Goal: Task Accomplishment & Management: Manage account settings

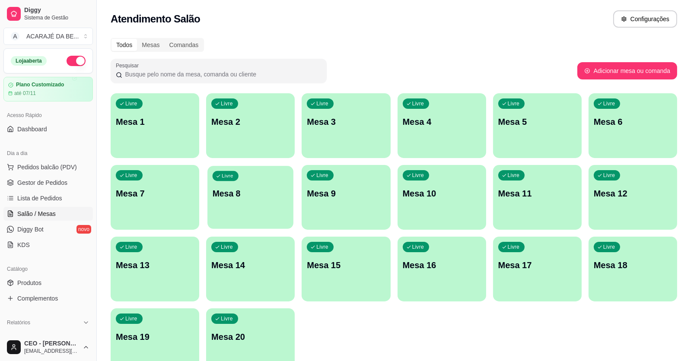
click at [266, 210] on div "Livre Mesa 8" at bounding box center [250, 192] width 86 height 53
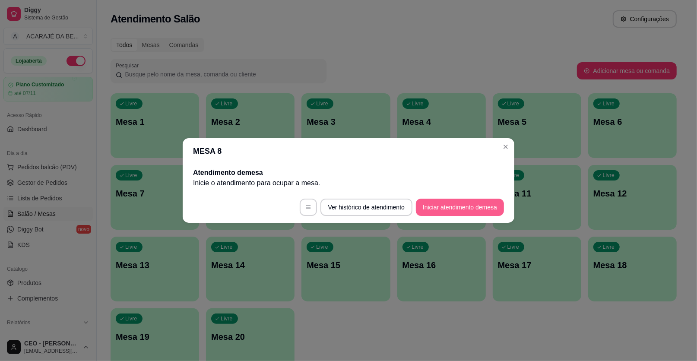
click at [452, 205] on button "Iniciar atendimento de mesa" at bounding box center [460, 207] width 88 height 17
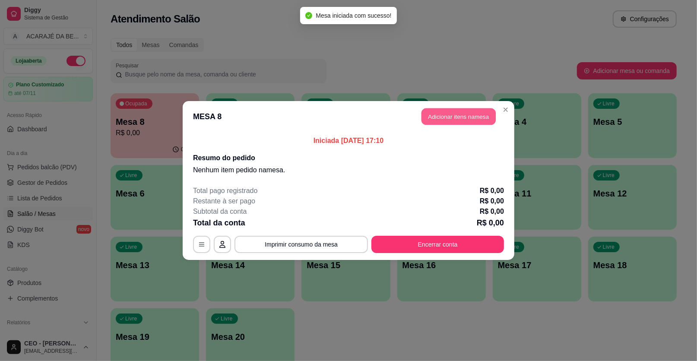
click at [450, 120] on button "Adicionar itens na mesa" at bounding box center [459, 116] width 74 height 17
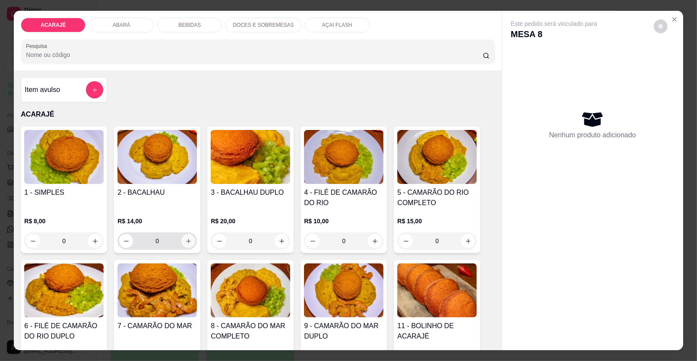
scroll to position [43, 0]
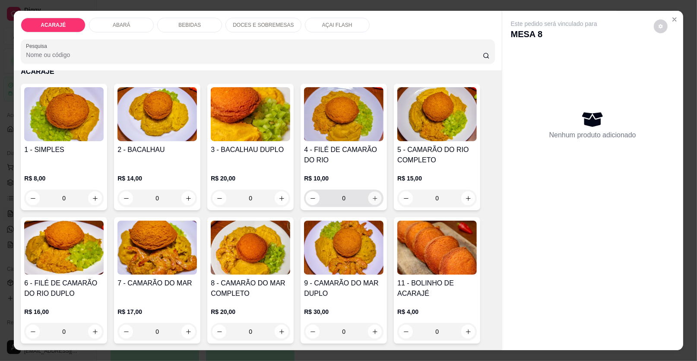
click at [374, 200] on icon "increase-product-quantity" at bounding box center [375, 198] width 6 height 6
type input "1"
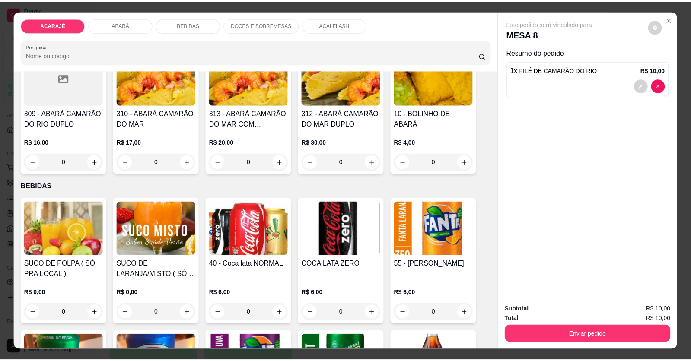
scroll to position [518, 0]
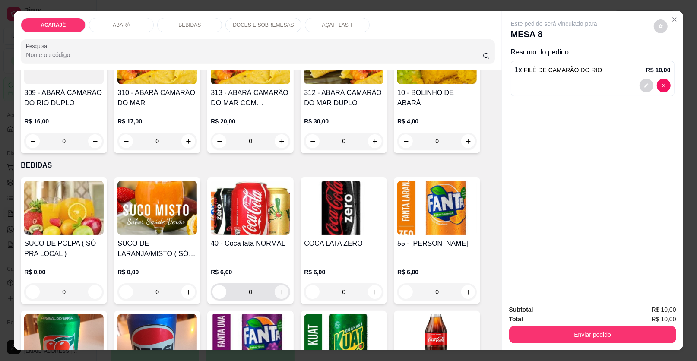
click at [281, 291] on icon "increase-product-quantity" at bounding box center [282, 292] width 6 height 6
type input "1"
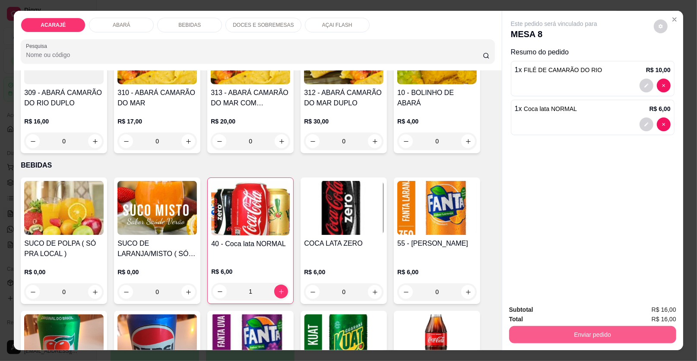
click at [550, 333] on button "Enviar pedido" at bounding box center [592, 334] width 167 height 17
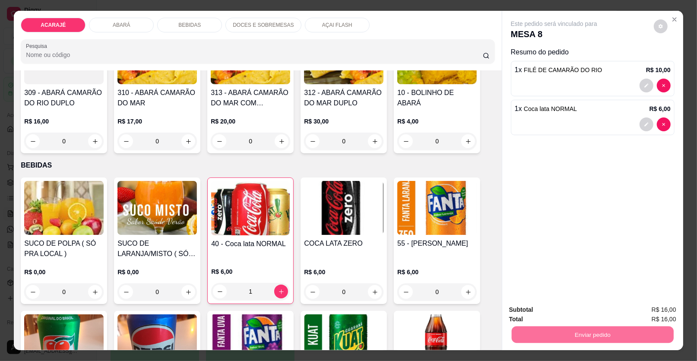
click at [649, 312] on button "Enviar pedido" at bounding box center [653, 313] width 49 height 16
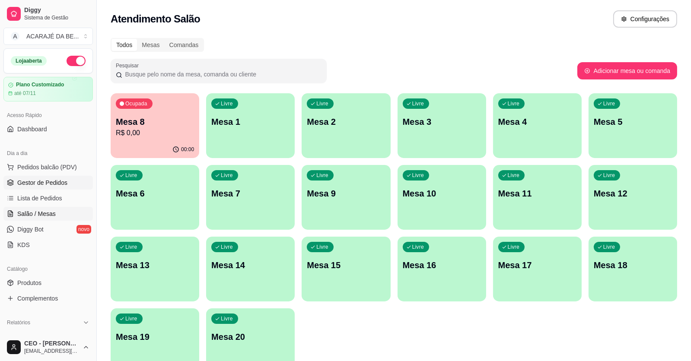
click at [45, 180] on span "Gestor de Pedidos" at bounding box center [42, 182] width 50 height 9
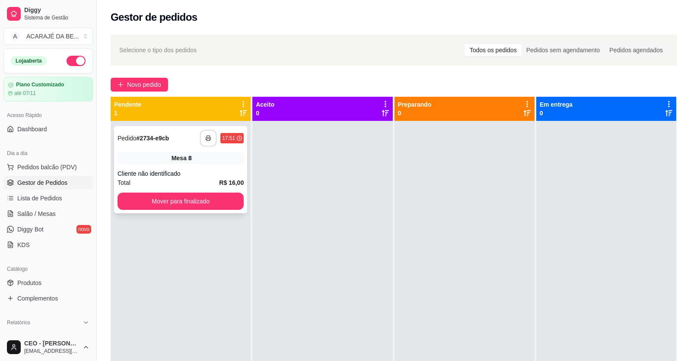
click at [205, 139] on icon "button" at bounding box center [208, 138] width 6 height 6
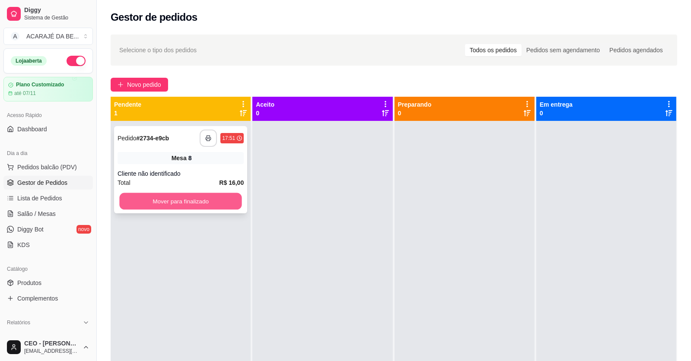
click at [164, 195] on button "Mover para finalizado" at bounding box center [180, 201] width 122 height 17
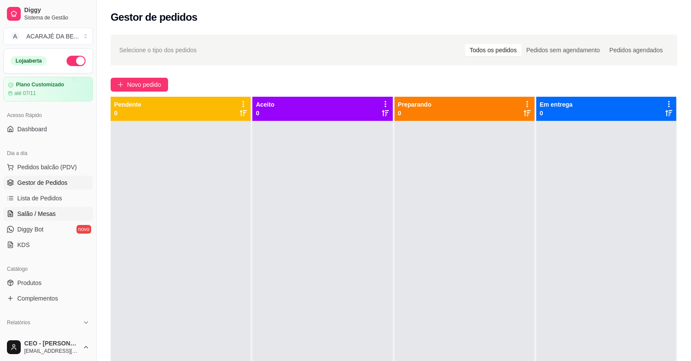
click at [34, 216] on span "Salão / Mesas" at bounding box center [36, 213] width 38 height 9
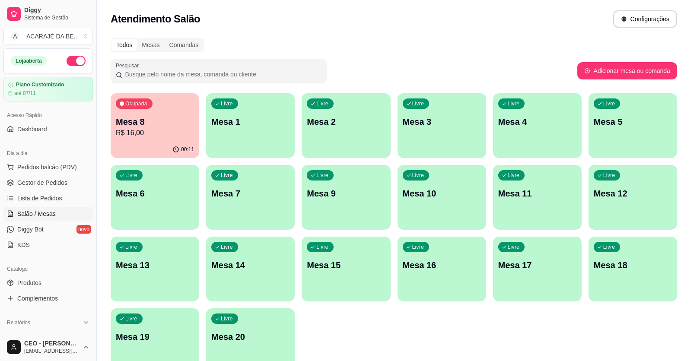
click at [168, 125] on p "Mesa 8" at bounding box center [155, 122] width 78 height 12
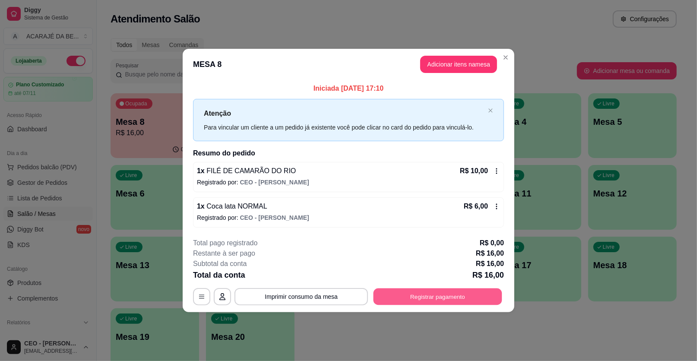
click at [458, 298] on button "Registrar pagamento" at bounding box center [438, 296] width 129 height 17
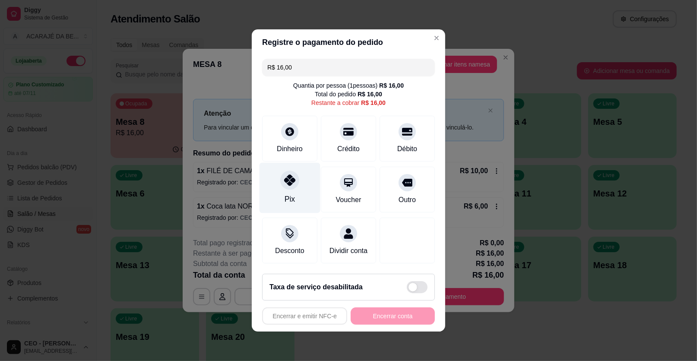
click at [300, 188] on div "Pix" at bounding box center [290, 188] width 61 height 51
type input "R$ 0,00"
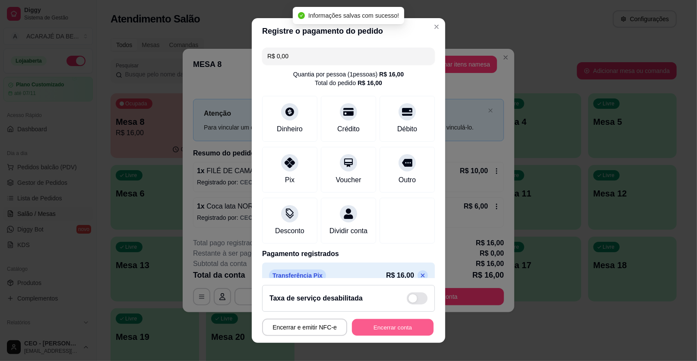
click at [400, 327] on button "Encerrar conta" at bounding box center [393, 327] width 82 height 17
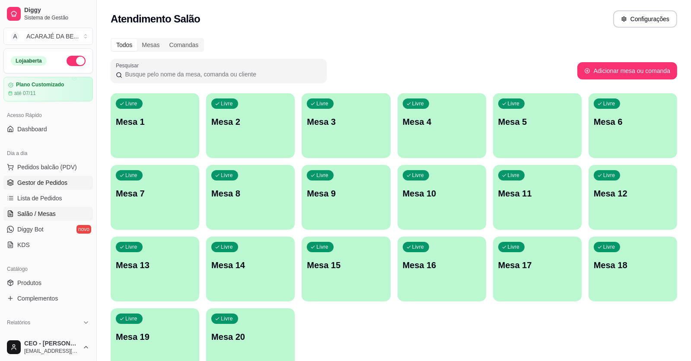
click at [55, 181] on span "Gestor de Pedidos" at bounding box center [42, 182] width 50 height 9
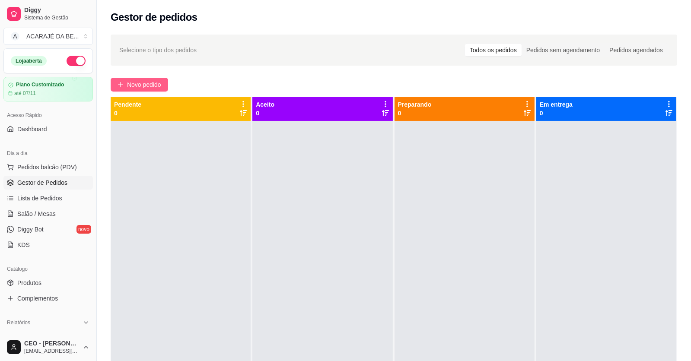
click at [147, 82] on span "Novo pedido" at bounding box center [144, 85] width 34 height 10
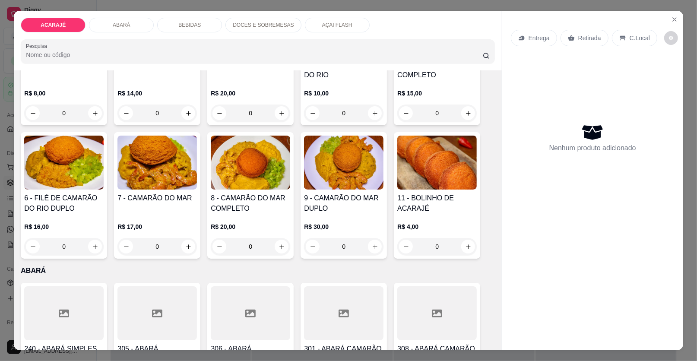
scroll to position [130, 0]
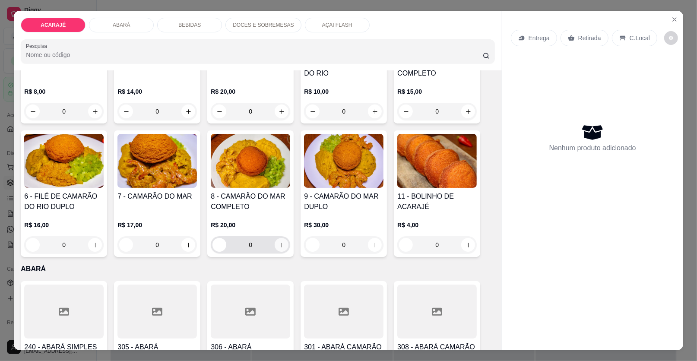
click at [279, 241] on button "increase-product-quantity" at bounding box center [282, 245] width 14 height 14
type input "1"
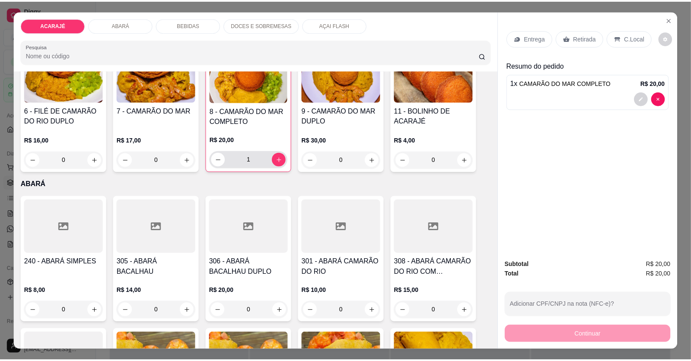
scroll to position [216, 0]
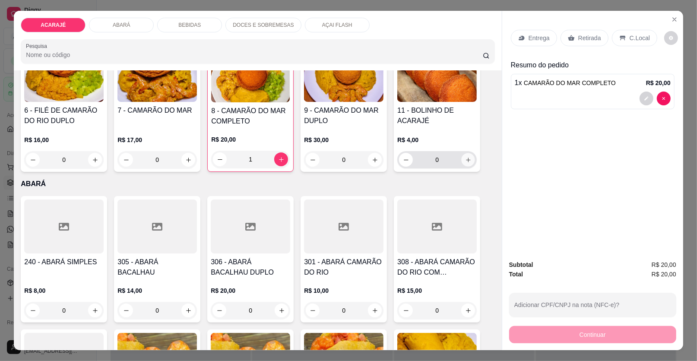
click at [463, 163] on button "increase-product-quantity" at bounding box center [468, 159] width 13 height 13
type input "1"
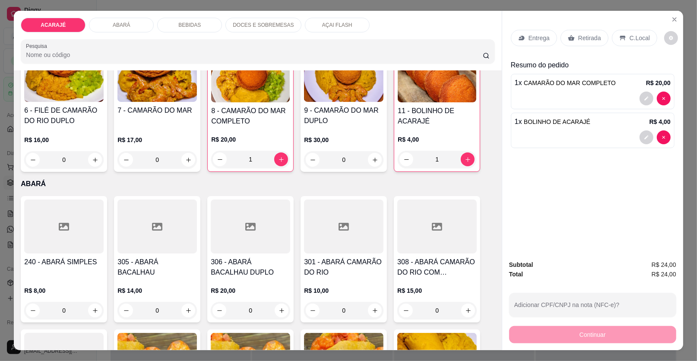
click at [538, 30] on div "Entrega" at bounding box center [534, 38] width 46 height 16
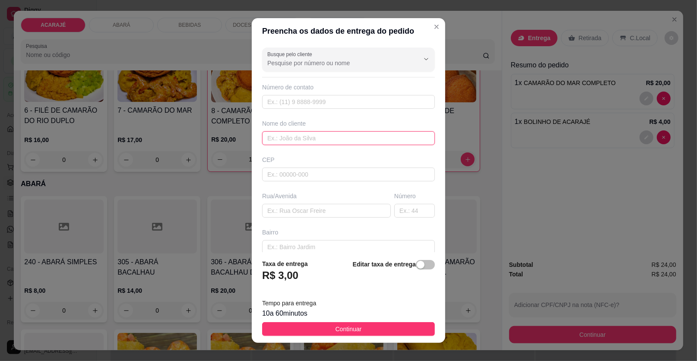
click at [314, 140] on input "text" at bounding box center [348, 138] width 173 height 14
type input "Paulista"
drag, startPoint x: 361, startPoint y: 209, endPoint x: 404, endPoint y: 244, distance: 55.6
click at [361, 209] on input "text" at bounding box center [326, 211] width 129 height 14
paste input "Rua Leonel Assunção"
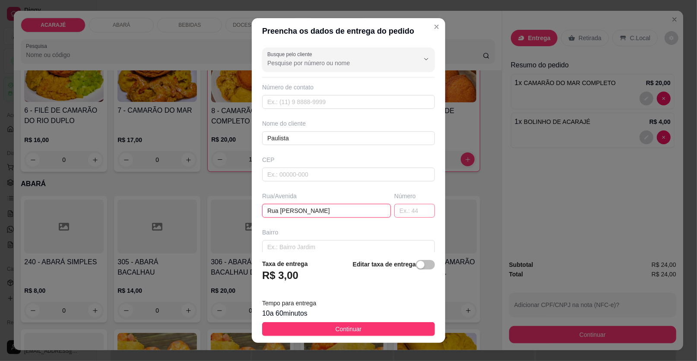
type input "Rua Leonel Assunção"
click at [402, 216] on input "text" at bounding box center [414, 211] width 41 height 14
type input "37"
click at [368, 331] on button "Continuar" at bounding box center [348, 329] width 173 height 14
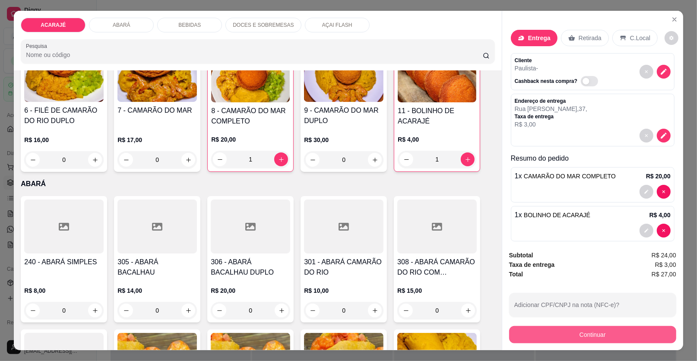
click at [554, 336] on button "Continuar" at bounding box center [592, 334] width 167 height 17
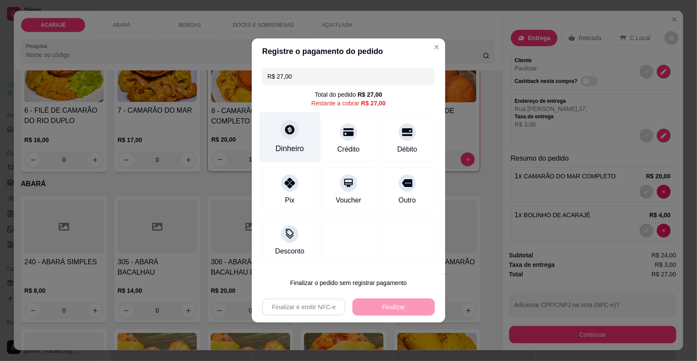
click at [289, 148] on div "Dinheiro" at bounding box center [290, 148] width 29 height 11
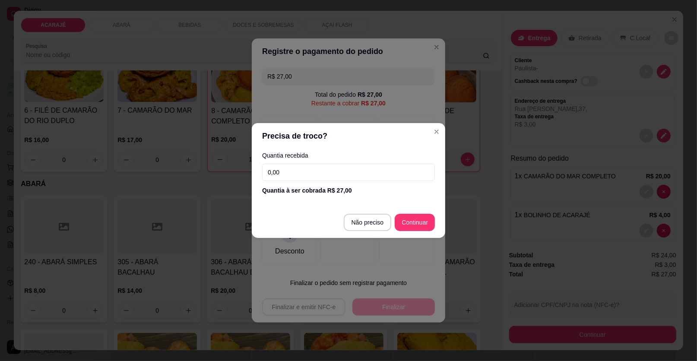
click at [312, 174] on input "0,00" at bounding box center [348, 172] width 173 height 17
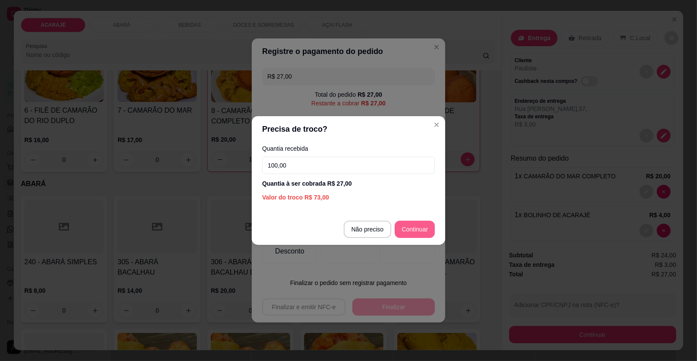
type input "100,00"
type input "R$ 0,00"
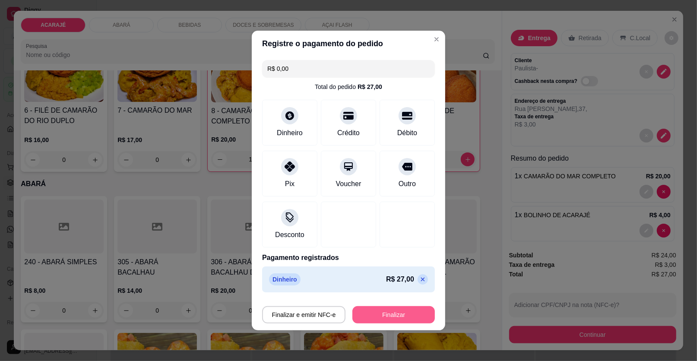
click at [390, 311] on button "Finalizar" at bounding box center [393, 314] width 82 height 17
type input "0"
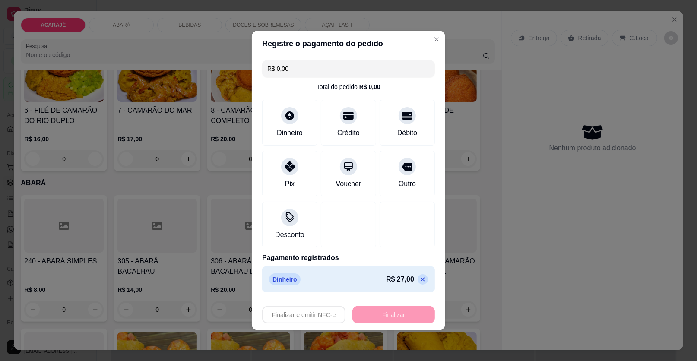
type input "-R$ 27,00"
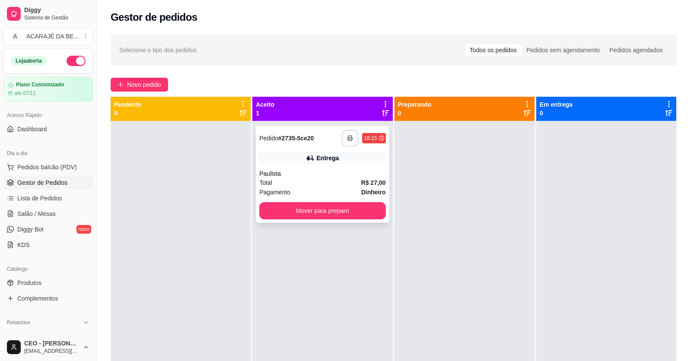
click at [345, 142] on button "button" at bounding box center [350, 138] width 17 height 17
click at [382, 211] on div "Mover para preparo" at bounding box center [322, 210] width 126 height 17
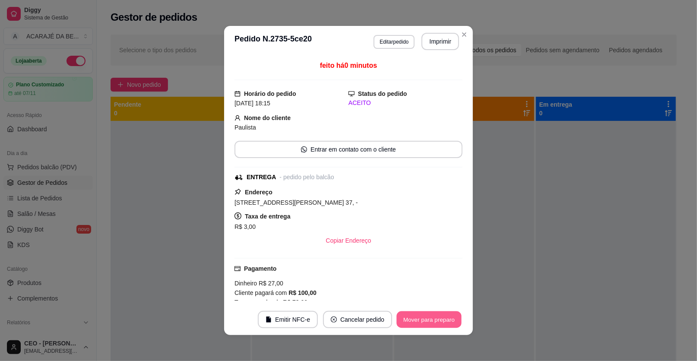
click at [407, 318] on button "Mover para preparo" at bounding box center [428, 319] width 65 height 17
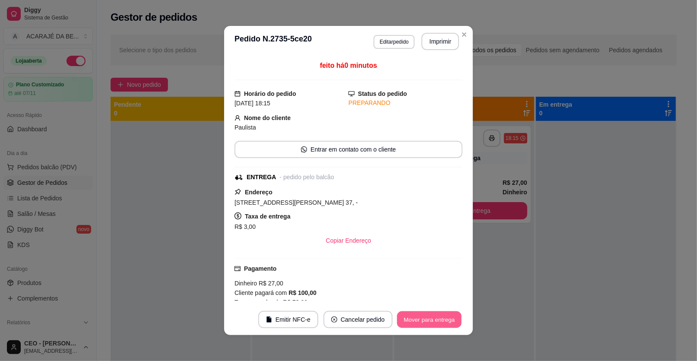
click at [418, 318] on button "Mover para entrega" at bounding box center [429, 319] width 65 height 17
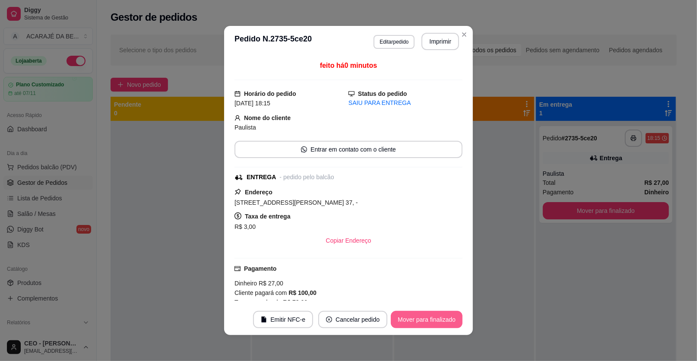
click at [422, 316] on button "Mover para finalizado" at bounding box center [427, 319] width 72 height 17
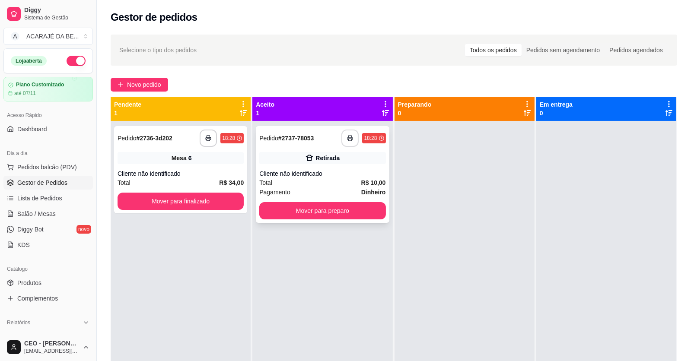
click at [345, 133] on button "button" at bounding box center [349, 138] width 17 height 17
click at [205, 140] on icon "button" at bounding box center [208, 138] width 6 height 6
click at [209, 202] on button "Mover para finalizado" at bounding box center [180, 201] width 126 height 17
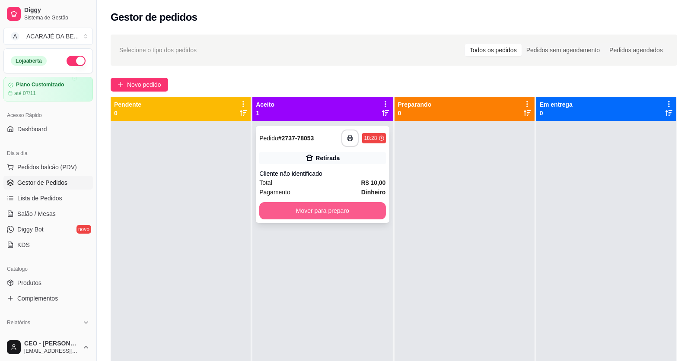
click at [320, 208] on button "Mover para preparo" at bounding box center [322, 210] width 126 height 17
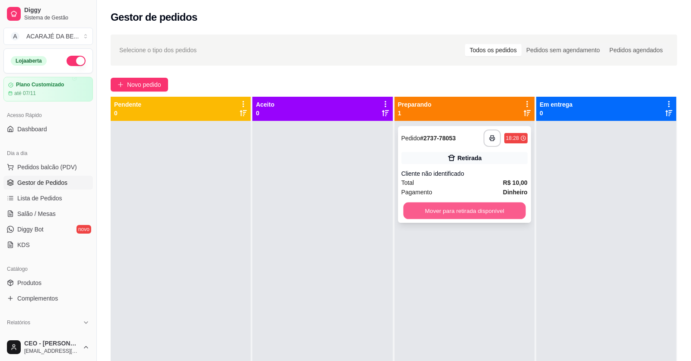
click at [426, 206] on button "Mover para retirada disponível" at bounding box center [464, 211] width 122 height 17
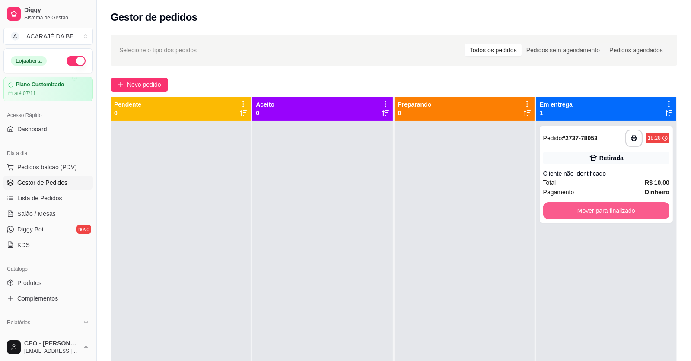
click at [543, 211] on button "Mover para finalizado" at bounding box center [606, 210] width 126 height 17
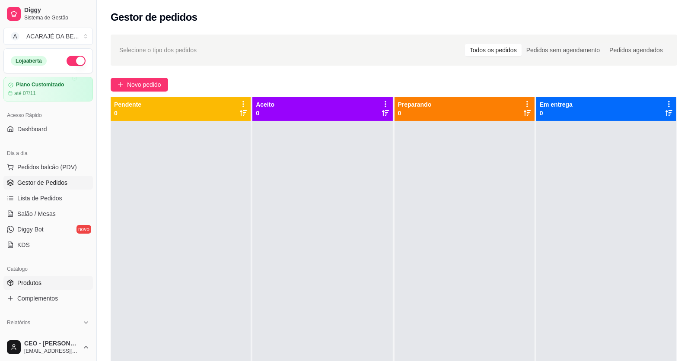
click at [45, 279] on link "Produtos" at bounding box center [47, 283] width 89 height 14
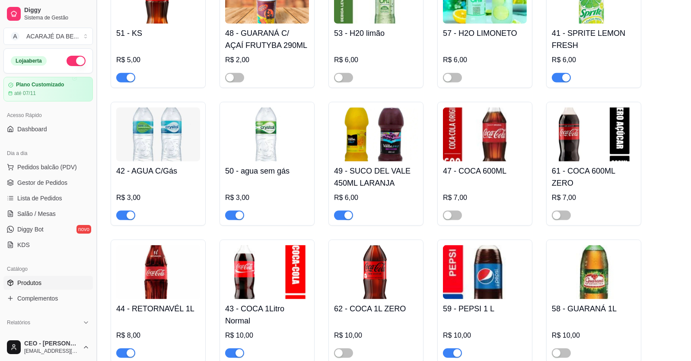
scroll to position [1252, 0]
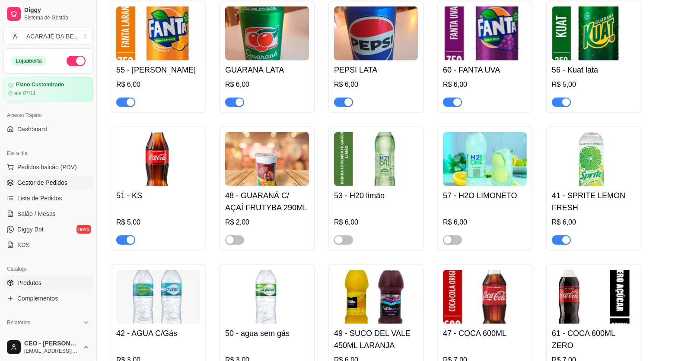
click at [42, 181] on span "Gestor de Pedidos" at bounding box center [42, 182] width 50 height 9
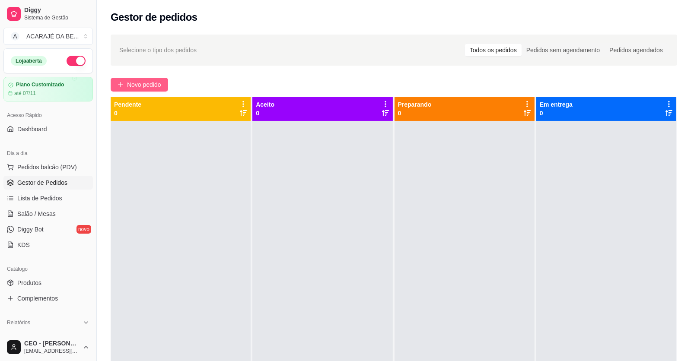
click at [150, 85] on span "Novo pedido" at bounding box center [144, 85] width 34 height 10
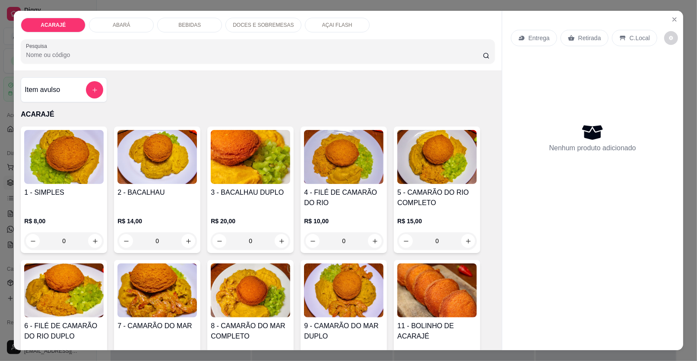
click at [666, 11] on div "Entrega Retirada C.Local Nenhum produto adicionado" at bounding box center [592, 174] width 181 height 326
click at [668, 18] on button "Close" at bounding box center [675, 20] width 14 height 14
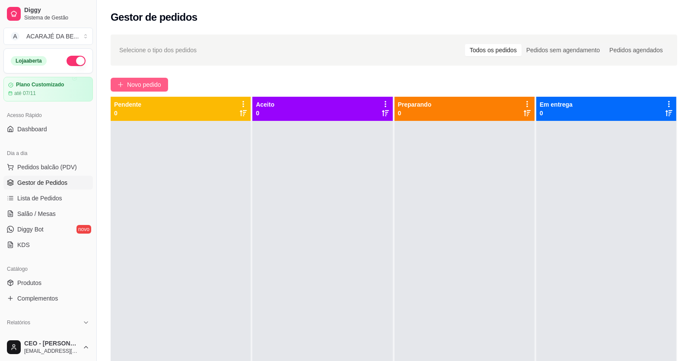
click at [143, 89] on span "Novo pedido" at bounding box center [144, 85] width 34 height 10
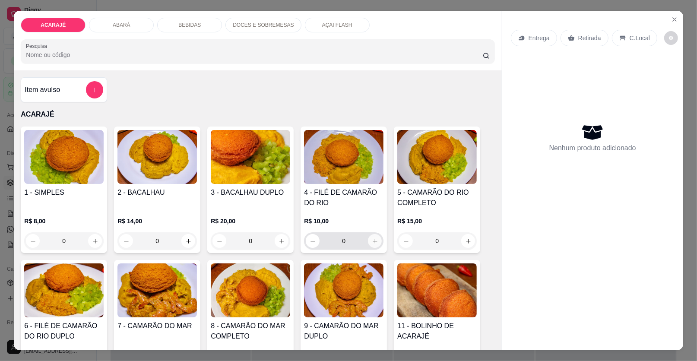
click at [370, 236] on button "increase-product-quantity" at bounding box center [375, 241] width 14 height 14
type input "1"
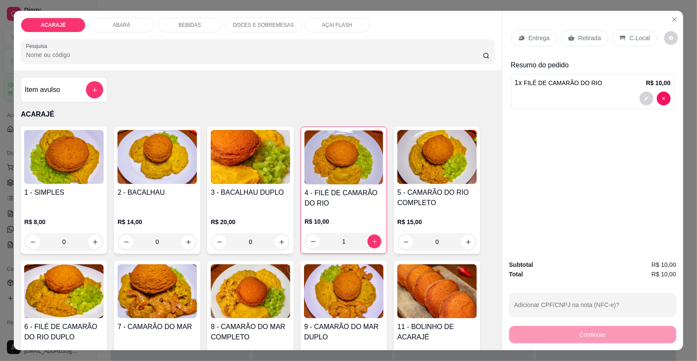
click at [636, 39] on p "C.Local" at bounding box center [640, 38] width 20 height 9
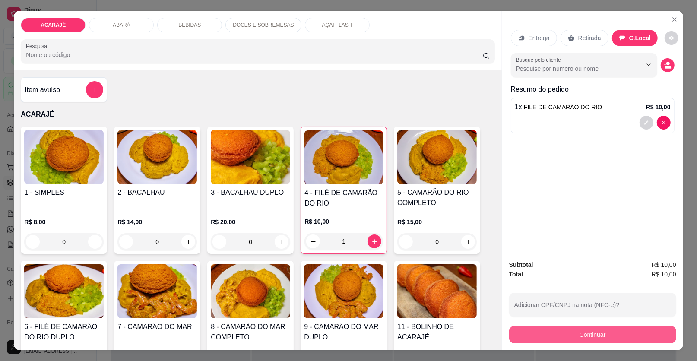
click at [604, 331] on button "Continuar" at bounding box center [592, 334] width 167 height 17
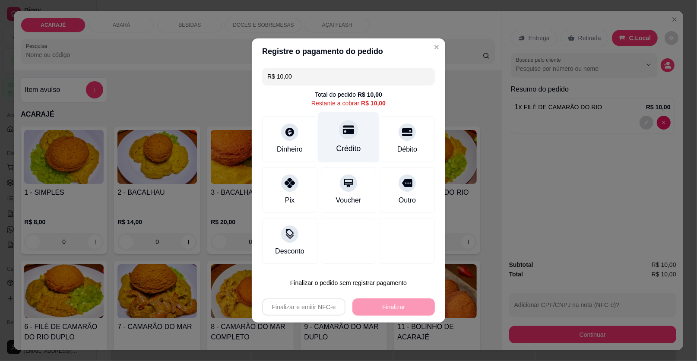
click at [331, 143] on div "Crédito" at bounding box center [348, 137] width 61 height 51
type input "R$ 0,00"
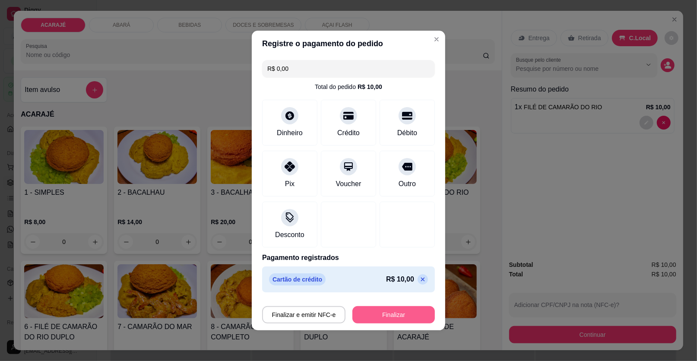
click at [375, 316] on button "Finalizar" at bounding box center [393, 314] width 82 height 17
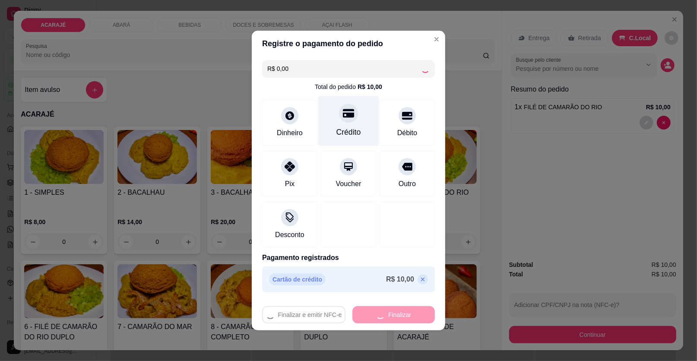
type input "0"
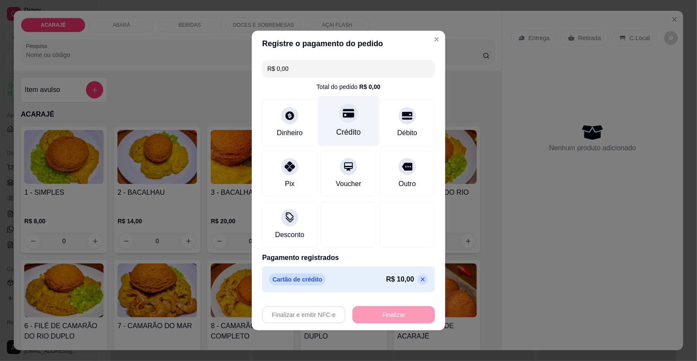
type input "-R$ 10,00"
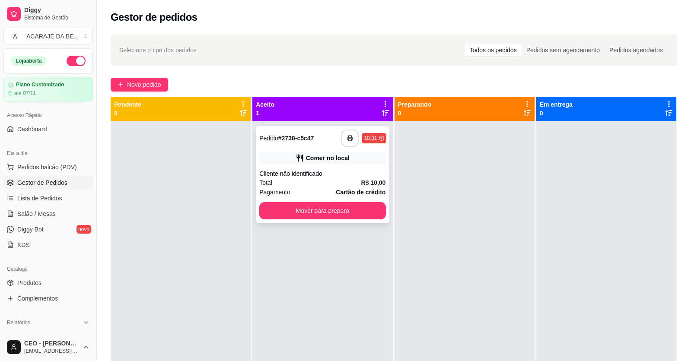
click at [348, 133] on button "button" at bounding box center [349, 138] width 17 height 17
click at [369, 209] on button "Mover para preparo" at bounding box center [322, 210] width 126 height 17
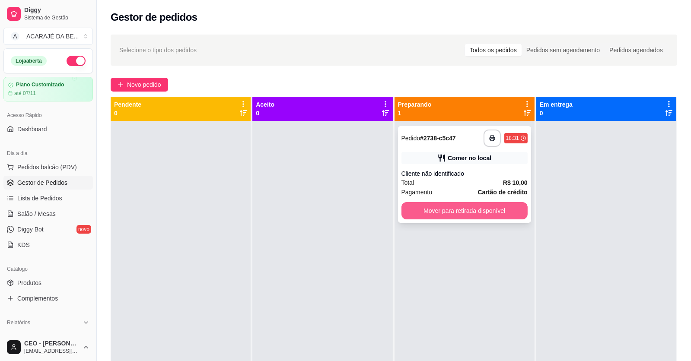
click at [417, 208] on button "Mover para retirada disponível" at bounding box center [464, 210] width 126 height 17
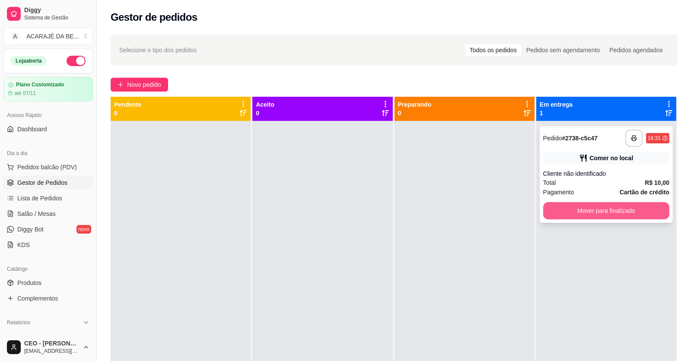
click at [543, 219] on button "Mover para finalizado" at bounding box center [606, 210] width 126 height 17
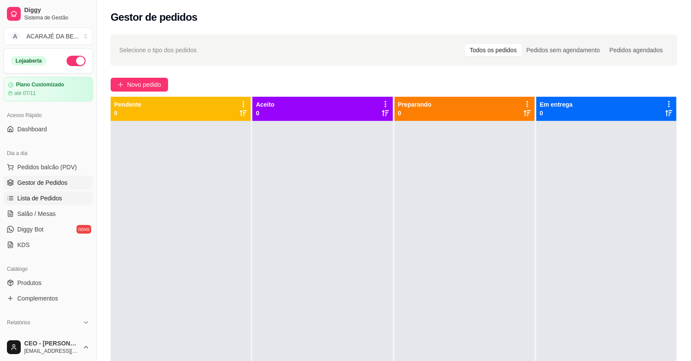
click at [35, 195] on span "Lista de Pedidos" at bounding box center [39, 198] width 45 height 9
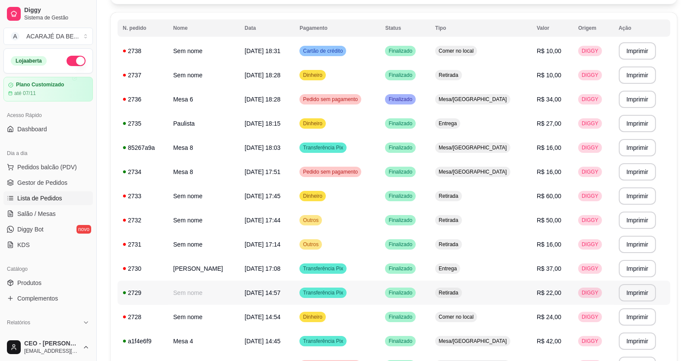
scroll to position [43, 0]
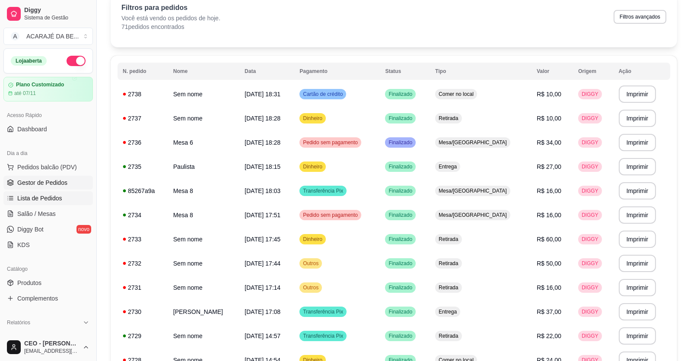
click at [36, 182] on span "Gestor de Pedidos" at bounding box center [42, 182] width 50 height 9
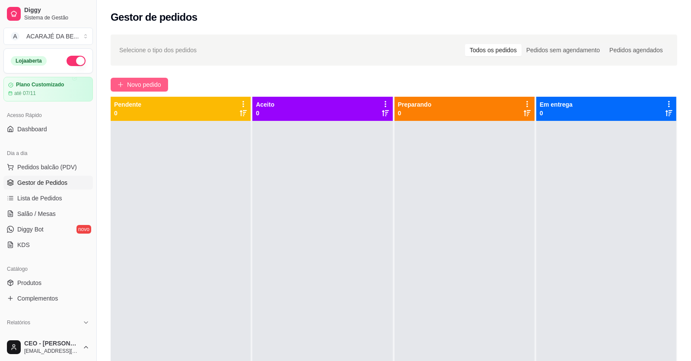
click at [134, 84] on span "Novo pedido" at bounding box center [144, 85] width 34 height 10
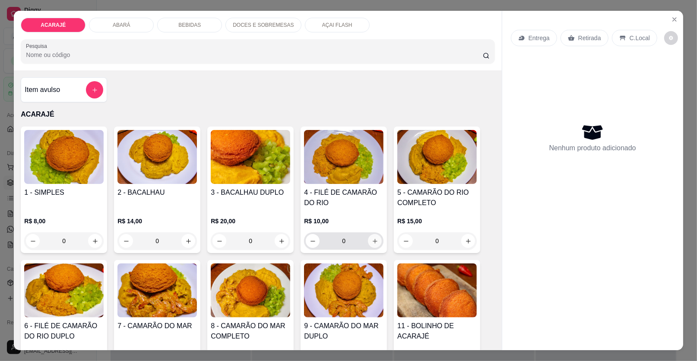
click at [370, 244] on button "increase-product-quantity" at bounding box center [375, 241] width 14 height 14
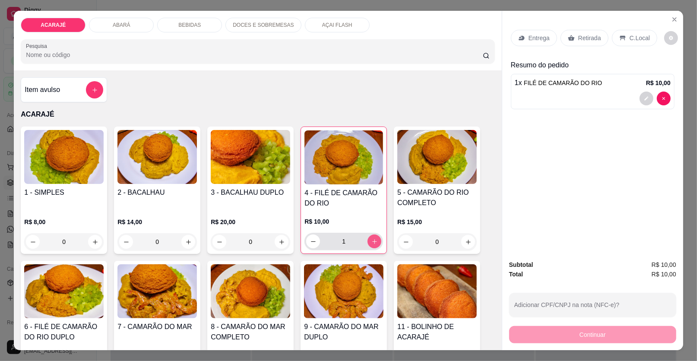
click at [371, 244] on icon "increase-product-quantity" at bounding box center [374, 241] width 6 height 6
click at [371, 243] on icon "increase-product-quantity" at bounding box center [374, 241] width 6 height 6
type input "3"
click at [591, 36] on p "Retirada" at bounding box center [589, 38] width 23 height 9
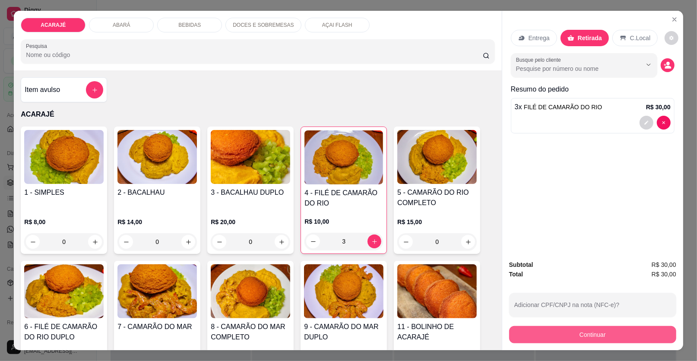
click at [536, 329] on button "Continuar" at bounding box center [592, 334] width 167 height 17
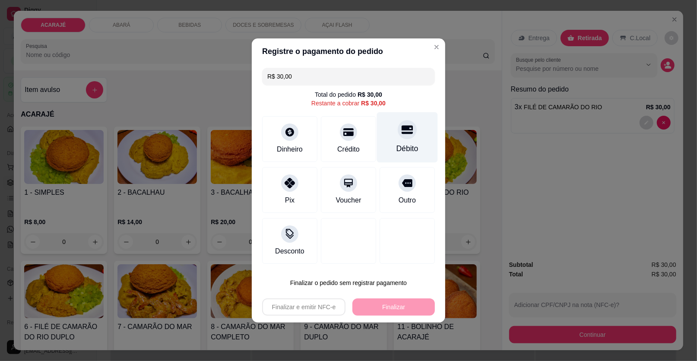
click at [396, 152] on div "Débito" at bounding box center [407, 148] width 22 height 11
type input "R$ 0,00"
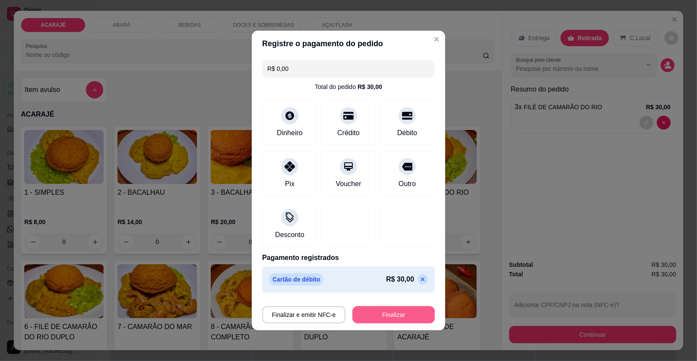
click at [393, 309] on button "Finalizar" at bounding box center [393, 314] width 82 height 17
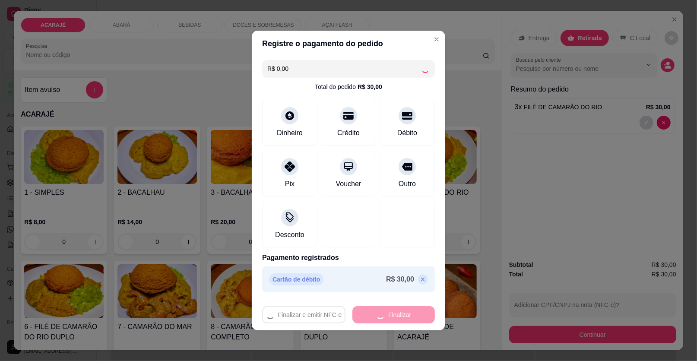
type input "0"
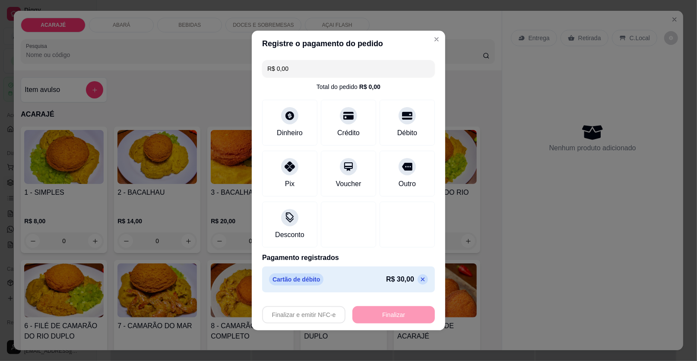
type input "-R$ 30,00"
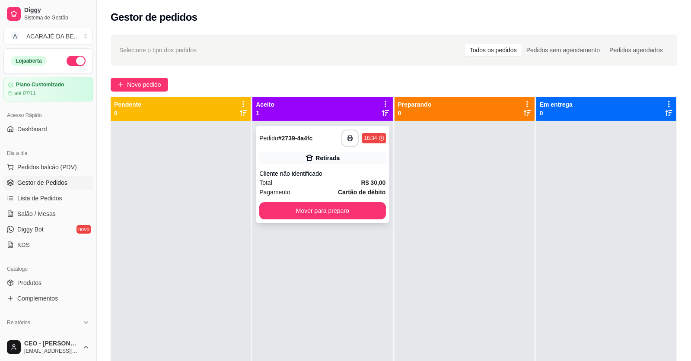
click at [349, 138] on icon "button" at bounding box center [350, 138] width 6 height 6
click at [369, 213] on button "Mover para preparo" at bounding box center [322, 210] width 126 height 17
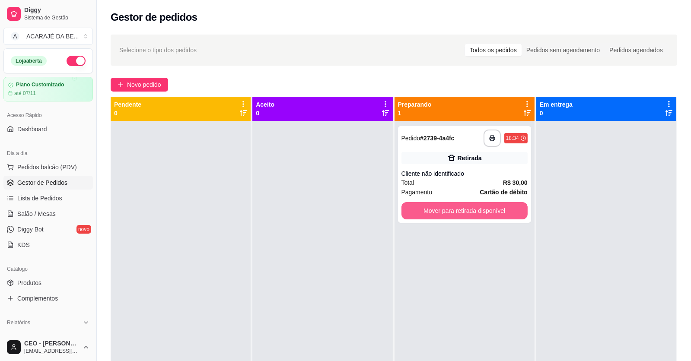
click at [428, 203] on button "Mover para retirada disponível" at bounding box center [464, 210] width 126 height 17
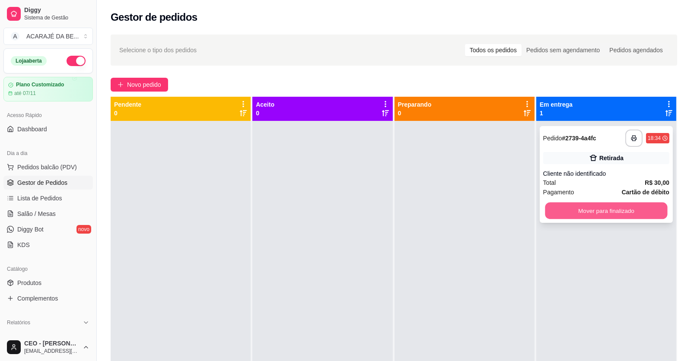
click at [575, 215] on button "Mover para finalizado" at bounding box center [606, 211] width 122 height 17
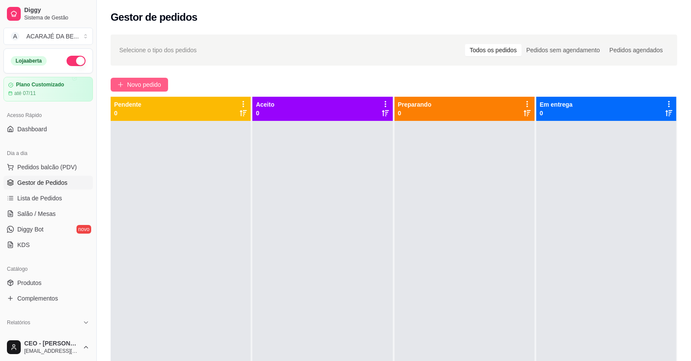
click at [135, 80] on span "Novo pedido" at bounding box center [144, 85] width 34 height 10
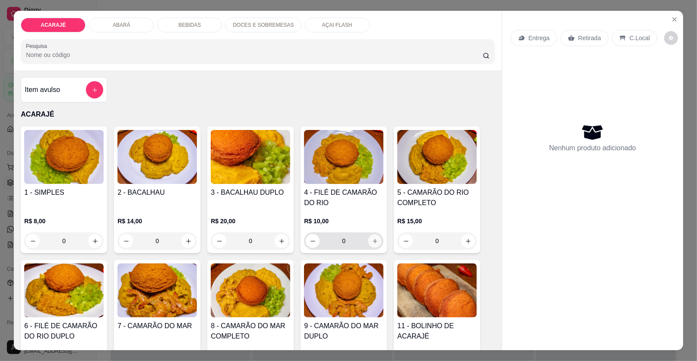
click at [373, 243] on icon "increase-product-quantity" at bounding box center [375, 241] width 6 height 6
type input "1"
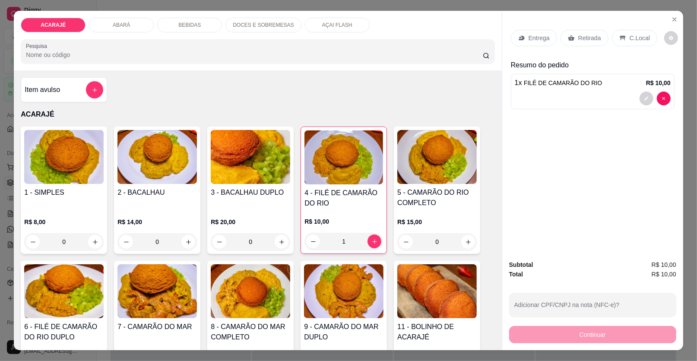
click at [572, 41] on div "Retirada" at bounding box center [585, 38] width 48 height 16
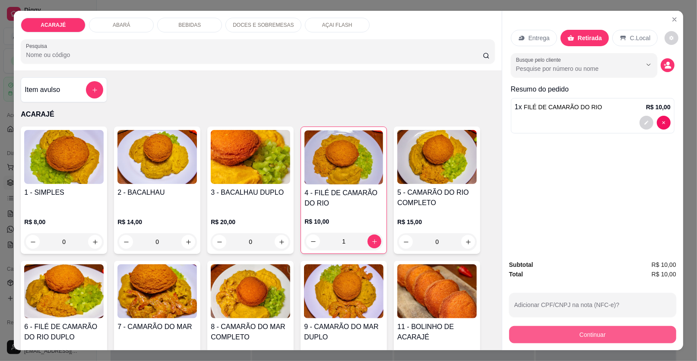
click at [555, 337] on button "Continuar" at bounding box center [592, 334] width 167 height 17
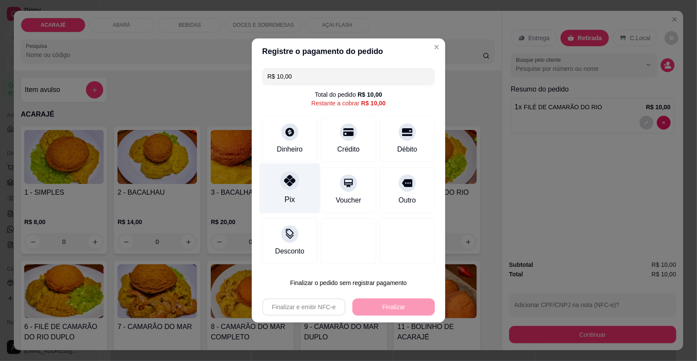
click at [305, 184] on div "Pix" at bounding box center [290, 188] width 61 height 51
type input "R$ 0,00"
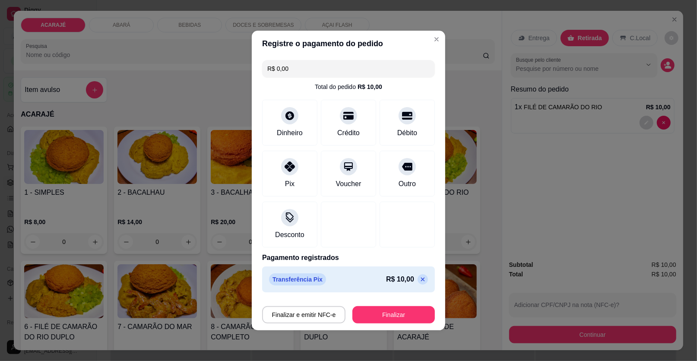
click at [394, 305] on div "Finalizar e emitir NFC-e Finalizar" at bounding box center [348, 313] width 173 height 21
click at [394, 307] on button "Finalizar" at bounding box center [393, 314] width 82 height 17
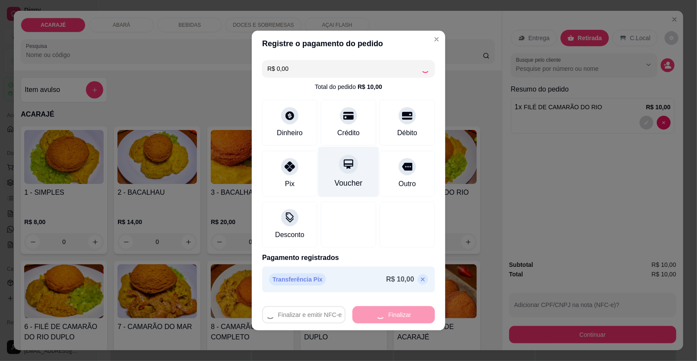
type input "0"
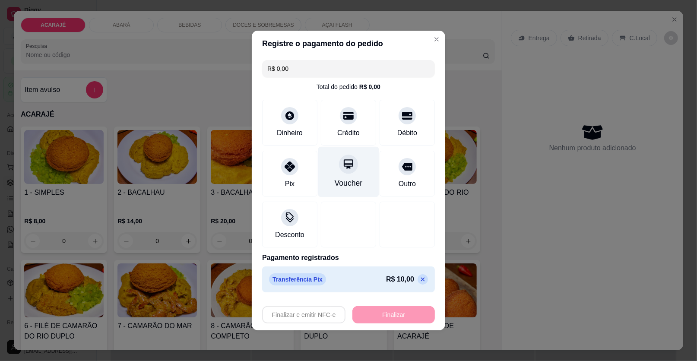
type input "-R$ 10,00"
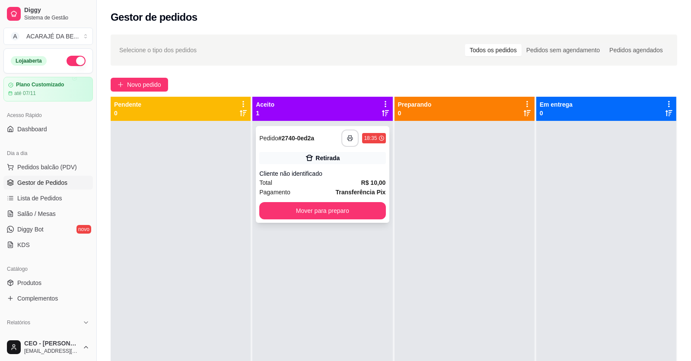
click at [344, 141] on button "button" at bounding box center [349, 138] width 17 height 17
click at [340, 211] on button "Mover para preparo" at bounding box center [322, 210] width 126 height 17
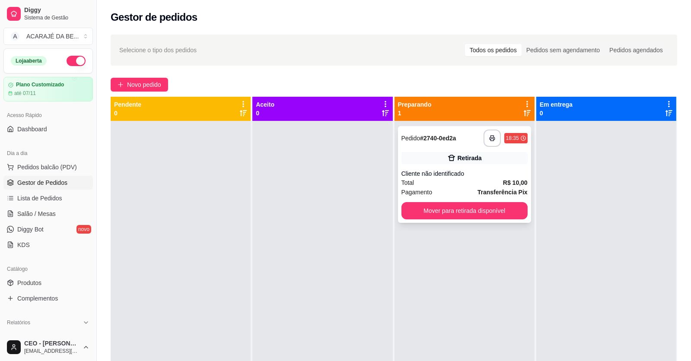
drag, startPoint x: 412, startPoint y: 202, endPoint x: 441, endPoint y: 212, distance: 30.7
click at [441, 212] on div "Mover para retirada disponível" at bounding box center [464, 210] width 126 height 17
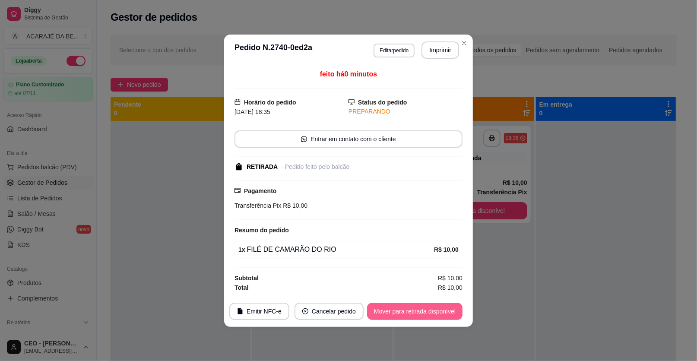
click at [434, 308] on button "Mover para retirada disponível" at bounding box center [414, 311] width 95 height 17
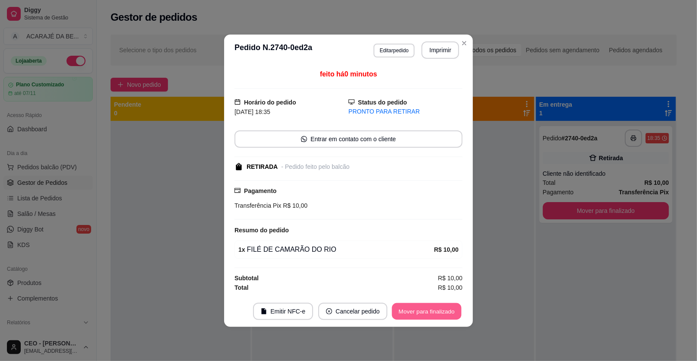
click at [434, 307] on button "Mover para finalizado" at bounding box center [427, 311] width 70 height 17
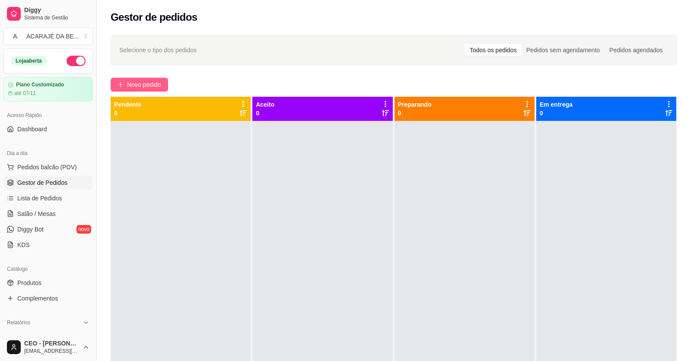
click at [136, 81] on span "Novo pedido" at bounding box center [144, 85] width 34 height 10
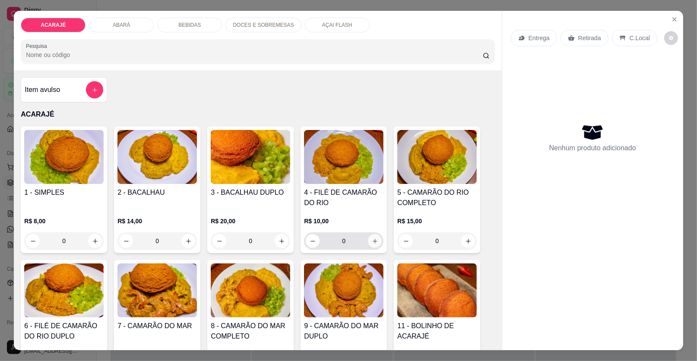
click at [371, 246] on button "increase-product-quantity" at bounding box center [375, 241] width 14 height 14
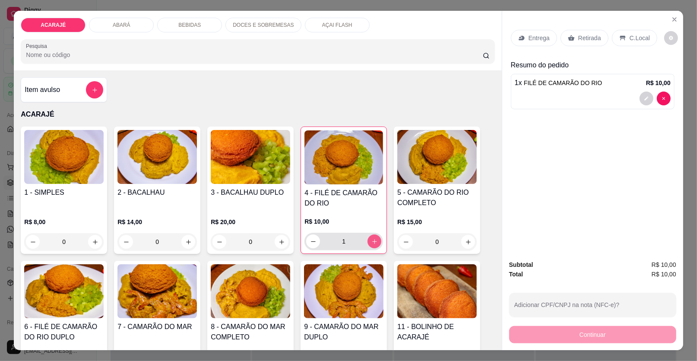
click at [371, 243] on icon "increase-product-quantity" at bounding box center [374, 241] width 6 height 6
click at [371, 239] on icon "increase-product-quantity" at bounding box center [374, 241] width 6 height 6
type input "4"
click at [590, 38] on p "Retirada" at bounding box center [589, 38] width 23 height 9
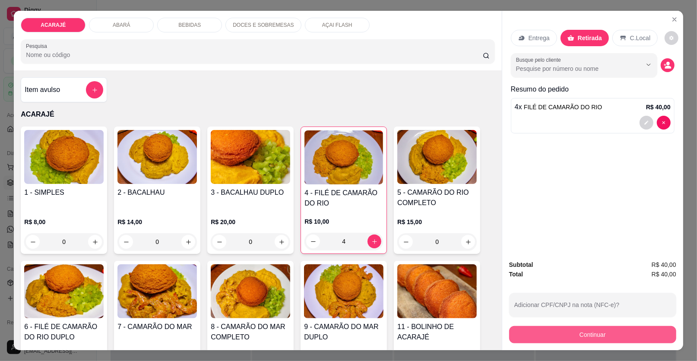
click at [552, 331] on button "Continuar" at bounding box center [592, 334] width 167 height 17
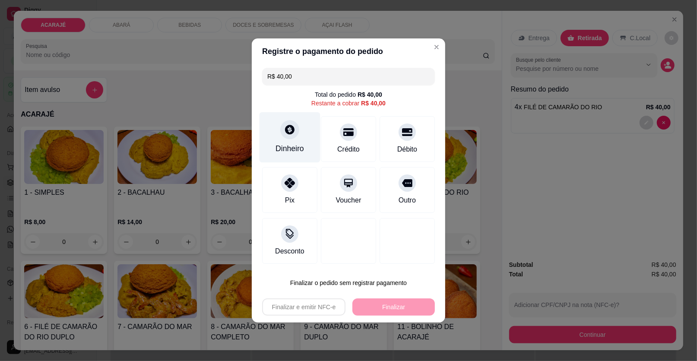
click at [277, 134] on div "Dinheiro" at bounding box center [290, 137] width 61 height 51
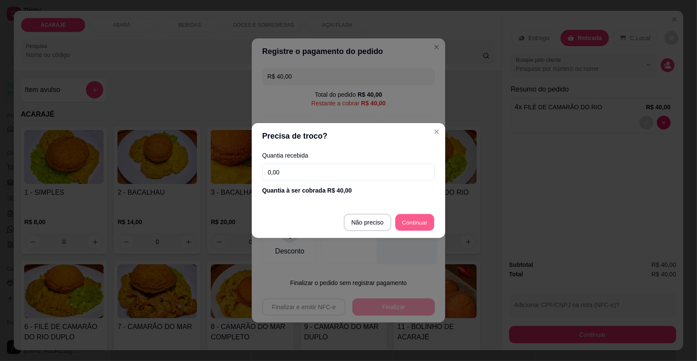
type input "R$ 0,00"
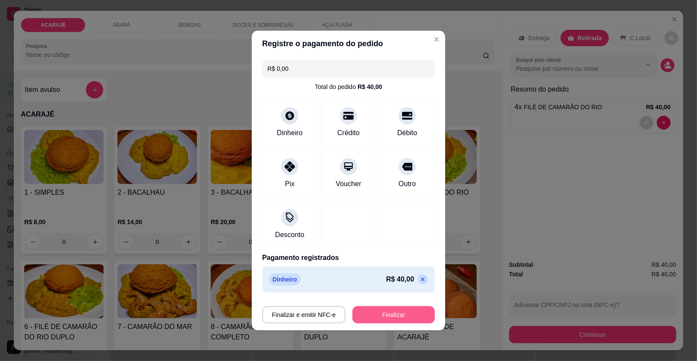
click at [383, 311] on button "Finalizar" at bounding box center [393, 314] width 82 height 17
type input "0"
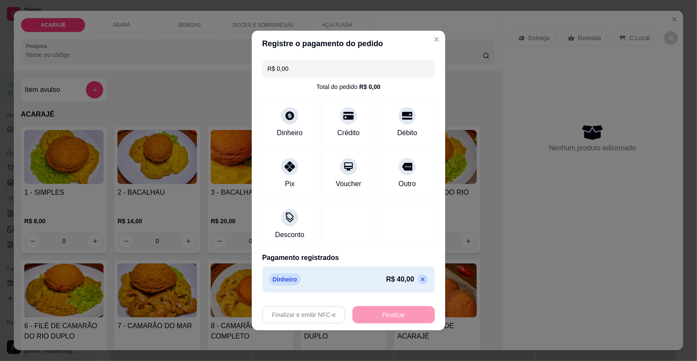
type input "-R$ 40,00"
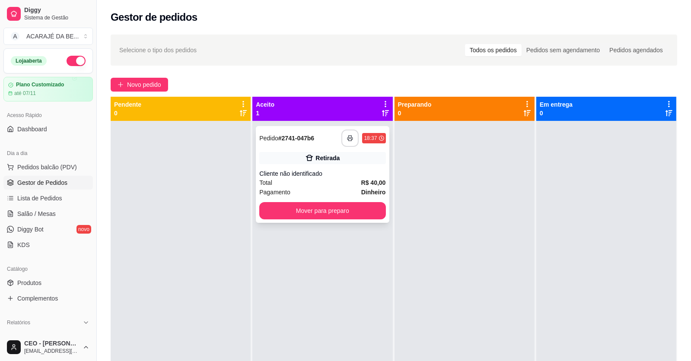
click at [353, 135] on button "button" at bounding box center [349, 138] width 17 height 17
click at [388, 212] on div "**********" at bounding box center [322, 301] width 140 height 361
click at [374, 215] on button "Mover para preparo" at bounding box center [322, 210] width 126 height 17
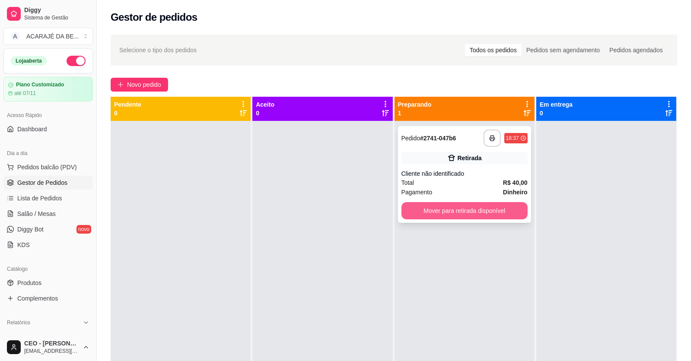
click at [428, 208] on button "Mover para retirada disponível" at bounding box center [464, 210] width 126 height 17
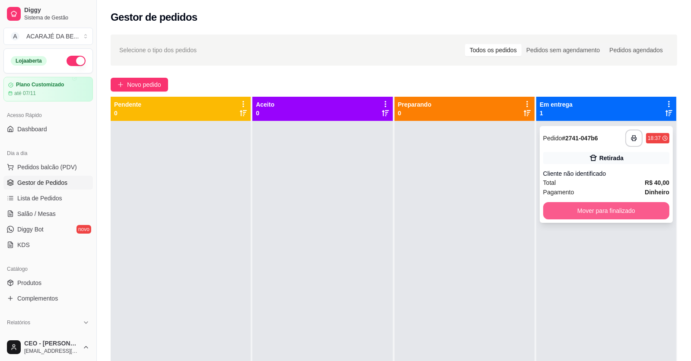
click at [577, 210] on button "Mover para finalizado" at bounding box center [606, 210] width 126 height 17
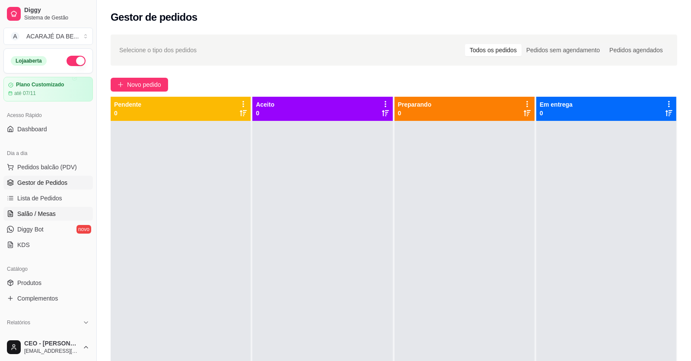
click at [36, 210] on span "Salão / Mesas" at bounding box center [36, 213] width 38 height 9
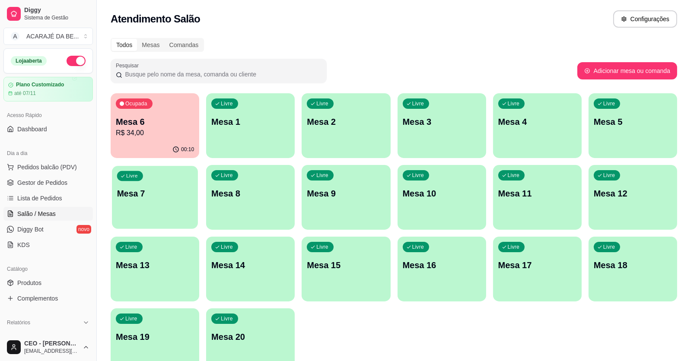
click at [165, 211] on div "Livre Mesa 7" at bounding box center [155, 192] width 86 height 53
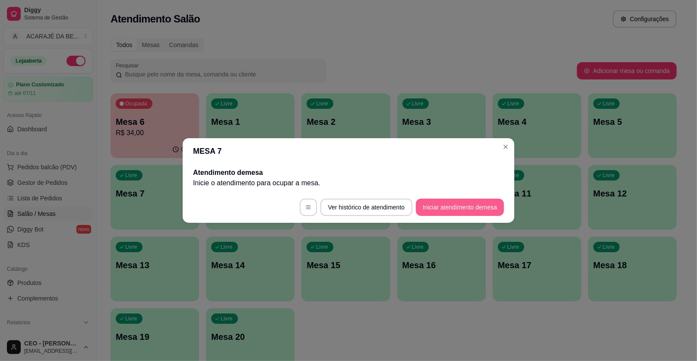
click at [426, 205] on button "Iniciar atendimento de mesa" at bounding box center [460, 207] width 88 height 17
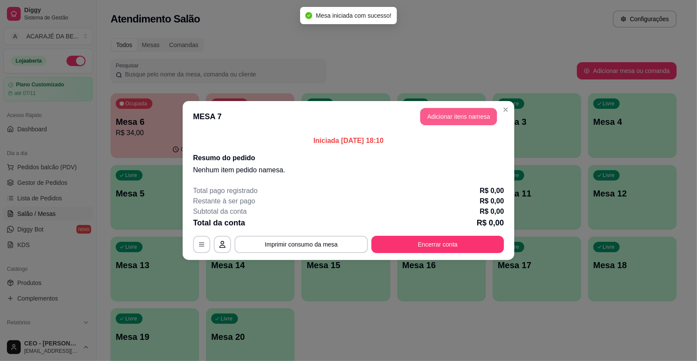
click at [452, 116] on button "Adicionar itens na mesa" at bounding box center [458, 116] width 77 height 17
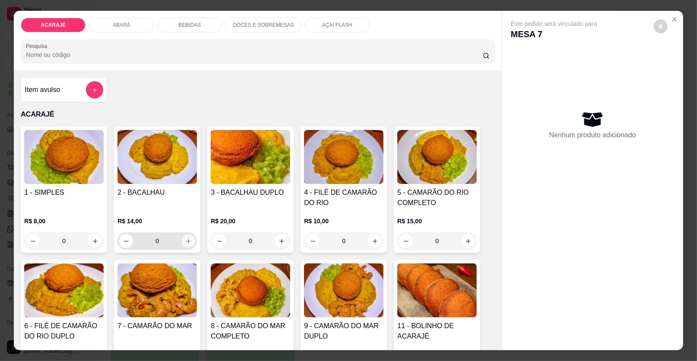
click at [185, 239] on icon "increase-product-quantity" at bounding box center [188, 241] width 6 height 6
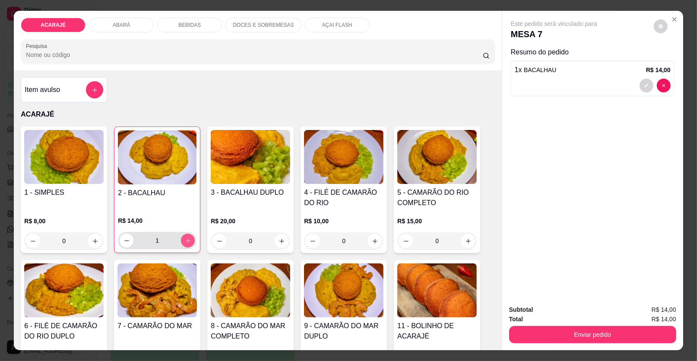
click at [185, 241] on icon "increase-product-quantity" at bounding box center [188, 241] width 6 height 6
type input "2"
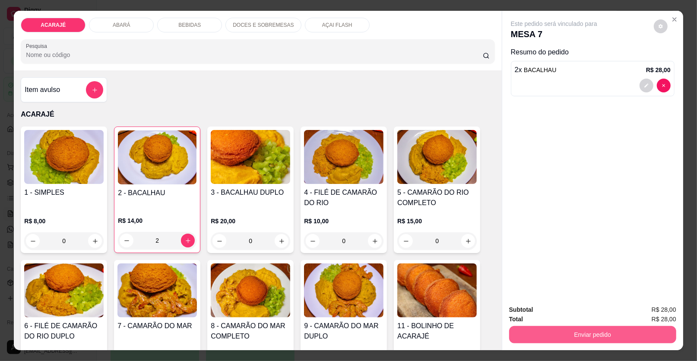
click at [552, 340] on button "Enviar pedido" at bounding box center [592, 334] width 167 height 17
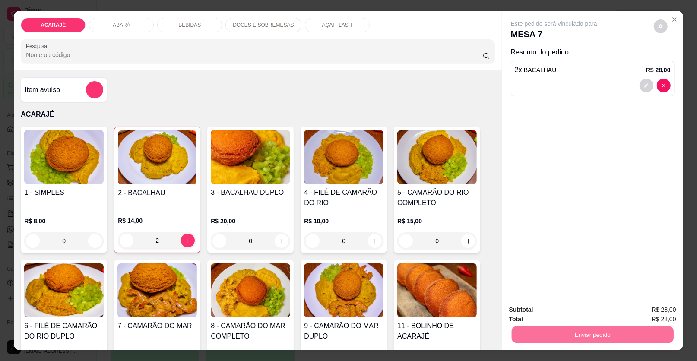
click at [643, 309] on button "Enviar pedido" at bounding box center [653, 313] width 49 height 16
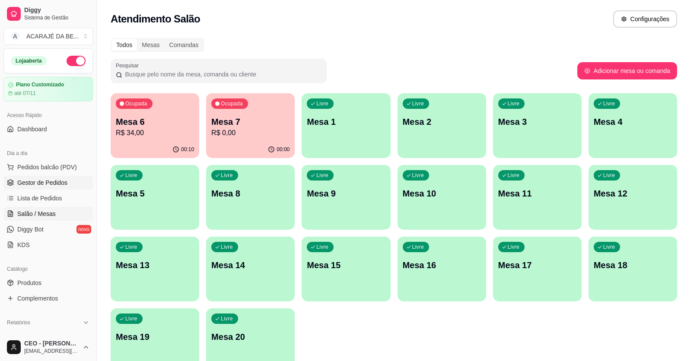
click at [20, 186] on span "Gestor de Pedidos" at bounding box center [42, 182] width 50 height 9
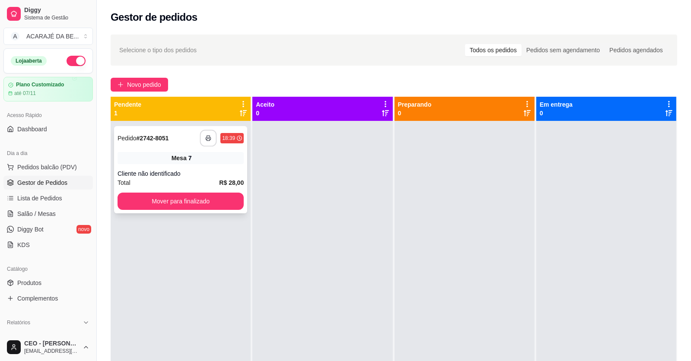
click at [202, 136] on button "button" at bounding box center [208, 138] width 17 height 17
click at [210, 209] on button "Mover para finalizado" at bounding box center [180, 201] width 126 height 17
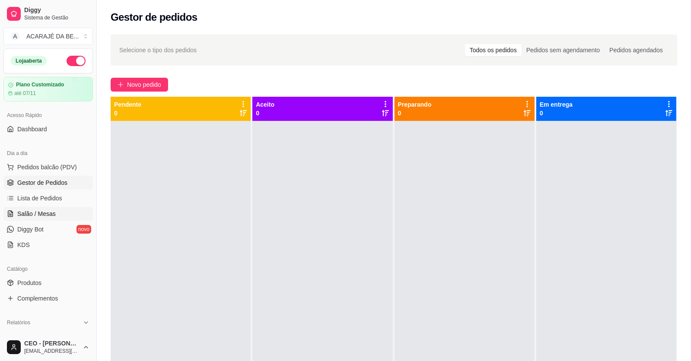
click at [35, 211] on span "Salão / Mesas" at bounding box center [36, 213] width 38 height 9
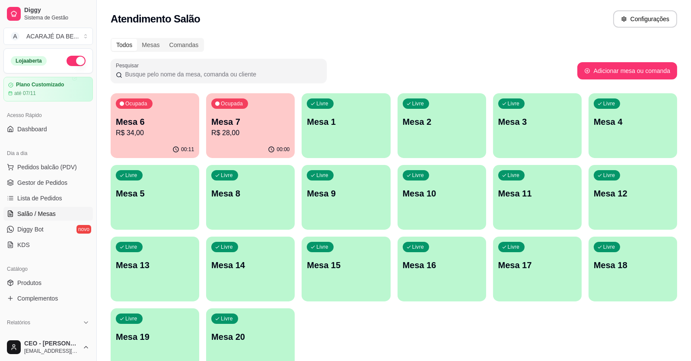
click at [166, 174] on div "Livre Mesa 5" at bounding box center [155, 192] width 89 height 54
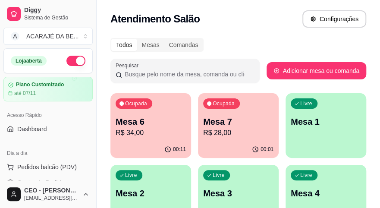
click at [249, 51] on div "Todos Mesas Comandas" at bounding box center [239, 45] width 256 height 14
click at [253, 41] on div "Todos Mesas Comandas" at bounding box center [239, 45] width 256 height 14
click at [254, 39] on div "Todos Mesas Comandas" at bounding box center [239, 45] width 256 height 14
click at [255, 29] on div "Atendimento Salão Configurações" at bounding box center [239, 16] width 284 height 33
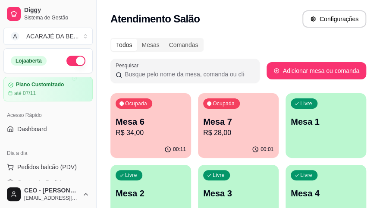
click at [255, 29] on div "Atendimento Salão Configurações" at bounding box center [239, 16] width 284 height 33
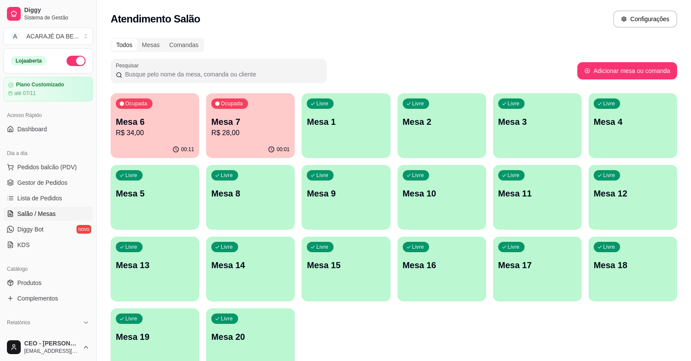
click at [178, 131] on p "R$ 34,00" at bounding box center [155, 133] width 78 height 10
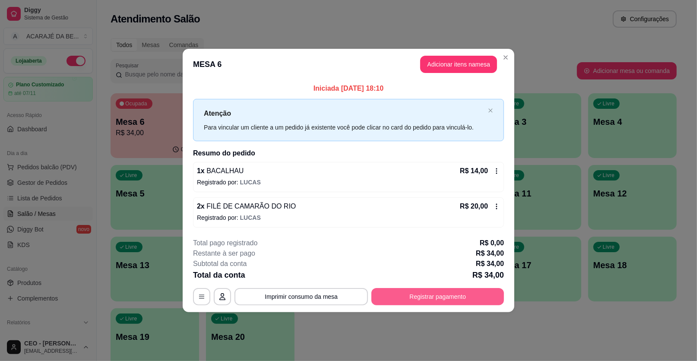
click at [424, 291] on button "Registrar pagamento" at bounding box center [437, 296] width 133 height 17
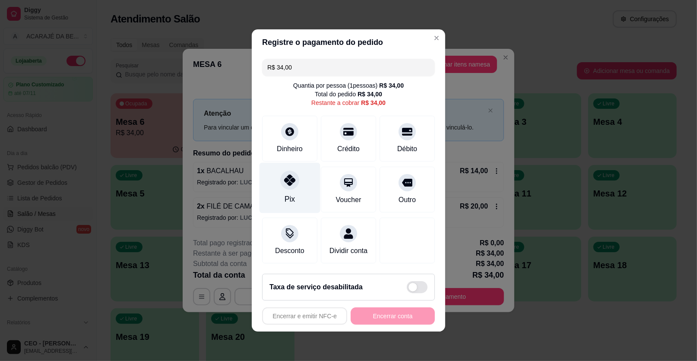
click at [294, 186] on div at bounding box center [289, 180] width 19 height 19
type input "R$ 0,00"
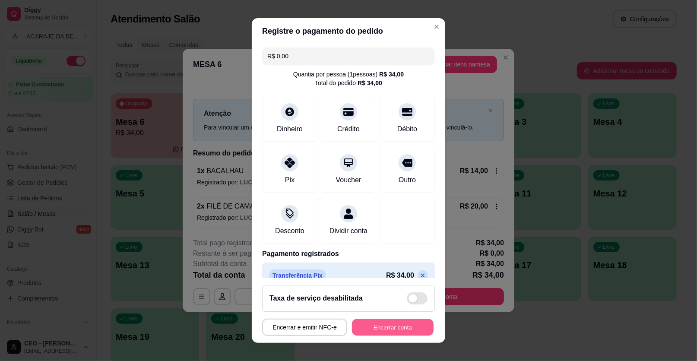
click at [381, 332] on button "Encerrar conta" at bounding box center [393, 327] width 82 height 17
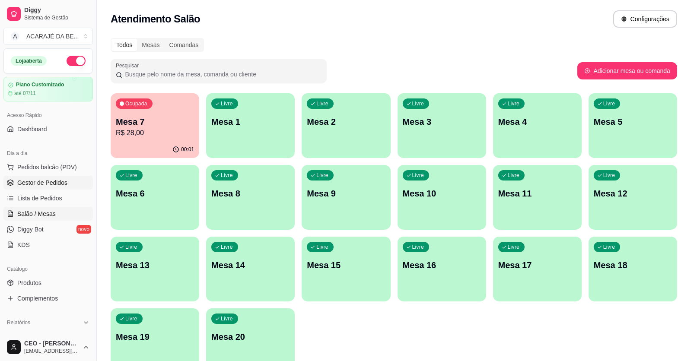
click at [41, 183] on span "Gestor de Pedidos" at bounding box center [42, 182] width 50 height 9
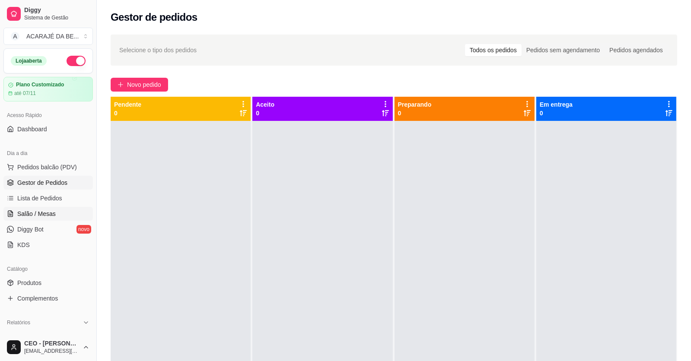
click at [41, 216] on span "Salão / Mesas" at bounding box center [36, 213] width 38 height 9
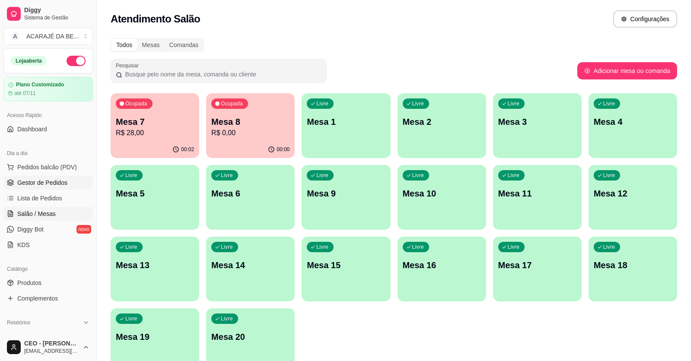
click at [52, 178] on span "Gestor de Pedidos" at bounding box center [42, 182] width 50 height 9
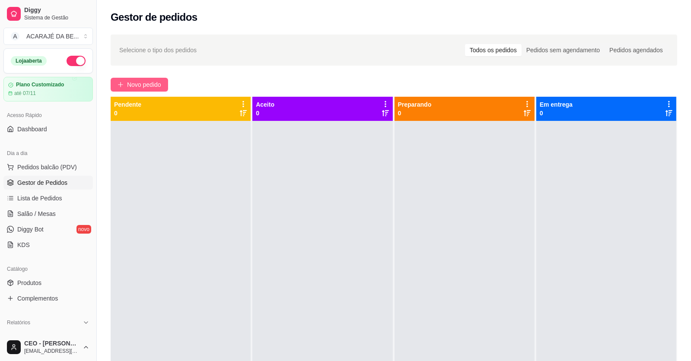
click at [162, 88] on button "Novo pedido" at bounding box center [139, 85] width 57 height 14
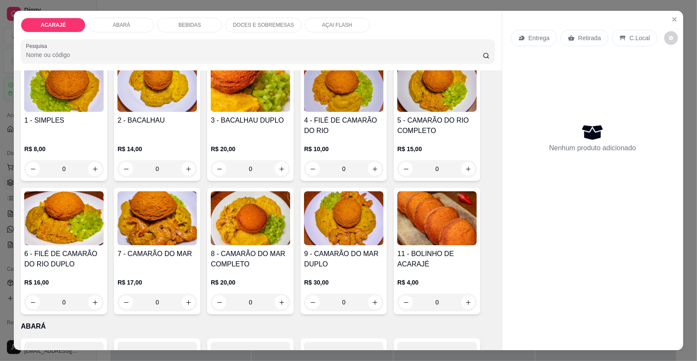
scroll to position [130, 0]
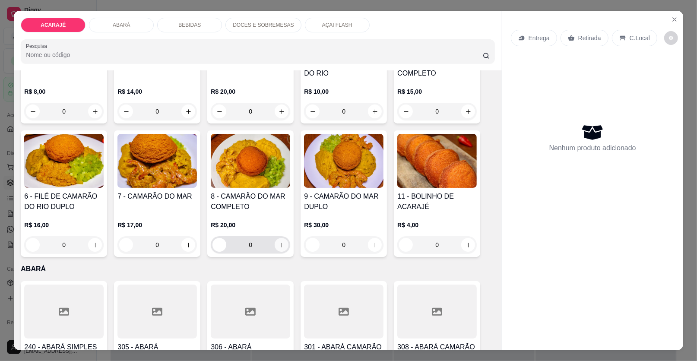
click at [278, 247] on button "increase-product-quantity" at bounding box center [282, 245] width 14 height 14
type input "1"
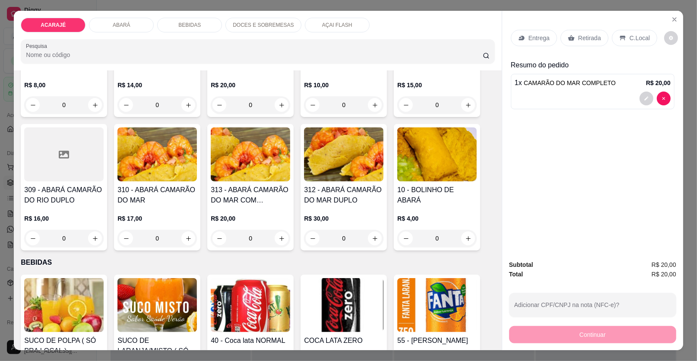
scroll to position [345, 0]
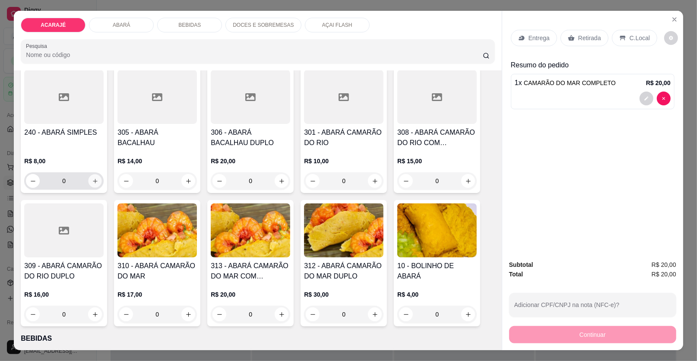
click at [91, 176] on button "increase-product-quantity" at bounding box center [95, 180] width 13 height 13
type input "1"
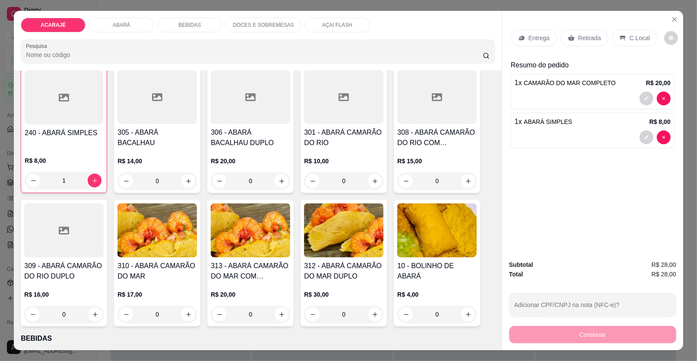
scroll to position [345, 0]
click at [640, 138] on button "decrease-product-quantity" at bounding box center [646, 137] width 13 height 13
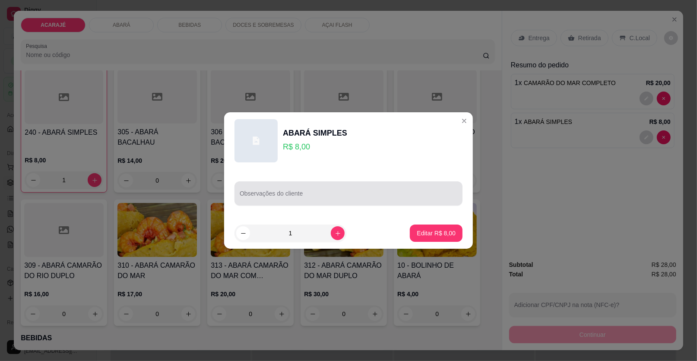
click at [396, 193] on input "Observações do cliente" at bounding box center [349, 197] width 218 height 9
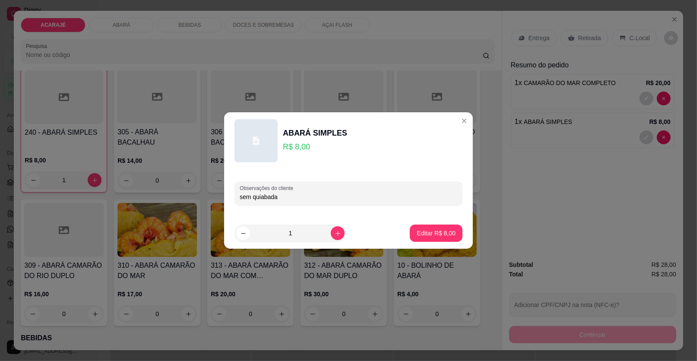
type input "sem quiabada"
click at [434, 236] on p "Editar R$ 8,00" at bounding box center [437, 233] width 38 height 8
type input "0"
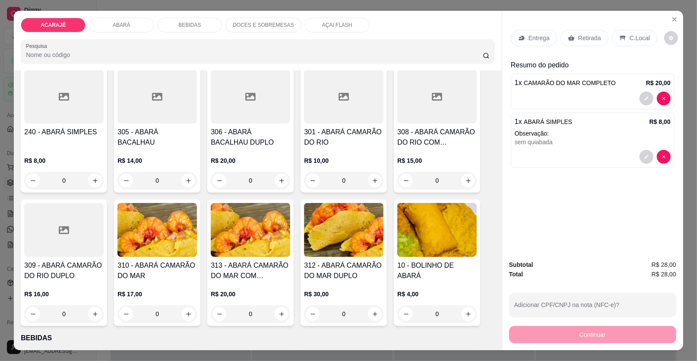
scroll to position [345, 0]
click at [647, 104] on button "decrease-product-quantity" at bounding box center [646, 98] width 13 height 13
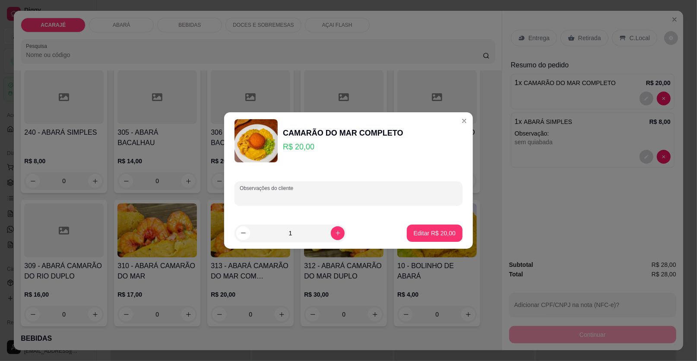
click at [368, 197] on input "Observações do cliente" at bounding box center [349, 197] width 218 height 9
type input "Emanuela"
click at [416, 231] on p "Editar R$ 20,00" at bounding box center [435, 233] width 42 height 9
type input "0"
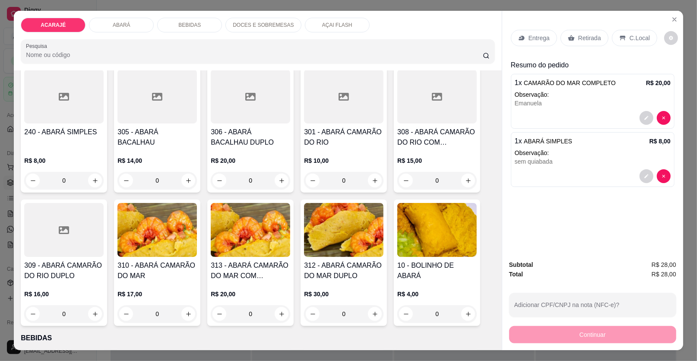
scroll to position [86, 0]
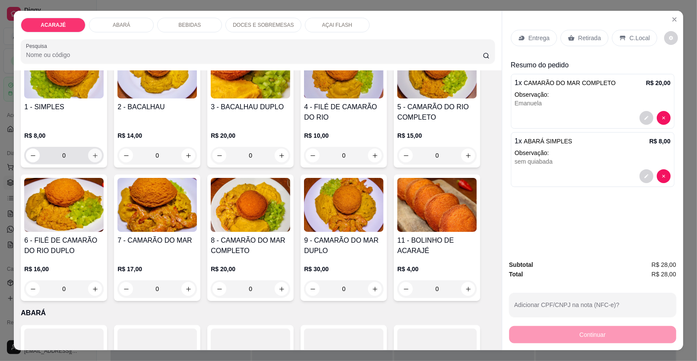
click at [92, 156] on icon "increase-product-quantity" at bounding box center [95, 155] width 6 height 6
type input "1"
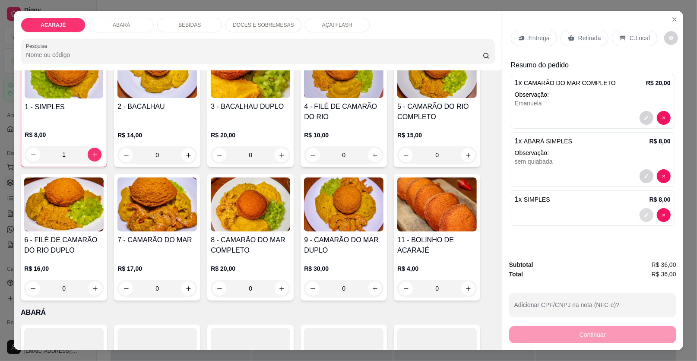
click at [644, 214] on icon "decrease-product-quantity" at bounding box center [646, 214] width 5 height 5
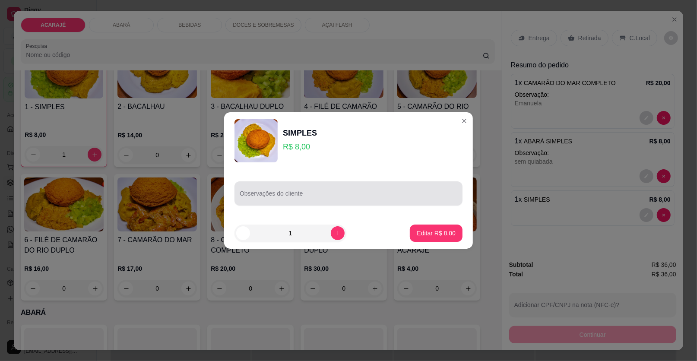
click at [250, 198] on input "Observações do cliente" at bounding box center [349, 197] width 218 height 9
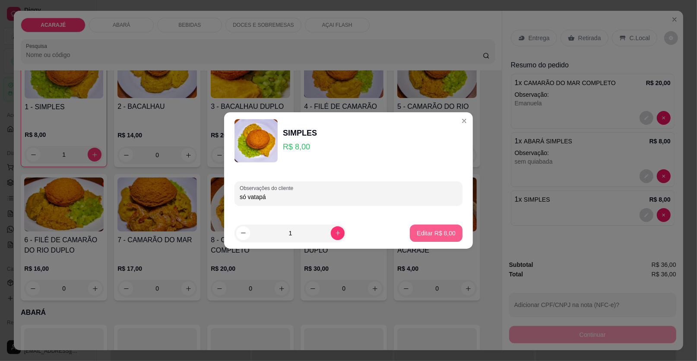
type input "só vatapá"
click at [420, 228] on button "Editar R$ 8,00" at bounding box center [436, 233] width 53 height 17
type input "0"
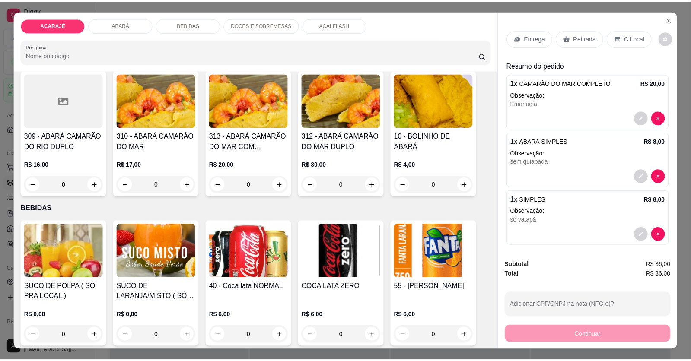
scroll to position [517, 0]
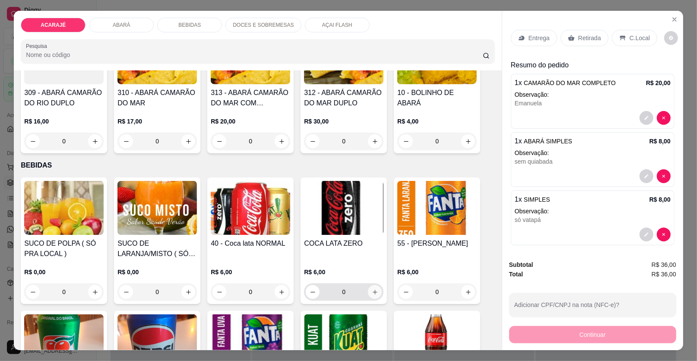
click at [373, 291] on icon "increase-product-quantity" at bounding box center [375, 292] width 5 height 5
type input "1"
click at [591, 37] on p "Retirada" at bounding box center [589, 38] width 23 height 9
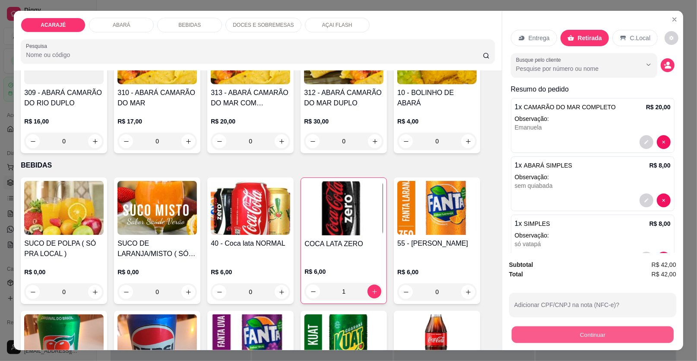
click at [536, 328] on button "Continuar" at bounding box center [593, 334] width 162 height 17
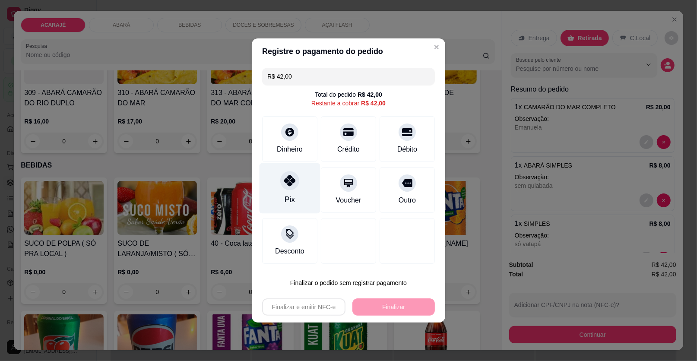
click at [292, 193] on div "Pix" at bounding box center [290, 188] width 61 height 51
type input "R$ 0,00"
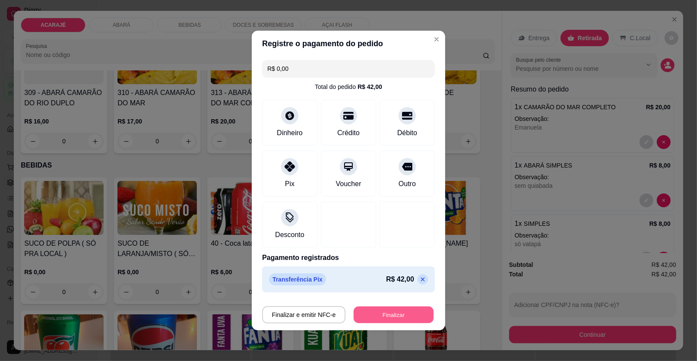
click at [387, 315] on button "Finalizar" at bounding box center [394, 315] width 80 height 17
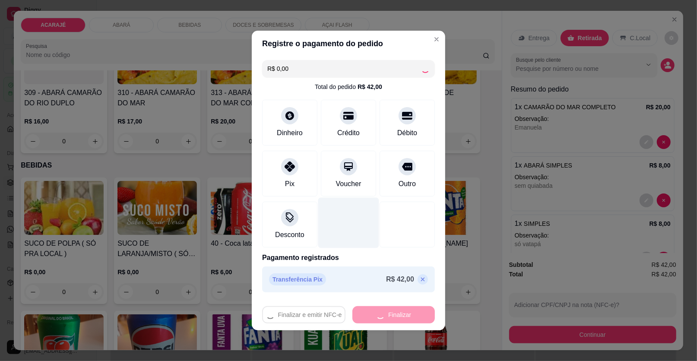
type input "0"
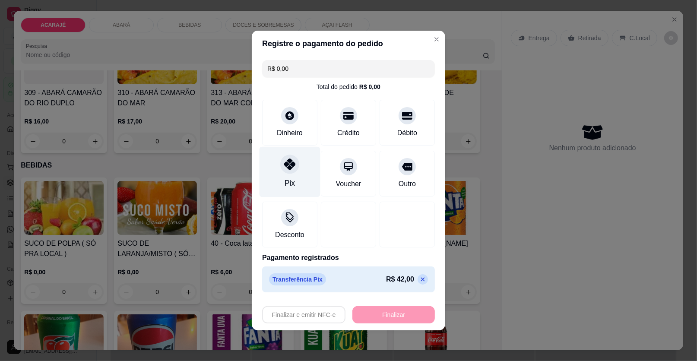
type input "-R$ 42,00"
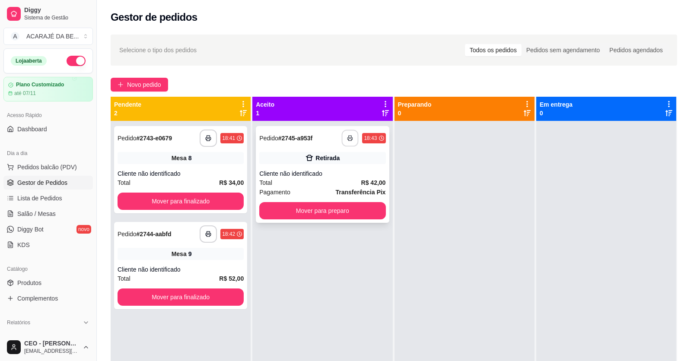
click at [347, 137] on icon "button" at bounding box center [350, 138] width 6 height 6
click at [209, 136] on icon "button" at bounding box center [208, 138] width 6 height 6
click at [209, 236] on rect "button" at bounding box center [208, 236] width 3 height 2
click at [206, 204] on button "Mover para finalizado" at bounding box center [180, 201] width 126 height 17
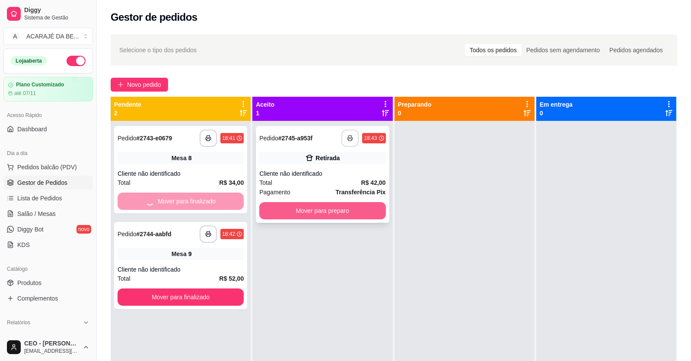
click at [311, 209] on button "Mover para preparo" at bounding box center [322, 210] width 126 height 17
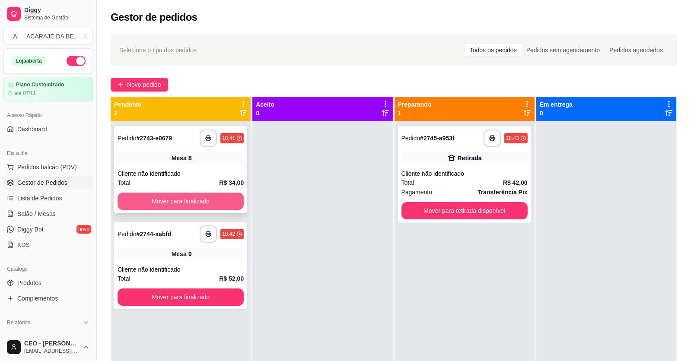
click at [218, 202] on button "Mover para finalizado" at bounding box center [180, 201] width 126 height 17
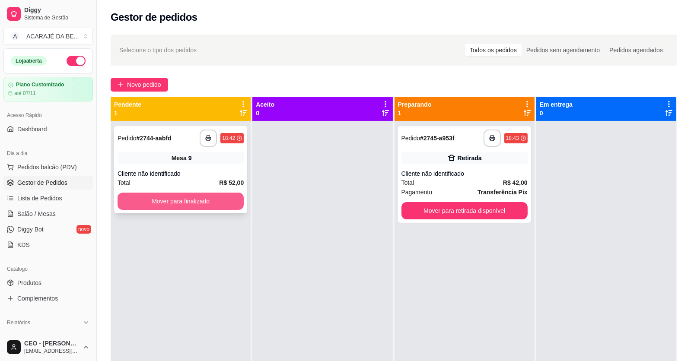
click at [228, 200] on button "Mover para finalizado" at bounding box center [180, 201] width 126 height 17
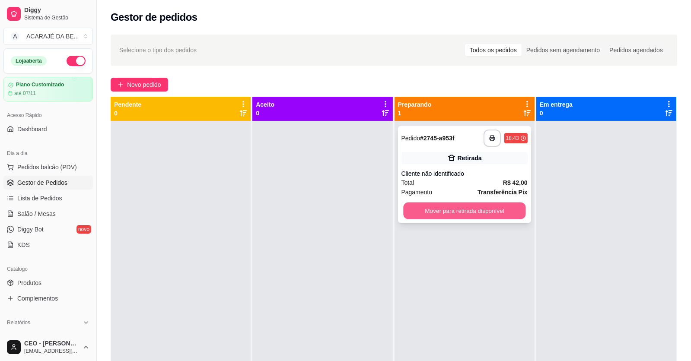
click at [478, 215] on button "Mover para retirada disponível" at bounding box center [464, 211] width 122 height 17
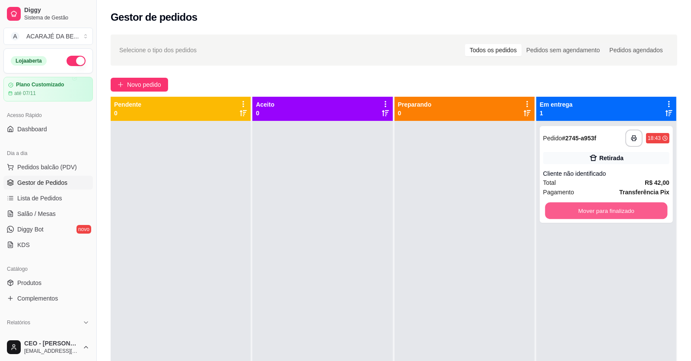
click at [573, 216] on button "Mover para finalizado" at bounding box center [606, 211] width 122 height 17
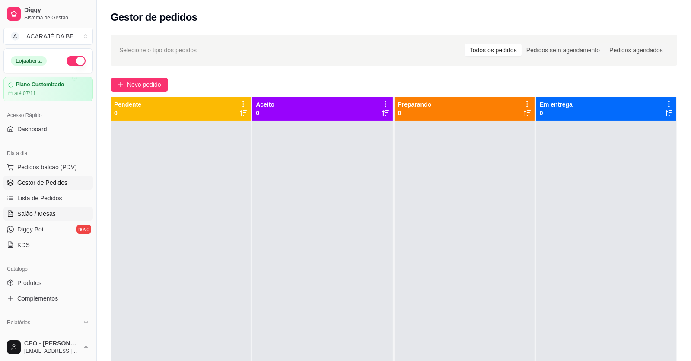
click at [34, 215] on span "Salão / Mesas" at bounding box center [36, 213] width 38 height 9
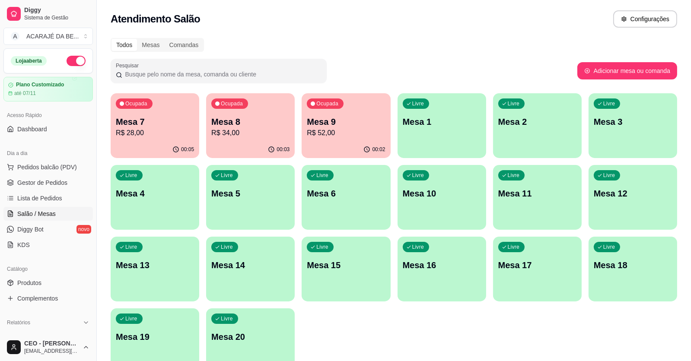
click at [352, 132] on p "R$ 52,00" at bounding box center [346, 133] width 78 height 10
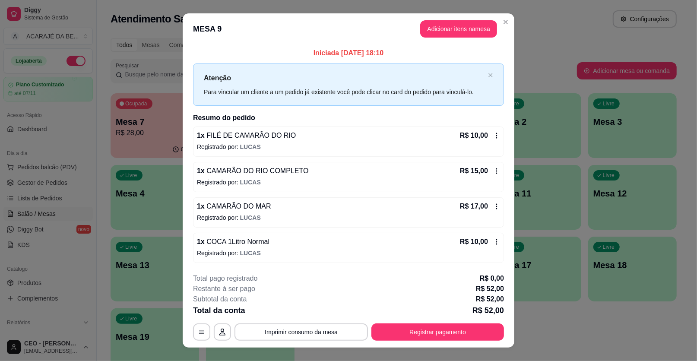
click at [494, 243] on icon at bounding box center [496, 241] width 7 height 7
click at [493, 138] on icon at bounding box center [496, 135] width 7 height 7
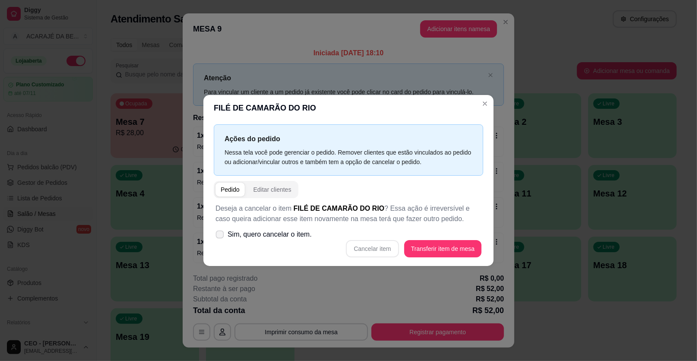
click at [220, 232] on icon at bounding box center [219, 234] width 6 height 5
click at [220, 236] on input "Sim, quero cancelar o item." at bounding box center [218, 239] width 6 height 6
checkbox input "true"
click at [387, 247] on button "Cancelar item" at bounding box center [372, 248] width 53 height 17
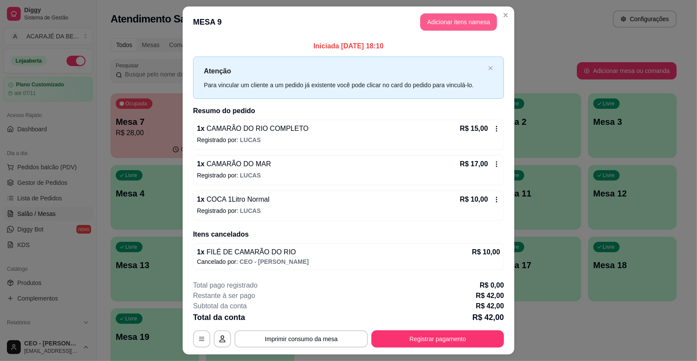
click at [453, 19] on button "Adicionar itens na mesa" at bounding box center [458, 21] width 77 height 17
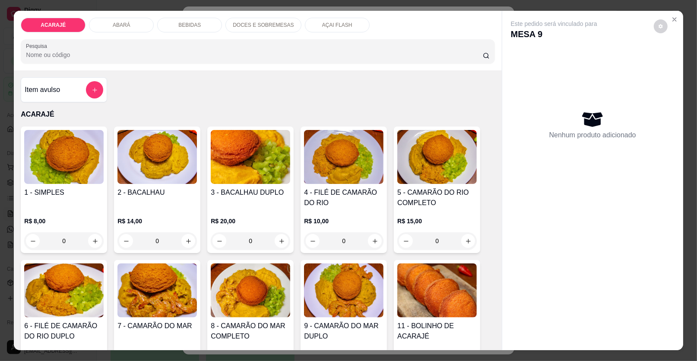
scroll to position [43, 0]
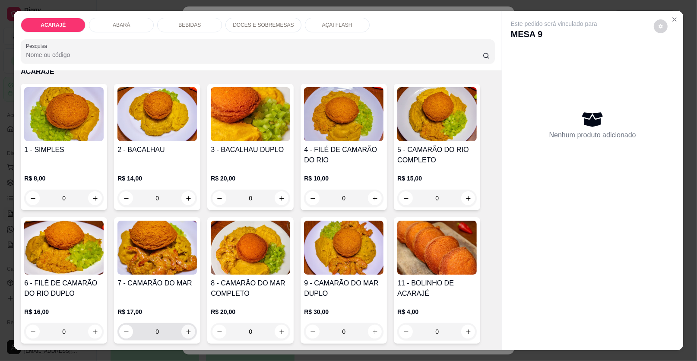
click at [185, 330] on icon "increase-product-quantity" at bounding box center [188, 332] width 6 height 6
type input "1"
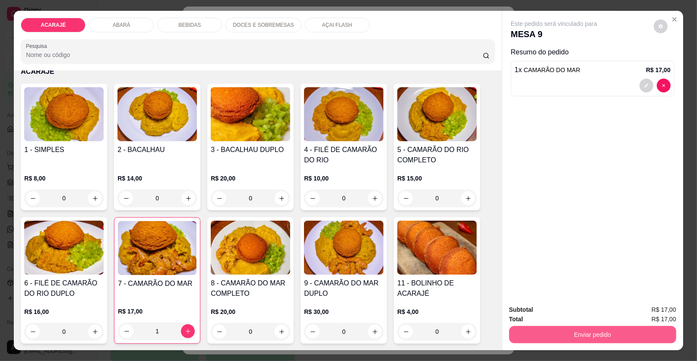
click at [542, 334] on button "Enviar pedido" at bounding box center [592, 334] width 167 height 17
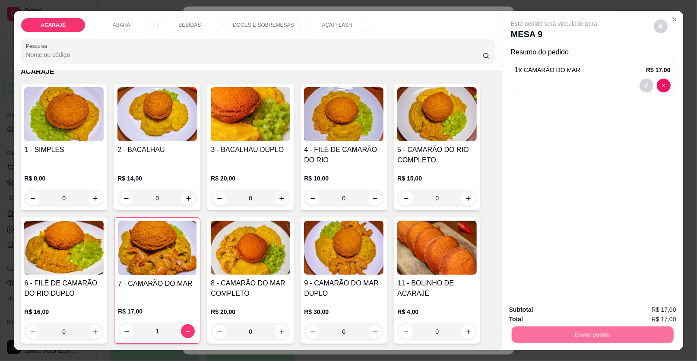
click at [654, 318] on button "Enviar pedido" at bounding box center [653, 313] width 49 height 16
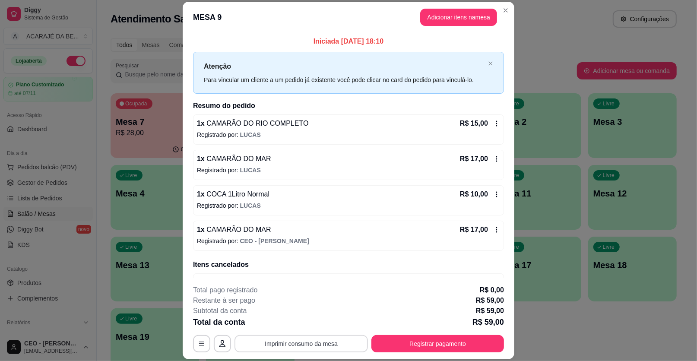
click at [330, 342] on button "Imprimir consumo da mesa" at bounding box center [301, 343] width 133 height 17
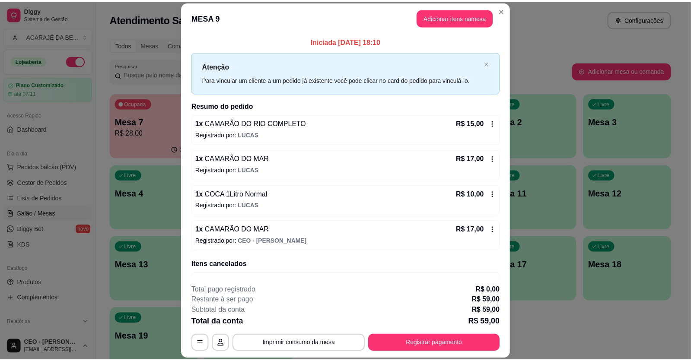
scroll to position [25, 0]
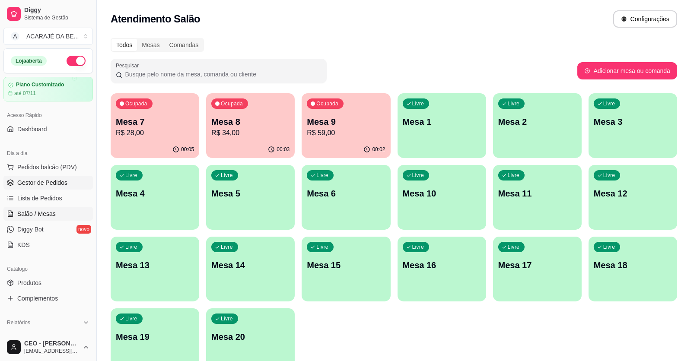
click at [54, 187] on link "Gestor de Pedidos" at bounding box center [47, 183] width 89 height 14
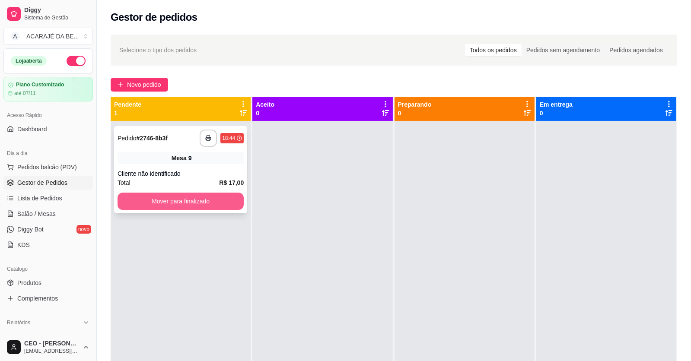
click at [196, 200] on button "Mover para finalizado" at bounding box center [180, 201] width 126 height 17
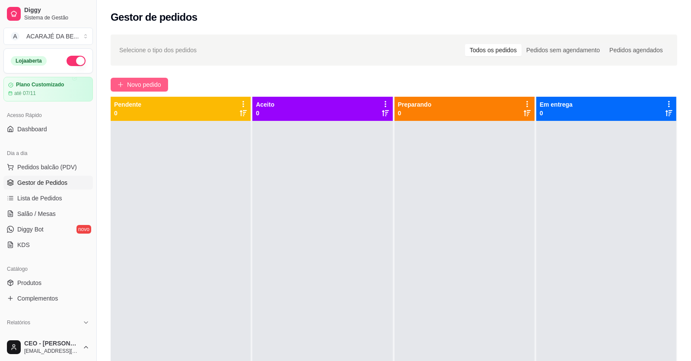
click at [146, 86] on span "Novo pedido" at bounding box center [144, 85] width 34 height 10
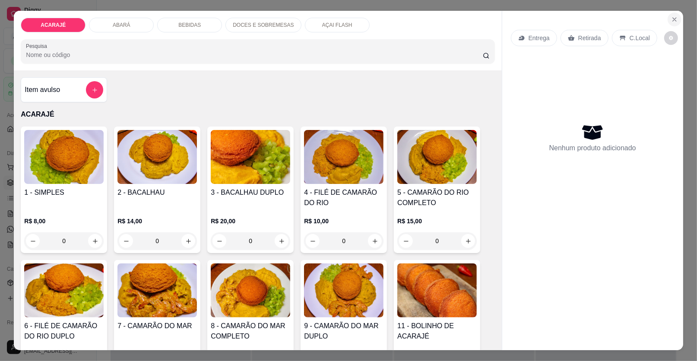
click at [671, 19] on icon "Close" at bounding box center [674, 19] width 7 height 7
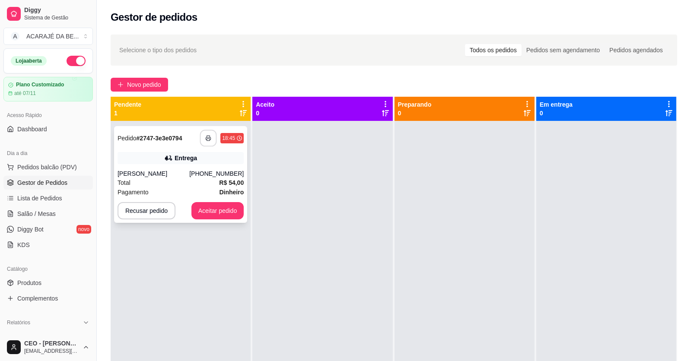
click at [208, 136] on icon "button" at bounding box center [208, 138] width 6 height 6
click at [202, 211] on button "Aceitar pedido" at bounding box center [217, 210] width 53 height 17
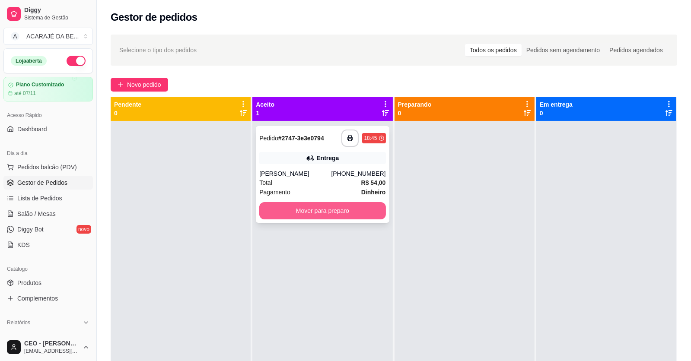
click at [304, 216] on button "Mover para preparo" at bounding box center [322, 210] width 126 height 17
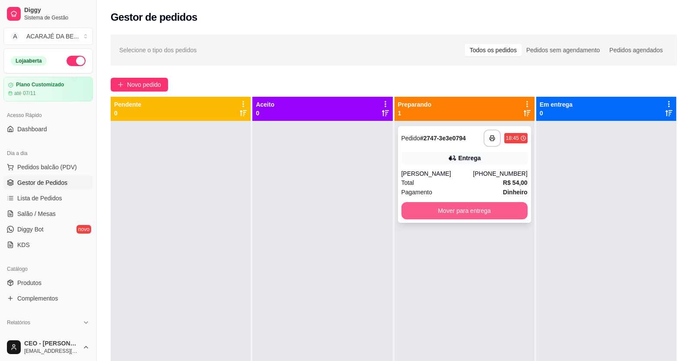
click at [486, 210] on button "Mover para entrega" at bounding box center [464, 210] width 126 height 17
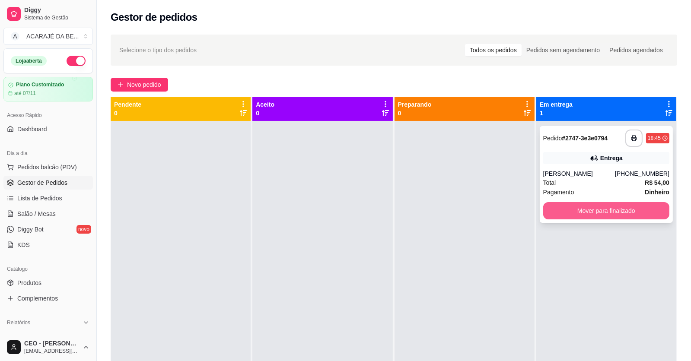
click at [564, 212] on button "Mover para finalizado" at bounding box center [606, 210] width 126 height 17
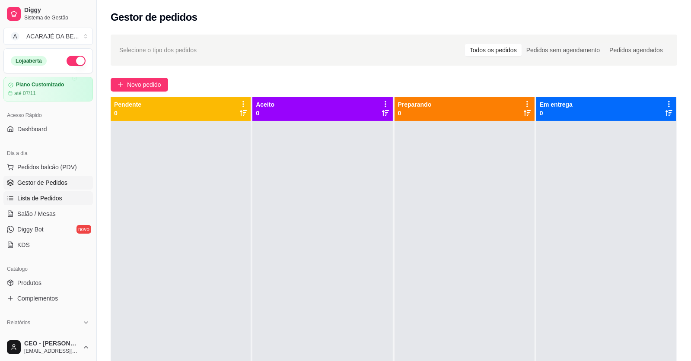
click at [38, 194] on span "Lista de Pedidos" at bounding box center [39, 198] width 45 height 9
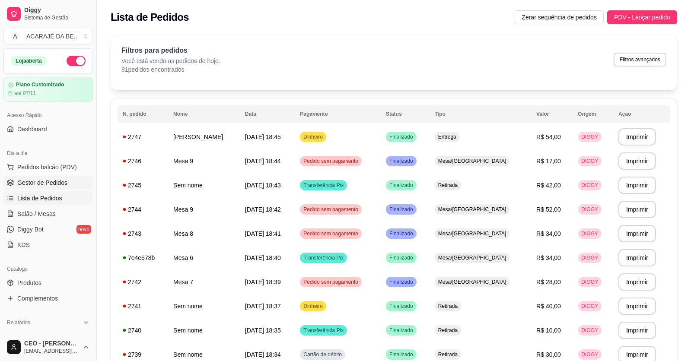
click at [36, 184] on span "Gestor de Pedidos" at bounding box center [42, 182] width 50 height 9
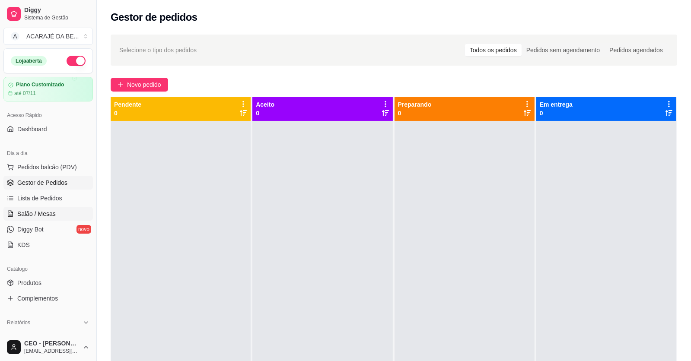
click at [43, 211] on span "Salão / Mesas" at bounding box center [36, 213] width 38 height 9
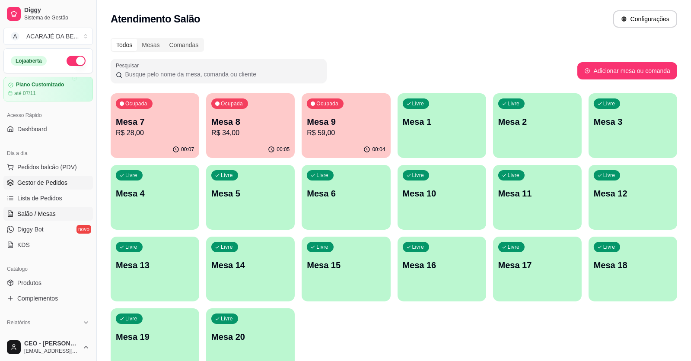
click at [41, 184] on span "Gestor de Pedidos" at bounding box center [42, 182] width 50 height 9
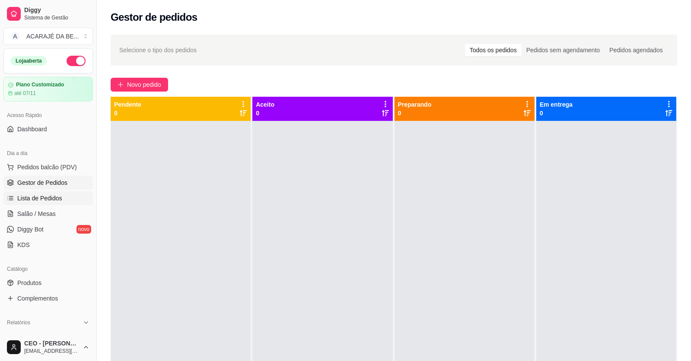
click at [54, 203] on link "Lista de Pedidos" at bounding box center [47, 198] width 89 height 14
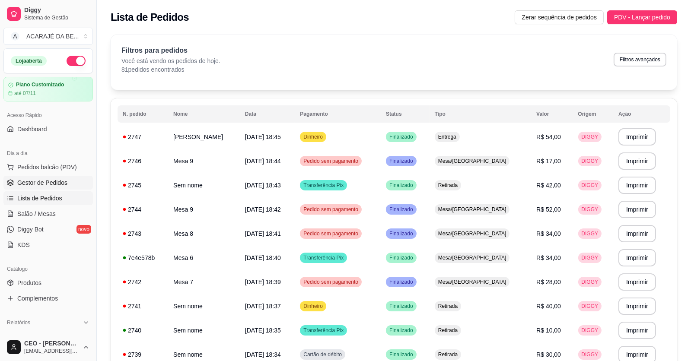
click at [45, 183] on span "Gestor de Pedidos" at bounding box center [42, 182] width 50 height 9
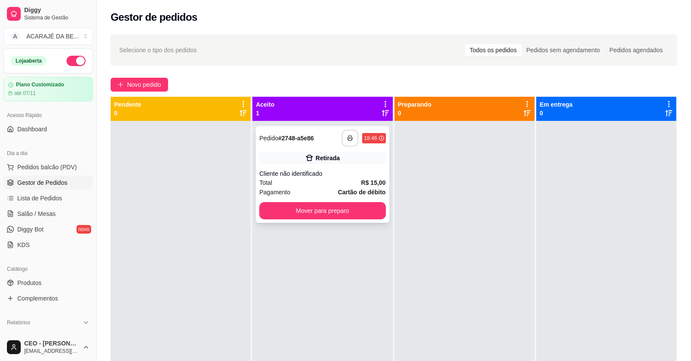
click at [347, 140] on icon "button" at bounding box center [350, 138] width 6 height 6
click at [376, 216] on button "Mover para preparo" at bounding box center [322, 211] width 122 height 17
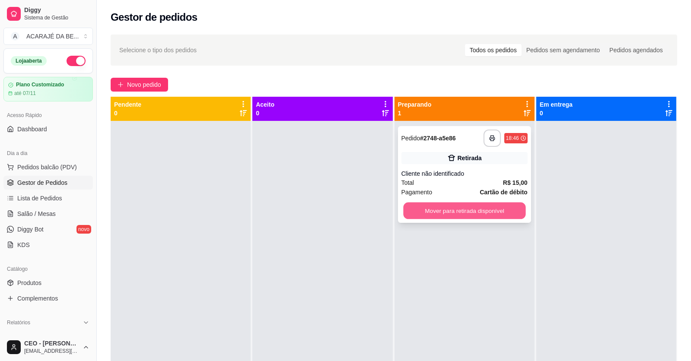
click at [486, 216] on button "Mover para retirada disponível" at bounding box center [464, 211] width 122 height 17
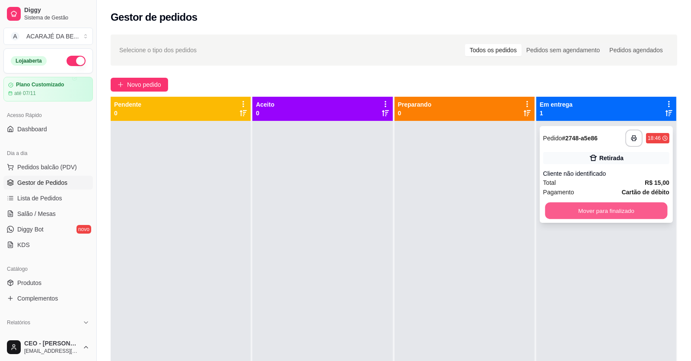
click at [573, 208] on button "Mover para finalizado" at bounding box center [606, 211] width 122 height 17
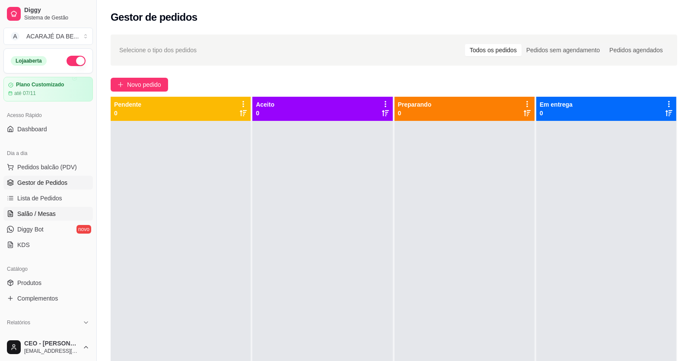
click at [39, 212] on span "Salão / Mesas" at bounding box center [36, 213] width 38 height 9
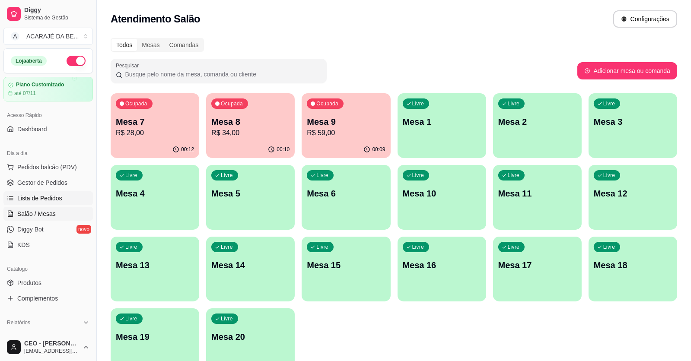
click at [45, 197] on span "Lista de Pedidos" at bounding box center [39, 198] width 45 height 9
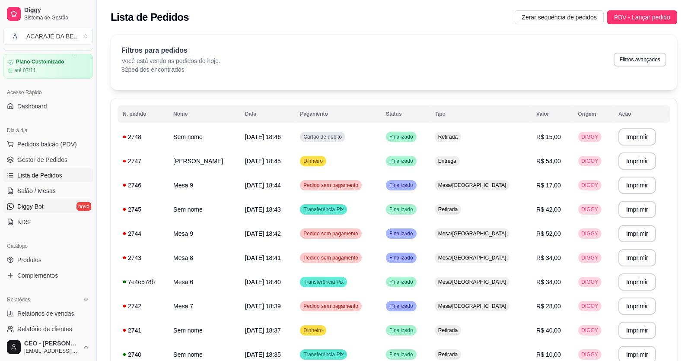
scroll to position [43, 0]
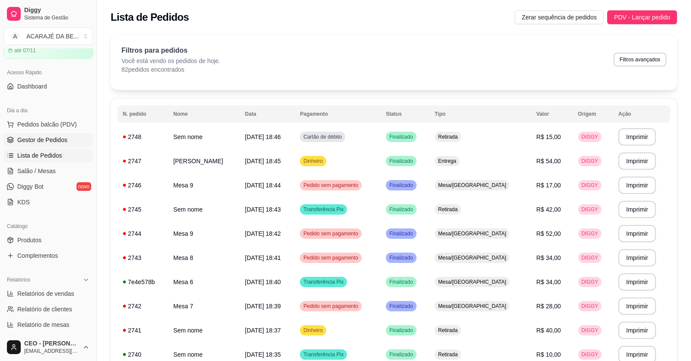
click at [43, 142] on span "Gestor de Pedidos" at bounding box center [42, 140] width 50 height 9
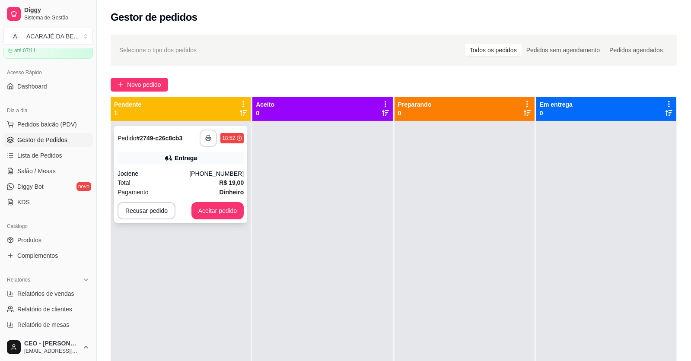
click at [205, 138] on icon "button" at bounding box center [208, 138] width 6 height 6
click at [233, 214] on button "Aceitar pedido" at bounding box center [217, 210] width 53 height 17
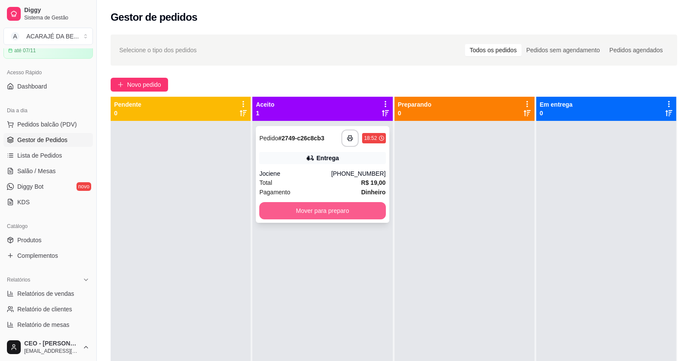
click at [339, 212] on button "Mover para preparo" at bounding box center [322, 210] width 126 height 17
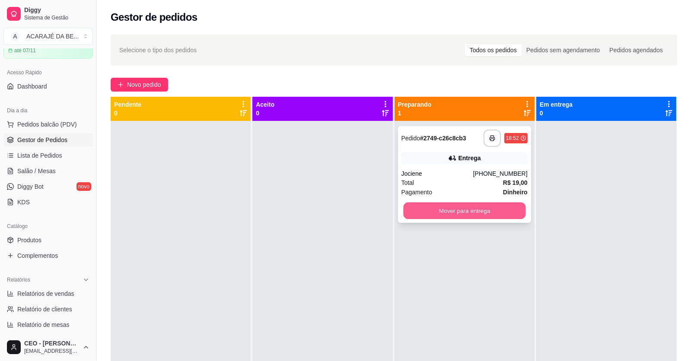
click at [417, 207] on button "Mover para entrega" at bounding box center [464, 211] width 122 height 17
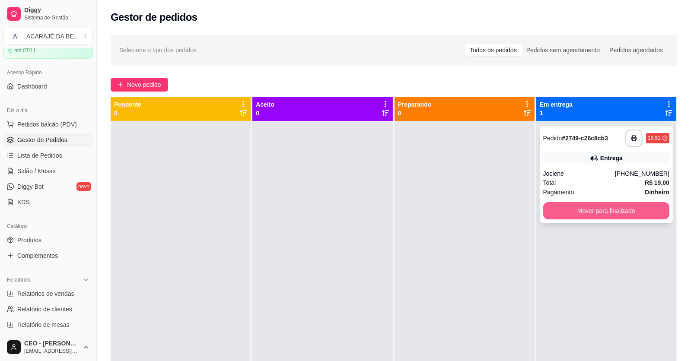
click at [585, 209] on button "Mover para finalizado" at bounding box center [606, 210] width 126 height 17
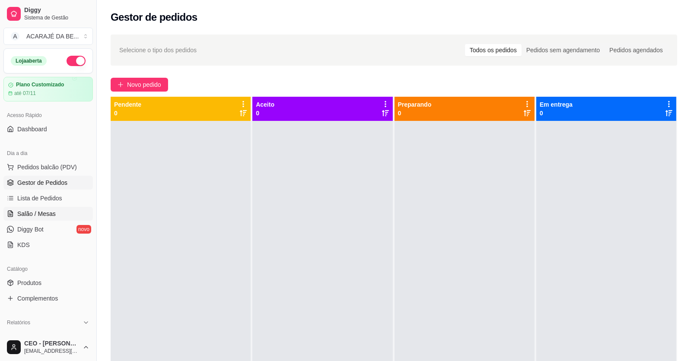
click at [22, 219] on link "Salão / Mesas" at bounding box center [47, 214] width 89 height 14
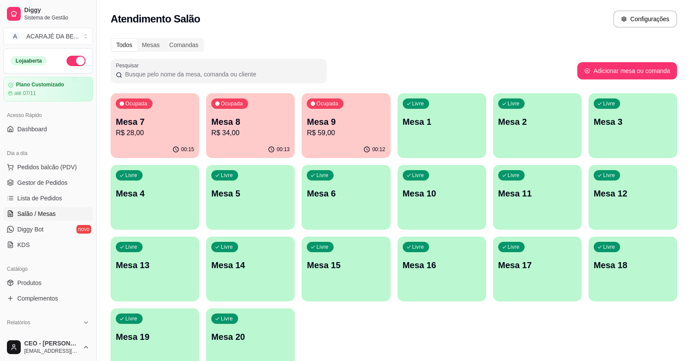
click at [162, 130] on p "R$ 28,00" at bounding box center [155, 133] width 78 height 10
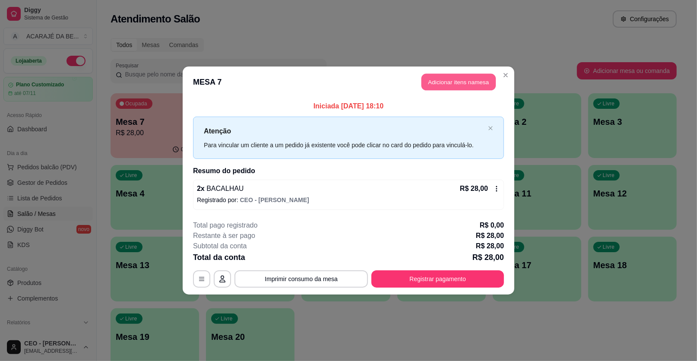
click at [464, 80] on button "Adicionar itens na mesa" at bounding box center [459, 82] width 74 height 17
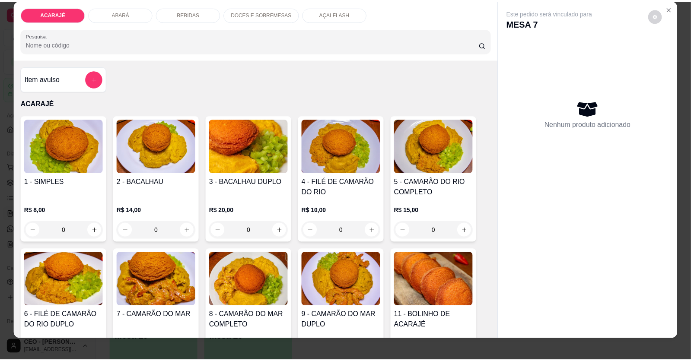
scroll to position [16, 0]
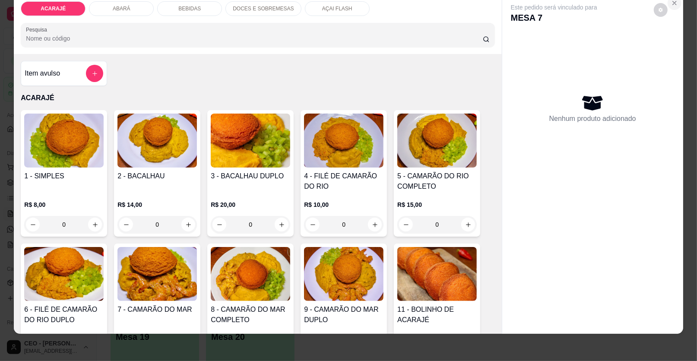
click at [673, 4] on icon "Close" at bounding box center [674, 2] width 3 height 3
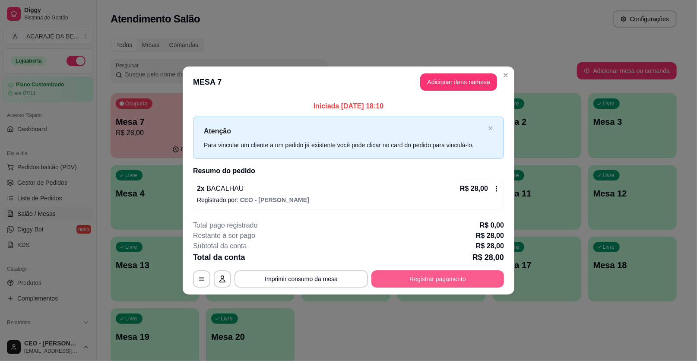
click at [428, 283] on button "Registrar pagamento" at bounding box center [437, 278] width 133 height 17
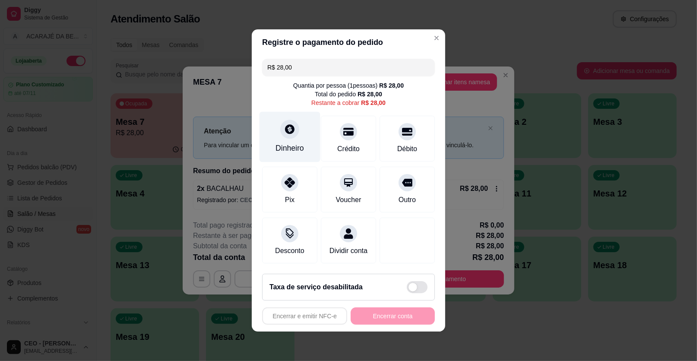
click at [303, 139] on div "Dinheiro" at bounding box center [290, 137] width 61 height 51
type input "R$ 0,00"
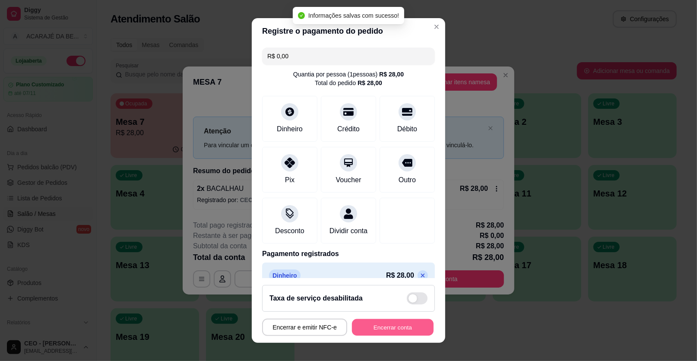
click at [405, 322] on button "Encerrar conta" at bounding box center [393, 327] width 82 height 17
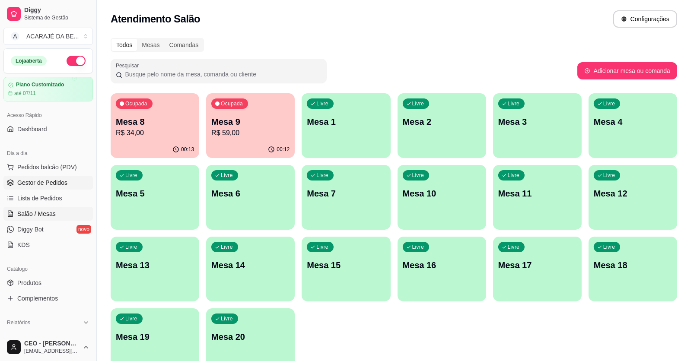
click at [52, 181] on span "Gestor de Pedidos" at bounding box center [42, 182] width 50 height 9
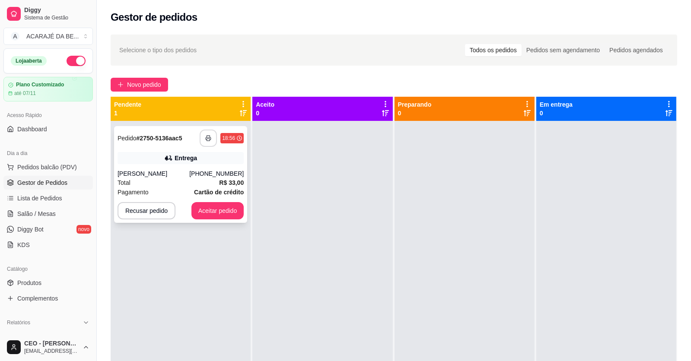
click at [209, 135] on icon "button" at bounding box center [208, 138] width 6 height 6
click at [220, 212] on button "Aceitar pedido" at bounding box center [217, 211] width 51 height 17
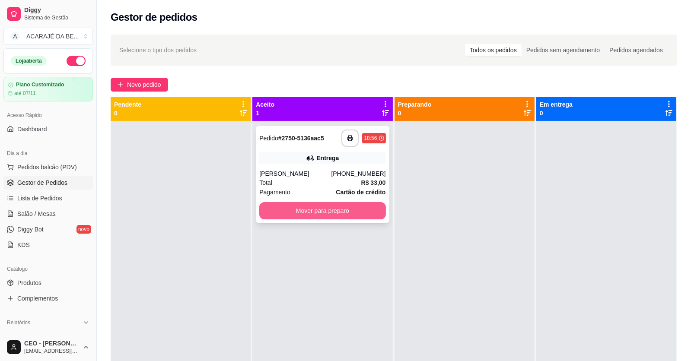
click at [316, 209] on button "Mover para preparo" at bounding box center [322, 210] width 126 height 17
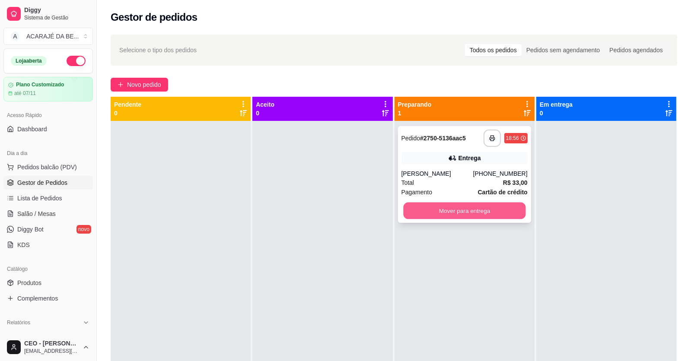
click at [407, 217] on button "Mover para entrega" at bounding box center [464, 211] width 122 height 17
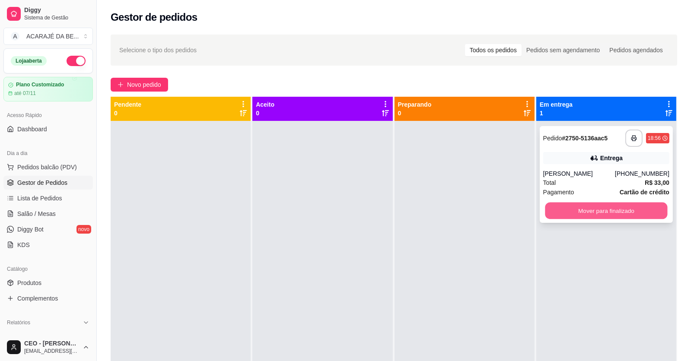
click at [552, 214] on button "Mover para finalizado" at bounding box center [606, 211] width 122 height 17
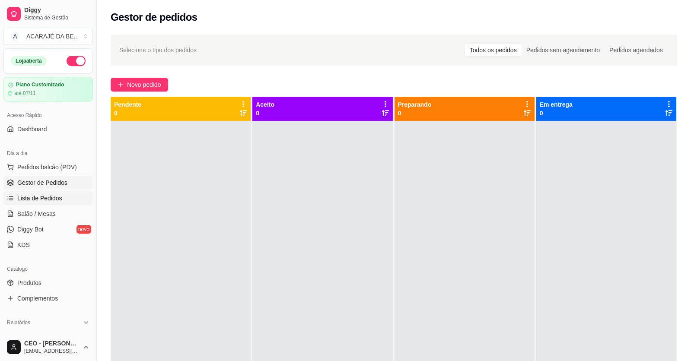
scroll to position [130, 0]
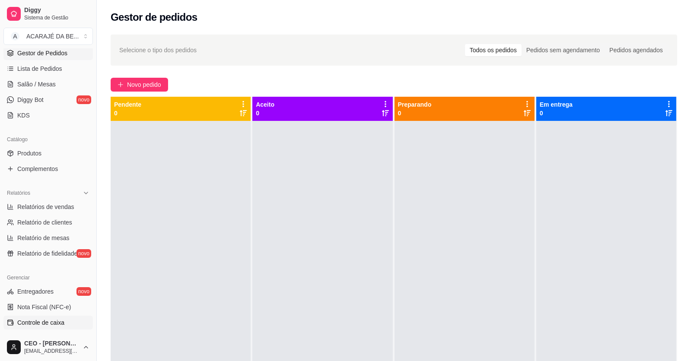
click at [32, 316] on link "Controle de caixa" at bounding box center [47, 323] width 89 height 14
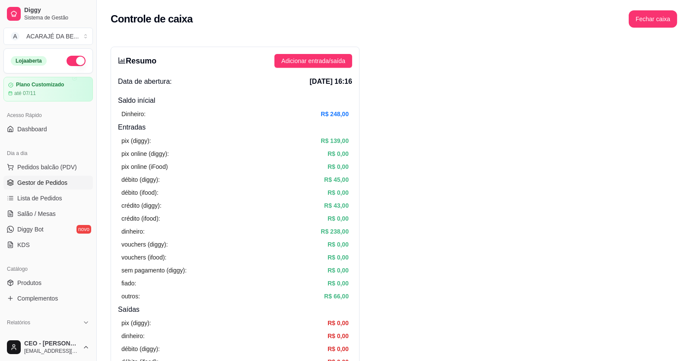
click at [51, 178] on span "Gestor de Pedidos" at bounding box center [42, 182] width 50 height 9
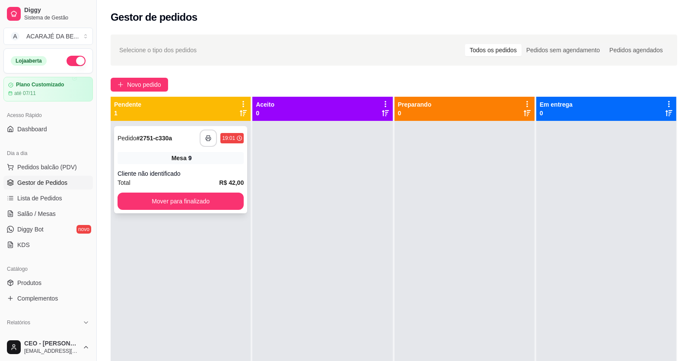
click at [212, 139] on button "button" at bounding box center [208, 138] width 17 height 17
click at [211, 138] on button "button" at bounding box center [208, 138] width 17 height 17
click at [193, 202] on button "Mover para finalizado" at bounding box center [180, 201] width 126 height 17
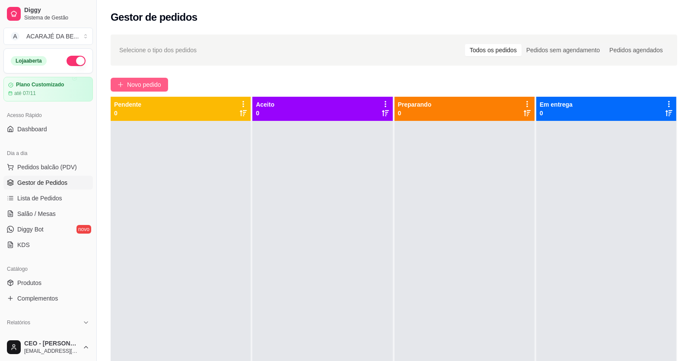
drag, startPoint x: 158, startPoint y: 84, endPoint x: 156, endPoint y: 79, distance: 5.5
click at [156, 79] on button "Novo pedido" at bounding box center [139, 85] width 57 height 14
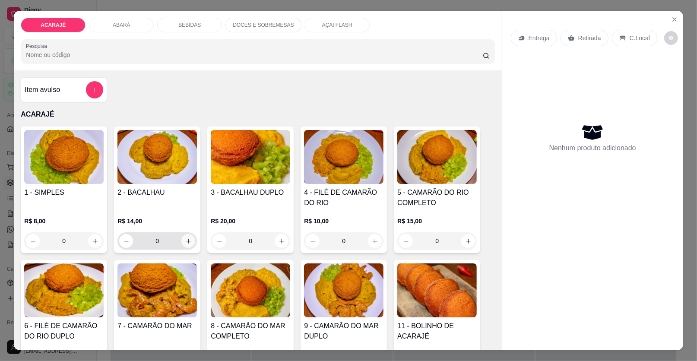
click at [190, 239] on button "increase-product-quantity" at bounding box center [188, 241] width 14 height 14
type input "1"
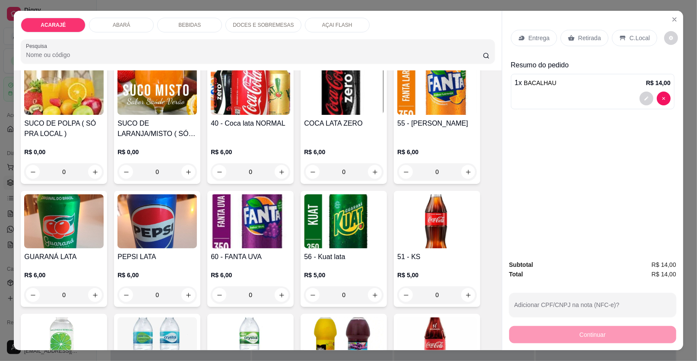
scroll to position [647, 0]
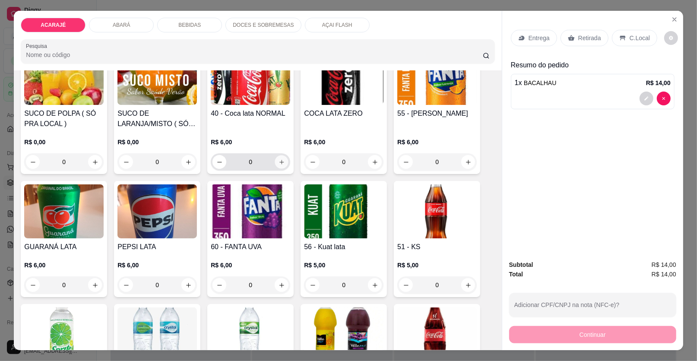
click at [281, 165] on button "increase-product-quantity" at bounding box center [281, 161] width 13 height 13
click at [217, 162] on icon "decrease-product-quantity" at bounding box center [220, 161] width 6 height 6
click at [281, 162] on icon "increase-product-quantity" at bounding box center [282, 162] width 6 height 6
type input "1"
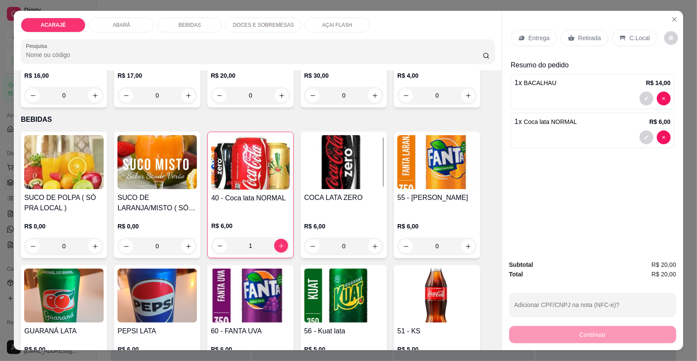
scroll to position [604, 0]
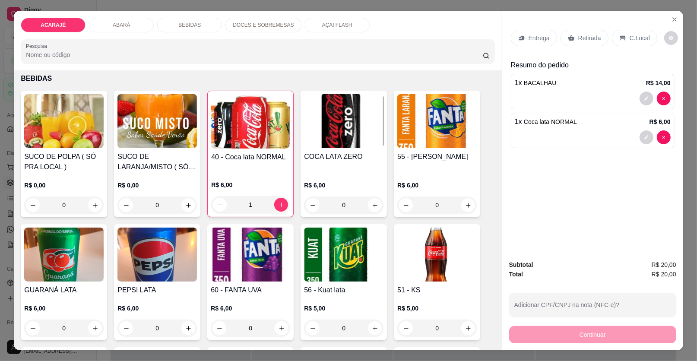
click at [520, 35] on icon at bounding box center [521, 38] width 7 height 7
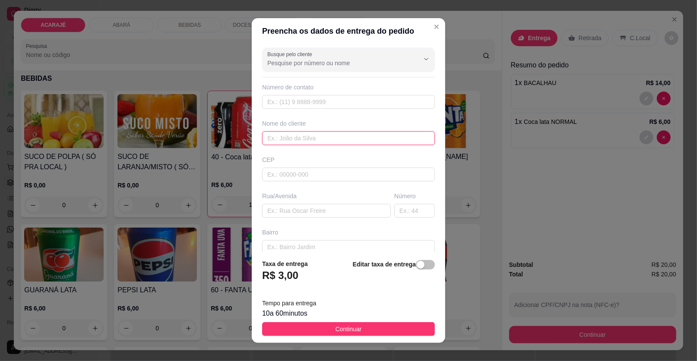
click at [323, 140] on input "text" at bounding box center [348, 138] width 173 height 14
type input "Joao"
click at [308, 205] on input "text" at bounding box center [326, 211] width 129 height 14
type input "primeira travessa são jose"
click at [395, 211] on input "text" at bounding box center [414, 211] width 41 height 14
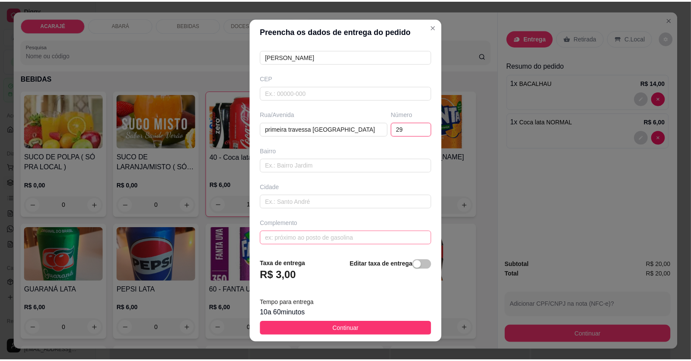
scroll to position [9, 0]
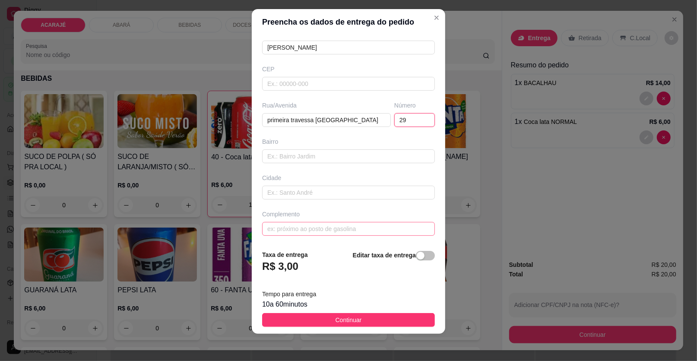
type input "29"
click at [281, 226] on input "text" at bounding box center [348, 229] width 173 height 14
type input "p"
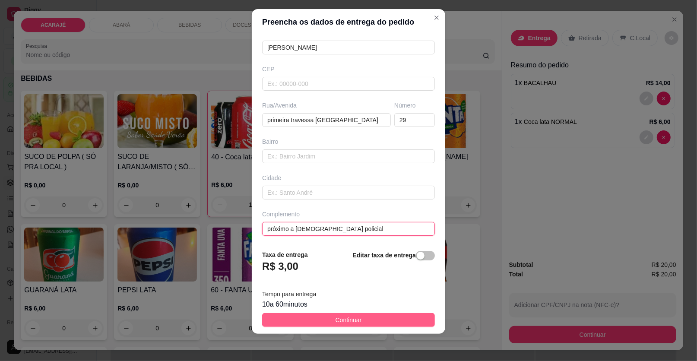
type input "próximo a Cristiano policial"
click at [336, 320] on span "Continuar" at bounding box center [349, 320] width 26 height 10
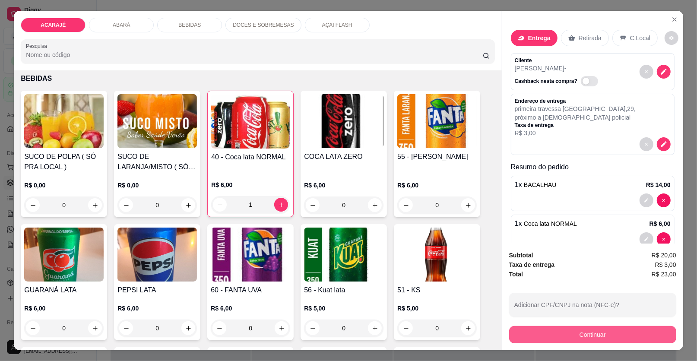
click at [577, 331] on button "Continuar" at bounding box center [592, 334] width 167 height 17
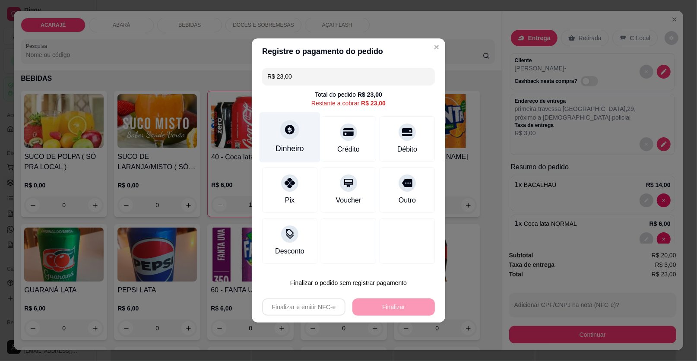
click at [285, 140] on div "Dinheiro" at bounding box center [290, 137] width 61 height 51
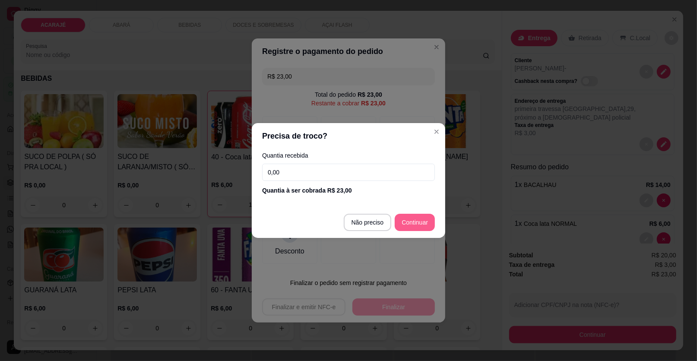
type input "R$ 0,00"
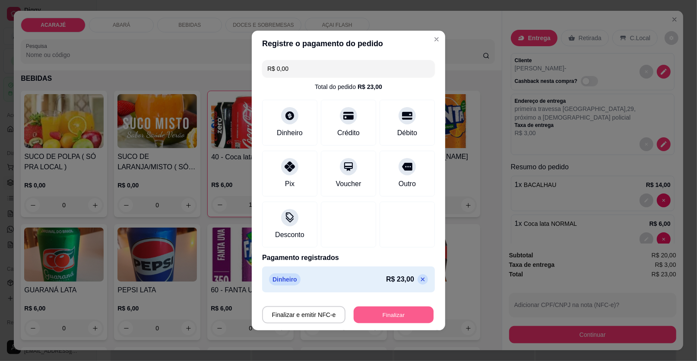
click at [378, 313] on button "Finalizar" at bounding box center [394, 315] width 80 height 17
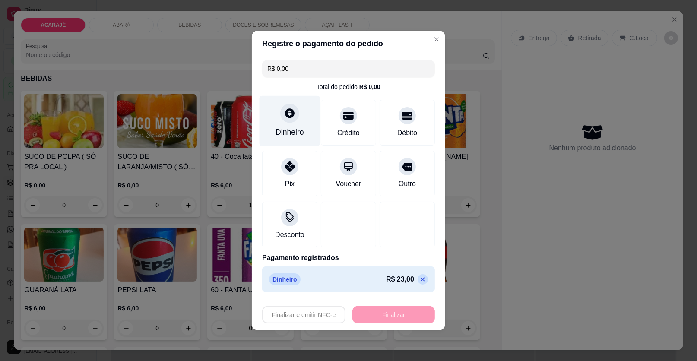
type input "0"
type input "-R$ 23,00"
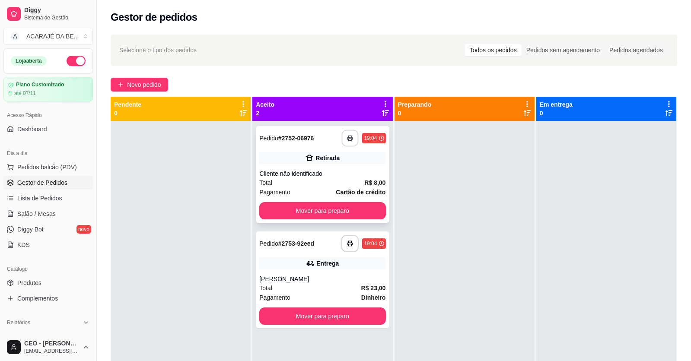
click at [343, 139] on button "button" at bounding box center [350, 138] width 17 height 17
click at [347, 245] on icon "button" at bounding box center [350, 244] width 6 height 6
click at [305, 206] on button "Mover para preparo" at bounding box center [322, 210] width 126 height 17
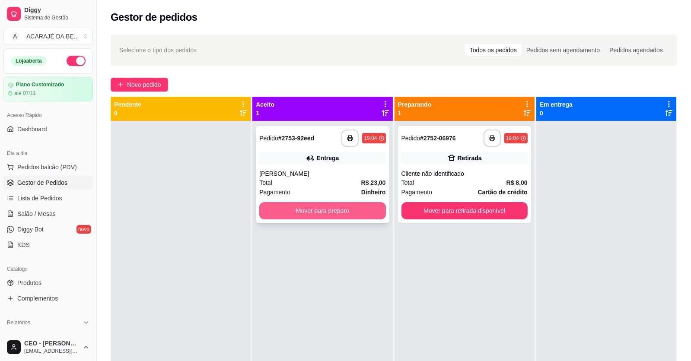
click at [356, 213] on button "Mover para preparo" at bounding box center [322, 210] width 126 height 17
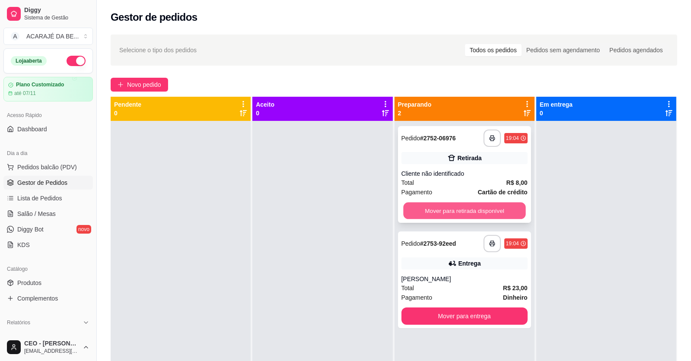
click at [458, 215] on button "Mover para retirada disponível" at bounding box center [464, 211] width 122 height 17
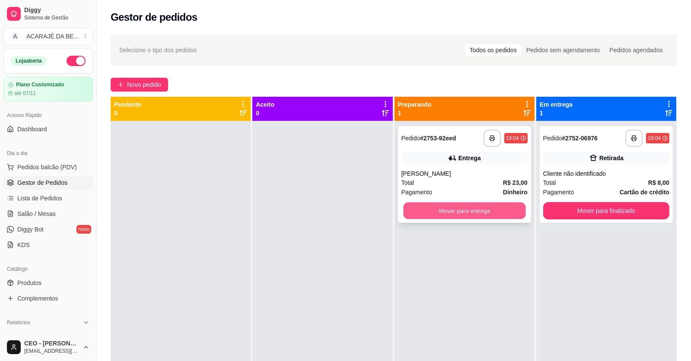
click at [498, 209] on button "Mover para entrega" at bounding box center [464, 211] width 122 height 17
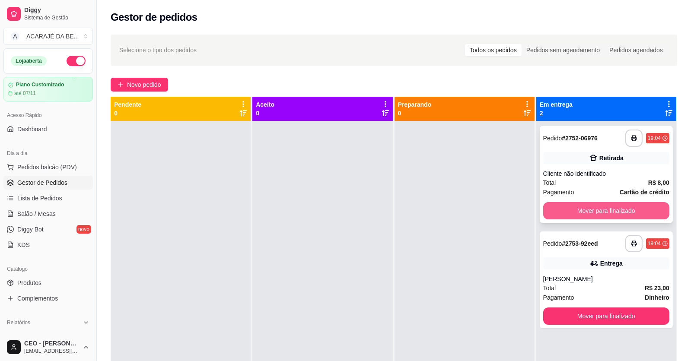
click at [575, 212] on button "Mover para finalizado" at bounding box center [606, 210] width 126 height 17
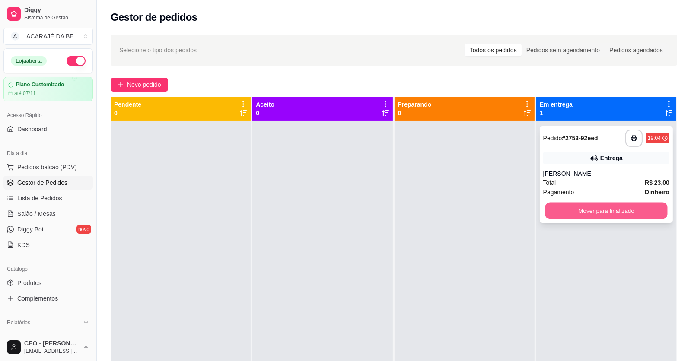
click at [579, 209] on button "Mover para finalizado" at bounding box center [606, 211] width 122 height 17
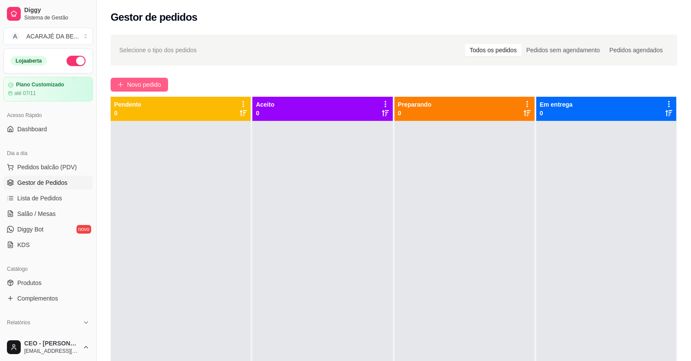
click at [157, 88] on span "Novo pedido" at bounding box center [144, 85] width 34 height 10
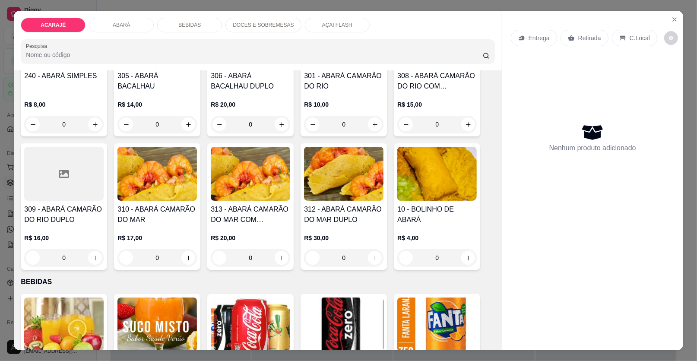
scroll to position [388, 0]
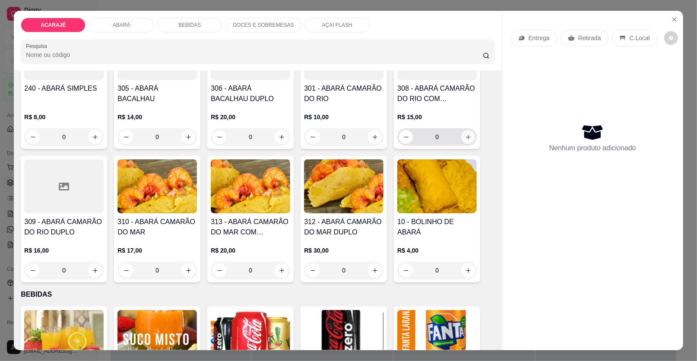
click at [461, 136] on button "increase-product-quantity" at bounding box center [468, 137] width 14 height 14
type input "1"
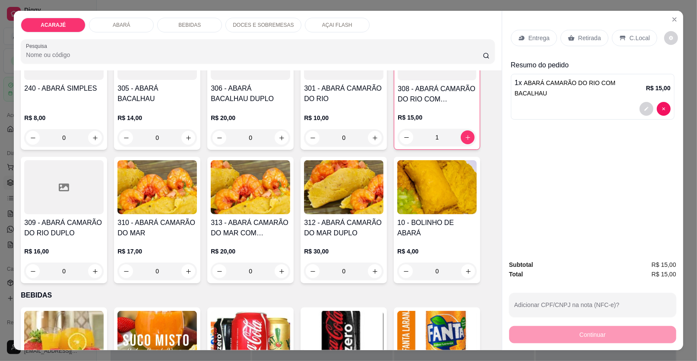
click at [577, 32] on div "Retirada" at bounding box center [585, 38] width 48 height 16
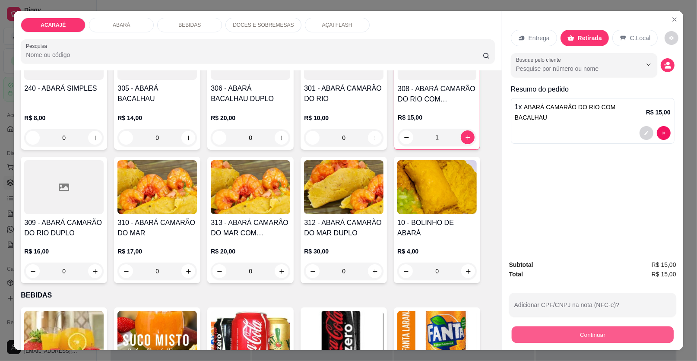
click at [587, 334] on button "Continuar" at bounding box center [593, 334] width 162 height 17
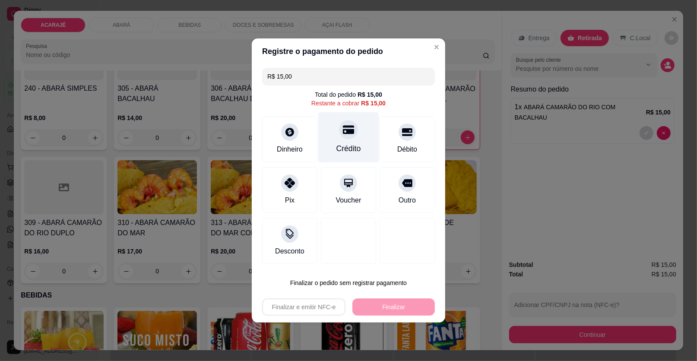
click at [349, 159] on div "Crédito" at bounding box center [348, 137] width 61 height 51
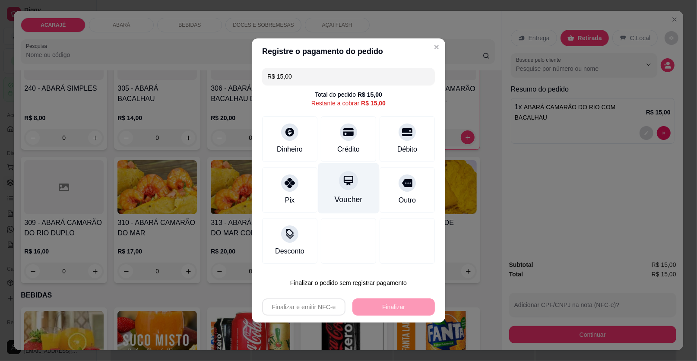
type input "R$ 0,00"
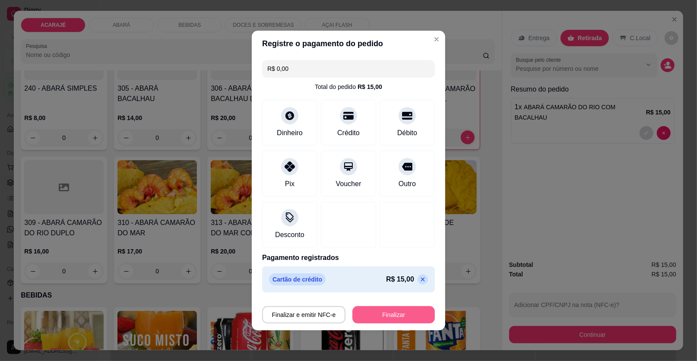
click at [396, 313] on button "Finalizar" at bounding box center [393, 314] width 82 height 17
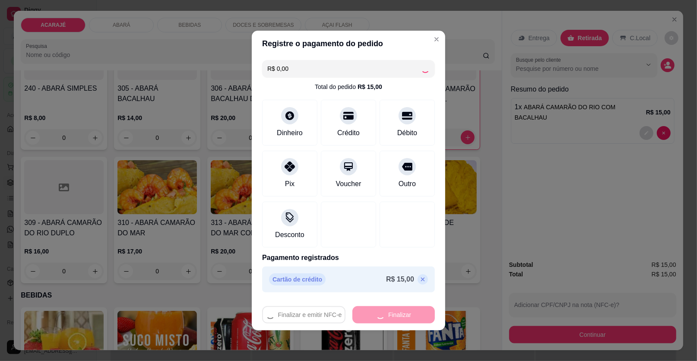
type input "0"
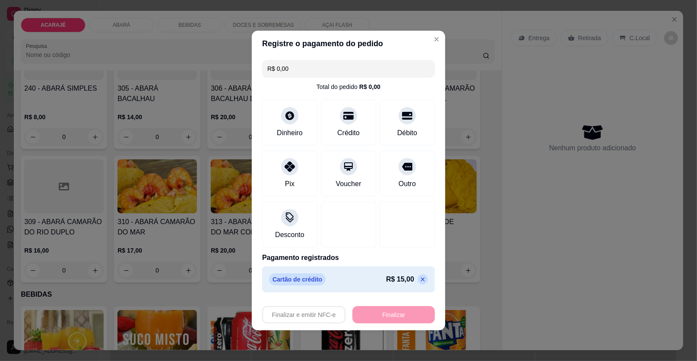
type input "-R$ 15,00"
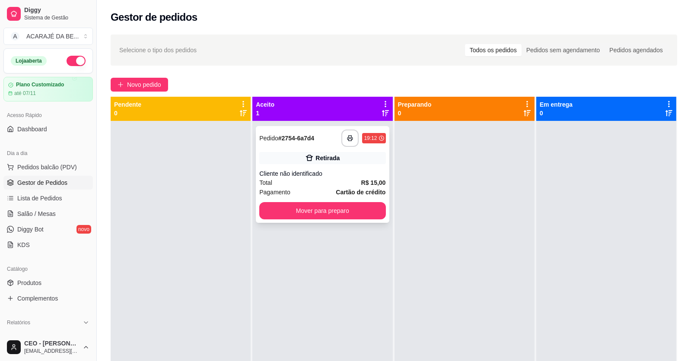
click at [349, 173] on div "Cliente não identificado" at bounding box center [322, 173] width 126 height 9
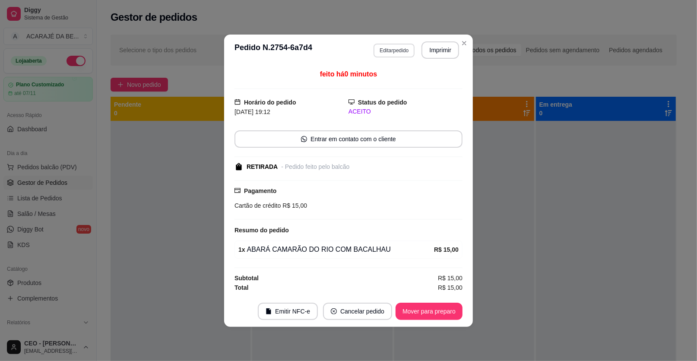
click at [390, 52] on button "Editar pedido" at bounding box center [394, 51] width 41 height 14
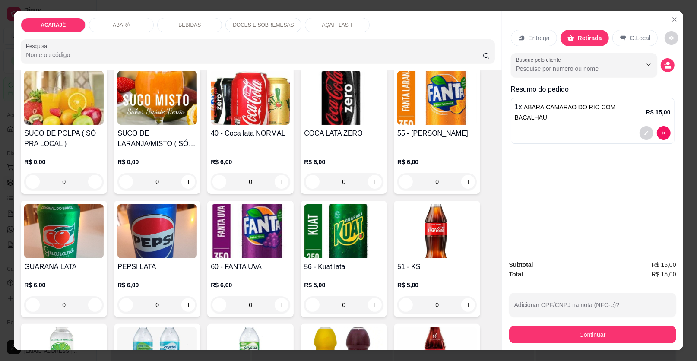
scroll to position [561, 0]
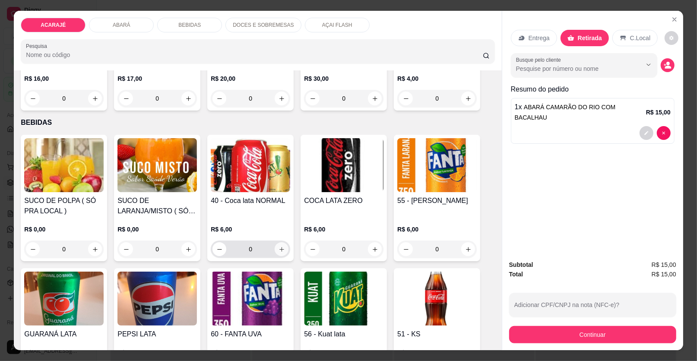
click at [279, 250] on icon "increase-product-quantity" at bounding box center [282, 249] width 6 height 6
type input "1"
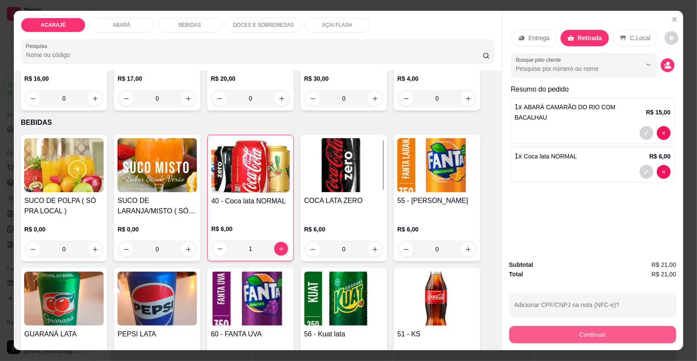
click at [555, 337] on button "Continuar" at bounding box center [592, 334] width 167 height 17
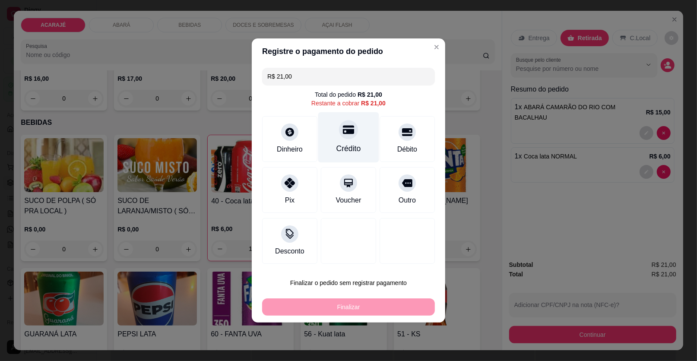
click at [358, 149] on div "Crédito" at bounding box center [348, 137] width 61 height 51
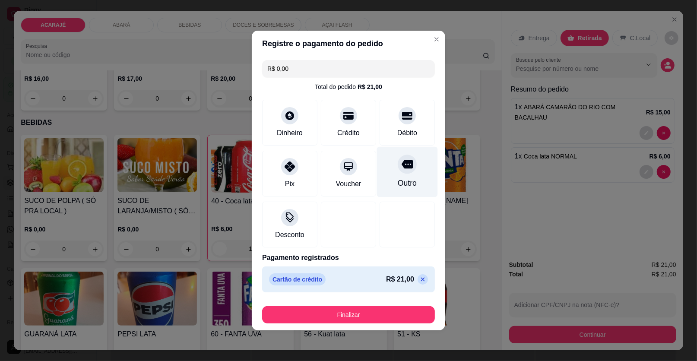
click at [398, 171] on div at bounding box center [407, 164] width 19 height 19
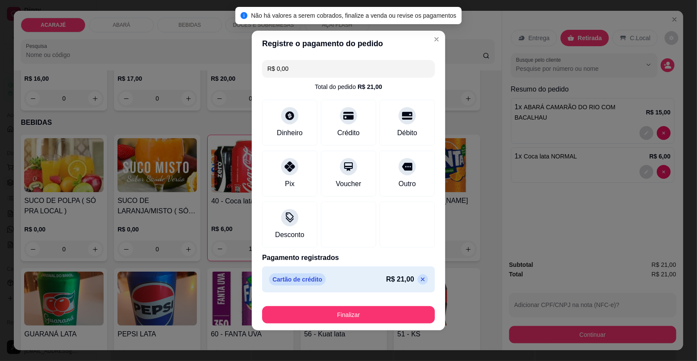
click at [419, 281] on icon at bounding box center [422, 279] width 7 height 7
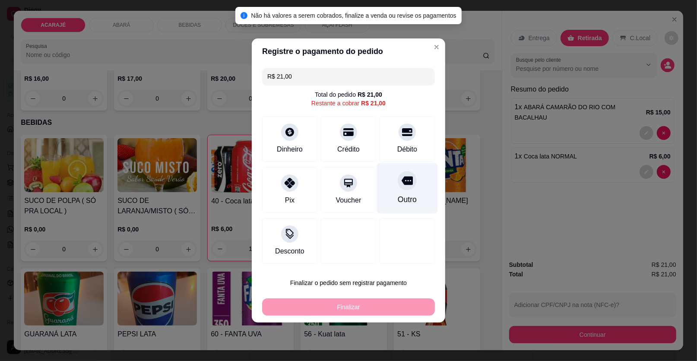
click at [401, 190] on div at bounding box center [407, 180] width 19 height 19
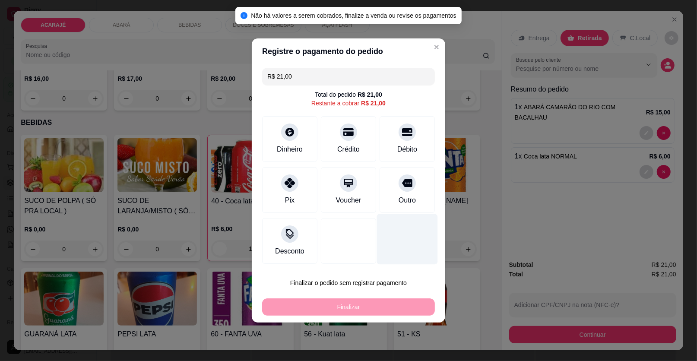
type input "R$ 0,00"
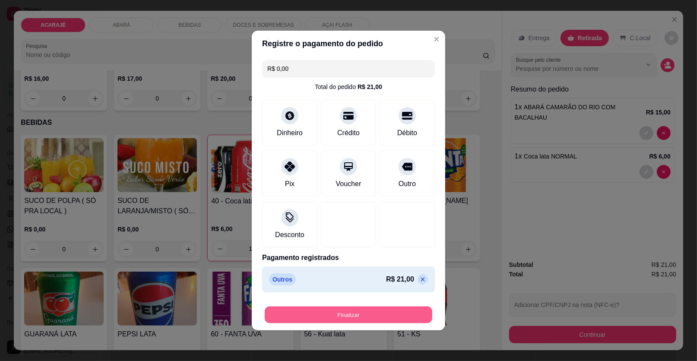
click at [397, 320] on button "Finalizar" at bounding box center [349, 315] width 168 height 17
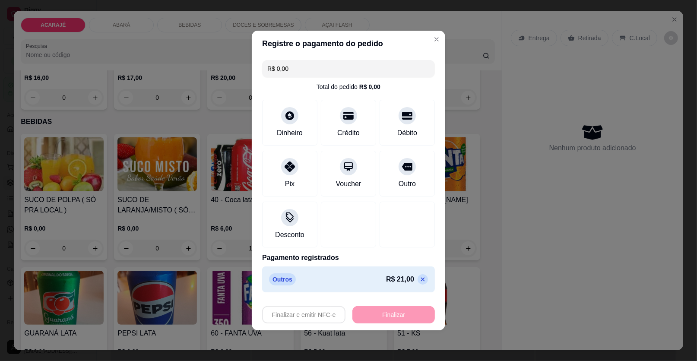
type input "0"
type input "-R$ 21,00"
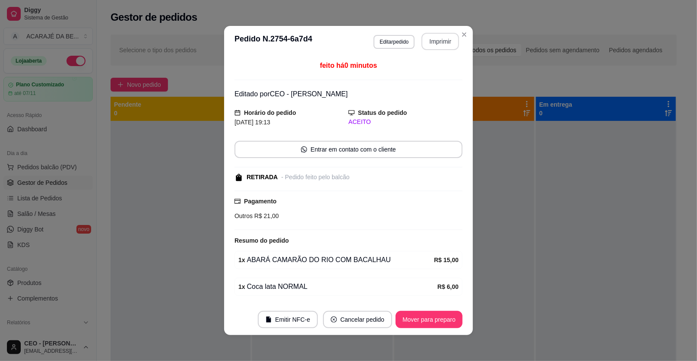
click at [429, 39] on button "Imprimir" at bounding box center [441, 41] width 38 height 17
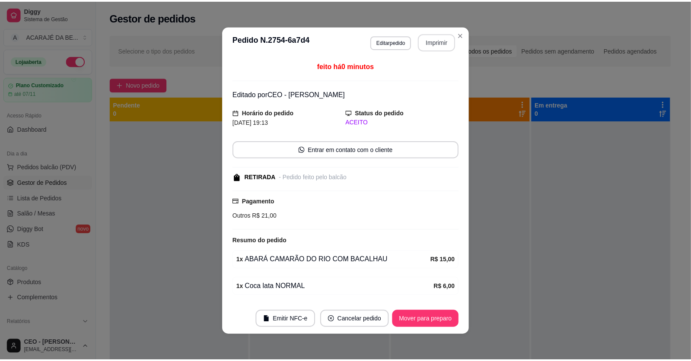
scroll to position [0, 0]
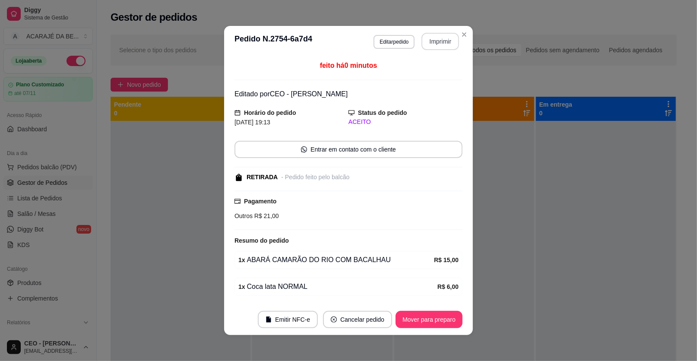
click at [450, 318] on button "Mover para preparo" at bounding box center [429, 319] width 67 height 17
click at [449, 318] on button "Mover para preparo" at bounding box center [429, 319] width 67 height 17
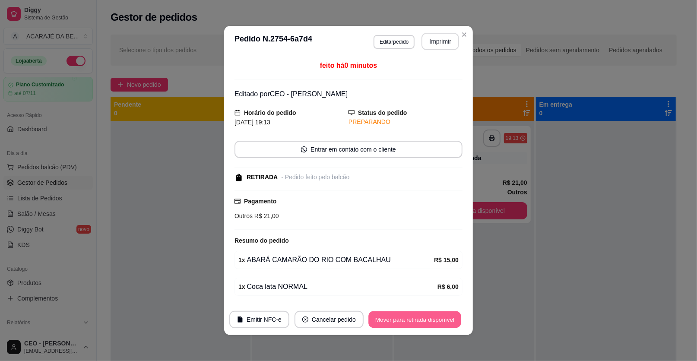
click at [449, 318] on button "Mover para retirada disponível" at bounding box center [414, 319] width 92 height 17
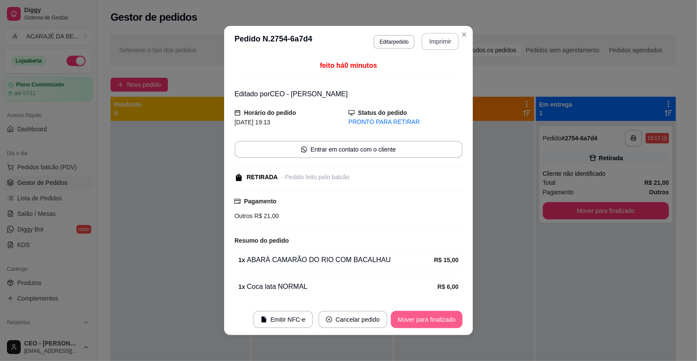
click at [453, 320] on button "Mover para finalizado" at bounding box center [427, 319] width 72 height 17
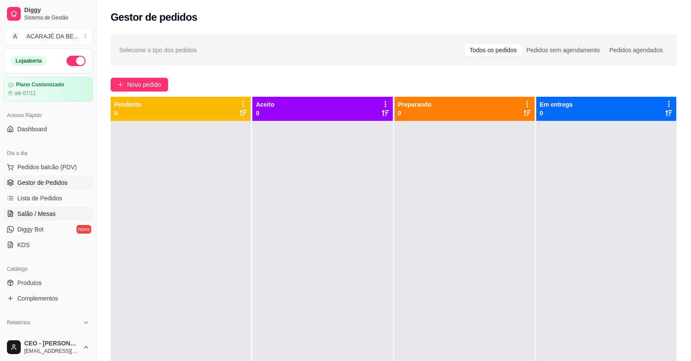
click at [28, 216] on span "Salão / Mesas" at bounding box center [36, 213] width 38 height 9
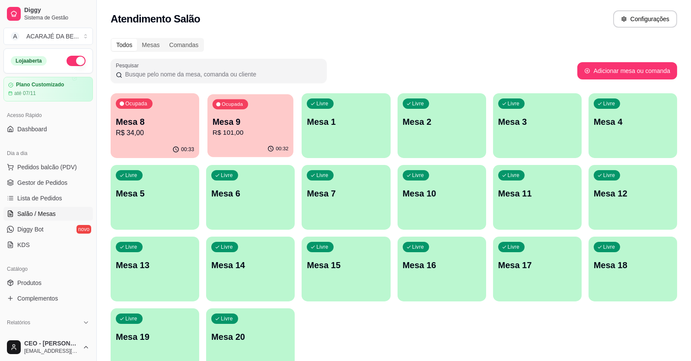
click at [250, 133] on p "R$ 101,00" at bounding box center [250, 133] width 76 height 10
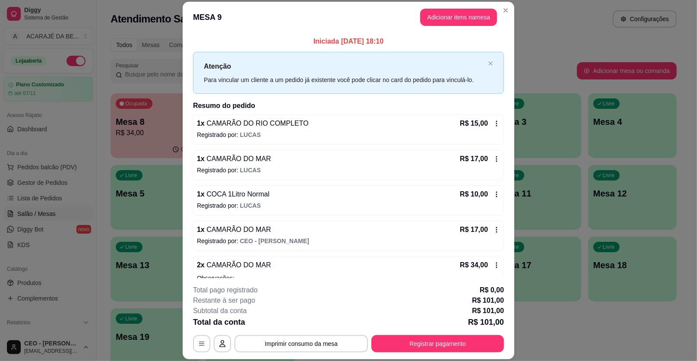
click at [389, 353] on footer "**********" at bounding box center [349, 318] width 332 height 81
click at [391, 343] on button "Registrar pagamento" at bounding box center [437, 343] width 133 height 17
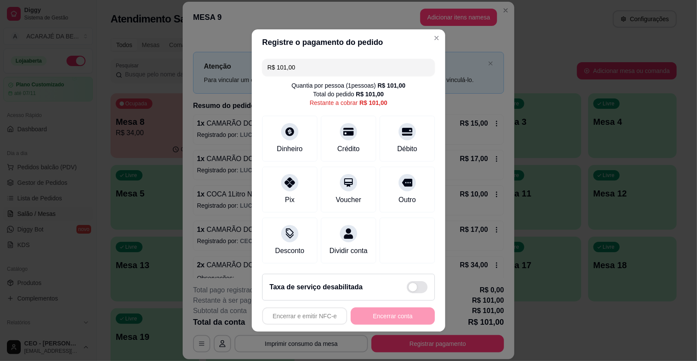
drag, startPoint x: 307, startPoint y: 68, endPoint x: 276, endPoint y: 67, distance: 31.1
click at [276, 67] on input "R$ 101,00" at bounding box center [348, 67] width 162 height 17
click at [282, 185] on div at bounding box center [289, 180] width 19 height 19
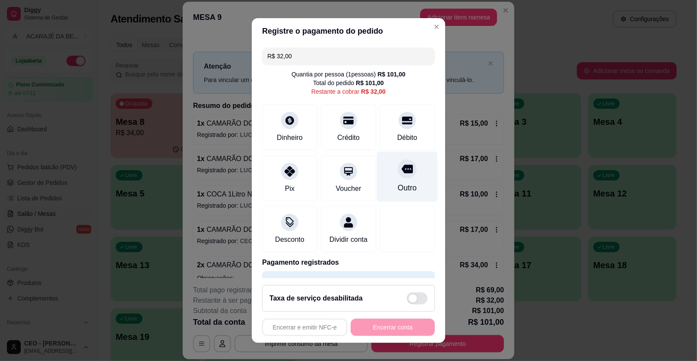
click at [402, 171] on icon at bounding box center [407, 169] width 11 height 9
type input "R$ 0,00"
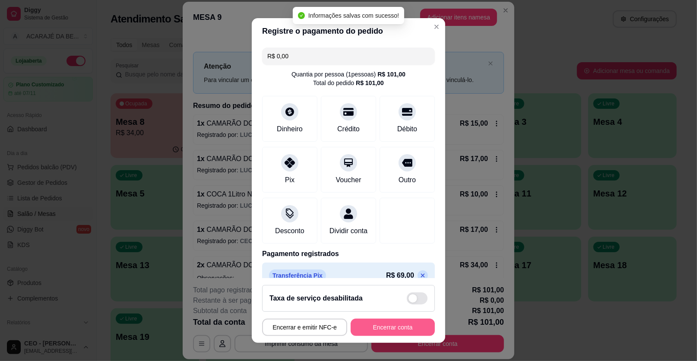
click at [378, 328] on button "Encerrar conta" at bounding box center [393, 327] width 84 height 17
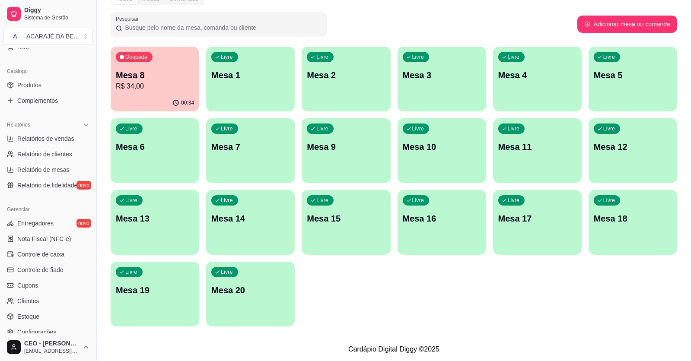
scroll to position [259, 0]
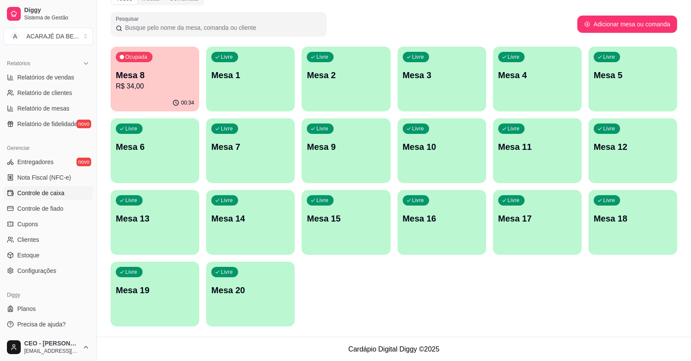
click at [54, 197] on link "Controle de caixa" at bounding box center [47, 193] width 89 height 14
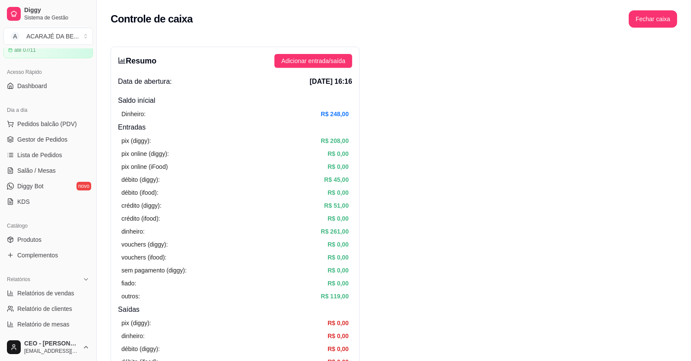
scroll to position [43, 0]
click at [30, 140] on span "Gestor de Pedidos" at bounding box center [42, 140] width 50 height 9
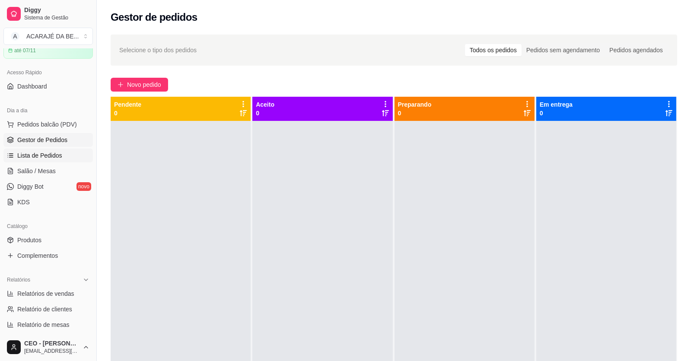
click at [28, 159] on link "Lista de Pedidos" at bounding box center [47, 156] width 89 height 14
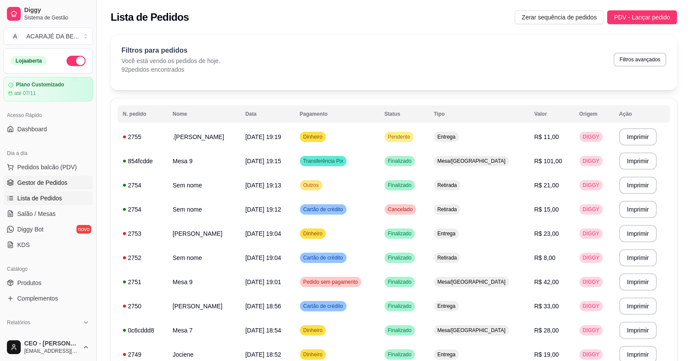
click at [33, 181] on span "Gestor de Pedidos" at bounding box center [42, 182] width 50 height 9
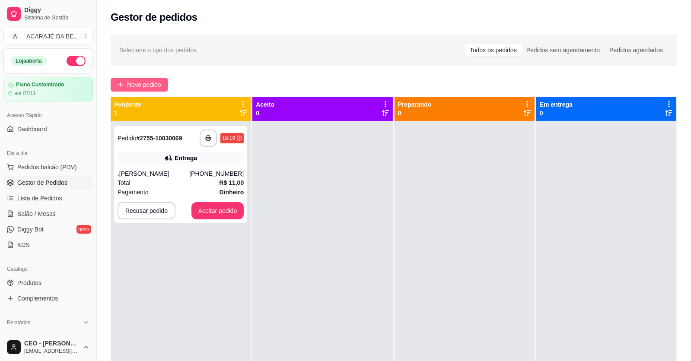
click at [143, 86] on span "Novo pedido" at bounding box center [144, 85] width 34 height 10
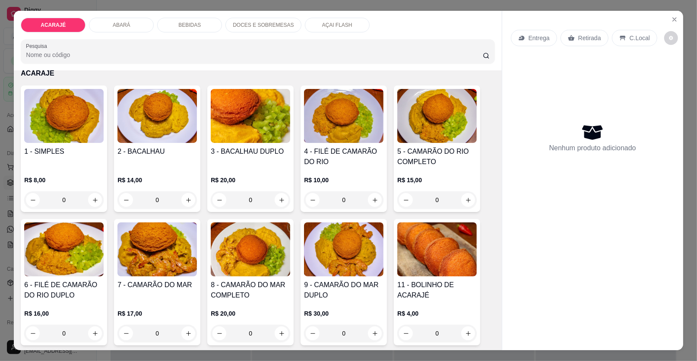
scroll to position [43, 0]
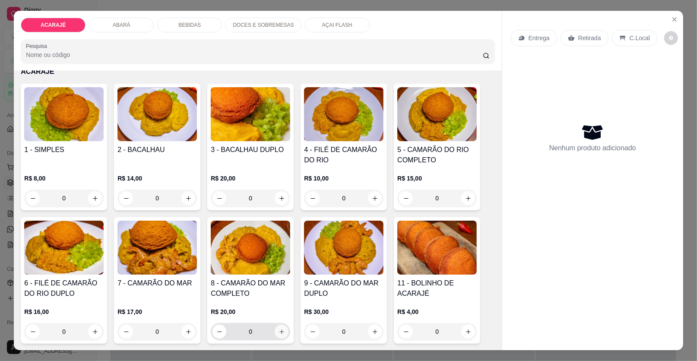
click at [276, 334] on button "increase-product-quantity" at bounding box center [282, 332] width 14 height 14
type input "1"
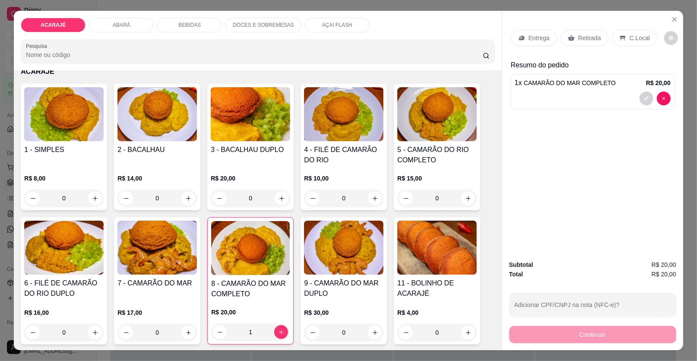
click at [536, 41] on p "Entrega" at bounding box center [539, 38] width 21 height 9
click at [533, 32] on div "Entrega" at bounding box center [534, 38] width 46 height 16
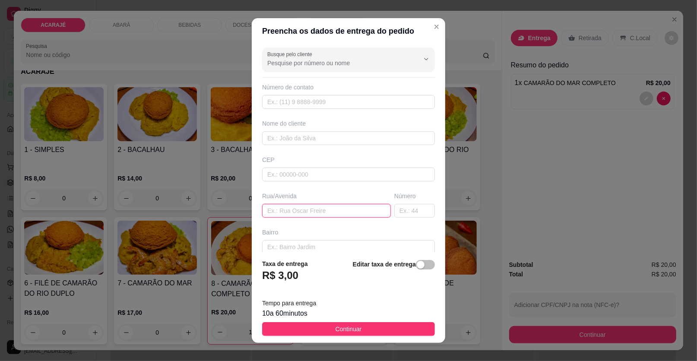
paste input "Rua 31 de março número 27 próx ao bar de Zé carlos"
type input "Rua 31 de março número 27 próx ao bar de Zé carlos"
click at [299, 133] on input "text" at bounding box center [348, 138] width 173 height 14
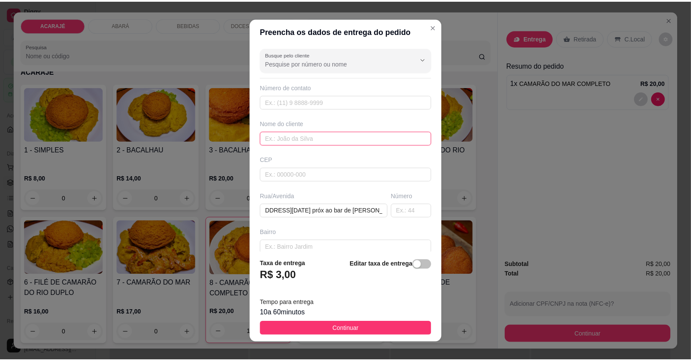
scroll to position [0, 0]
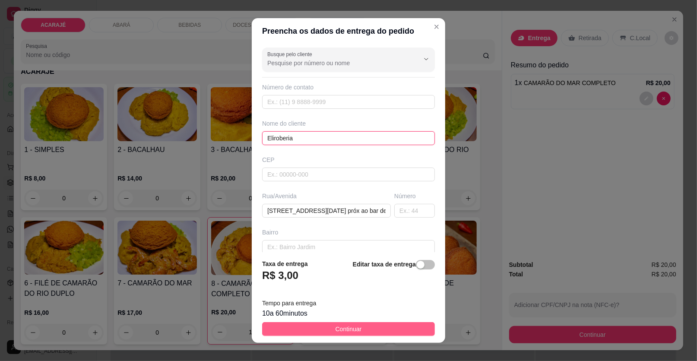
type input "Eliroberia"
click at [325, 325] on button "Continuar" at bounding box center [348, 329] width 173 height 14
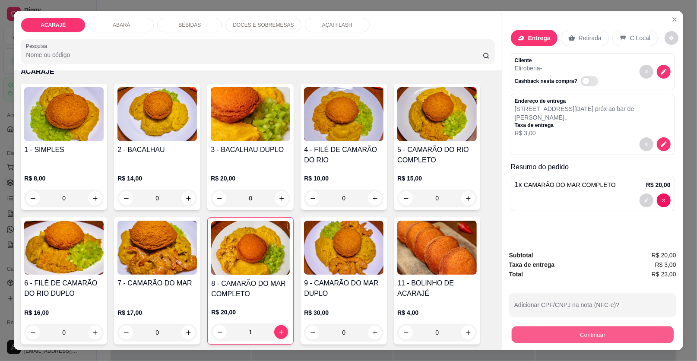
click at [523, 333] on button "Continuar" at bounding box center [593, 334] width 162 height 17
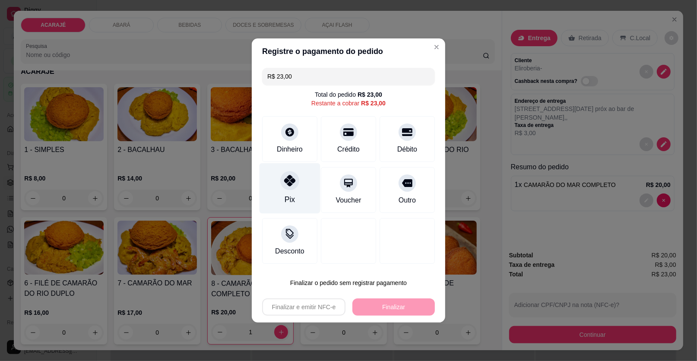
click at [297, 199] on div "Pix" at bounding box center [290, 188] width 61 height 51
type input "R$ 0,00"
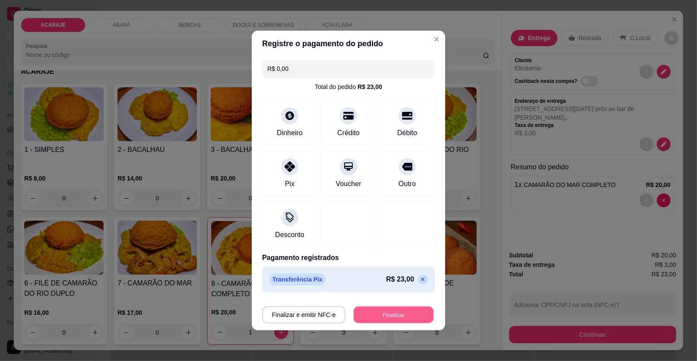
click at [382, 315] on button "Finalizar" at bounding box center [394, 315] width 80 height 17
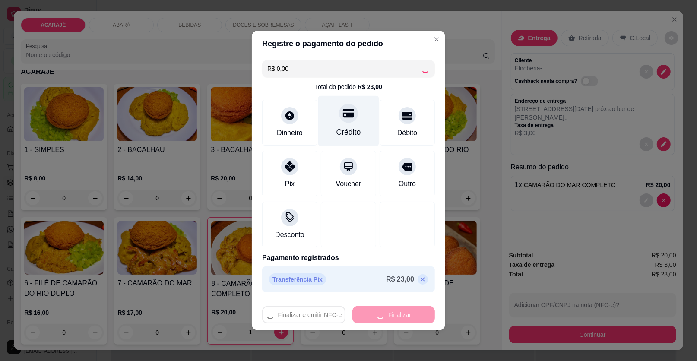
type input "0"
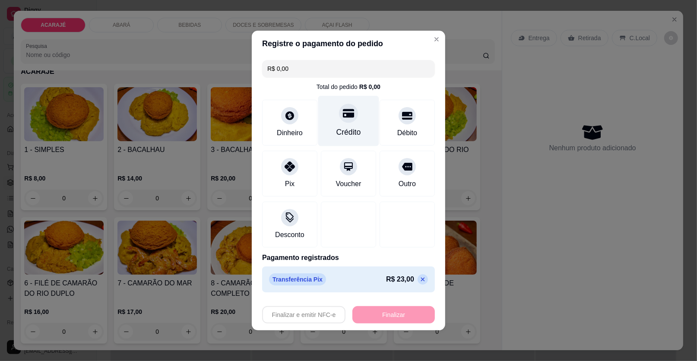
type input "-R$ 23,00"
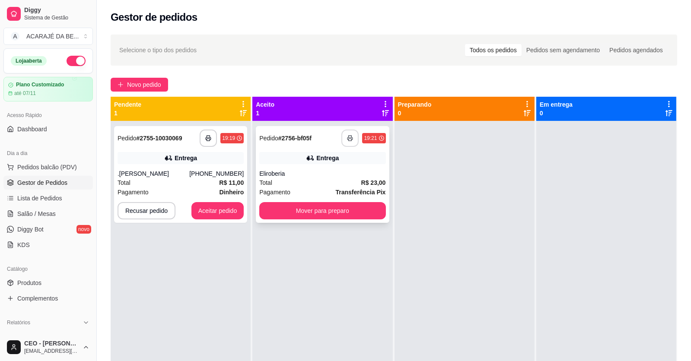
click at [347, 137] on icon "button" at bounding box center [350, 138] width 6 height 6
click at [208, 139] on icon "button" at bounding box center [208, 138] width 6 height 6
click at [206, 202] on button "Aceitar pedido" at bounding box center [217, 210] width 53 height 17
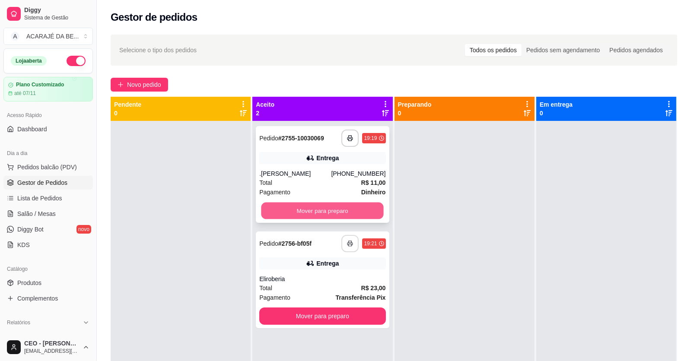
click at [343, 206] on button "Mover para preparo" at bounding box center [322, 211] width 122 height 17
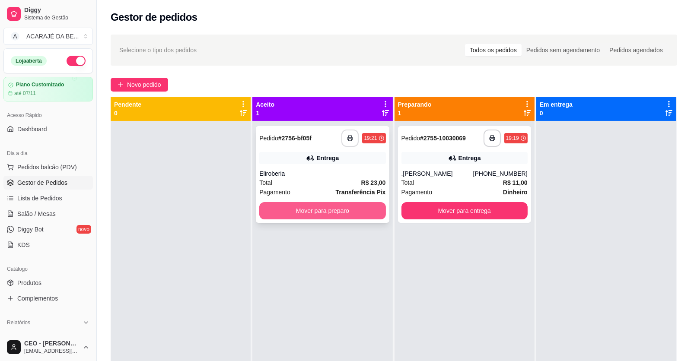
click at [380, 207] on button "Mover para preparo" at bounding box center [322, 210] width 126 height 17
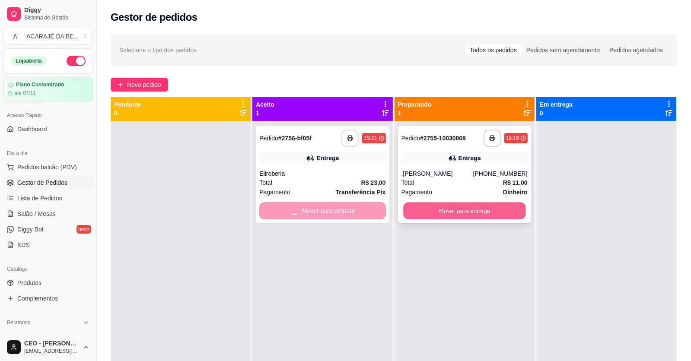
click at [427, 214] on button "Mover para entrega" at bounding box center [464, 211] width 122 height 17
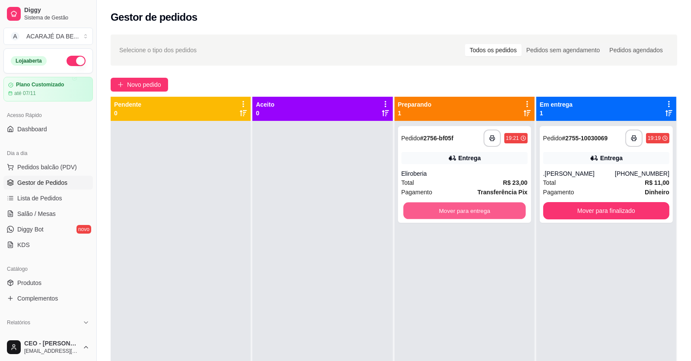
click at [421, 214] on button "Mover para entrega" at bounding box center [464, 211] width 122 height 17
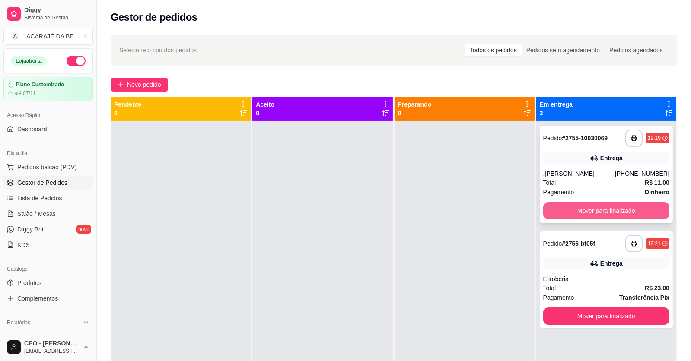
click at [576, 212] on button "Mover para finalizado" at bounding box center [606, 210] width 126 height 17
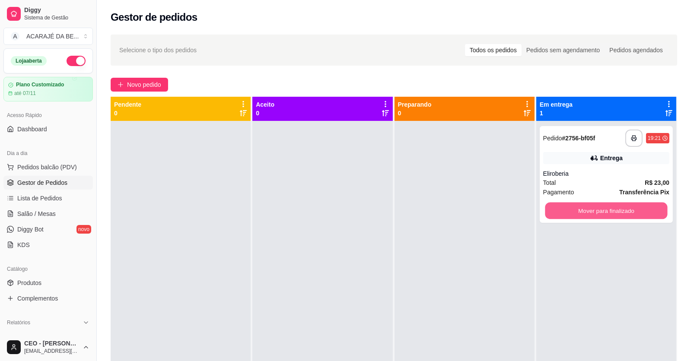
click at [576, 212] on button "Mover para finalizado" at bounding box center [606, 211] width 122 height 17
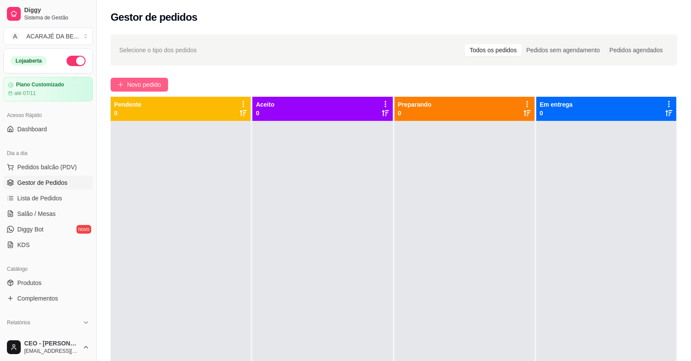
click at [128, 86] on span "Novo pedido" at bounding box center [144, 85] width 34 height 10
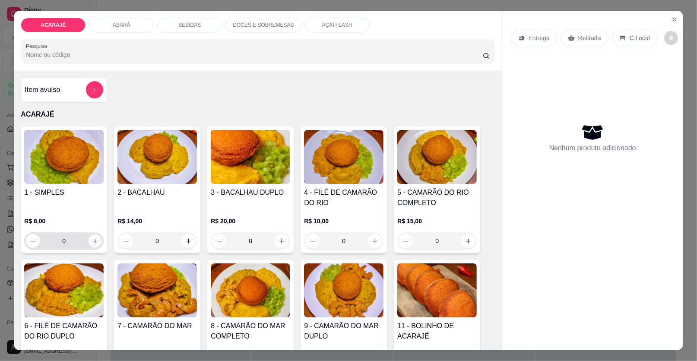
click at [92, 241] on icon "increase-product-quantity" at bounding box center [95, 241] width 6 height 6
type input "1"
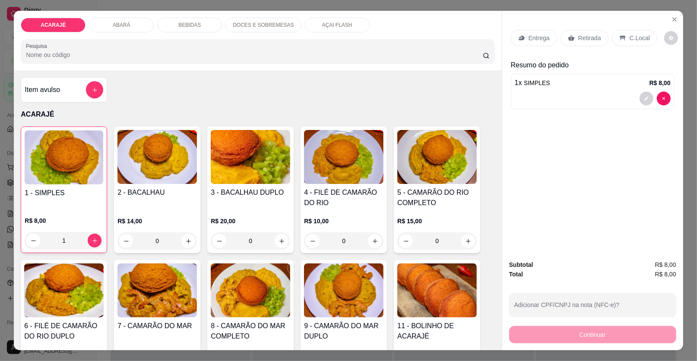
click at [578, 35] on p "Retirada" at bounding box center [589, 38] width 23 height 9
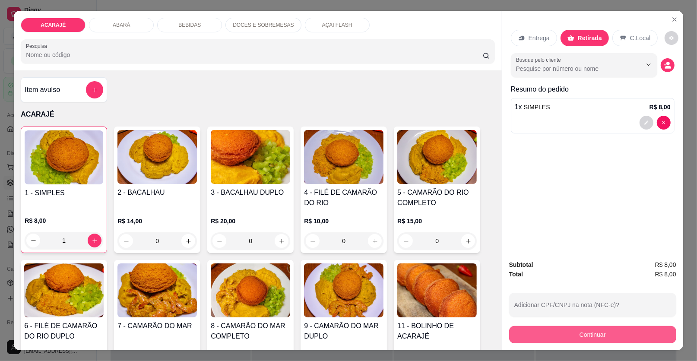
click at [527, 338] on button "Continuar" at bounding box center [592, 334] width 167 height 17
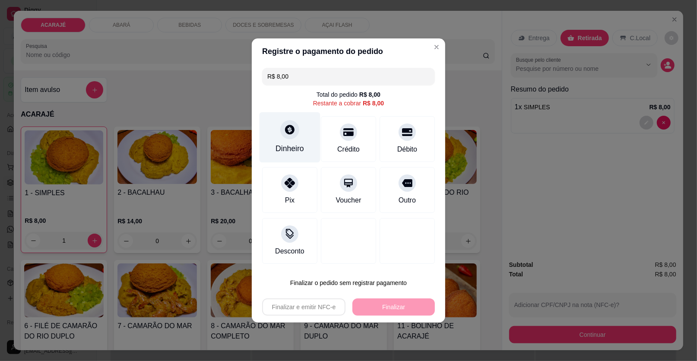
click at [301, 148] on div "Dinheiro" at bounding box center [290, 148] width 29 height 11
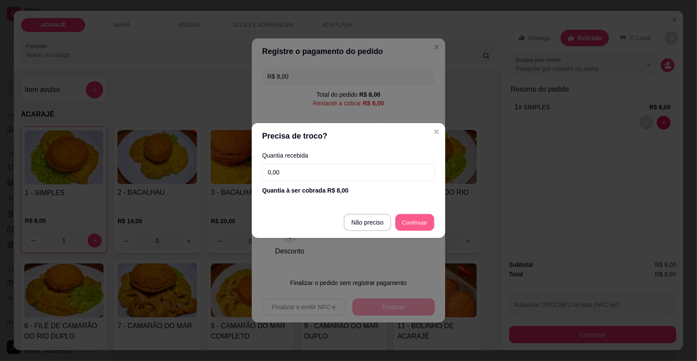
type input "R$ 0,00"
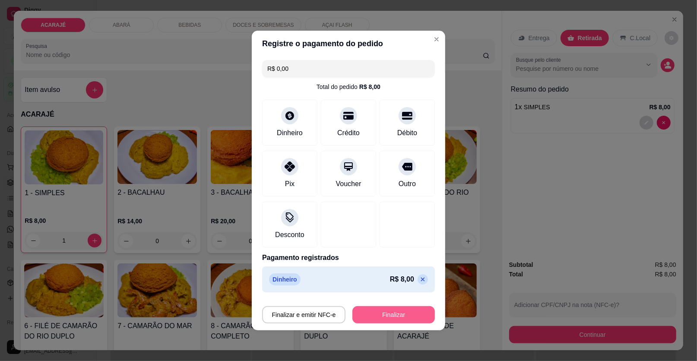
click at [359, 312] on button "Finalizar" at bounding box center [393, 314] width 82 height 17
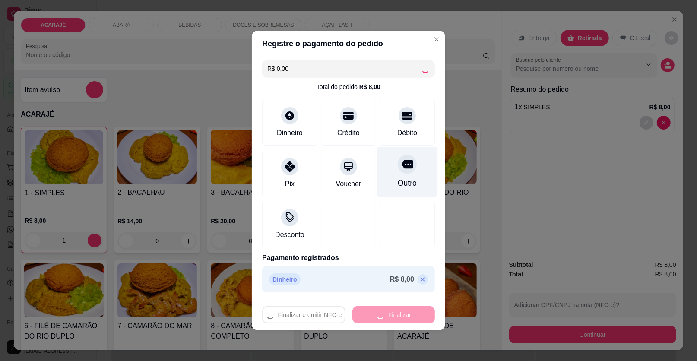
type input "0"
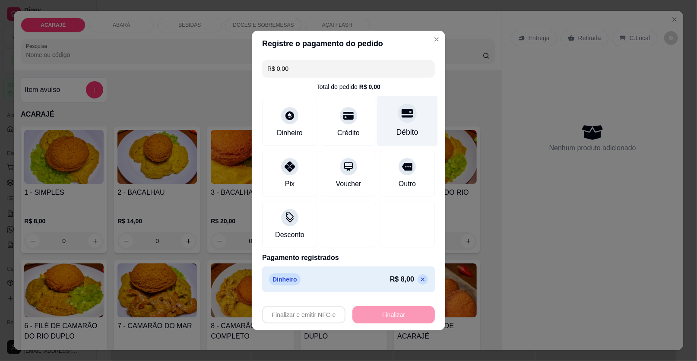
type input "-R$ 8,00"
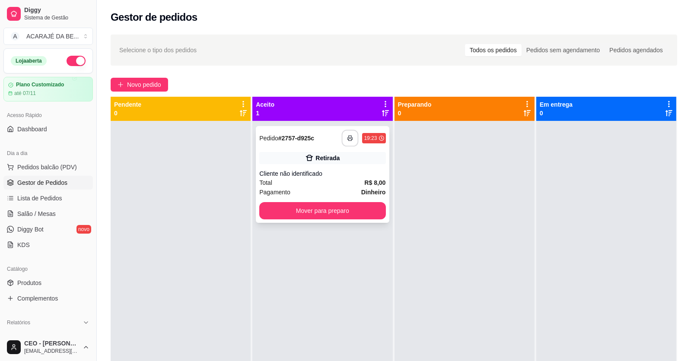
click at [349, 142] on button "button" at bounding box center [350, 138] width 17 height 17
click at [304, 212] on button "Mover para preparo" at bounding box center [322, 210] width 126 height 17
click at [350, 214] on button "Mover para preparo" at bounding box center [322, 210] width 126 height 17
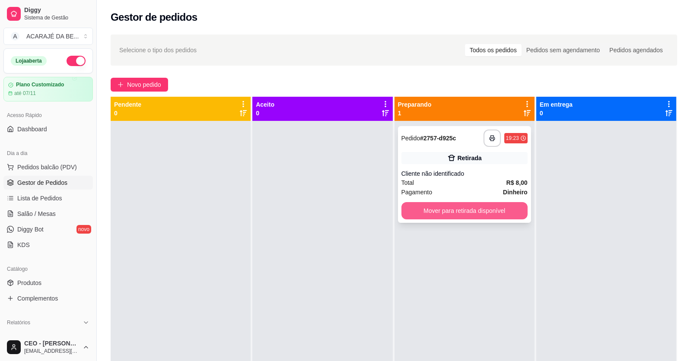
click at [426, 206] on button "Mover para retirada disponível" at bounding box center [464, 210] width 126 height 17
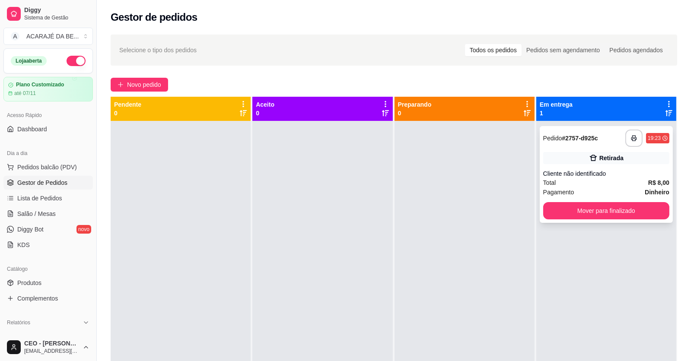
click at [561, 221] on div "**********" at bounding box center [605, 174] width 133 height 97
click at [558, 213] on button "Mover para finalizado" at bounding box center [606, 210] width 126 height 17
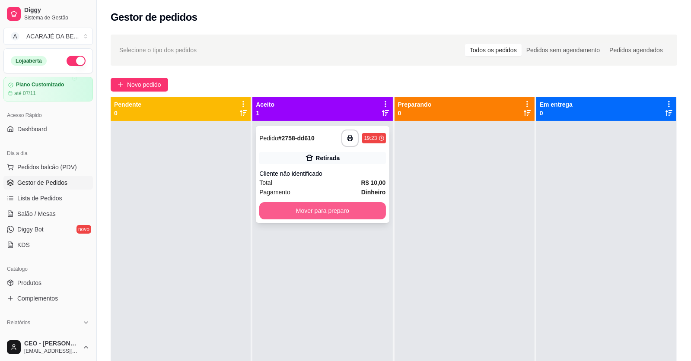
click at [339, 209] on button "Mover para preparo" at bounding box center [322, 210] width 126 height 17
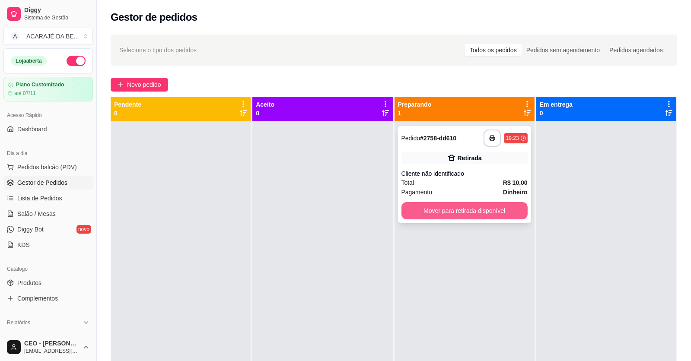
click at [499, 206] on button "Mover para retirada disponível" at bounding box center [464, 210] width 126 height 17
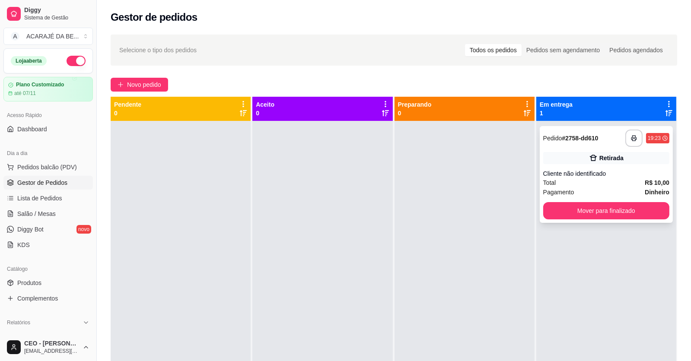
click at [595, 189] on div "Pagamento Dinheiro" at bounding box center [606, 192] width 126 height 10
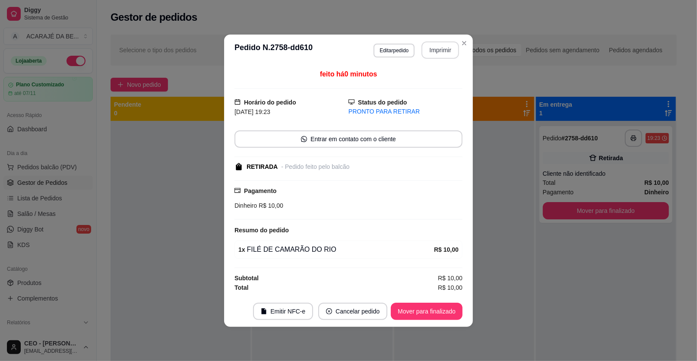
click at [427, 50] on button "Imprimir" at bounding box center [441, 49] width 38 height 17
click at [412, 306] on button "Mover para finalizado" at bounding box center [427, 311] width 72 height 17
click at [408, 309] on button "Mover para finalizado" at bounding box center [427, 311] width 72 height 17
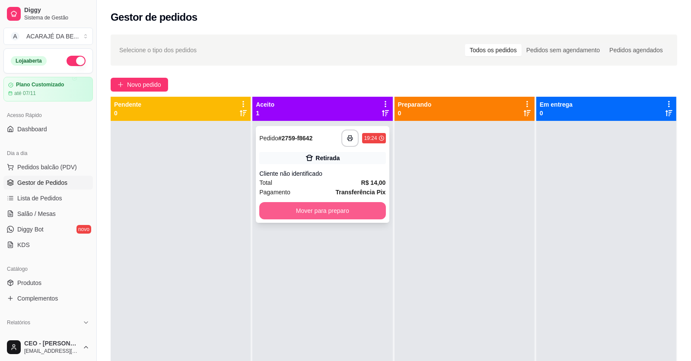
click at [339, 216] on button "Mover para preparo" at bounding box center [322, 210] width 126 height 17
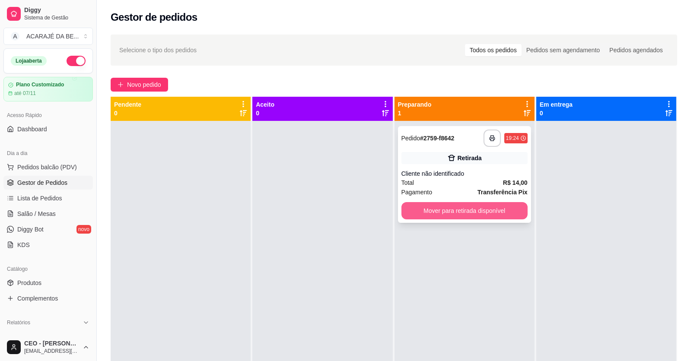
click at [475, 212] on button "Mover para retirada disponível" at bounding box center [464, 210] width 126 height 17
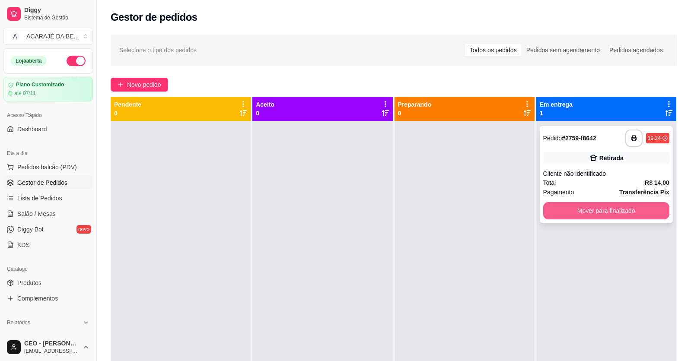
click at [609, 212] on button "Mover para finalizado" at bounding box center [606, 210] width 126 height 17
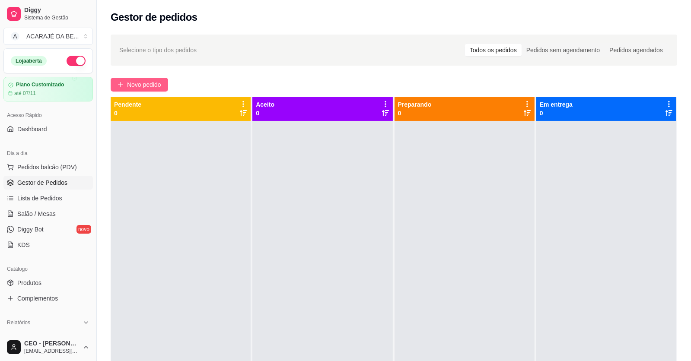
click at [165, 80] on button "Novo pedido" at bounding box center [139, 85] width 57 height 14
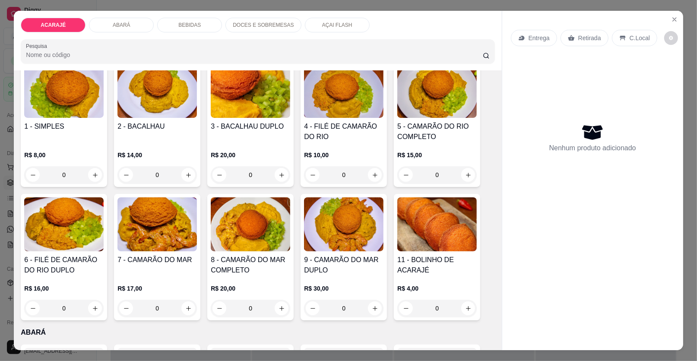
scroll to position [86, 0]
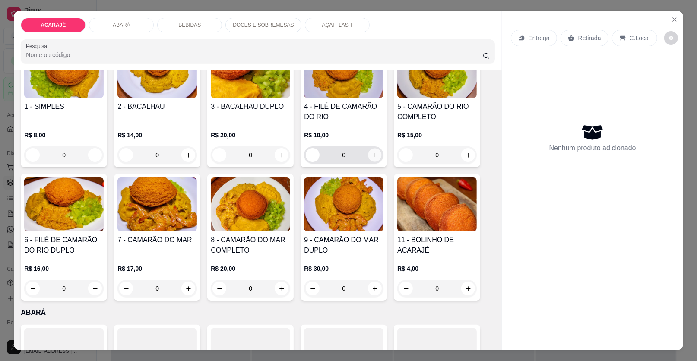
click at [373, 152] on icon "increase-product-quantity" at bounding box center [375, 155] width 6 height 6
type input "1"
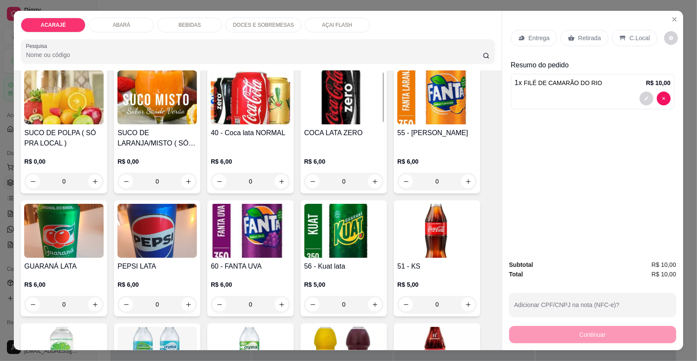
scroll to position [647, 0]
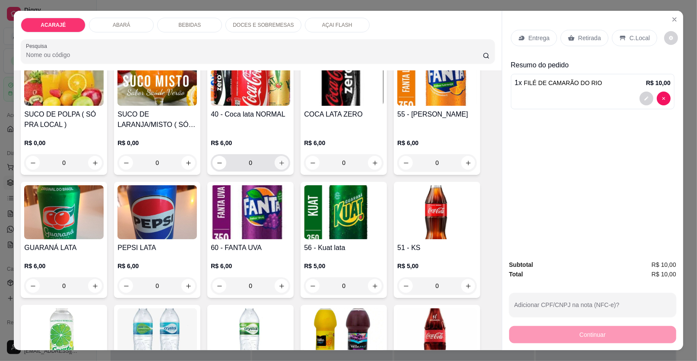
click at [279, 163] on icon "increase-product-quantity" at bounding box center [282, 163] width 6 height 6
type input "1"
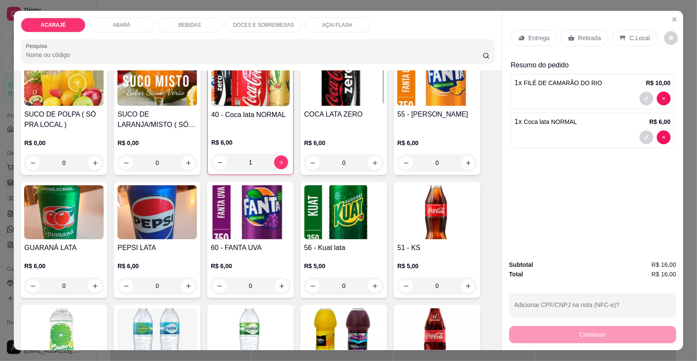
click at [534, 38] on p "Entrega" at bounding box center [539, 38] width 21 height 9
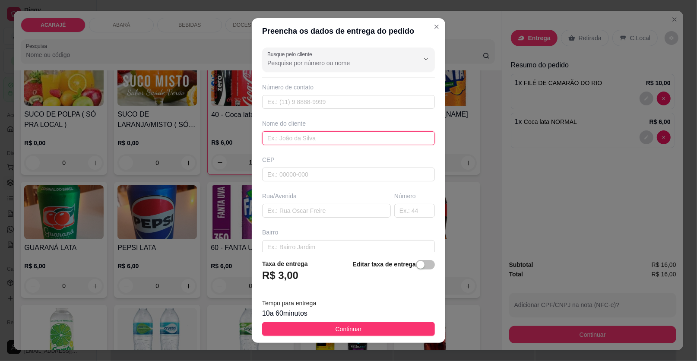
click at [382, 132] on input "text" at bounding box center [348, 138] width 173 height 14
type input "Maria Edna"
drag, startPoint x: 287, startPoint y: 206, endPoint x: 318, endPoint y: 231, distance: 40.8
click at [287, 206] on input "text" at bounding box center [326, 211] width 129 height 14
click at [291, 210] on input "Rua do laglo" at bounding box center [326, 211] width 129 height 14
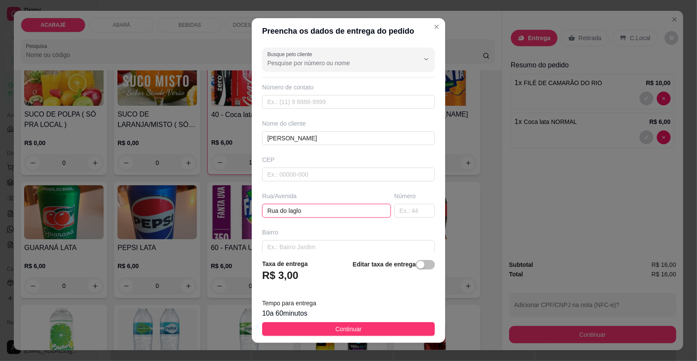
drag, startPoint x: 311, startPoint y: 207, endPoint x: 292, endPoint y: 210, distance: 20.1
click at [292, 210] on input "Rua do laglo" at bounding box center [326, 211] width 129 height 14
type input "Rua do lagedo"
click at [276, 244] on input "text" at bounding box center [348, 247] width 173 height 14
type input "julho aderne"
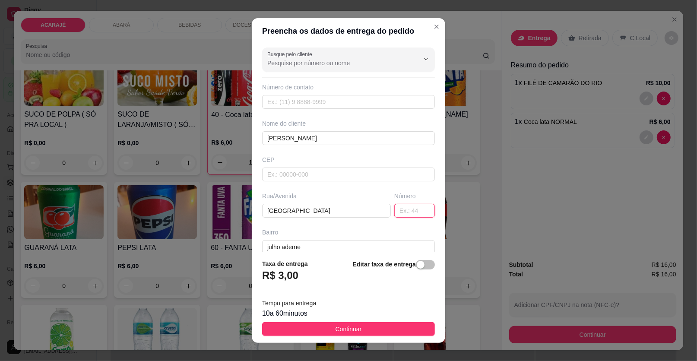
click at [399, 208] on input "text" at bounding box center [414, 211] width 41 height 14
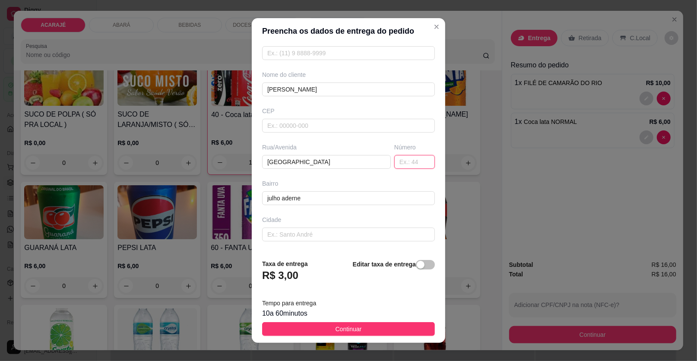
scroll to position [82, 0]
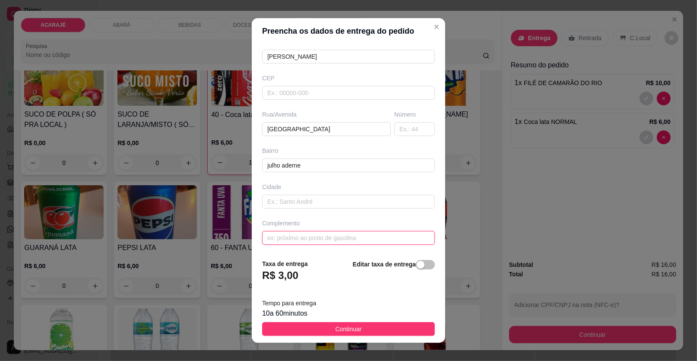
paste input "próximo a casa de farinha"
type input "próximo a casa de farinha"
click at [399, 128] on input "text" at bounding box center [414, 129] width 41 height 14
type input "48"
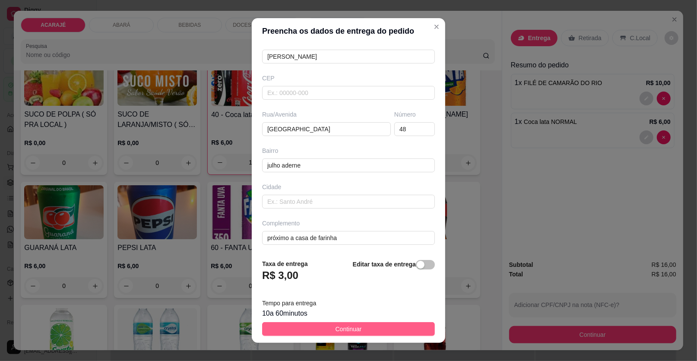
click at [326, 330] on button "Continuar" at bounding box center [348, 329] width 173 height 14
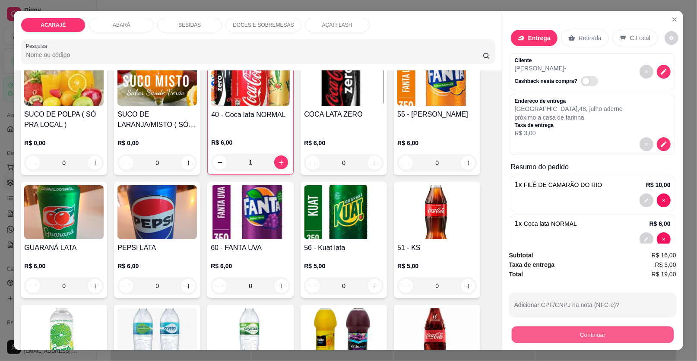
click at [523, 339] on button "Continuar" at bounding box center [593, 334] width 162 height 17
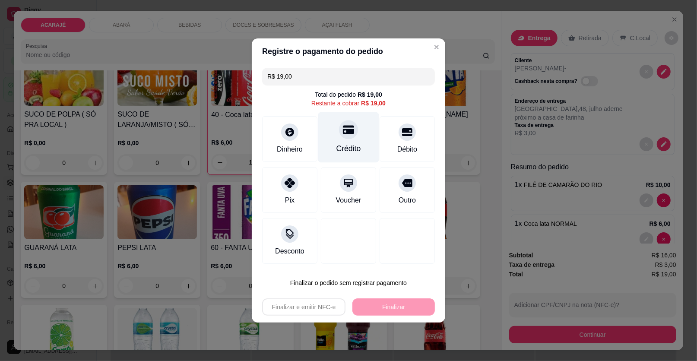
click at [348, 152] on div "Crédito" at bounding box center [348, 148] width 25 height 11
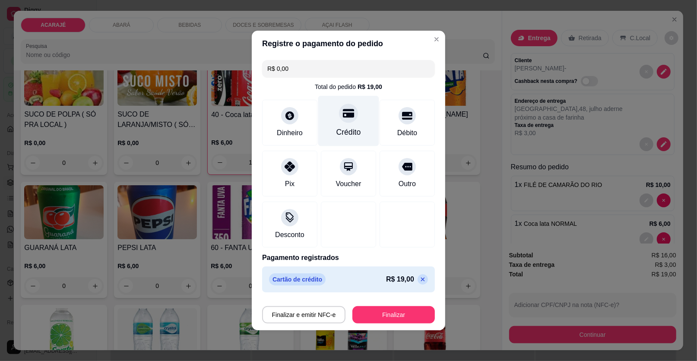
type input "R$ 0,00"
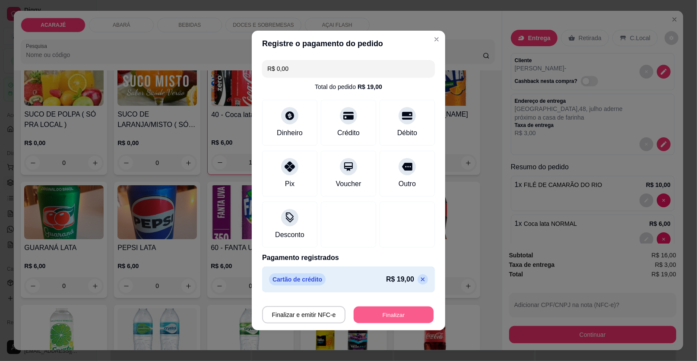
click at [387, 316] on button "Finalizar" at bounding box center [394, 315] width 80 height 17
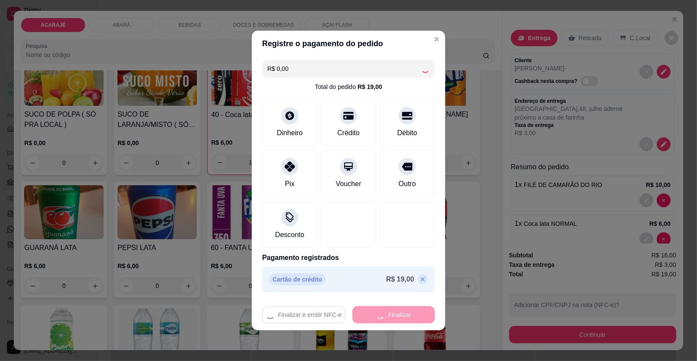
type input "0"
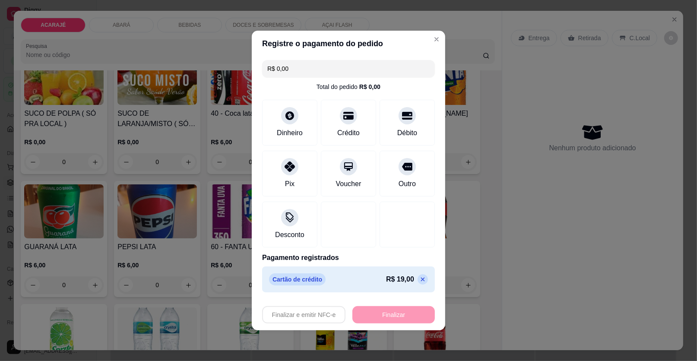
type input "-R$ 19,00"
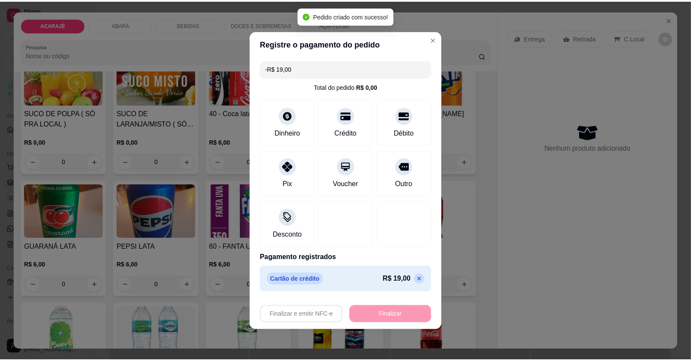
scroll to position [647, 0]
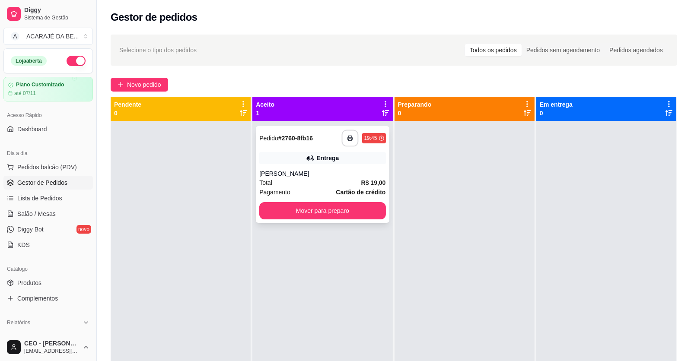
click at [343, 136] on button "button" at bounding box center [350, 138] width 17 height 17
click at [341, 208] on button "Mover para preparo" at bounding box center [322, 210] width 126 height 17
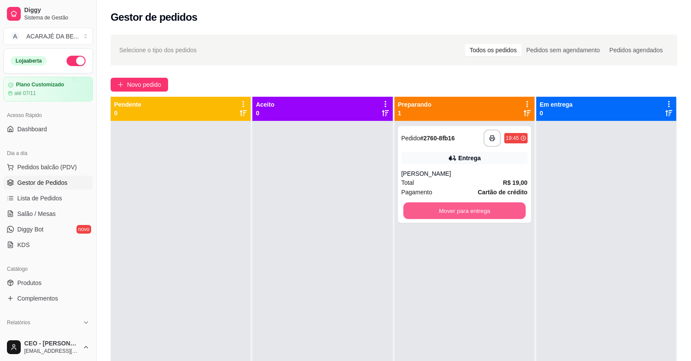
click at [447, 205] on button "Mover para entrega" at bounding box center [464, 211] width 122 height 17
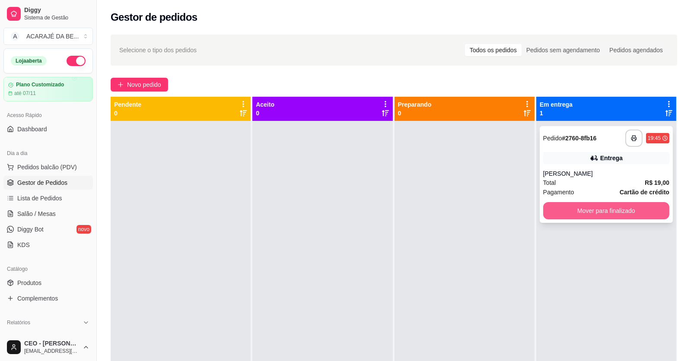
click at [564, 212] on button "Mover para finalizado" at bounding box center [606, 210] width 126 height 17
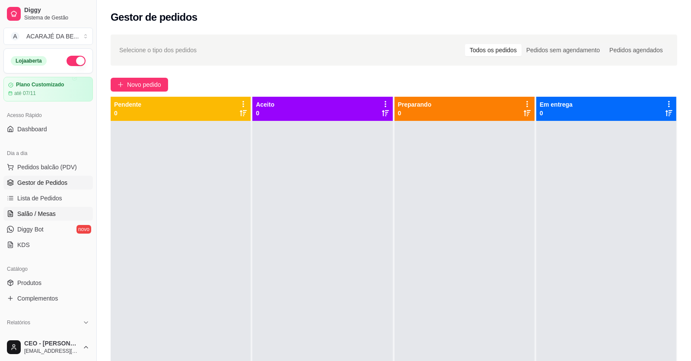
click at [32, 213] on span "Salão / Mesas" at bounding box center [36, 213] width 38 height 9
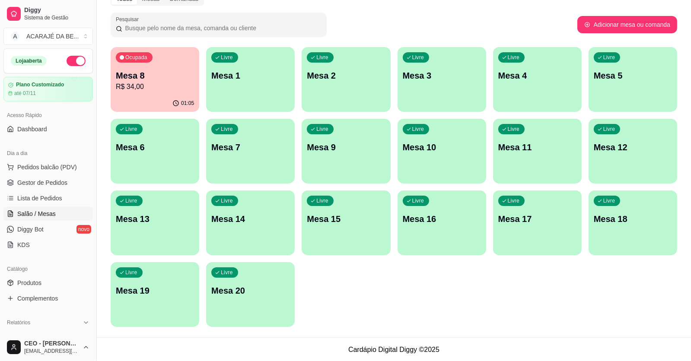
scroll to position [47, 0]
click at [166, 92] on div "Ocupada Mesa 8 R$ 34,00" at bounding box center [155, 71] width 89 height 48
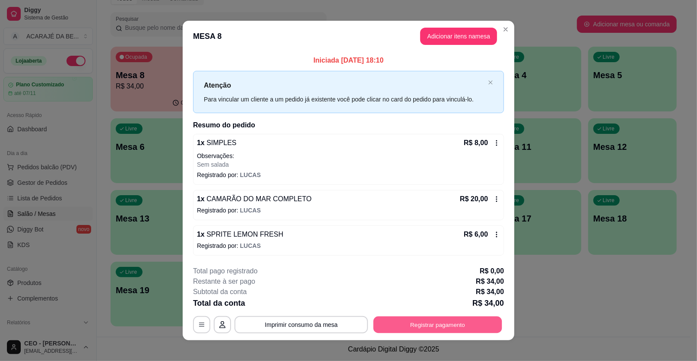
click at [392, 322] on button "Registrar pagamento" at bounding box center [438, 324] width 129 height 17
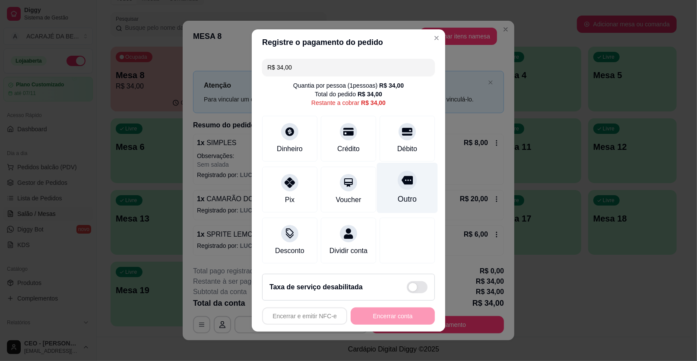
click at [415, 204] on div "Outro" at bounding box center [407, 188] width 61 height 51
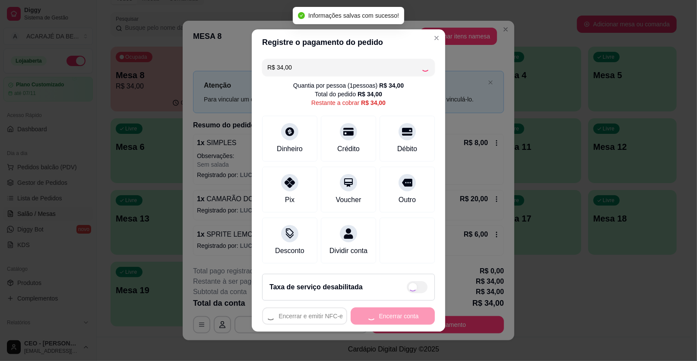
type input "R$ 0,00"
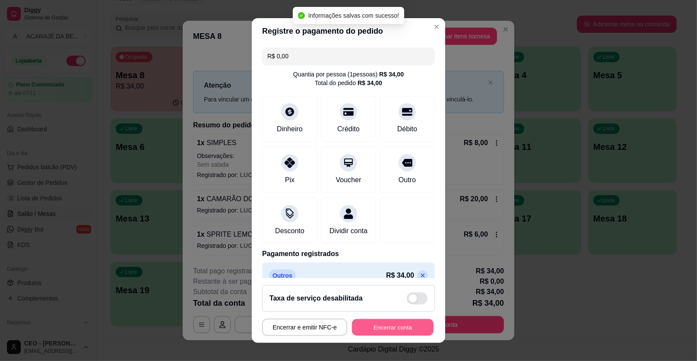
click at [391, 324] on button "Encerrar conta" at bounding box center [393, 327] width 82 height 17
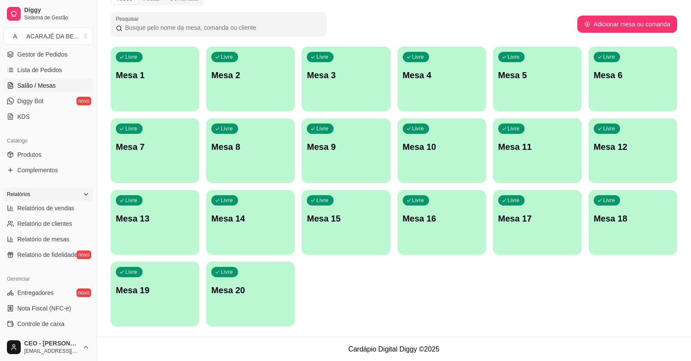
scroll to position [130, 0]
click at [31, 316] on link "Controle de caixa" at bounding box center [47, 323] width 89 height 14
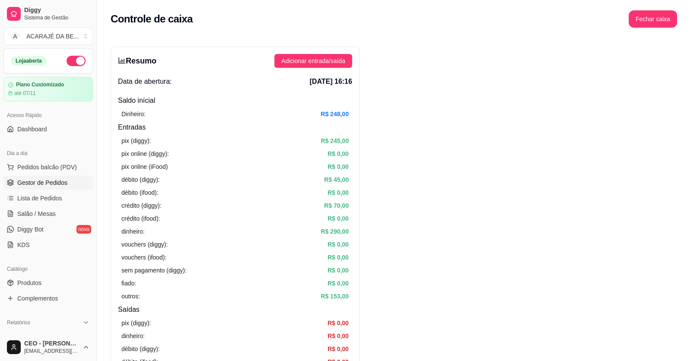
click at [52, 187] on link "Gestor de Pedidos" at bounding box center [47, 183] width 89 height 14
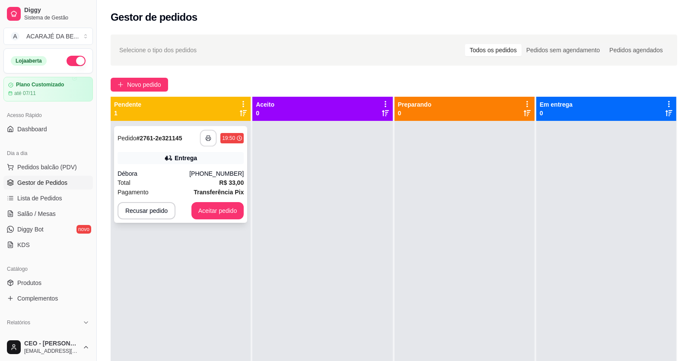
click at [212, 136] on button "button" at bounding box center [208, 138] width 17 height 17
click at [221, 209] on button "Aceitar pedido" at bounding box center [217, 210] width 53 height 17
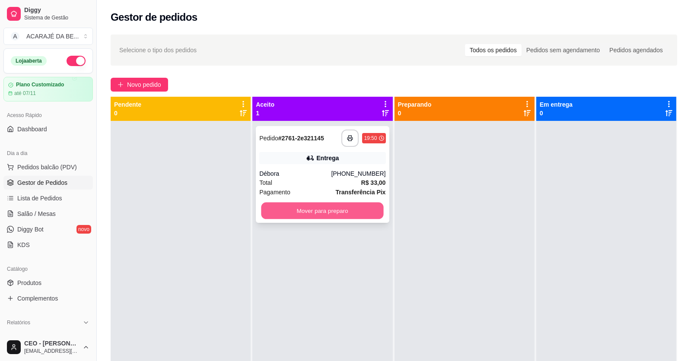
click at [291, 211] on button "Mover para preparo" at bounding box center [322, 211] width 122 height 17
click at [291, 211] on div "Mover para preparo" at bounding box center [322, 210] width 126 height 17
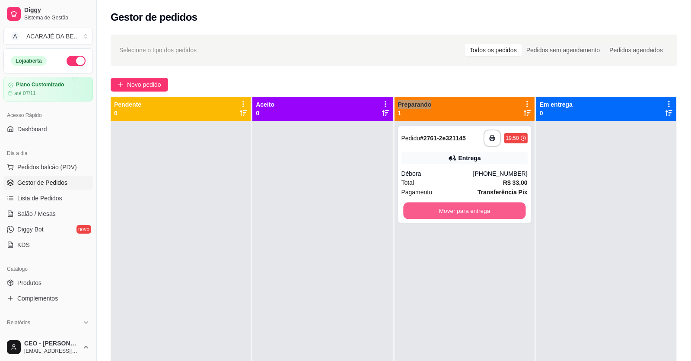
click at [496, 210] on button "Mover para entrega" at bounding box center [464, 211] width 122 height 17
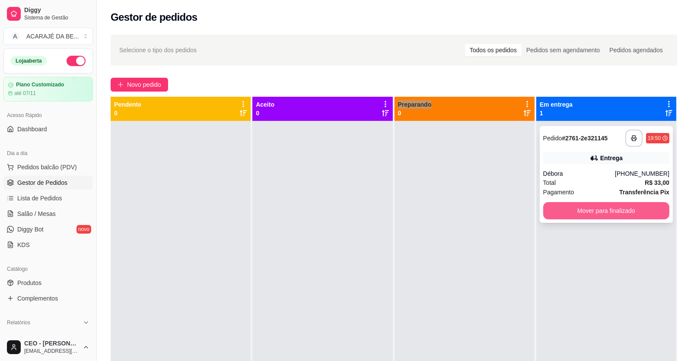
click at [577, 208] on button "Mover para finalizado" at bounding box center [606, 210] width 126 height 17
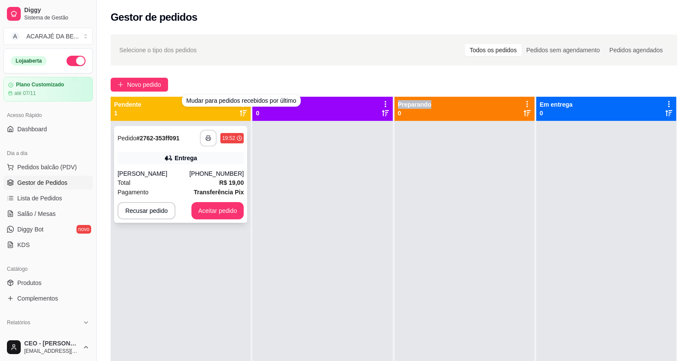
click at [209, 138] on icon "button" at bounding box center [208, 138] width 6 height 6
click at [205, 213] on button "Aceitar pedido" at bounding box center [217, 210] width 53 height 17
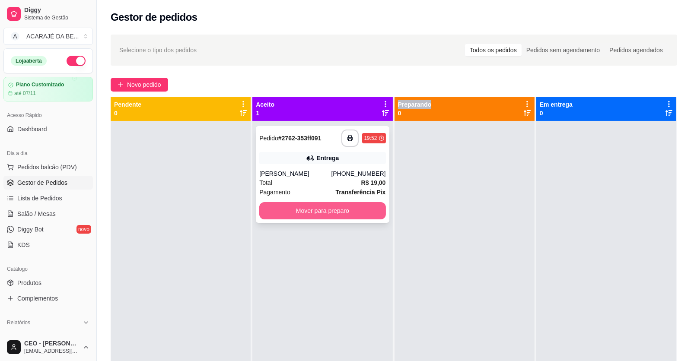
click at [352, 216] on button "Mover para preparo" at bounding box center [322, 210] width 126 height 17
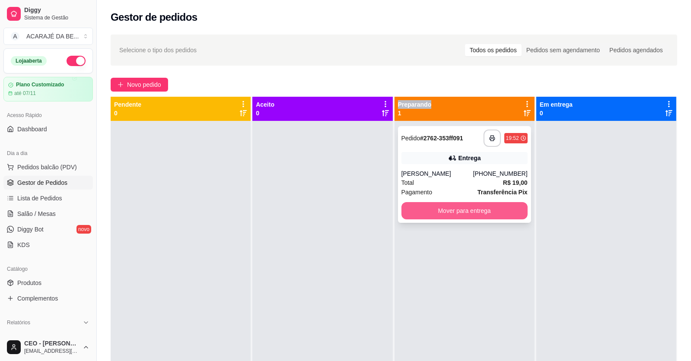
click at [486, 213] on button "Mover para entrega" at bounding box center [464, 210] width 126 height 17
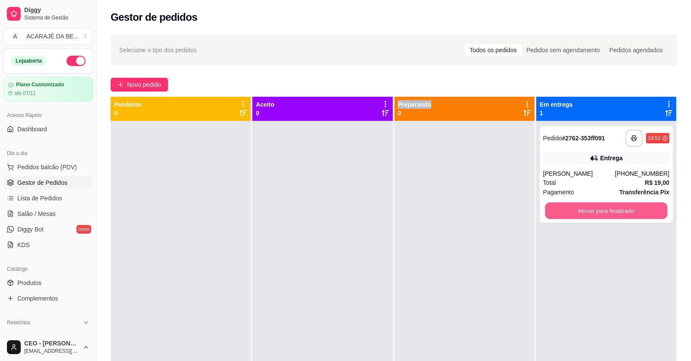
click at [581, 210] on button "Mover para finalizado" at bounding box center [606, 211] width 122 height 17
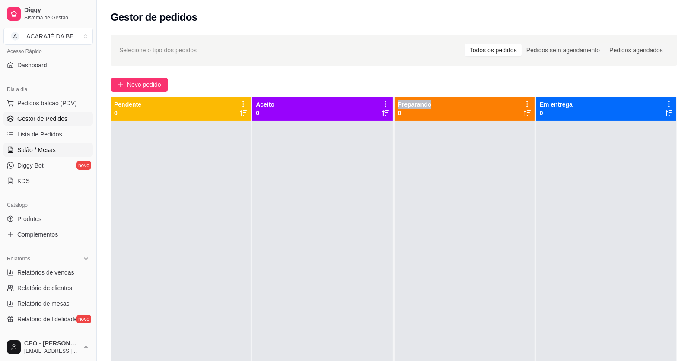
scroll to position [130, 0]
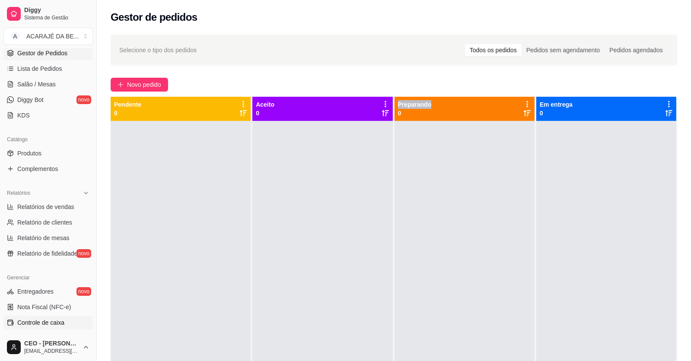
click at [50, 318] on span "Controle de caixa" at bounding box center [40, 322] width 47 height 9
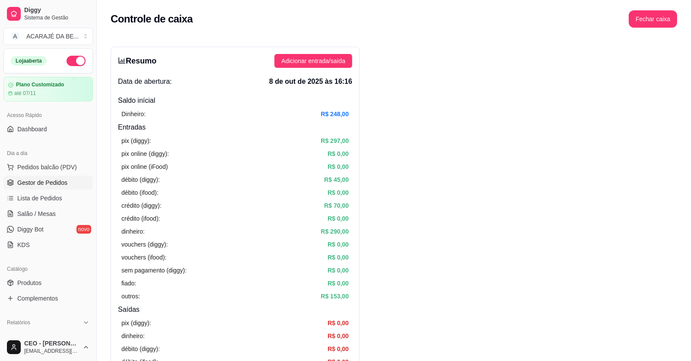
click at [22, 179] on span "Gestor de Pedidos" at bounding box center [42, 182] width 50 height 9
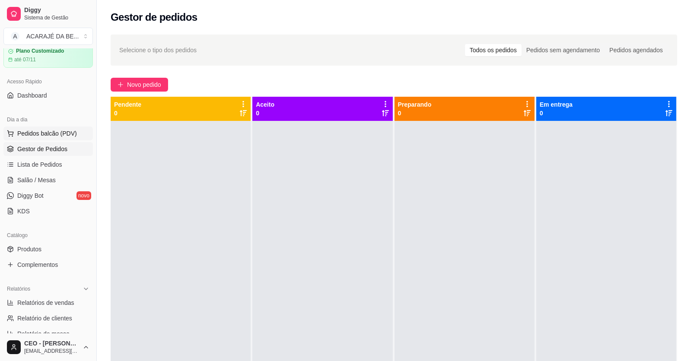
scroll to position [86, 0]
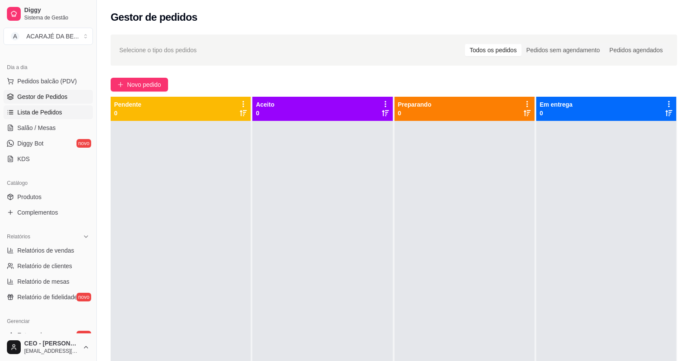
click at [51, 112] on span "Lista de Pedidos" at bounding box center [39, 112] width 45 height 9
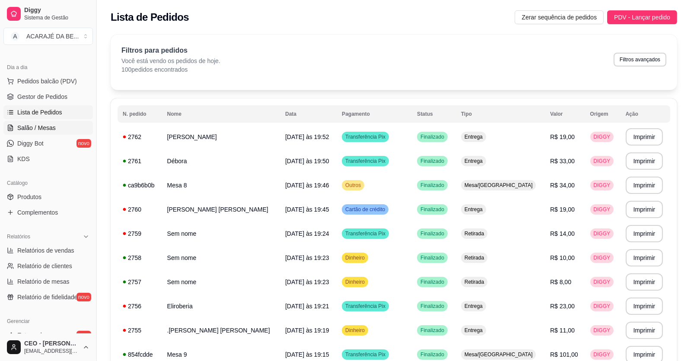
click at [51, 129] on span "Salão / Mesas" at bounding box center [36, 128] width 38 height 9
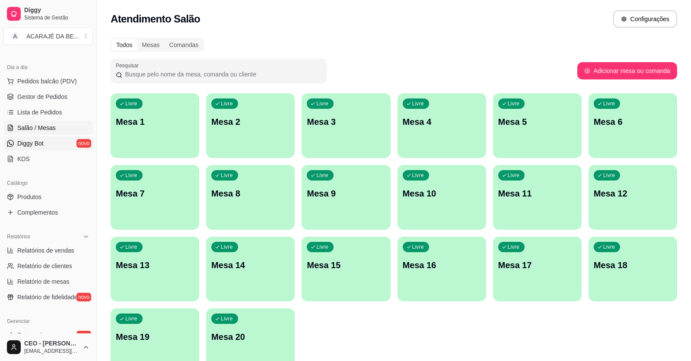
click at [43, 140] on span "Diggy Bot" at bounding box center [30, 143] width 26 height 9
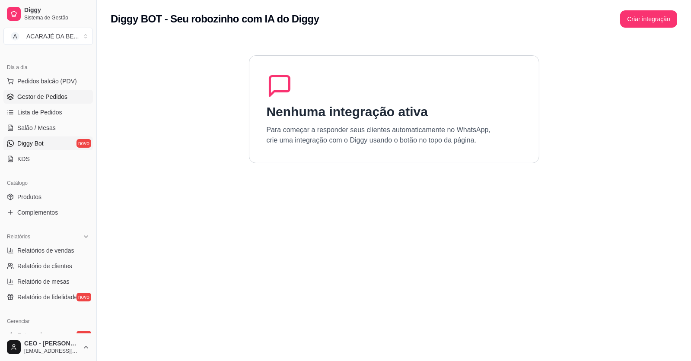
click at [57, 90] on link "Gestor de Pedidos" at bounding box center [47, 97] width 89 height 14
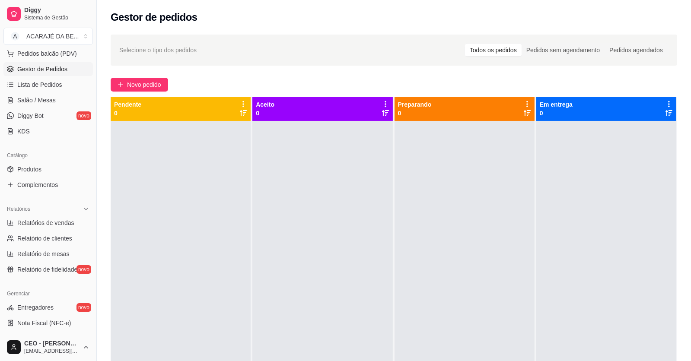
scroll to position [259, 0]
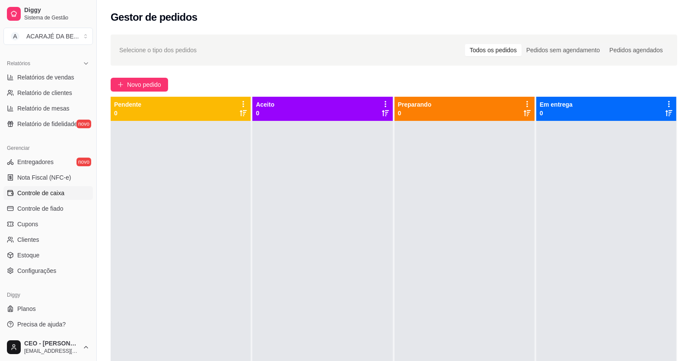
click at [41, 186] on link "Controle de caixa" at bounding box center [47, 193] width 89 height 14
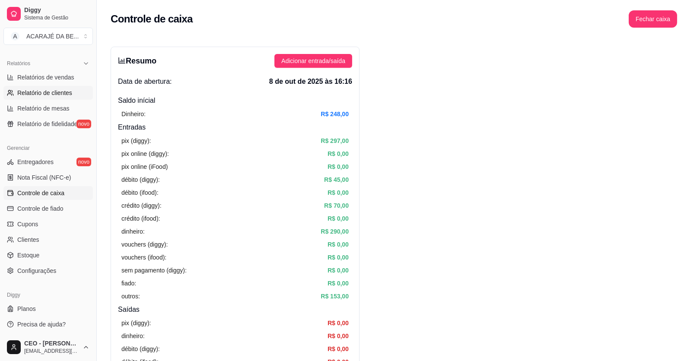
scroll to position [43, 0]
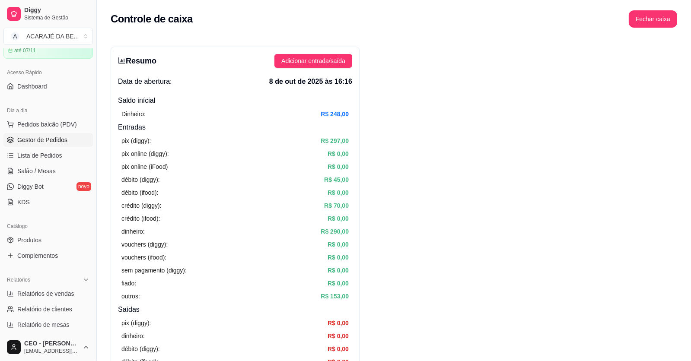
click at [58, 140] on span "Gestor de Pedidos" at bounding box center [42, 140] width 50 height 9
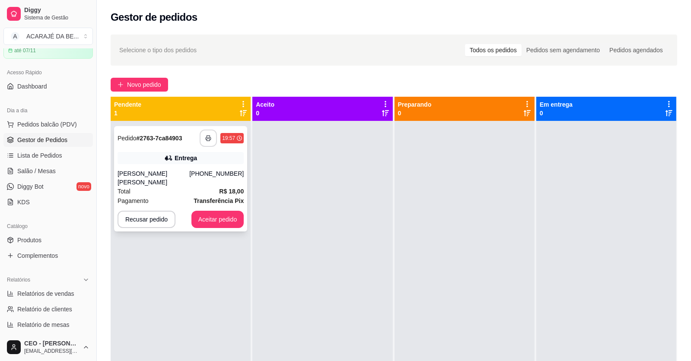
click at [210, 139] on button "button" at bounding box center [208, 138] width 17 height 17
click at [228, 211] on button "Aceitar pedido" at bounding box center [217, 219] width 51 height 17
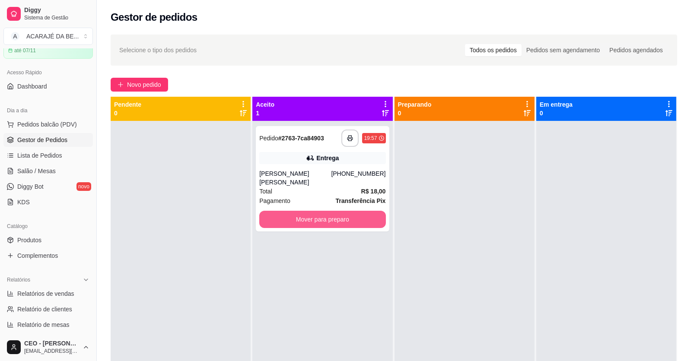
click at [341, 211] on button "Mover para preparo" at bounding box center [322, 219] width 126 height 17
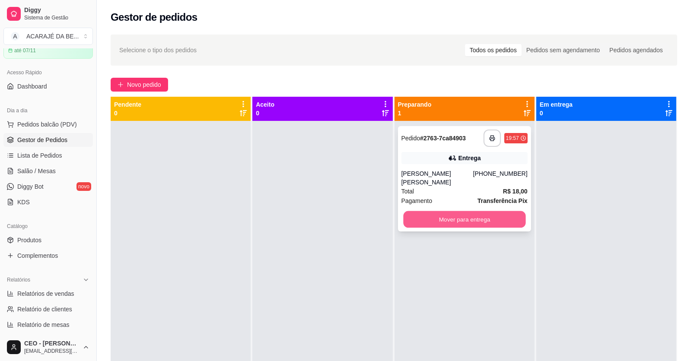
click at [467, 212] on button "Mover para entrega" at bounding box center [464, 219] width 122 height 17
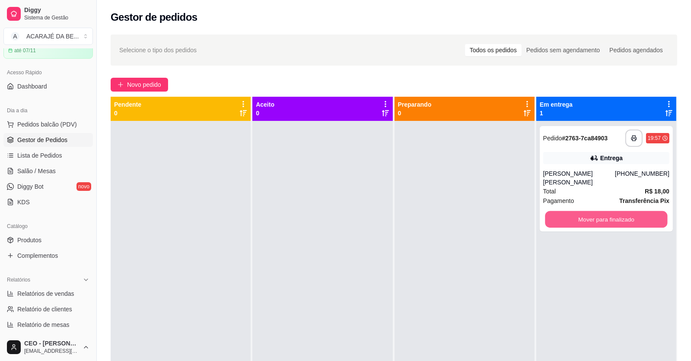
click at [618, 211] on button "Mover para finalizado" at bounding box center [606, 219] width 122 height 17
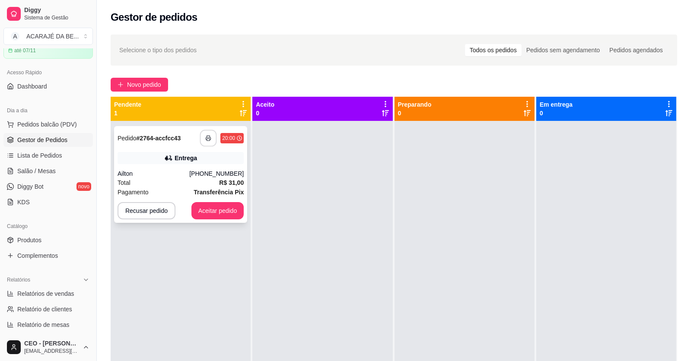
click at [204, 138] on button "button" at bounding box center [208, 138] width 17 height 17
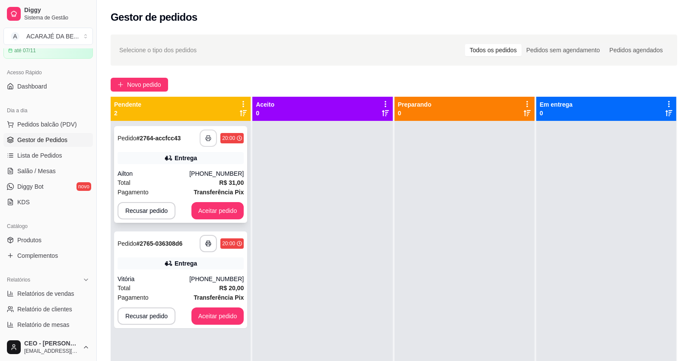
click at [229, 208] on button "Aceitar pedido" at bounding box center [217, 210] width 53 height 17
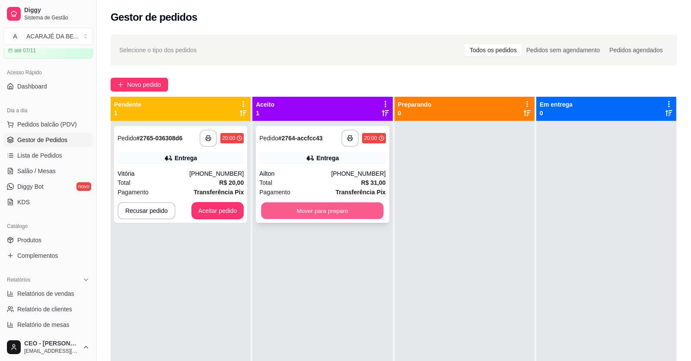
click at [293, 209] on button "Mover para preparo" at bounding box center [322, 211] width 122 height 17
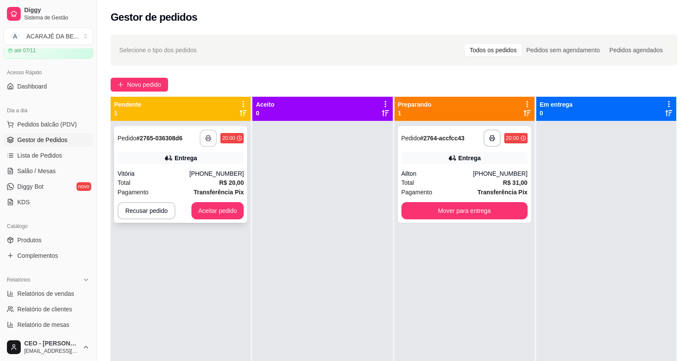
click at [207, 136] on polyline "button" at bounding box center [208, 137] width 3 height 2
click at [220, 211] on button "Aceitar pedido" at bounding box center [217, 210] width 53 height 17
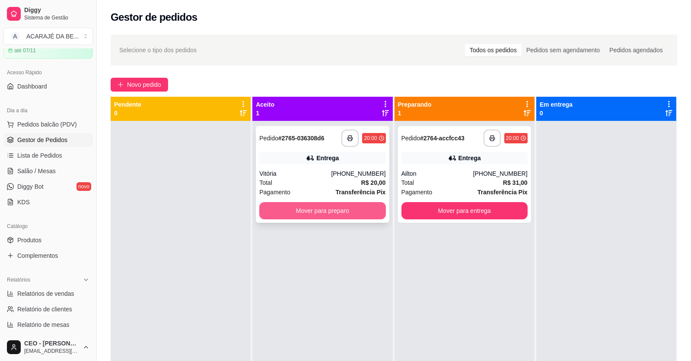
click at [320, 209] on button "Mover para preparo" at bounding box center [322, 210] width 126 height 17
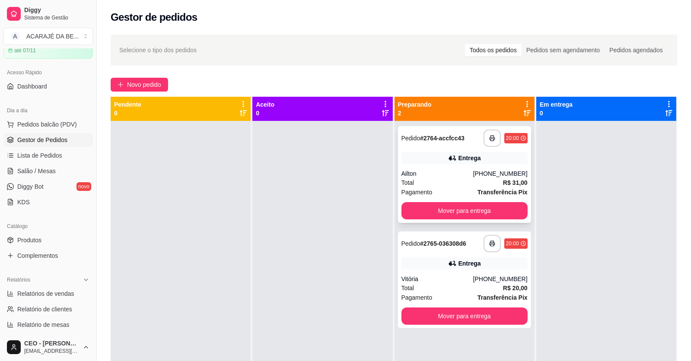
click at [422, 221] on div "**********" at bounding box center [464, 174] width 133 height 97
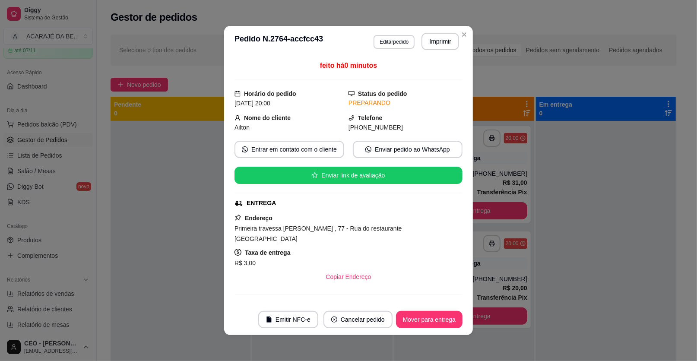
click at [420, 206] on div "ENTREGA" at bounding box center [348, 203] width 226 height 9
click at [437, 324] on button "Mover para entrega" at bounding box center [429, 319] width 67 height 17
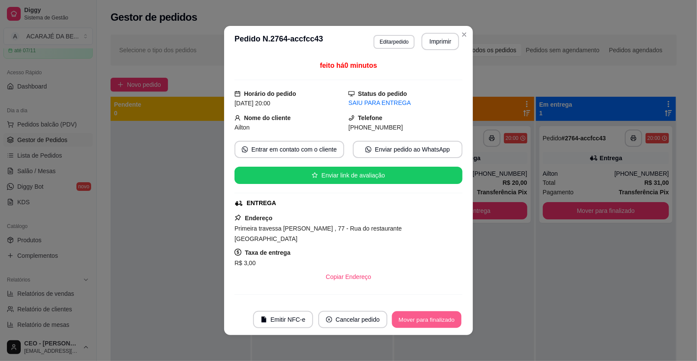
click at [438, 318] on button "Mover para finalizado" at bounding box center [427, 319] width 70 height 17
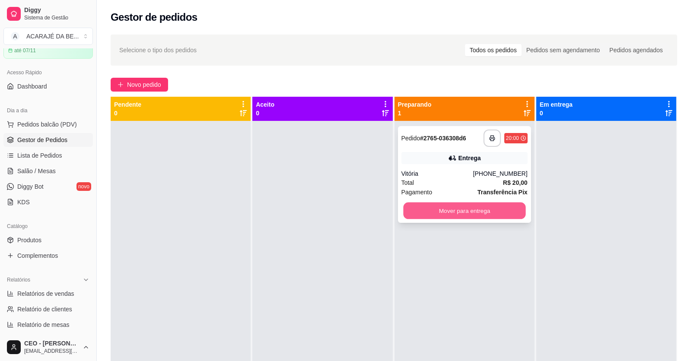
click at [482, 211] on button "Mover para entrega" at bounding box center [464, 211] width 122 height 17
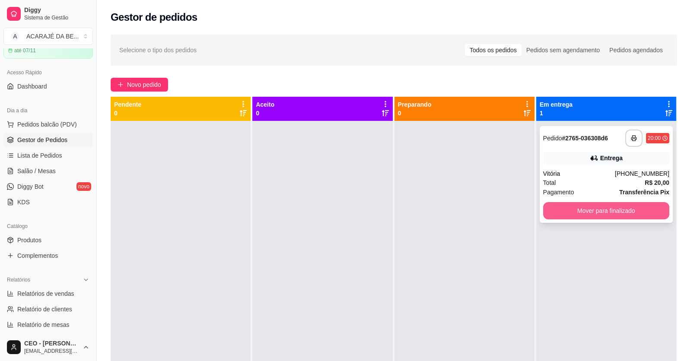
click at [596, 211] on button "Mover para finalizado" at bounding box center [606, 210] width 126 height 17
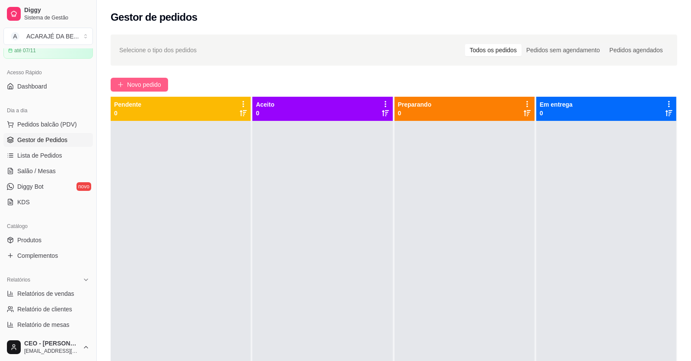
click at [130, 82] on span "Novo pedido" at bounding box center [144, 85] width 34 height 10
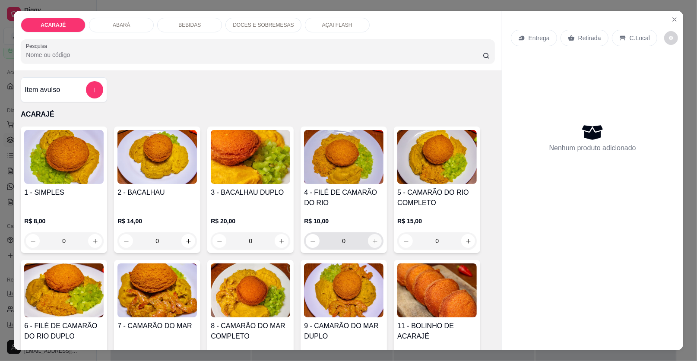
click at [372, 242] on icon "increase-product-quantity" at bounding box center [375, 241] width 6 height 6
type input "1"
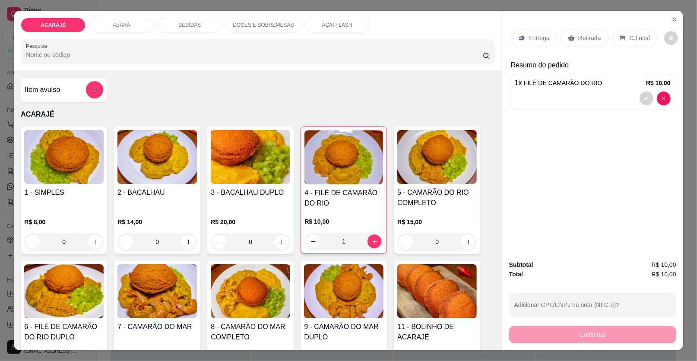
drag, startPoint x: 582, startPoint y: 35, endPoint x: 597, endPoint y: 97, distance: 64.1
click at [582, 35] on p "Retirada" at bounding box center [589, 38] width 23 height 9
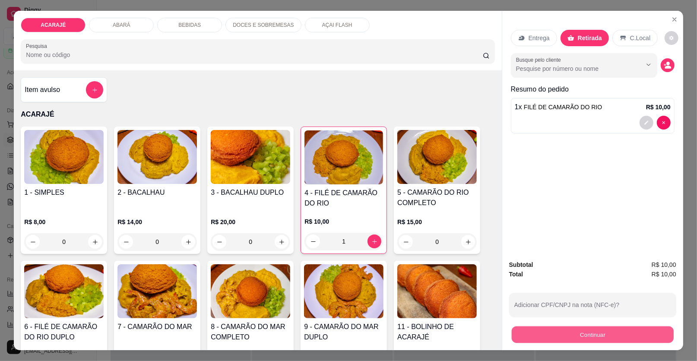
click at [547, 338] on button "Continuar" at bounding box center [593, 334] width 162 height 17
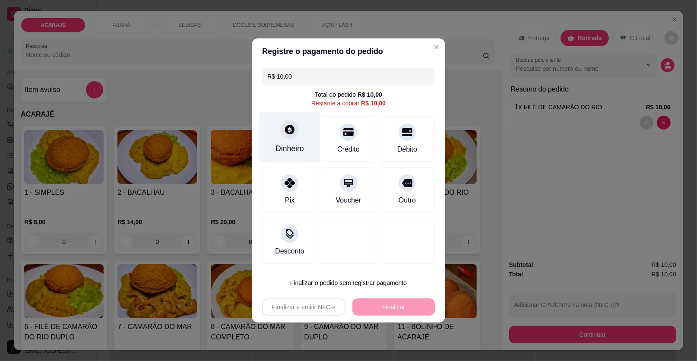
click at [293, 147] on div "Dinheiro" at bounding box center [290, 148] width 29 height 11
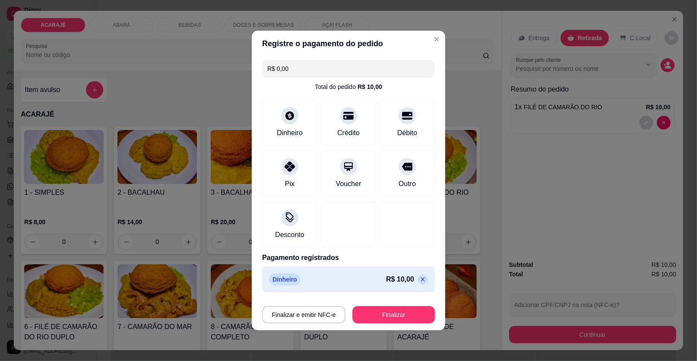
type input "R$ 0,00"
click at [382, 307] on button "Finalizar" at bounding box center [394, 315] width 80 height 17
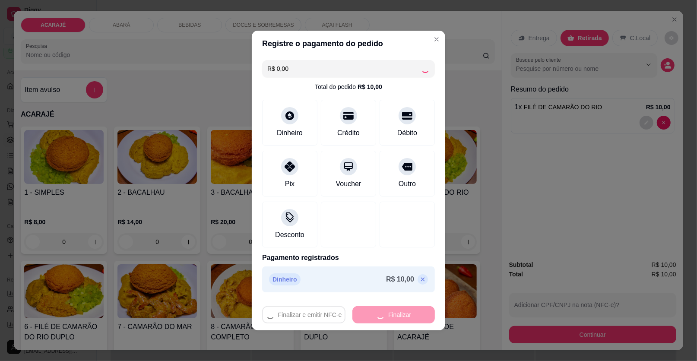
type input "0"
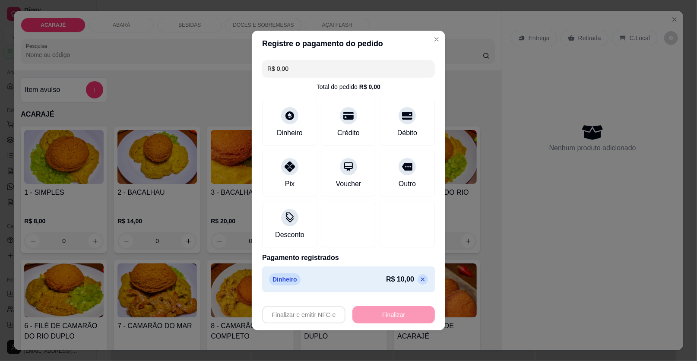
type input "-R$ 10,00"
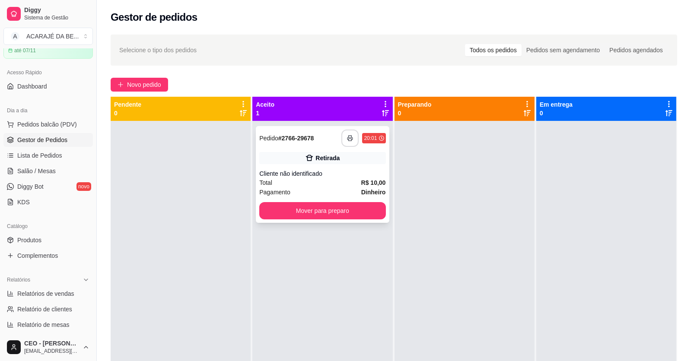
click at [345, 133] on button "button" at bounding box center [349, 138] width 17 height 17
click at [300, 213] on button "Mover para preparo" at bounding box center [322, 211] width 122 height 17
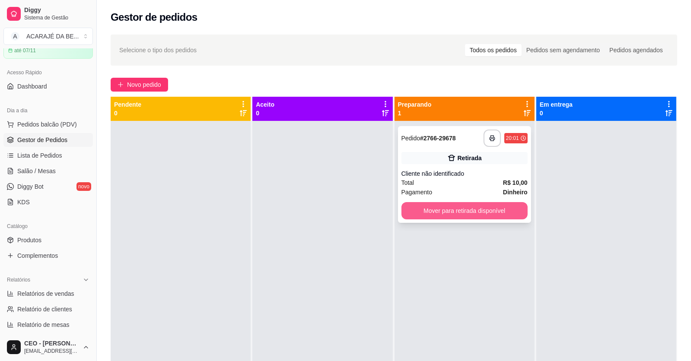
click at [413, 212] on button "Mover para retirada disponível" at bounding box center [464, 210] width 126 height 17
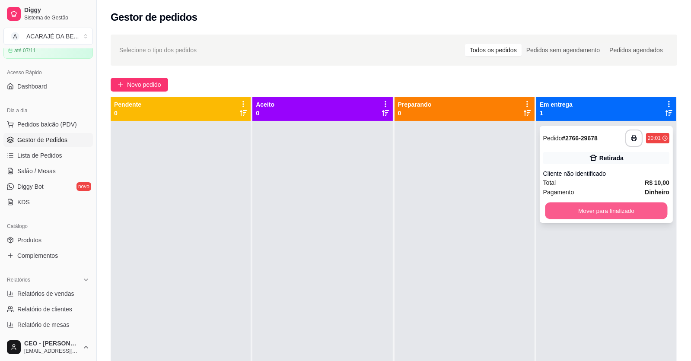
click at [596, 203] on button "Mover para finalizado" at bounding box center [606, 211] width 122 height 17
click at [596, 205] on div "Mover para finalizado" at bounding box center [606, 210] width 126 height 17
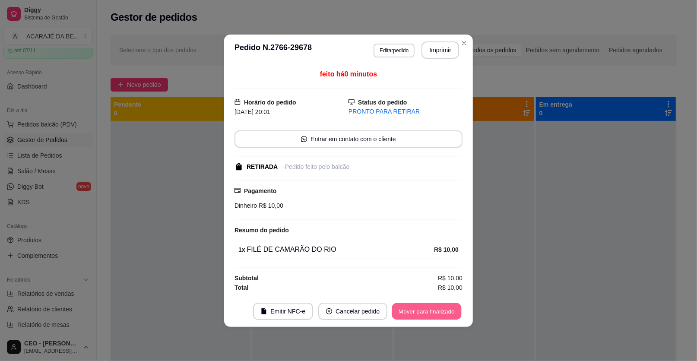
click at [427, 317] on button "Mover para finalizado" at bounding box center [427, 311] width 70 height 17
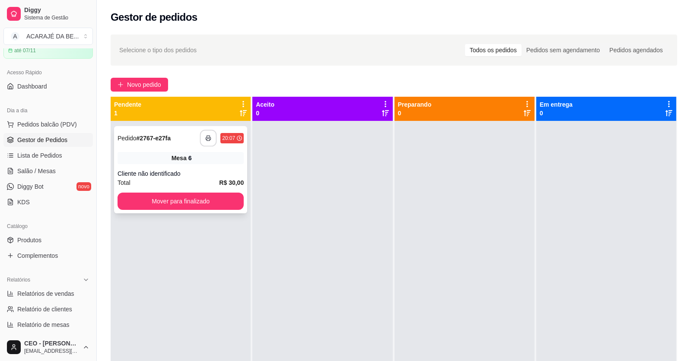
click at [207, 136] on polyline "button" at bounding box center [208, 137] width 3 height 2
click at [173, 201] on button "Mover para finalizado" at bounding box center [180, 201] width 126 height 17
click at [225, 206] on button "Mover para finalizado" at bounding box center [180, 201] width 126 height 17
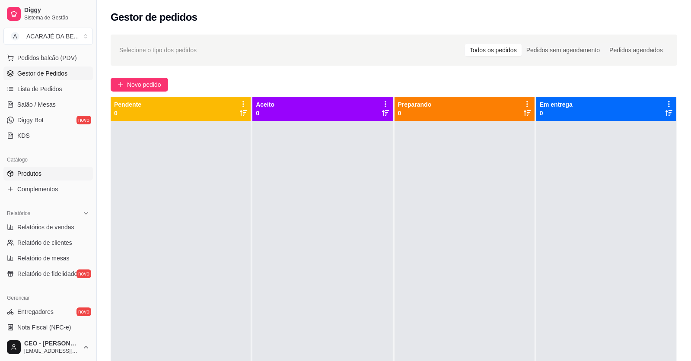
scroll to position [216, 0]
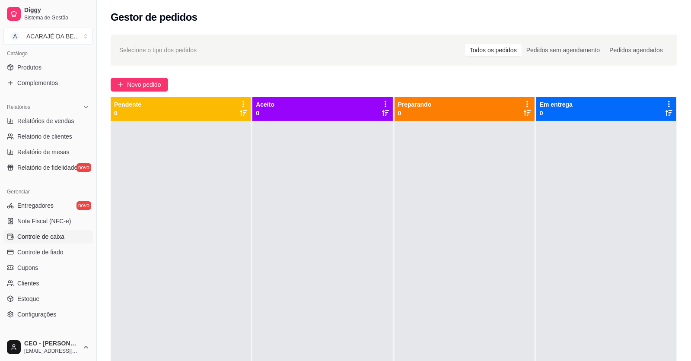
click at [30, 238] on span "Controle de caixa" at bounding box center [40, 236] width 47 height 9
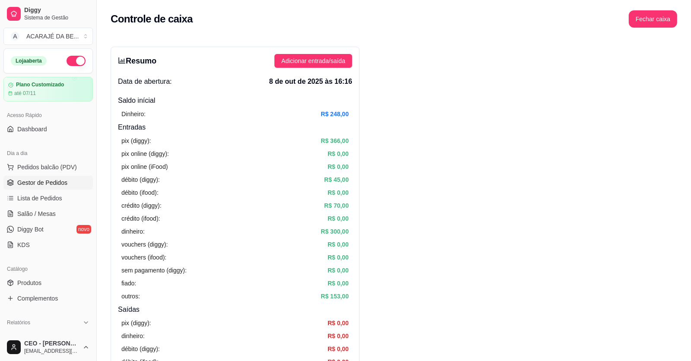
click at [32, 180] on span "Gestor de Pedidos" at bounding box center [42, 182] width 50 height 9
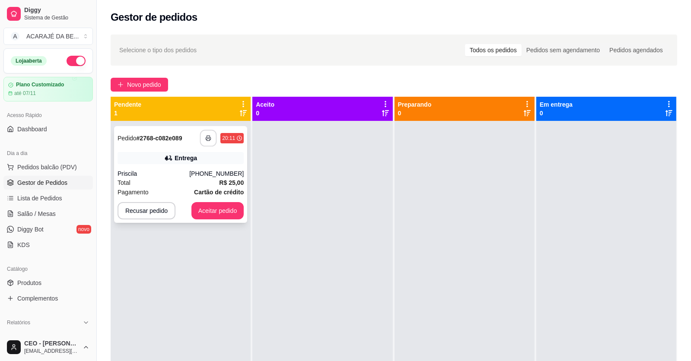
click at [212, 139] on button "button" at bounding box center [208, 138] width 17 height 17
click at [204, 206] on button "Aceitar pedido" at bounding box center [217, 211] width 51 height 17
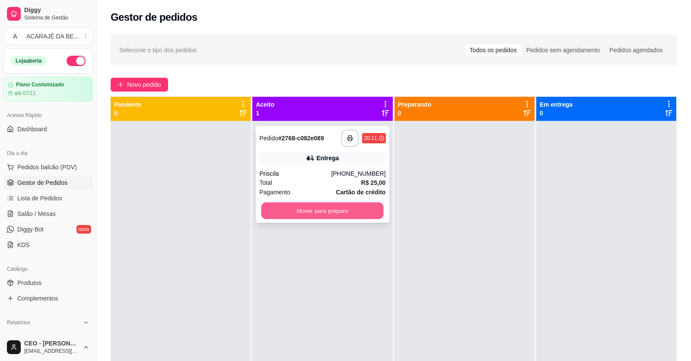
click at [347, 211] on button "Mover para preparo" at bounding box center [322, 211] width 122 height 17
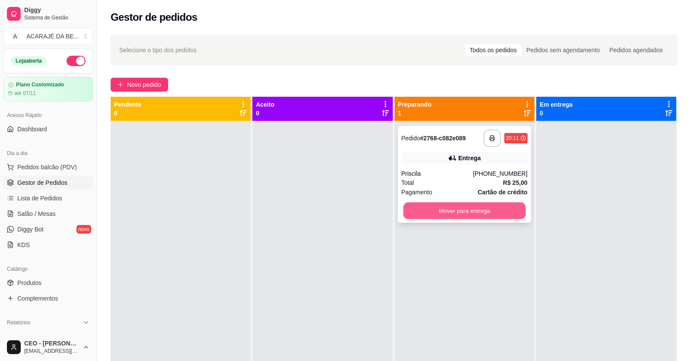
click at [433, 215] on button "Mover para entrega" at bounding box center [464, 211] width 122 height 17
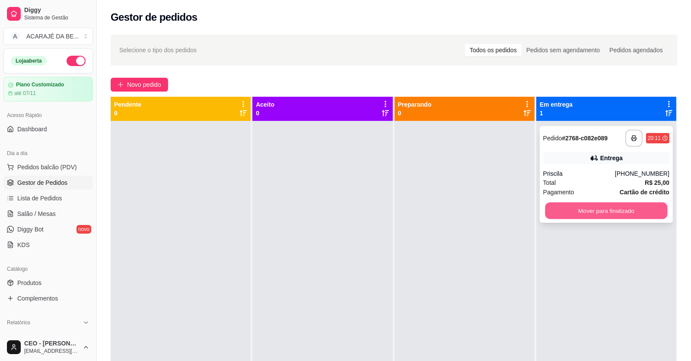
click at [596, 206] on button "Mover para finalizado" at bounding box center [606, 211] width 122 height 17
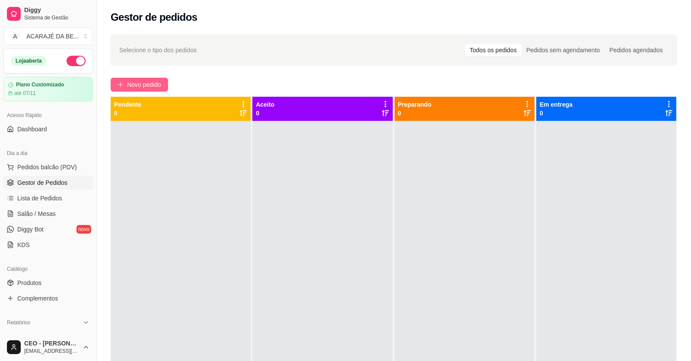
click at [147, 82] on span "Novo pedido" at bounding box center [144, 85] width 34 height 10
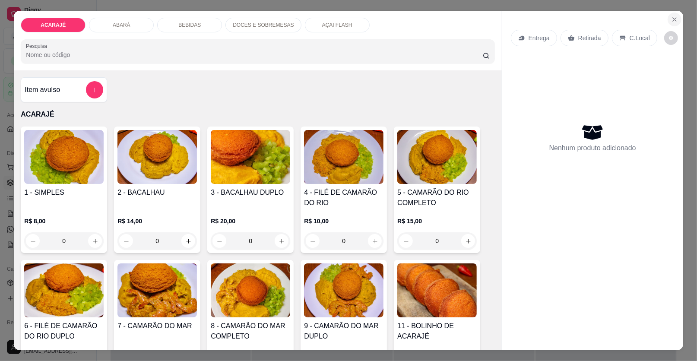
click at [675, 15] on button "Close" at bounding box center [675, 20] width 14 height 14
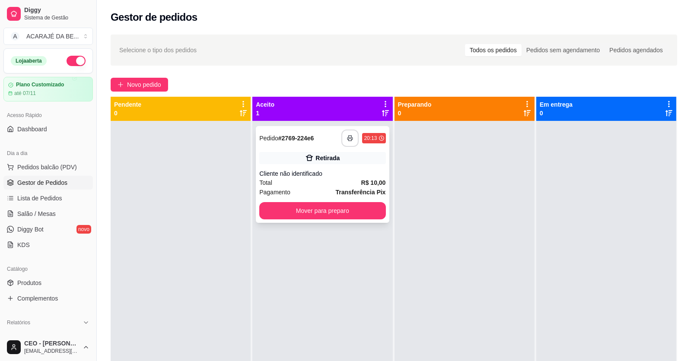
click at [348, 130] on button "button" at bounding box center [349, 138] width 17 height 17
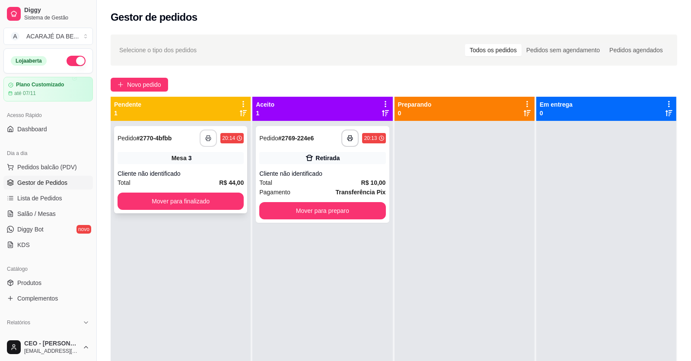
click at [211, 138] on button "button" at bounding box center [208, 138] width 17 height 17
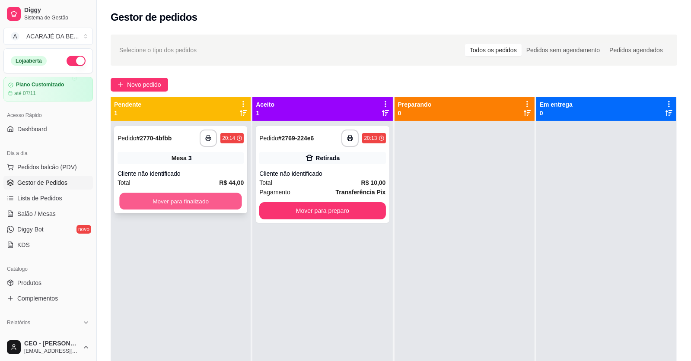
click at [218, 203] on button "Mover para finalizado" at bounding box center [180, 201] width 122 height 17
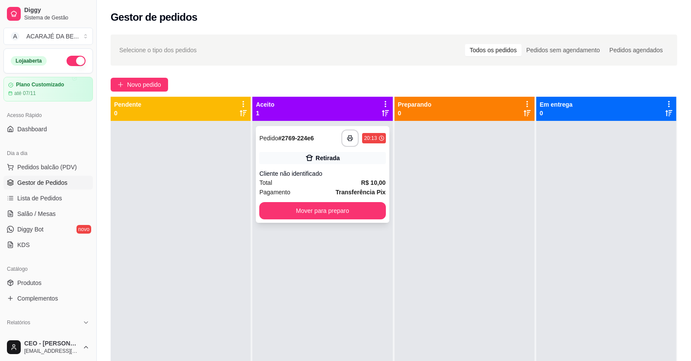
click at [361, 183] on strong "R$ 10,00" at bounding box center [373, 182] width 25 height 7
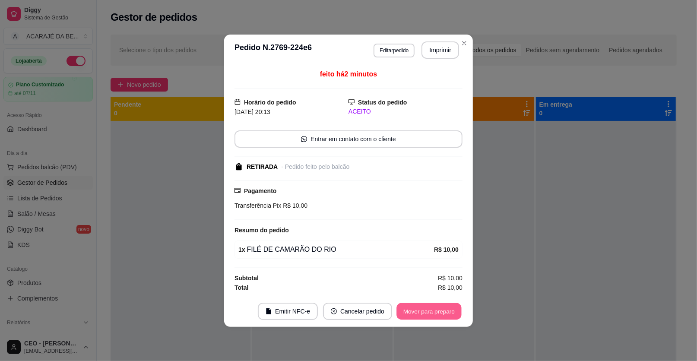
click at [411, 307] on button "Mover para preparo" at bounding box center [428, 311] width 65 height 17
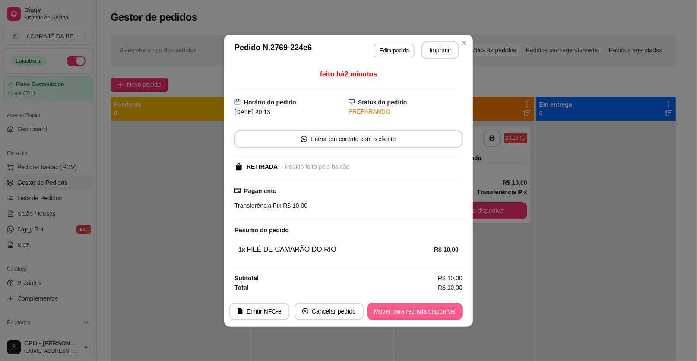
click at [418, 306] on button "Mover para retirada disponível" at bounding box center [414, 311] width 95 height 17
click at [418, 306] on div "Mover para retirada disponível" at bounding box center [414, 311] width 95 height 17
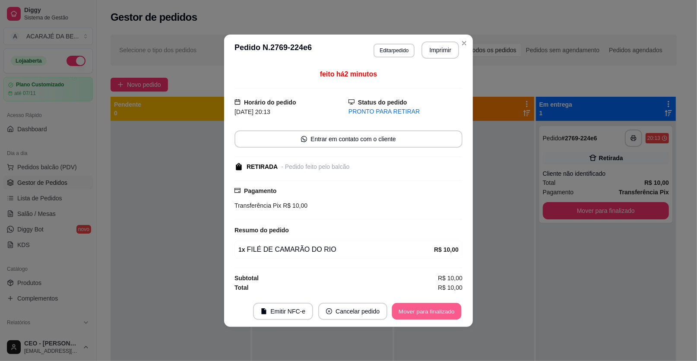
click at [445, 312] on button "Mover para finalizado" at bounding box center [427, 311] width 70 height 17
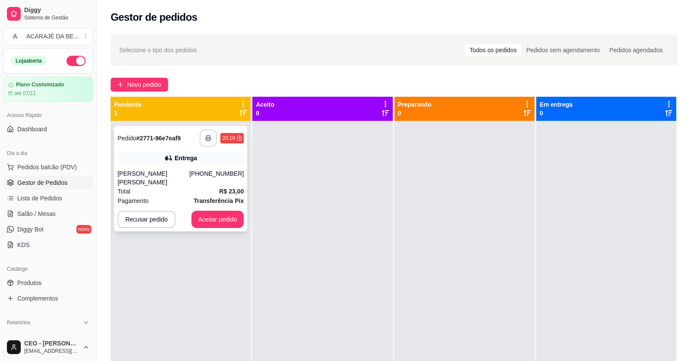
click at [204, 138] on button "button" at bounding box center [208, 138] width 17 height 17
click at [222, 211] on button "Aceitar pedido" at bounding box center [217, 219] width 53 height 17
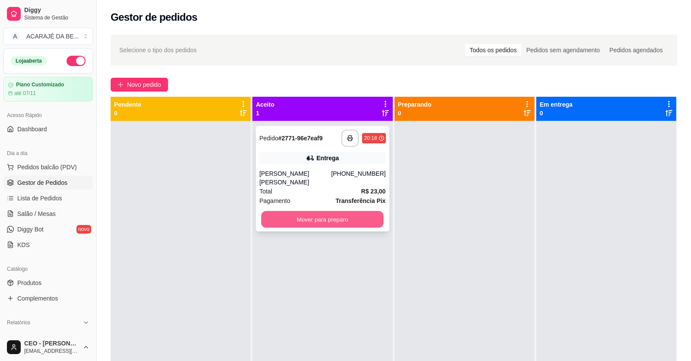
click at [350, 211] on button "Mover para preparo" at bounding box center [322, 219] width 122 height 17
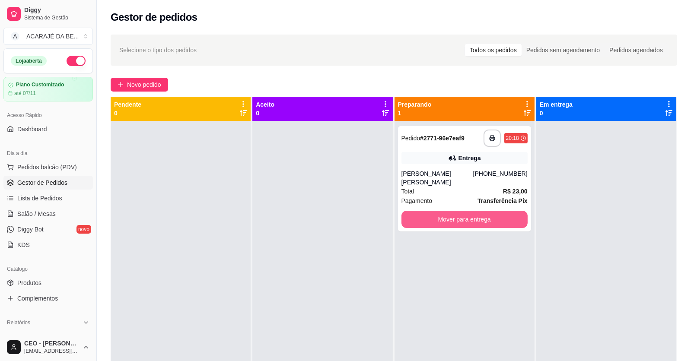
click at [491, 216] on button "Mover para entrega" at bounding box center [464, 219] width 126 height 17
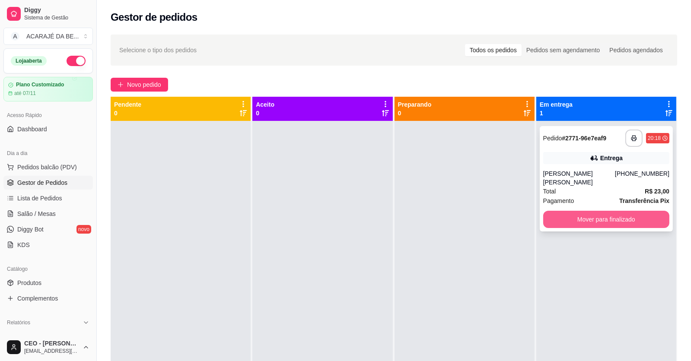
click at [629, 216] on button "Mover para finalizado" at bounding box center [606, 219] width 126 height 17
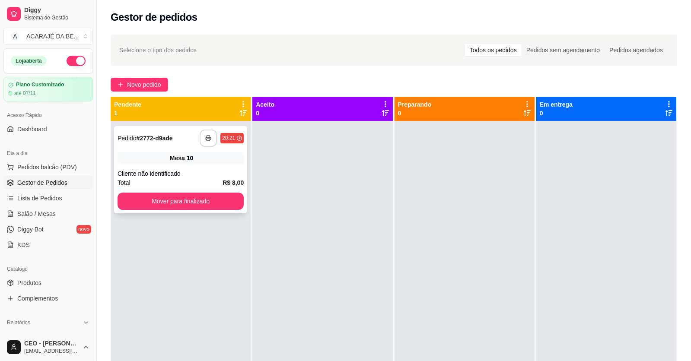
click at [202, 139] on button "button" at bounding box center [208, 138] width 17 height 17
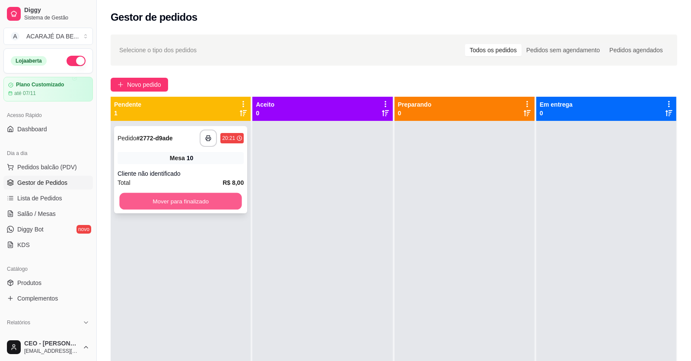
click at [177, 204] on button "Mover para finalizado" at bounding box center [180, 201] width 122 height 17
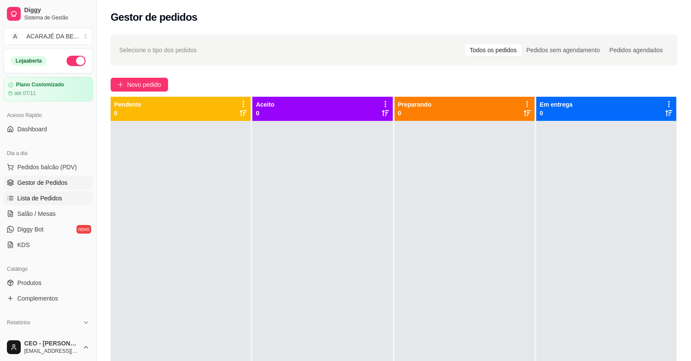
click at [32, 197] on span "Lista de Pedidos" at bounding box center [39, 198] width 45 height 9
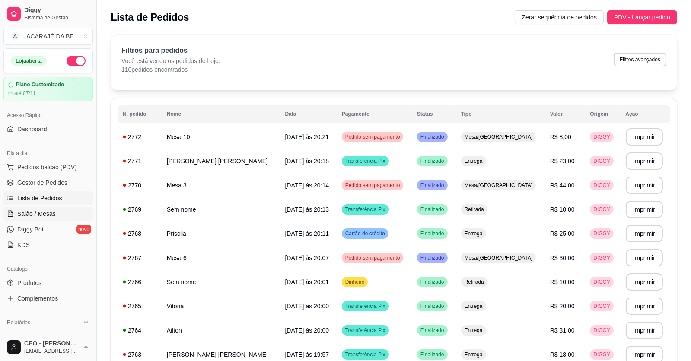
click at [38, 214] on span "Salão / Mesas" at bounding box center [36, 213] width 38 height 9
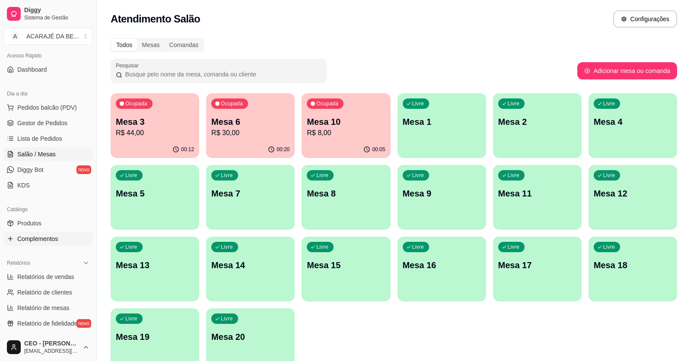
scroll to position [172, 0]
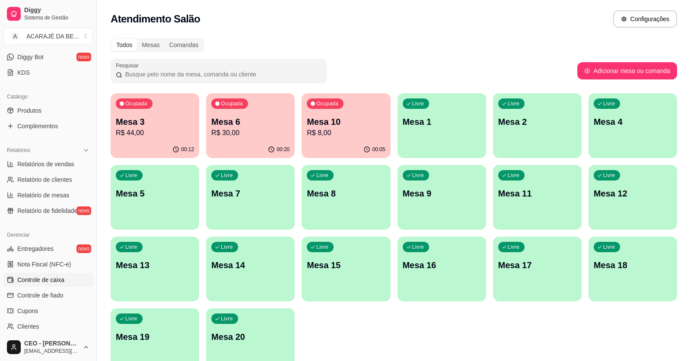
click at [21, 276] on span "Controle de caixa" at bounding box center [40, 280] width 47 height 9
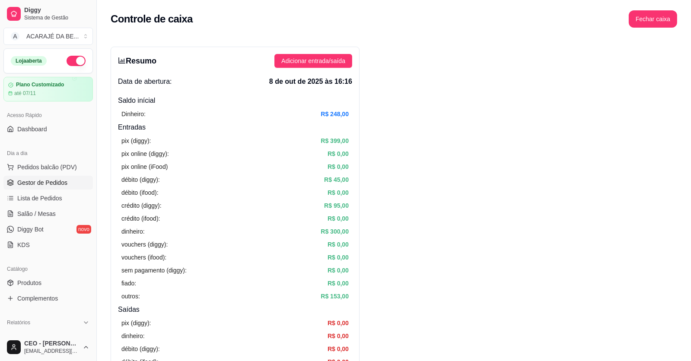
click at [34, 186] on span "Gestor de Pedidos" at bounding box center [42, 182] width 50 height 9
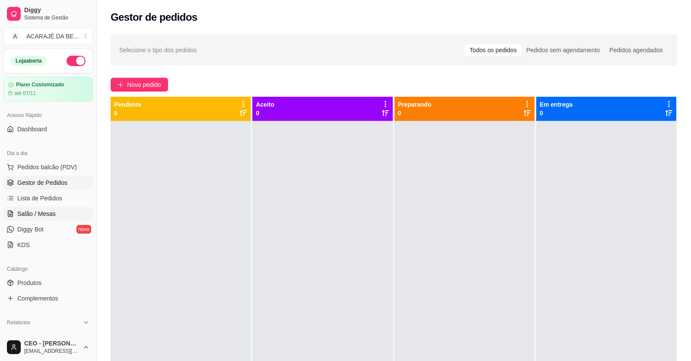
click at [34, 208] on link "Salão / Mesas" at bounding box center [47, 214] width 89 height 14
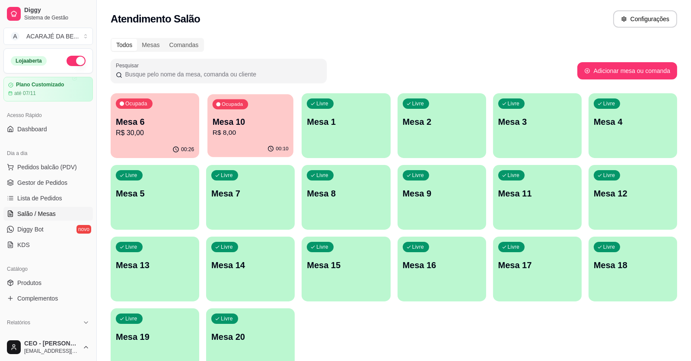
click at [270, 136] on p "R$ 8,00" at bounding box center [250, 133] width 76 height 10
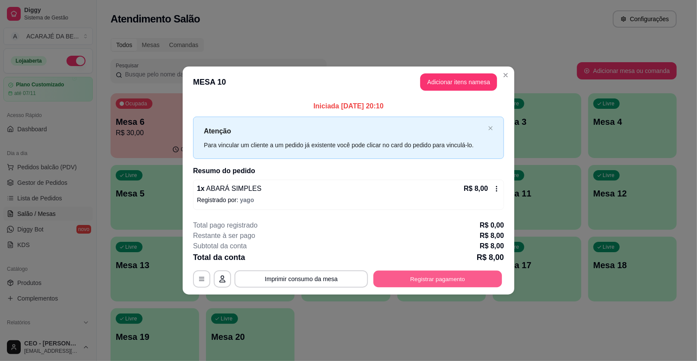
click at [378, 275] on button "Registrar pagamento" at bounding box center [438, 278] width 129 height 17
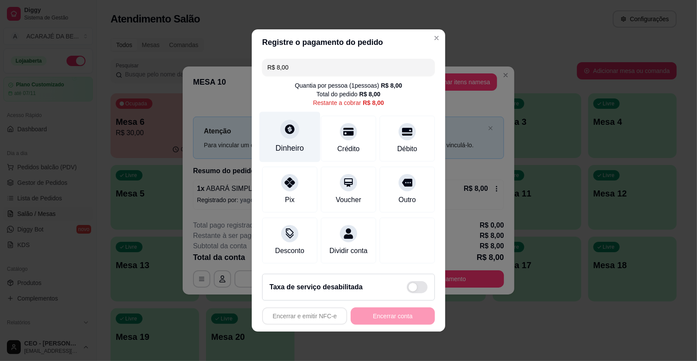
click at [277, 147] on div "Dinheiro" at bounding box center [290, 148] width 29 height 11
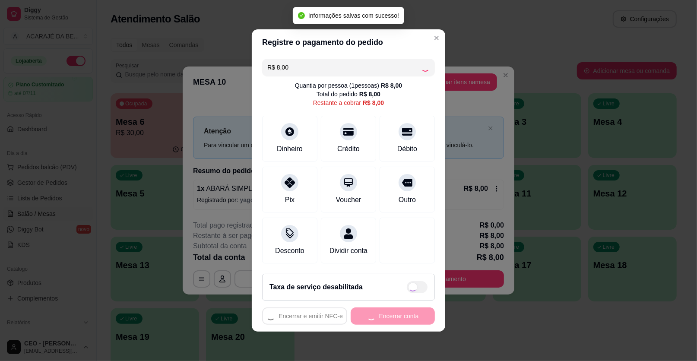
type input "R$ 0,00"
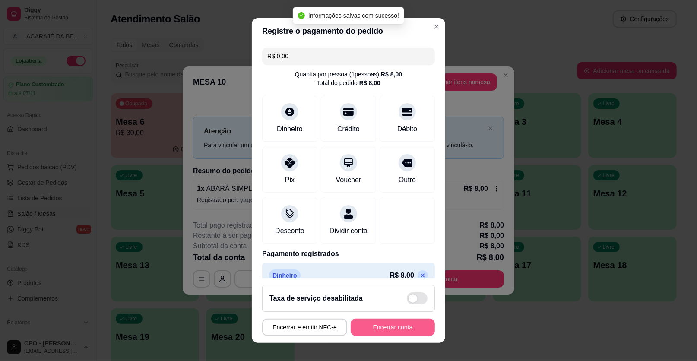
click at [398, 329] on button "Encerrar conta" at bounding box center [393, 327] width 84 height 17
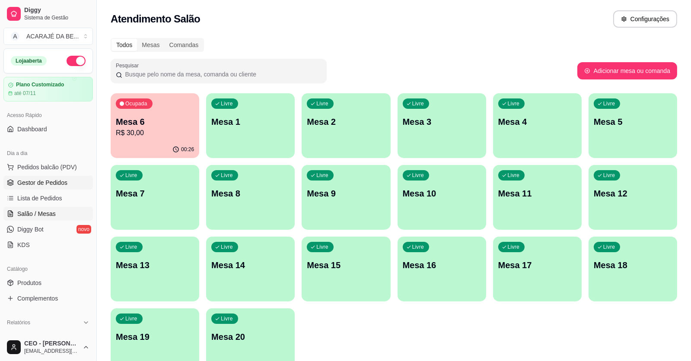
click at [34, 182] on span "Gestor de Pedidos" at bounding box center [42, 182] width 50 height 9
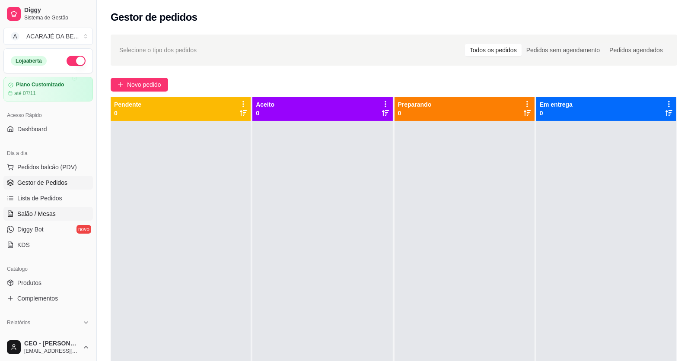
click at [34, 209] on span "Salão / Mesas" at bounding box center [36, 213] width 38 height 9
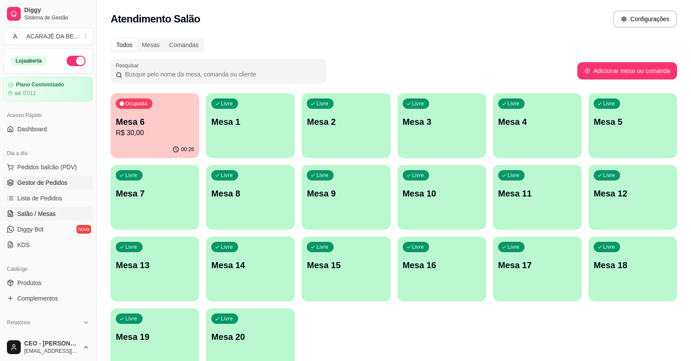
click at [41, 186] on span "Gestor de Pedidos" at bounding box center [42, 182] width 50 height 9
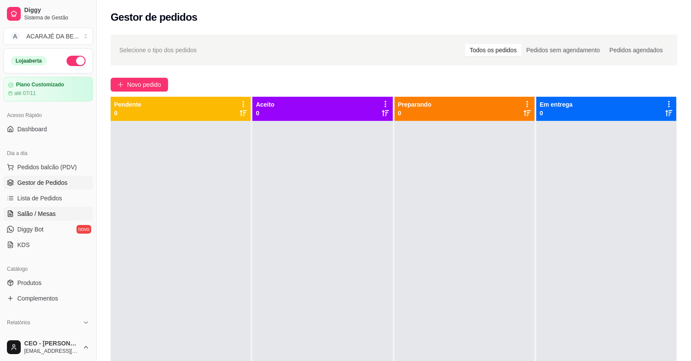
click at [57, 209] on link "Salão / Mesas" at bounding box center [47, 214] width 89 height 14
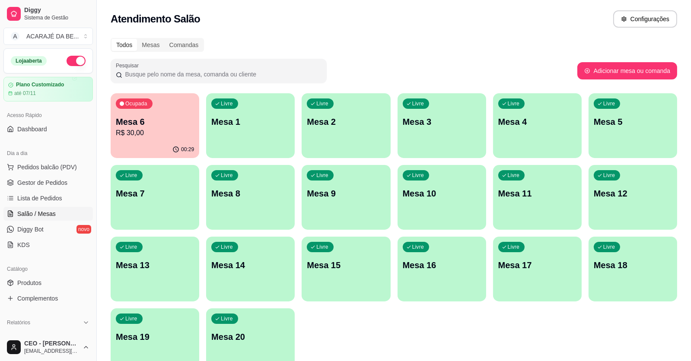
click at [166, 135] on p "R$ 30,00" at bounding box center [155, 133] width 78 height 10
click at [157, 158] on div "Ocupada Mesa 6 R$ 30,00 00:29 Livre Mesa 1 Livre Mesa 2 Livre Mesa 3 Livre Mesa…" at bounding box center [394, 233] width 566 height 280
click at [168, 143] on button "Ocupada Mesa 6 R$ 30,00 00:29" at bounding box center [155, 125] width 86 height 63
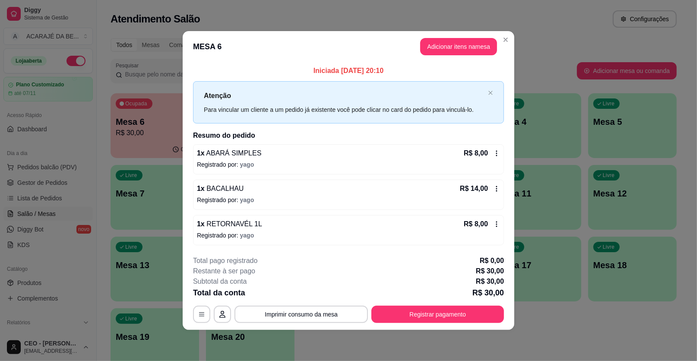
click at [419, 323] on footer "**********" at bounding box center [349, 289] width 332 height 81
click at [420, 314] on button "Registrar pagamento" at bounding box center [437, 314] width 133 height 17
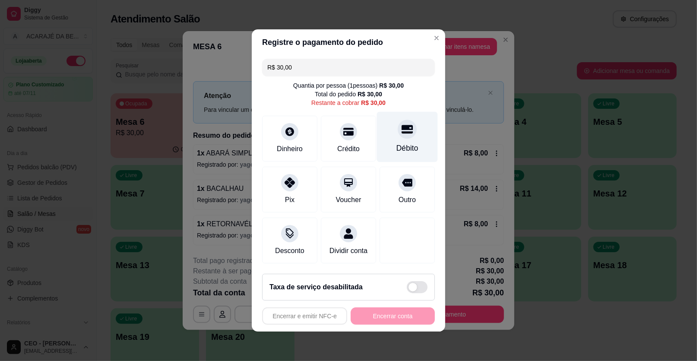
click at [379, 146] on div "Débito" at bounding box center [407, 137] width 61 height 51
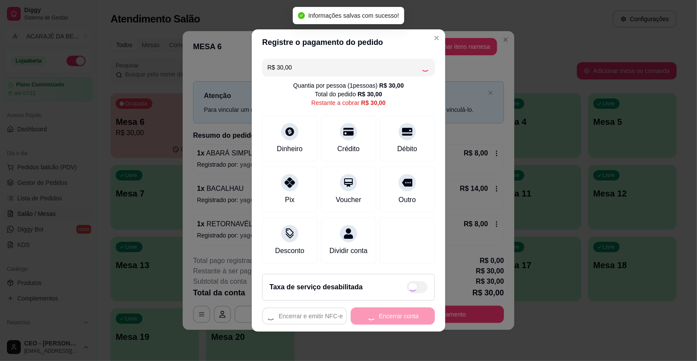
type input "R$ 0,00"
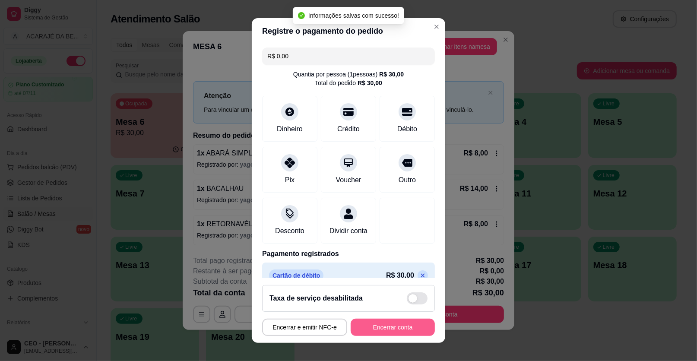
click at [395, 325] on button "Encerrar conta" at bounding box center [393, 327] width 84 height 17
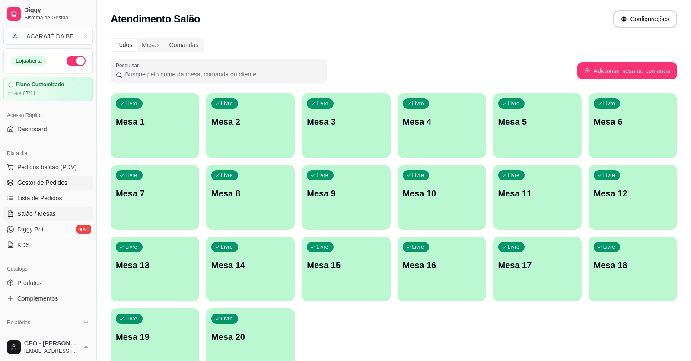
click at [23, 183] on span "Gestor de Pedidos" at bounding box center [42, 182] width 50 height 9
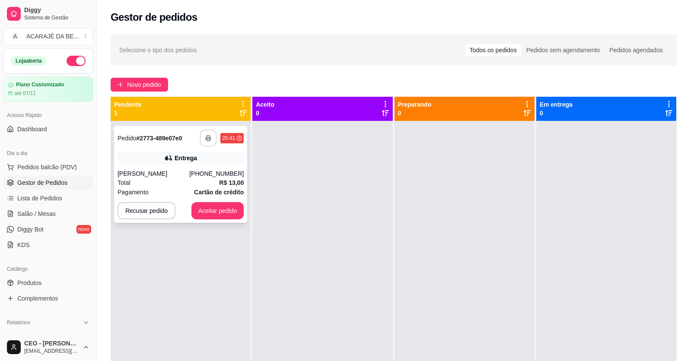
click at [213, 139] on button "button" at bounding box center [208, 138] width 17 height 17
click at [239, 209] on button "Aceitar pedido" at bounding box center [217, 210] width 53 height 17
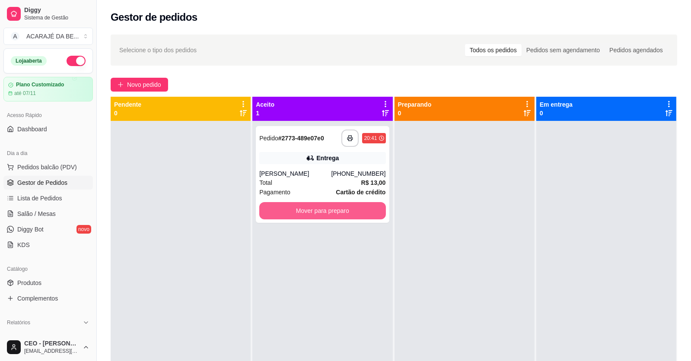
click at [327, 210] on button "Mover para preparo" at bounding box center [322, 210] width 126 height 17
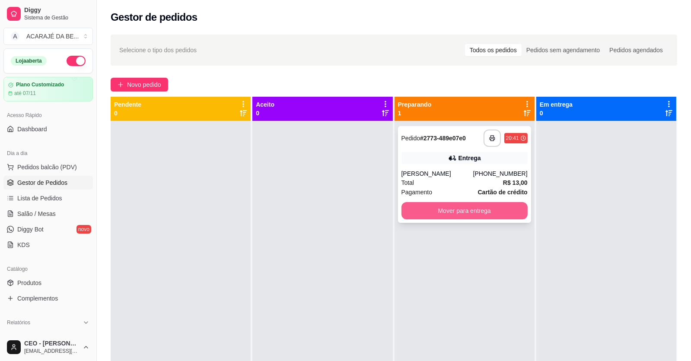
click at [472, 209] on button "Mover para entrega" at bounding box center [464, 210] width 126 height 17
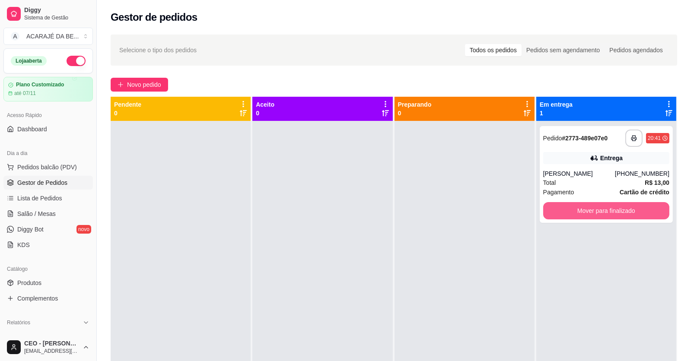
click at [567, 205] on button "Mover para finalizado" at bounding box center [606, 210] width 126 height 17
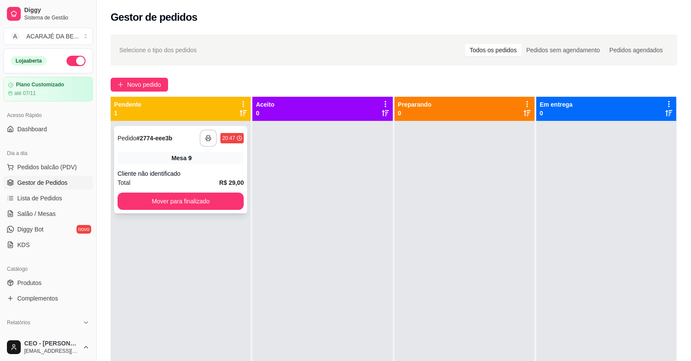
click at [205, 139] on icon "button" at bounding box center [208, 138] width 6 height 6
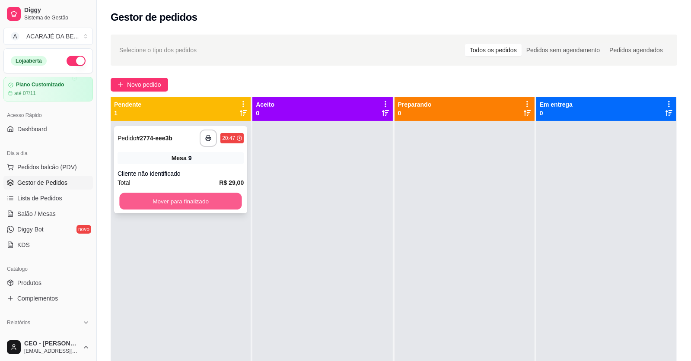
click at [193, 202] on button "Mover para finalizado" at bounding box center [180, 201] width 122 height 17
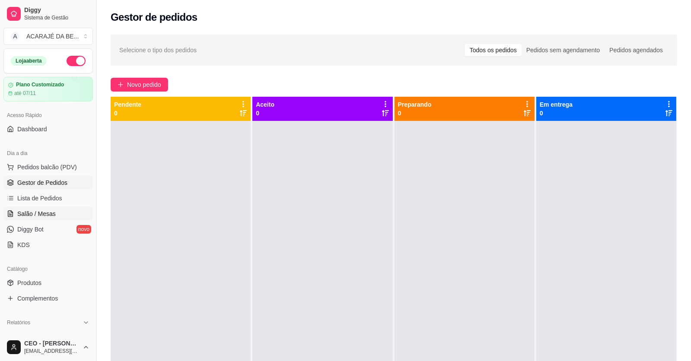
click at [29, 211] on span "Salão / Mesas" at bounding box center [36, 213] width 38 height 9
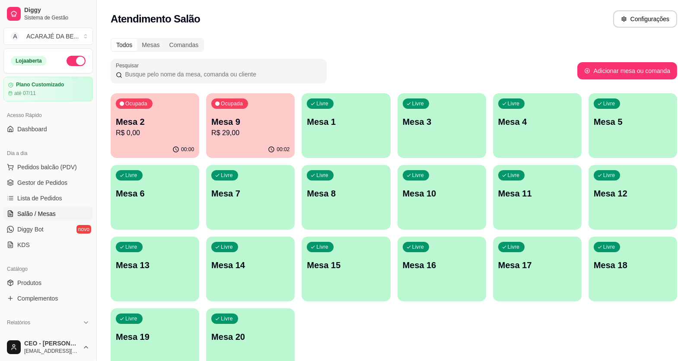
click at [228, 126] on p "Mesa 9" at bounding box center [250, 122] width 78 height 12
click at [51, 187] on link "Gestor de Pedidos" at bounding box center [47, 183] width 89 height 14
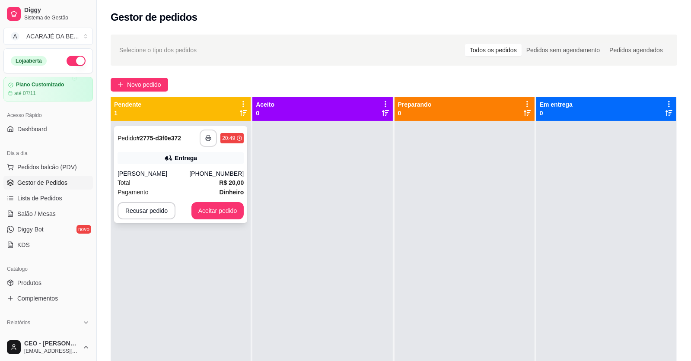
click at [206, 135] on icon "button" at bounding box center [208, 138] width 6 height 6
click at [236, 213] on button "Aceitar pedido" at bounding box center [217, 210] width 53 height 17
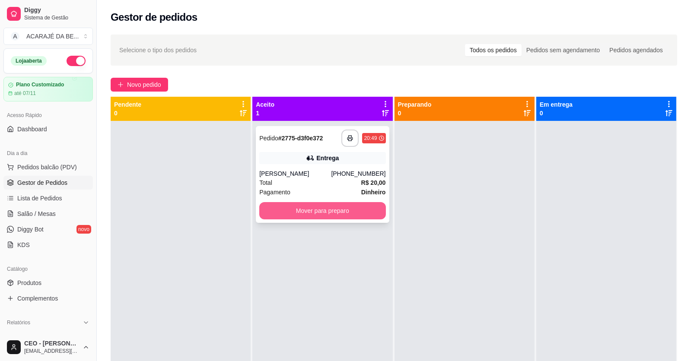
click at [380, 206] on button "Mover para preparo" at bounding box center [322, 210] width 126 height 17
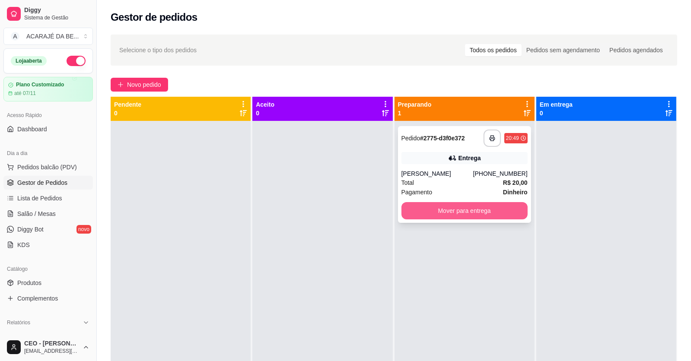
click at [502, 209] on button "Mover para entrega" at bounding box center [464, 210] width 126 height 17
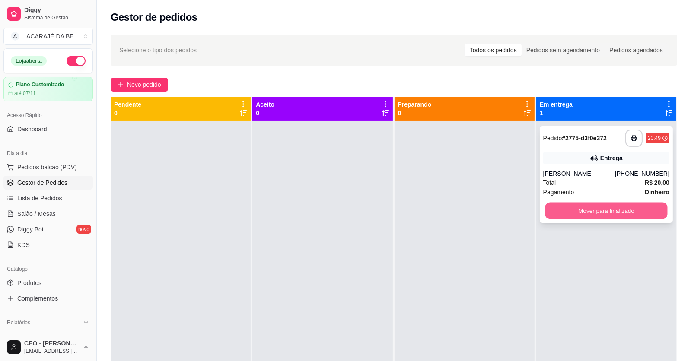
click at [611, 208] on button "Mover para finalizado" at bounding box center [606, 211] width 122 height 17
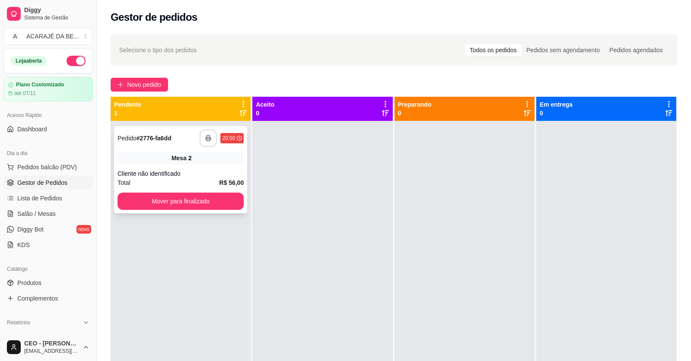
click at [209, 138] on icon "button" at bounding box center [208, 138] width 6 height 6
click at [174, 193] on div "Mover para finalizado" at bounding box center [180, 201] width 126 height 17
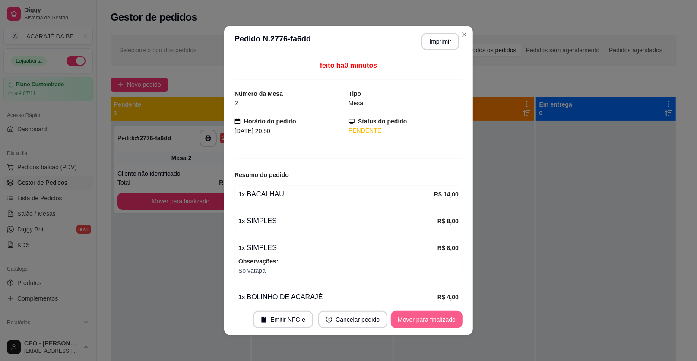
click at [417, 316] on button "Mover para finalizado" at bounding box center [427, 319] width 72 height 17
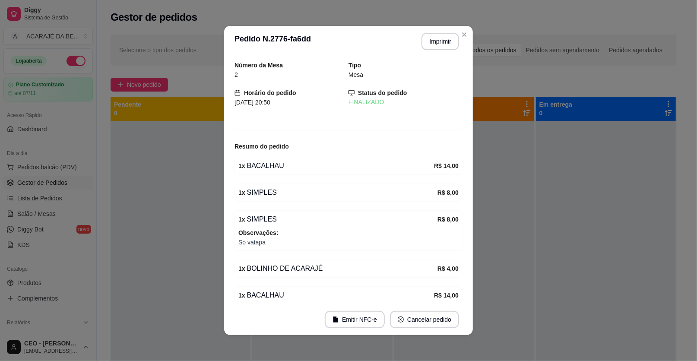
click at [457, 38] on div "Selecione o tipo dos pedidos Todos os pedidos Pedidos sem agendamento Pedidos a…" at bounding box center [394, 50] width 566 height 31
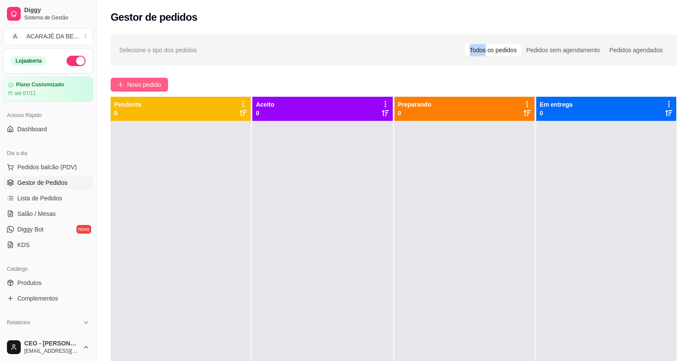
click at [138, 82] on span "Novo pedido" at bounding box center [144, 85] width 34 height 10
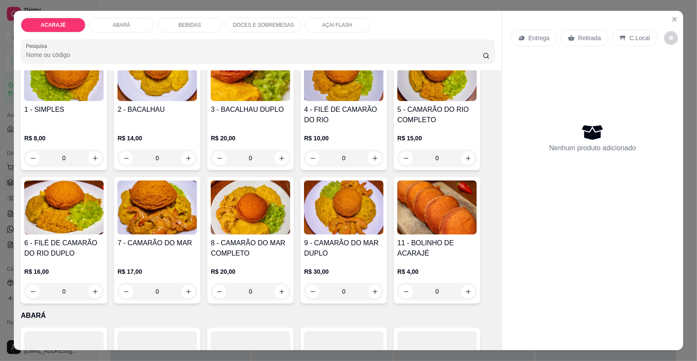
scroll to position [86, 0]
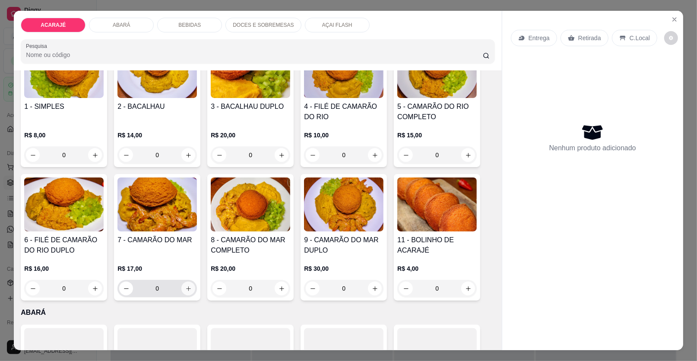
click at [187, 287] on icon "increase-product-quantity" at bounding box center [188, 288] width 6 height 6
type input "1"
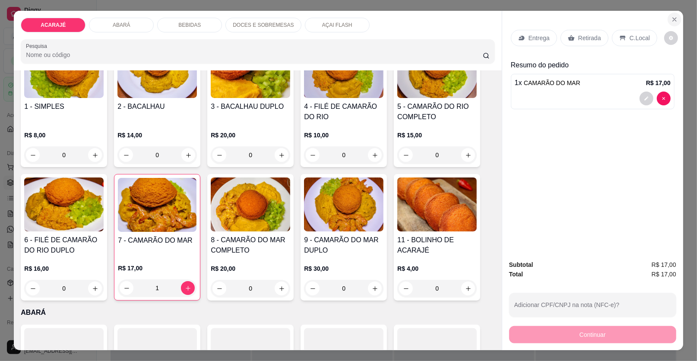
click at [671, 16] on icon "Close" at bounding box center [674, 19] width 7 height 7
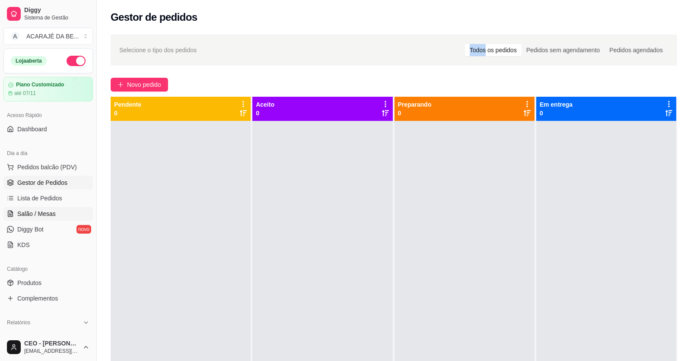
click at [16, 210] on link "Salão / Mesas" at bounding box center [47, 214] width 89 height 14
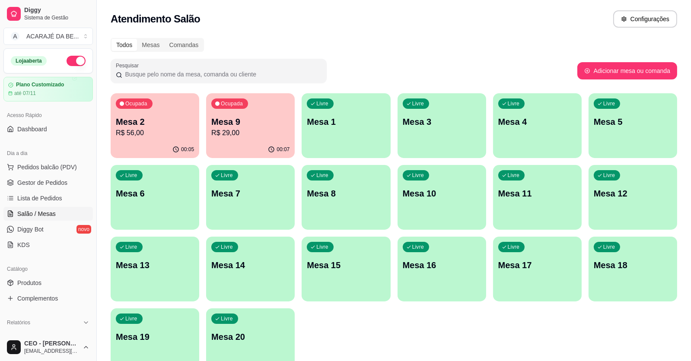
click at [186, 143] on div "00:05" at bounding box center [155, 149] width 89 height 17
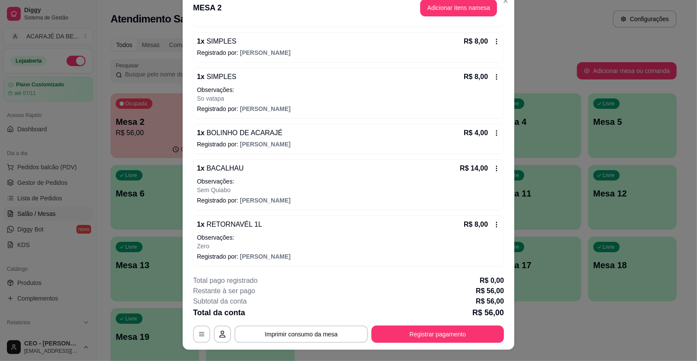
scroll to position [25, 0]
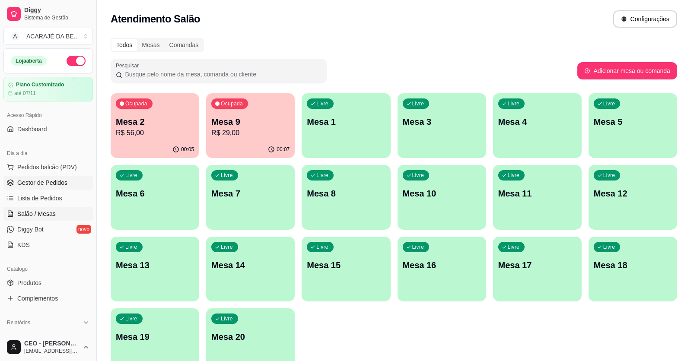
click at [29, 179] on span "Gestor de Pedidos" at bounding box center [42, 182] width 50 height 9
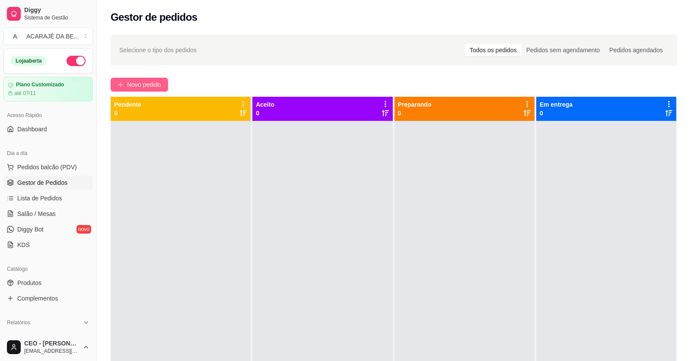
click at [130, 86] on span "Novo pedido" at bounding box center [144, 85] width 34 height 10
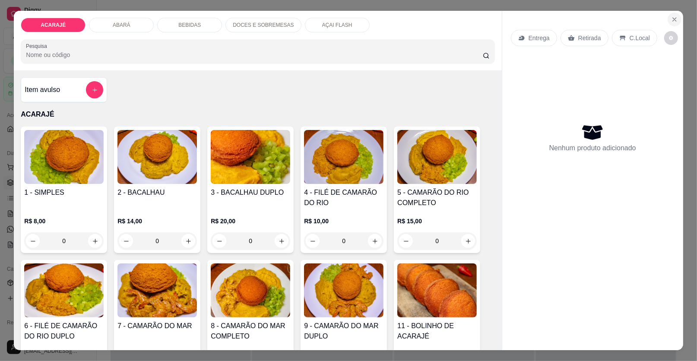
click at [674, 18] on icon "Close" at bounding box center [674, 19] width 7 height 7
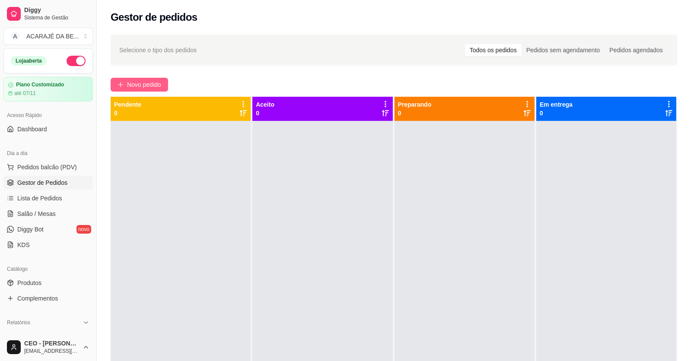
click at [136, 86] on span "Novo pedido" at bounding box center [144, 85] width 34 height 10
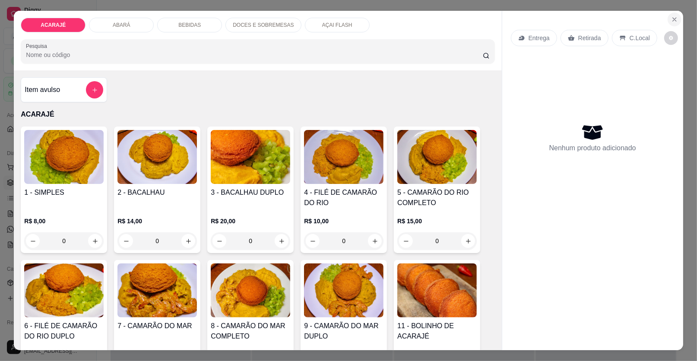
click at [671, 21] on icon "Close" at bounding box center [674, 19] width 7 height 7
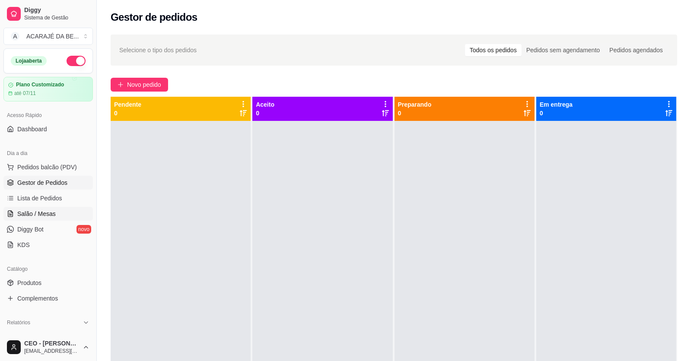
click at [27, 214] on span "Salão / Mesas" at bounding box center [36, 213] width 38 height 9
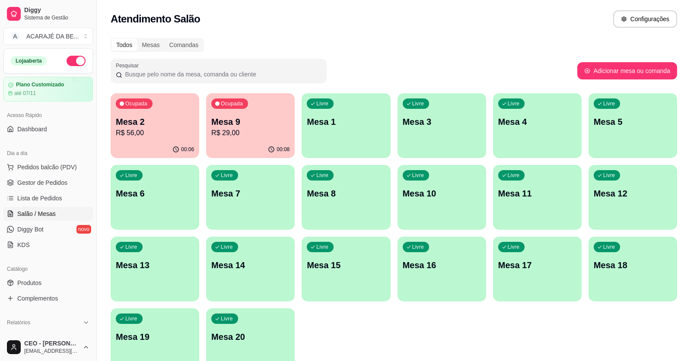
click at [164, 129] on p "R$ 56,00" at bounding box center [155, 133] width 78 height 10
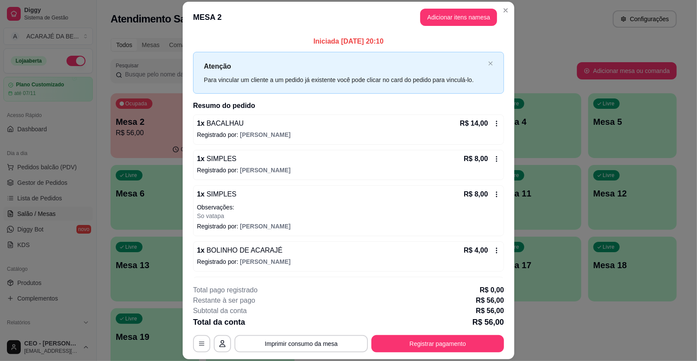
click at [493, 159] on icon at bounding box center [496, 158] width 7 height 7
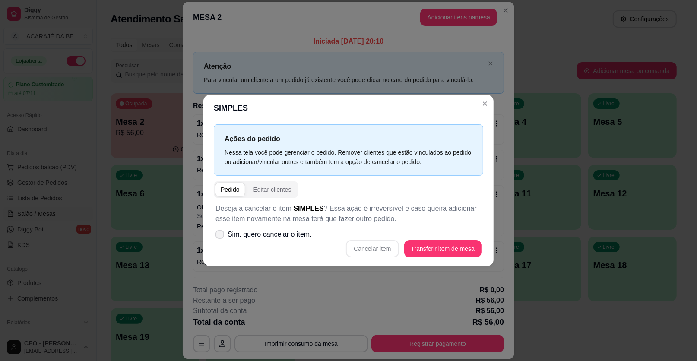
click at [257, 234] on span "Sim, quero cancelar o item." at bounding box center [270, 234] width 84 height 10
click at [221, 236] on input "Sim, quero cancelar o item." at bounding box center [218, 239] width 6 height 6
checkbox input "true"
click at [380, 250] on button "Cancelar item" at bounding box center [372, 249] width 51 height 17
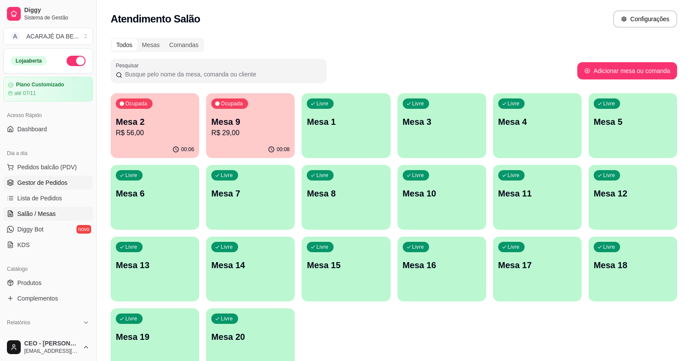
click at [53, 186] on span "Gestor de Pedidos" at bounding box center [42, 182] width 50 height 9
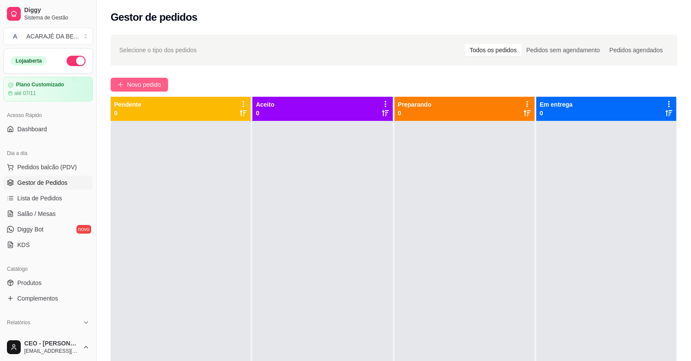
click at [154, 84] on span "Novo pedido" at bounding box center [144, 85] width 34 height 10
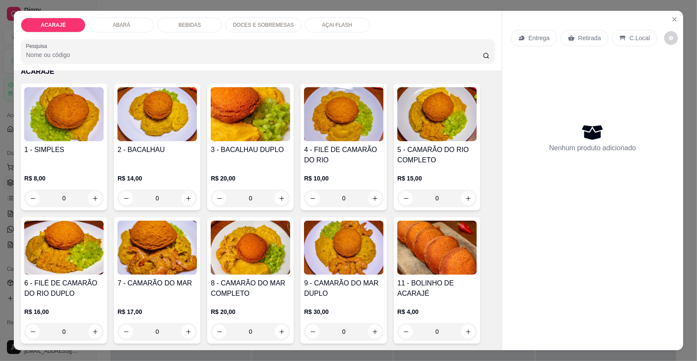
scroll to position [86, 0]
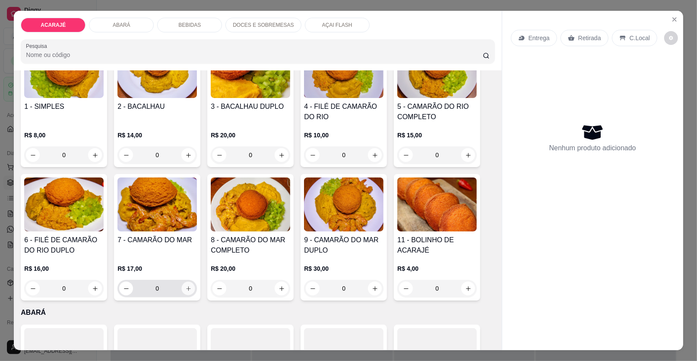
click at [188, 288] on icon "increase-product-quantity" at bounding box center [188, 288] width 6 height 6
click at [188, 288] on button "increase-product-quantity" at bounding box center [188, 288] width 13 height 13
type input "2"
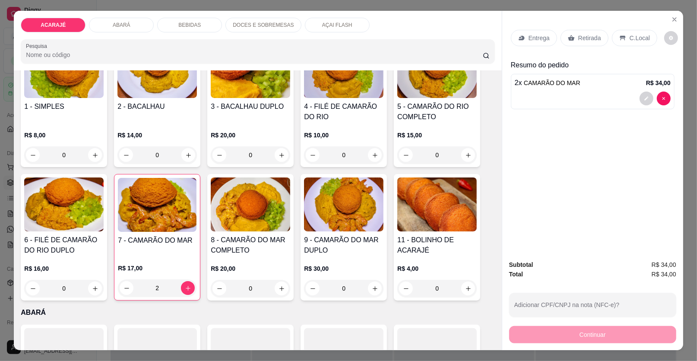
click at [529, 36] on p "Entrega" at bounding box center [539, 38] width 21 height 9
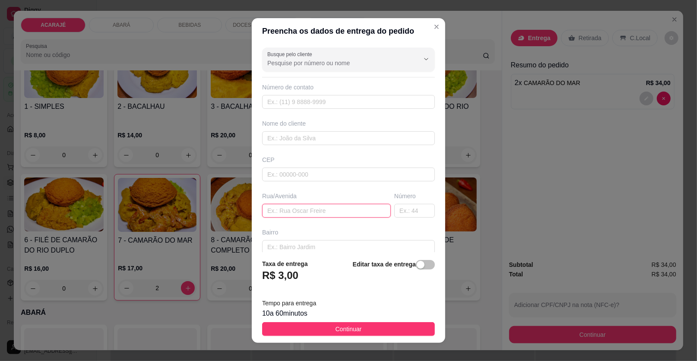
paste input "Bairro São Raimundo [STREET_ADDRESS][PERSON_NAME] Ao lado do bar do [PERSON_NAM…"
type input "Bairro São Raimundo [STREET_ADDRESS][PERSON_NAME] Ao lado do bar do [PERSON_NAM…"
click at [305, 134] on input "text" at bounding box center [348, 138] width 173 height 14
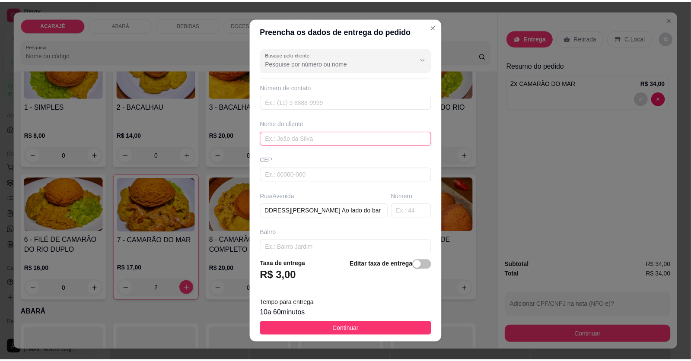
scroll to position [0, 0]
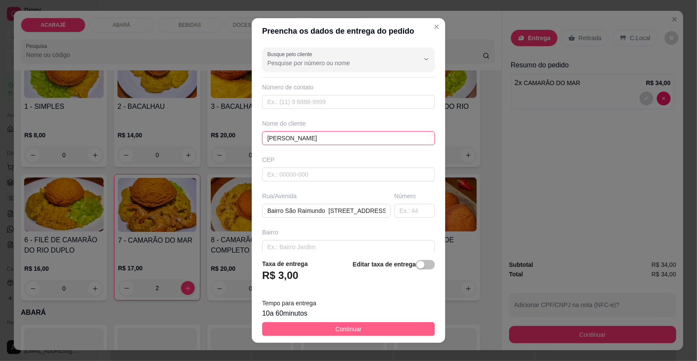
type input "[PERSON_NAME]"
click at [341, 330] on span "Continuar" at bounding box center [349, 329] width 26 height 10
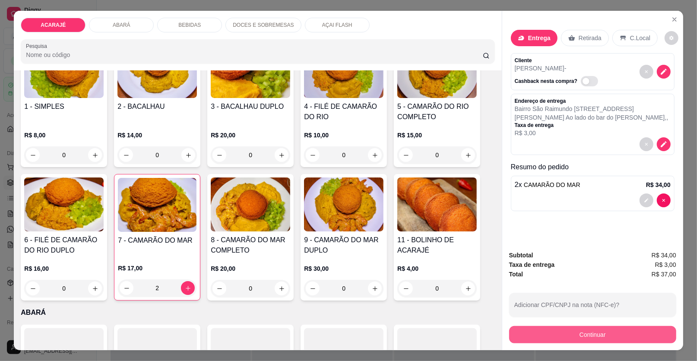
click at [547, 327] on button "Continuar" at bounding box center [592, 334] width 167 height 17
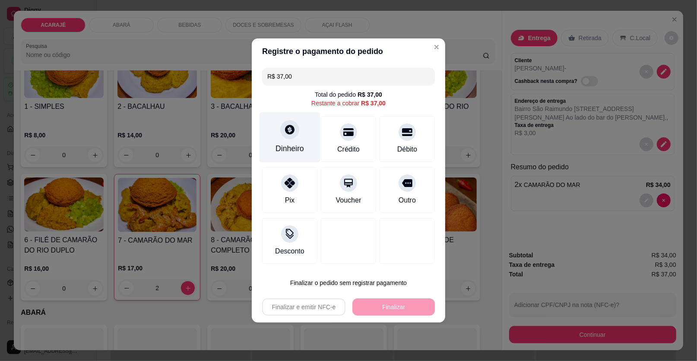
click at [297, 140] on div "Dinheiro" at bounding box center [290, 137] width 61 height 51
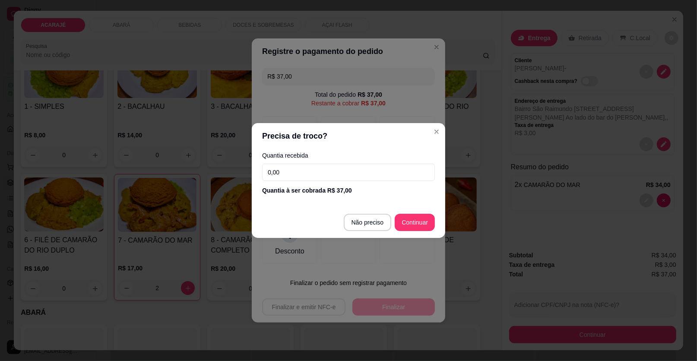
click at [306, 175] on input "0,00" at bounding box center [348, 172] width 173 height 17
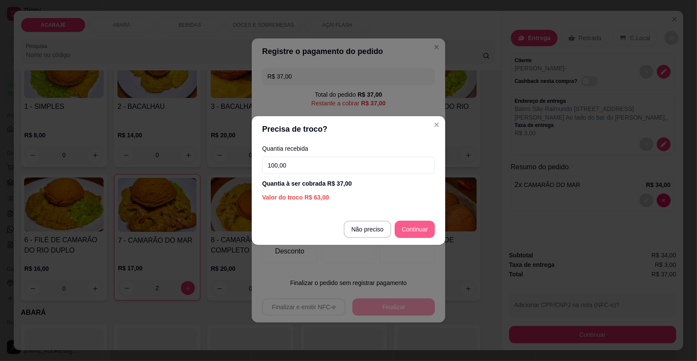
type input "100,00"
type input "R$ 0,00"
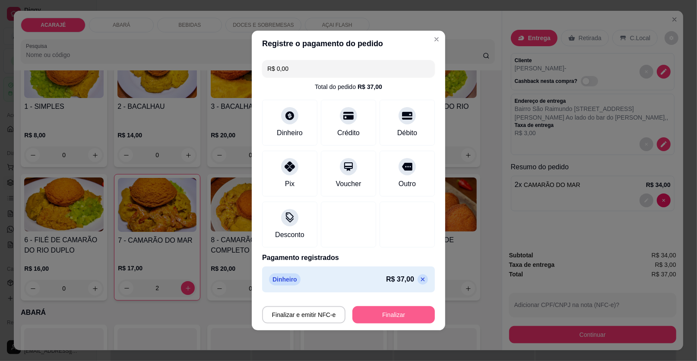
click at [403, 314] on button "Finalizar" at bounding box center [393, 314] width 82 height 17
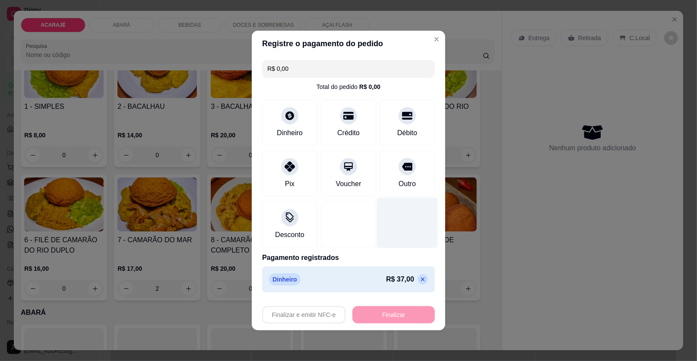
type input "0"
type input "-R$ 37,00"
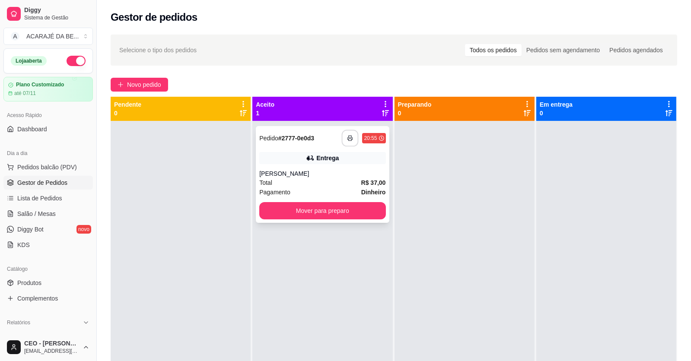
click at [342, 136] on button "button" at bounding box center [350, 138] width 17 height 17
click at [334, 213] on button "Mover para preparo" at bounding box center [322, 210] width 126 height 17
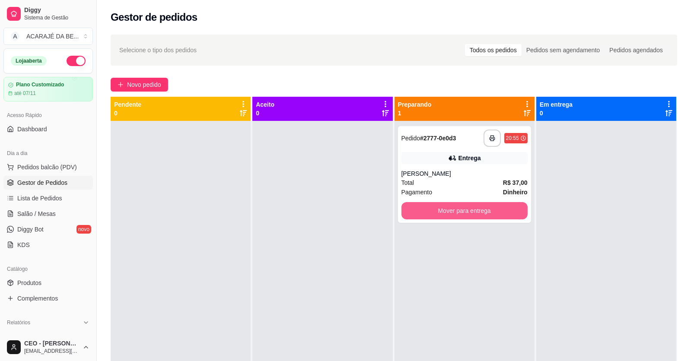
click at [427, 213] on button "Mover para entrega" at bounding box center [464, 210] width 126 height 17
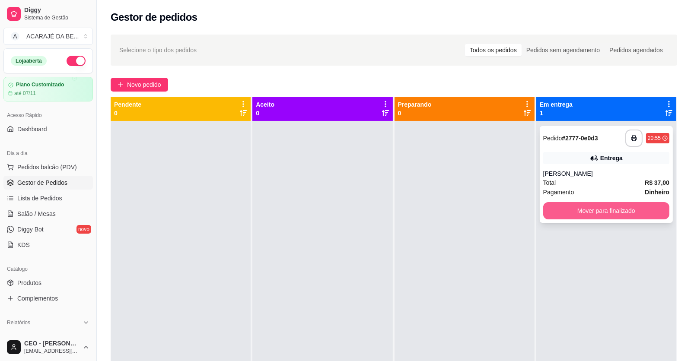
click at [555, 219] on button "Mover para finalizado" at bounding box center [606, 210] width 126 height 17
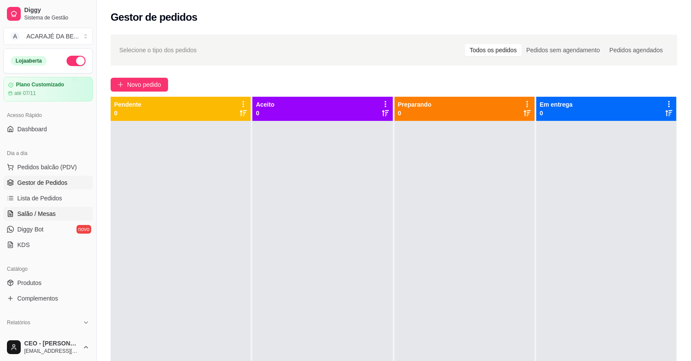
click at [50, 209] on span "Salão / Mesas" at bounding box center [36, 213] width 38 height 9
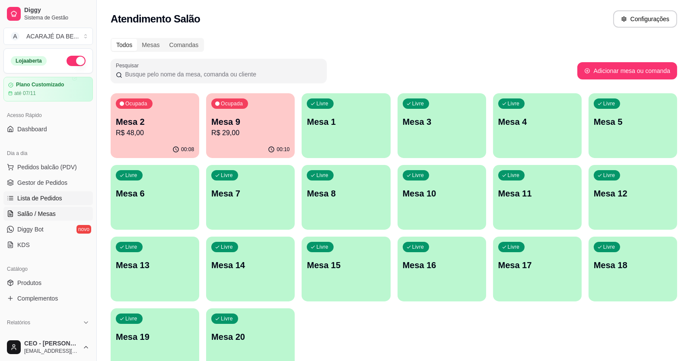
click at [42, 195] on span "Lista de Pedidos" at bounding box center [39, 198] width 45 height 9
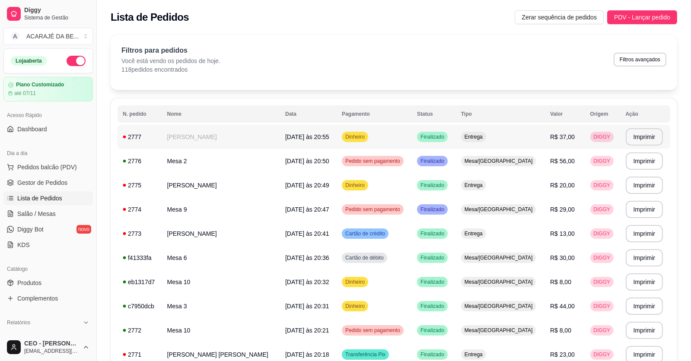
click at [280, 143] on td "[DATE] 20:55" at bounding box center [308, 137] width 57 height 24
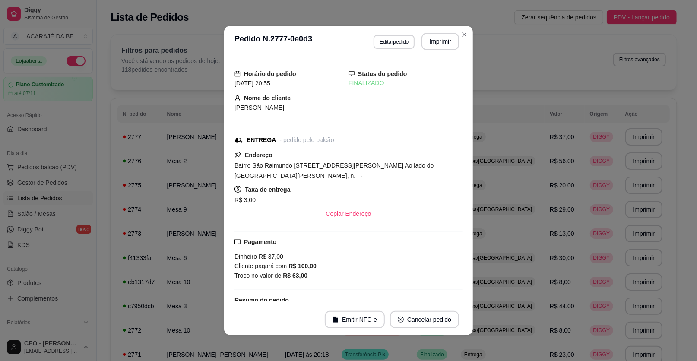
scroll to position [50, 0]
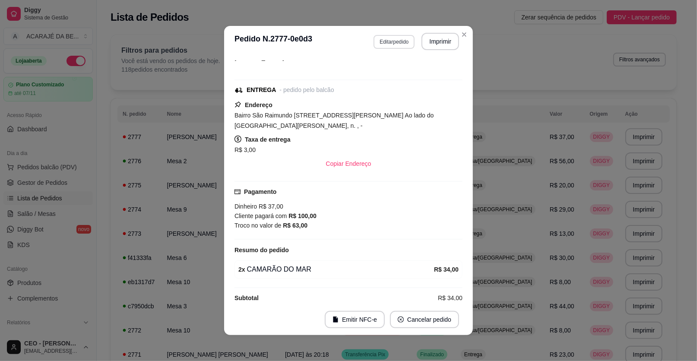
click at [379, 39] on button "Editar pedido" at bounding box center [394, 42] width 41 height 14
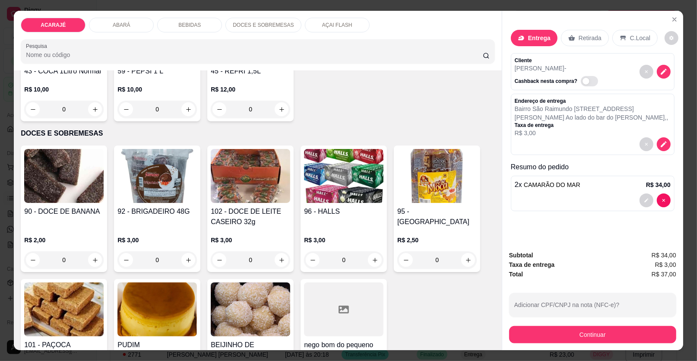
scroll to position [1252, 0]
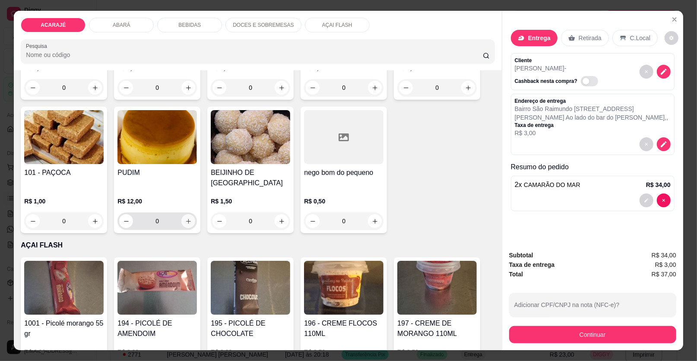
click at [186, 214] on button "increase-product-quantity" at bounding box center [188, 221] width 14 height 14
type input "1"
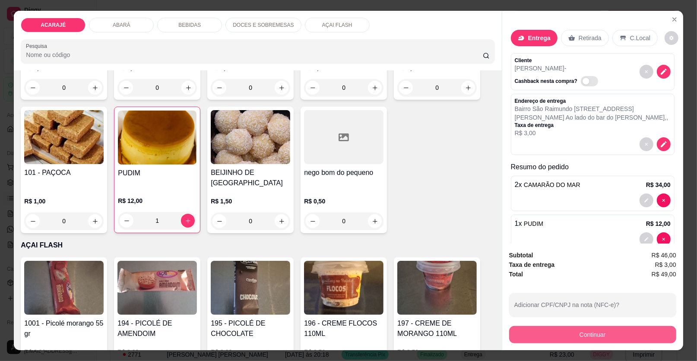
click at [510, 336] on button "Continuar" at bounding box center [592, 334] width 167 height 17
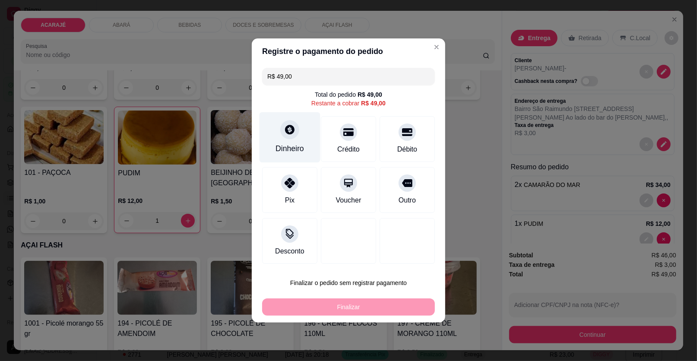
click at [296, 150] on div "Dinheiro" at bounding box center [290, 148] width 29 height 11
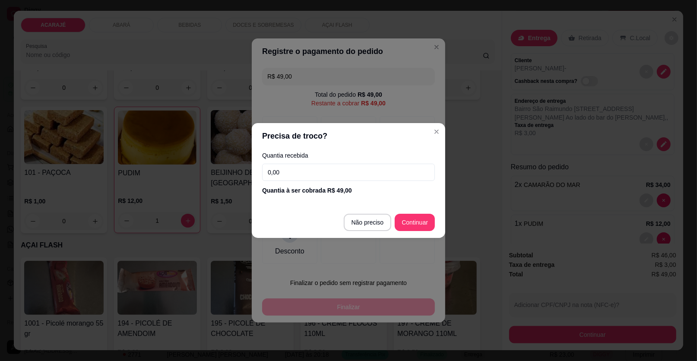
click at [306, 170] on input "0,00" at bounding box center [348, 172] width 173 height 17
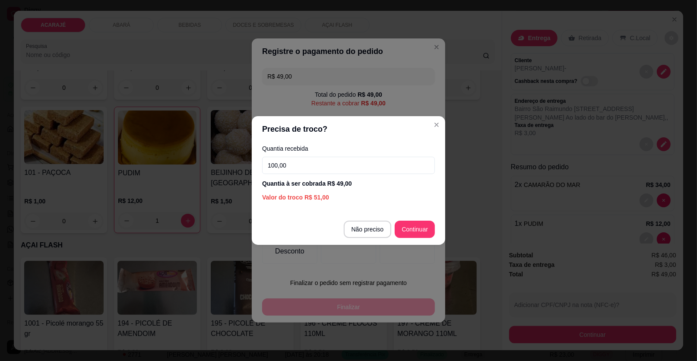
type input "100,00"
type input "R$ 0,00"
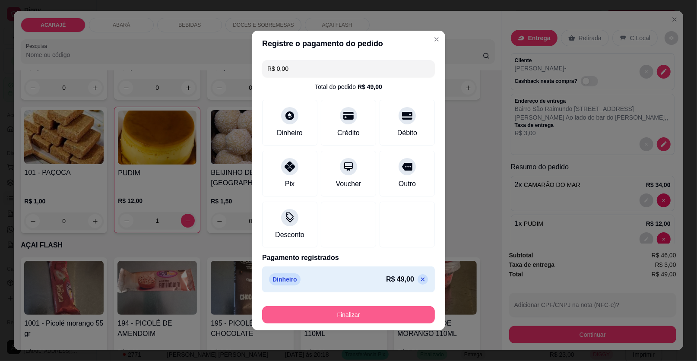
click at [348, 314] on button "Finalizar" at bounding box center [348, 314] width 173 height 17
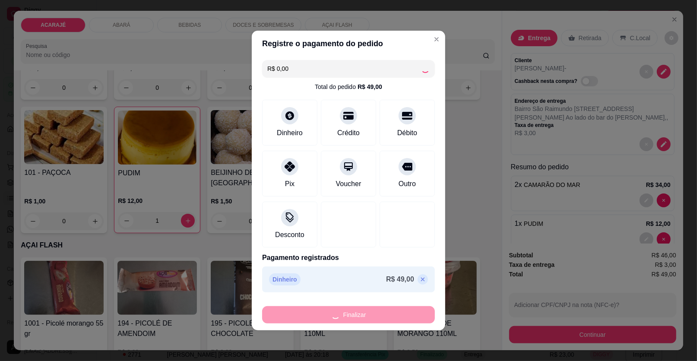
type input "0"
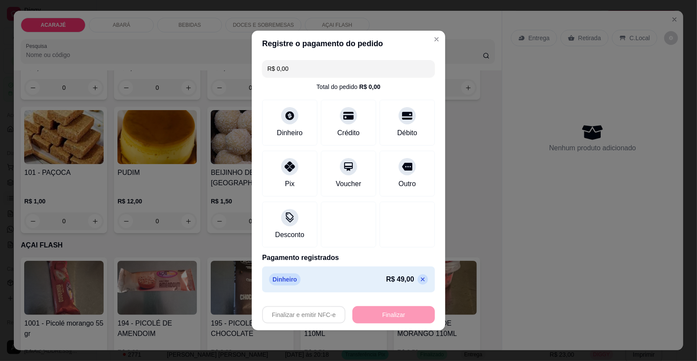
type input "-R$ 49,00"
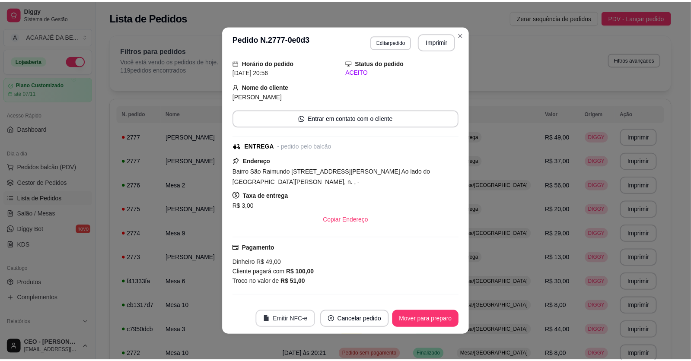
scroll to position [89, 0]
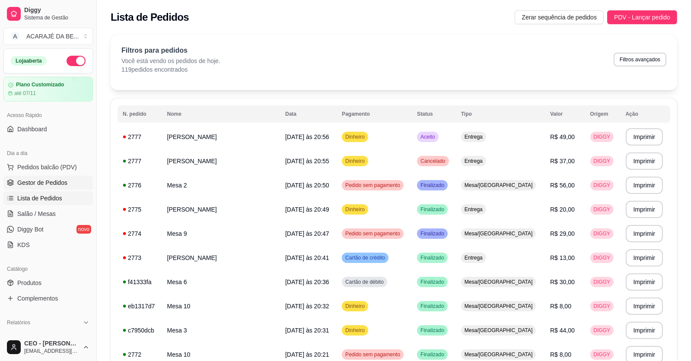
click at [48, 188] on link "Gestor de Pedidos" at bounding box center [47, 183] width 89 height 14
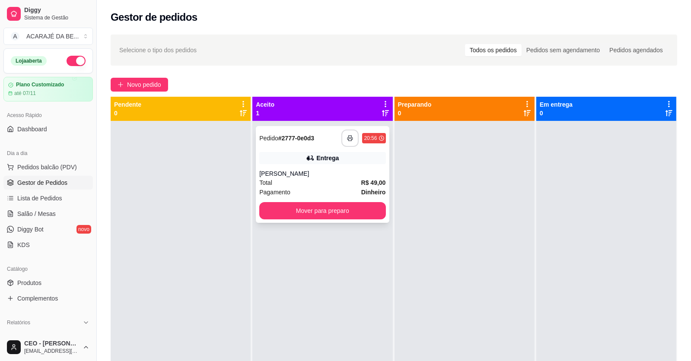
click at [347, 138] on icon "button" at bounding box center [350, 138] width 6 height 6
click at [357, 211] on button "Mover para preparo" at bounding box center [322, 210] width 126 height 17
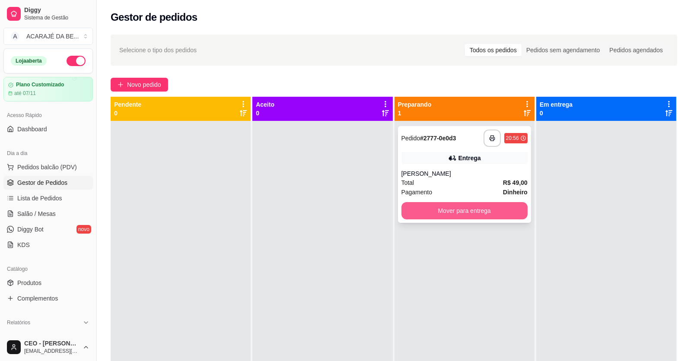
click at [488, 212] on button "Mover para entrega" at bounding box center [464, 210] width 126 height 17
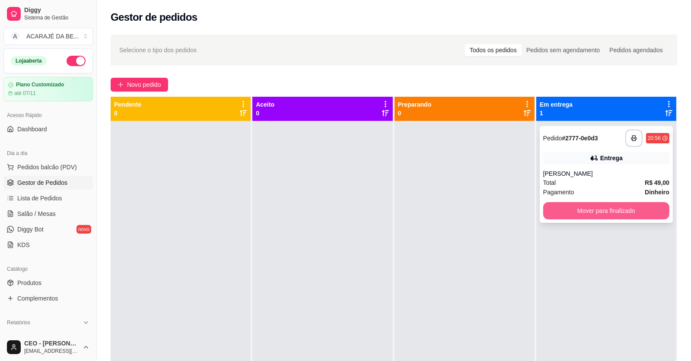
click at [548, 209] on button "Mover para finalizado" at bounding box center [606, 210] width 126 height 17
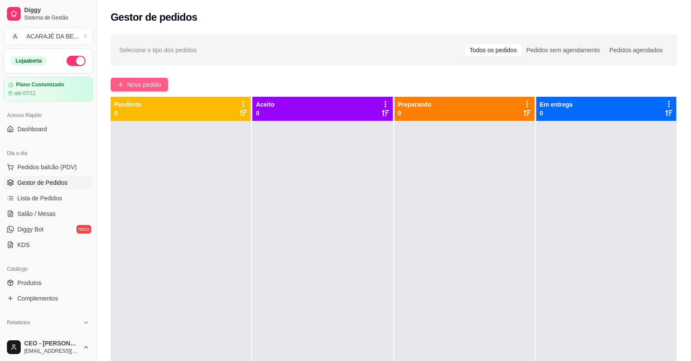
click at [148, 88] on span "Novo pedido" at bounding box center [144, 85] width 34 height 10
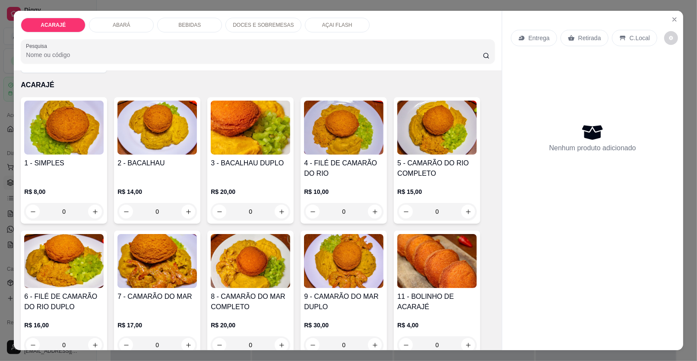
scroll to position [86, 0]
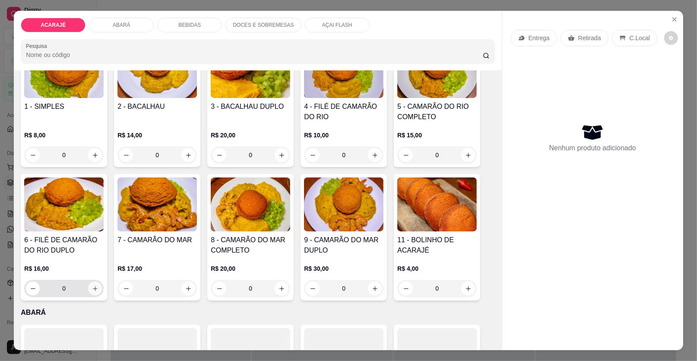
click at [92, 286] on icon "increase-product-quantity" at bounding box center [95, 288] width 6 height 6
type input "1"
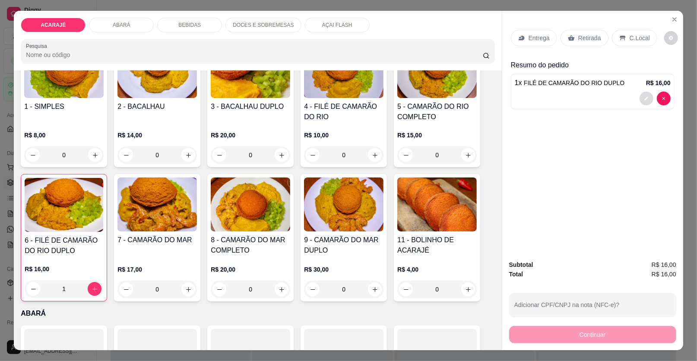
click at [644, 100] on icon "decrease-product-quantity" at bounding box center [646, 99] width 4 height 4
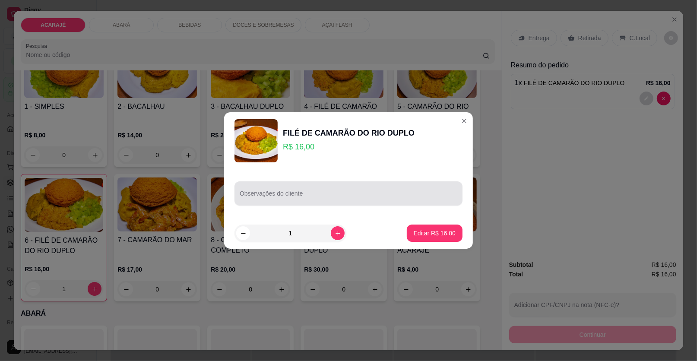
click at [389, 183] on div "Observações do cliente" at bounding box center [349, 193] width 228 height 24
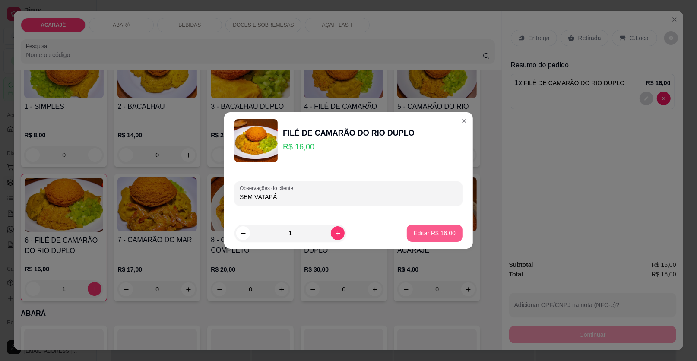
type input "SEM VATAPÁ"
click at [432, 231] on p "Editar R$ 16,00" at bounding box center [435, 233] width 42 height 9
type input "0"
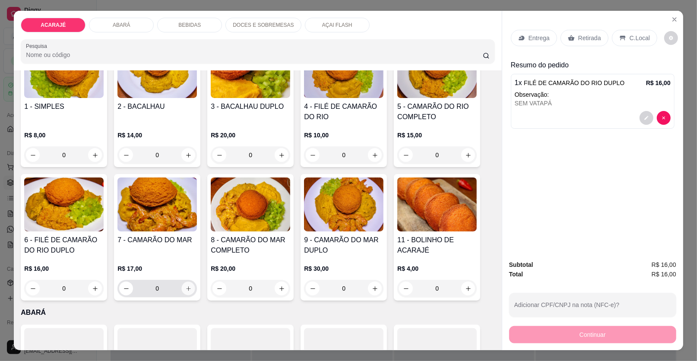
click at [185, 292] on button "increase-product-quantity" at bounding box center [188, 288] width 13 height 13
type input "1"
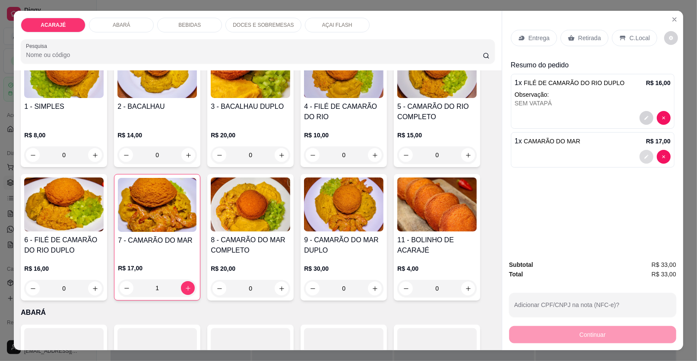
click at [644, 155] on icon "decrease-product-quantity" at bounding box center [646, 156] width 5 height 5
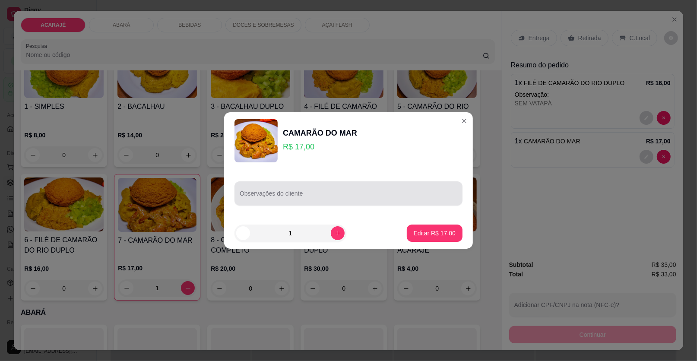
click at [331, 197] on input "Observações do cliente" at bounding box center [349, 197] width 218 height 9
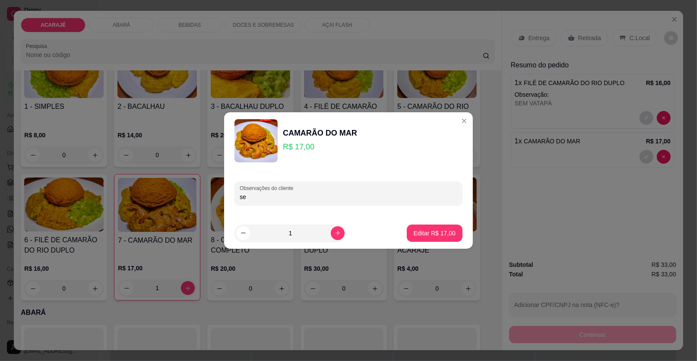
type input "s"
type input "SEM VATAPÁ"
click at [421, 220] on footer "1 Editar R$ 17,00" at bounding box center [348, 233] width 249 height 31
click at [419, 234] on p "Editar R$ 17,00" at bounding box center [434, 233] width 41 height 8
type input "0"
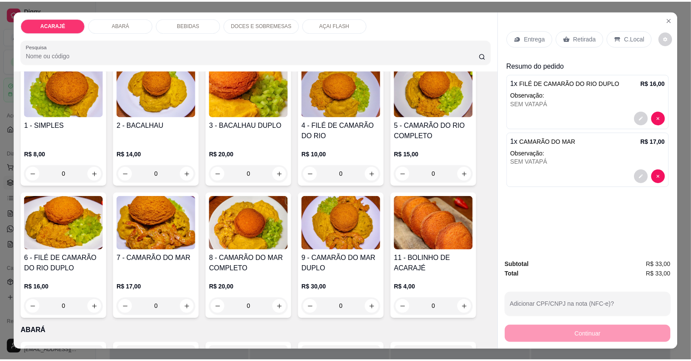
scroll to position [0, 0]
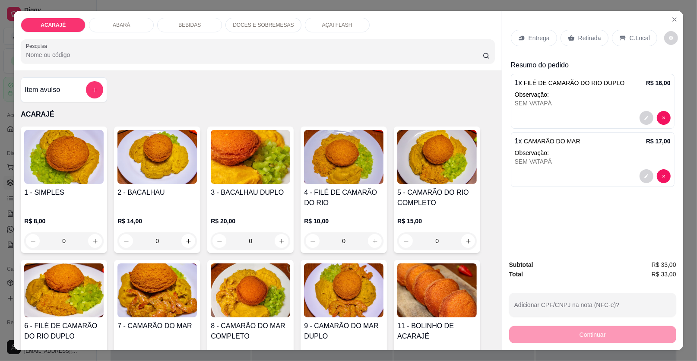
click at [578, 41] on p "Retirada" at bounding box center [589, 38] width 23 height 9
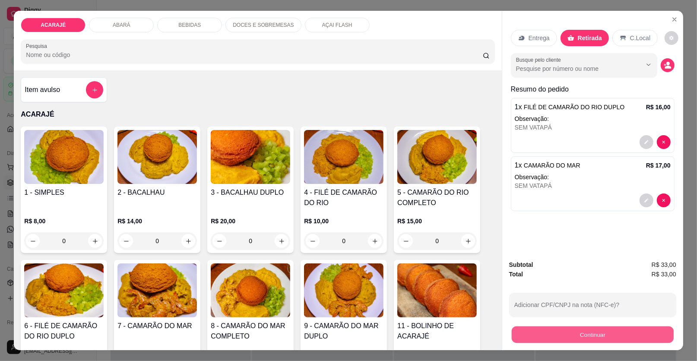
click at [517, 340] on button "Continuar" at bounding box center [593, 334] width 162 height 17
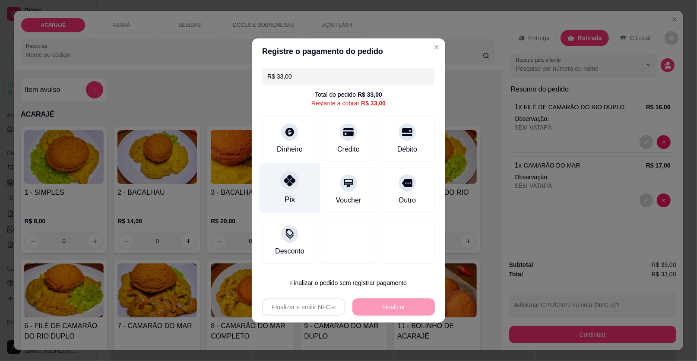
click at [293, 187] on div at bounding box center [289, 180] width 19 height 19
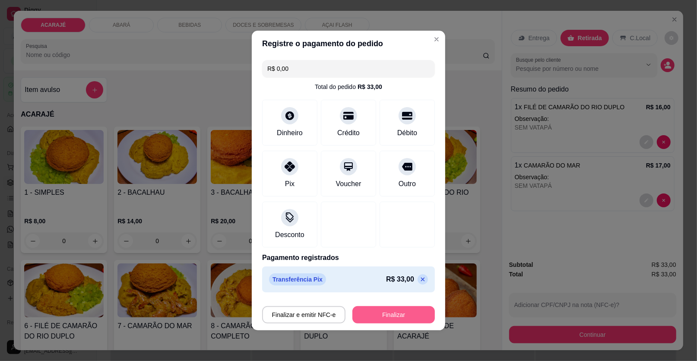
click at [388, 320] on button "Finalizar" at bounding box center [393, 314] width 82 height 17
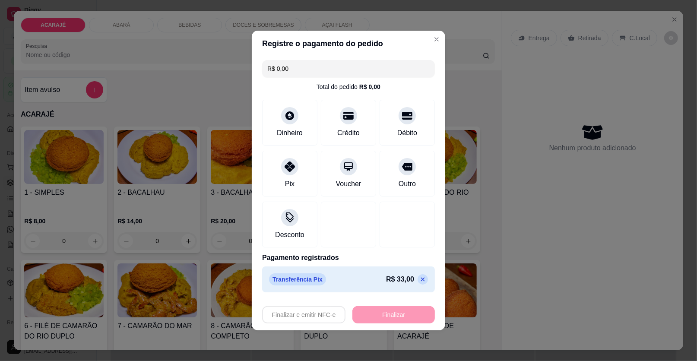
type input "-R$ 33,00"
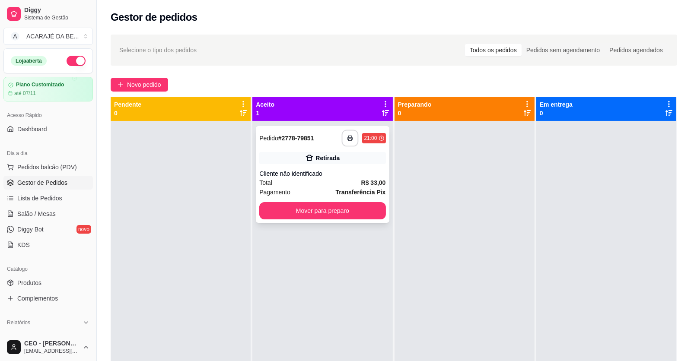
click at [345, 134] on button "button" at bounding box center [350, 138] width 17 height 17
click at [323, 205] on button "Mover para preparo" at bounding box center [322, 210] width 126 height 17
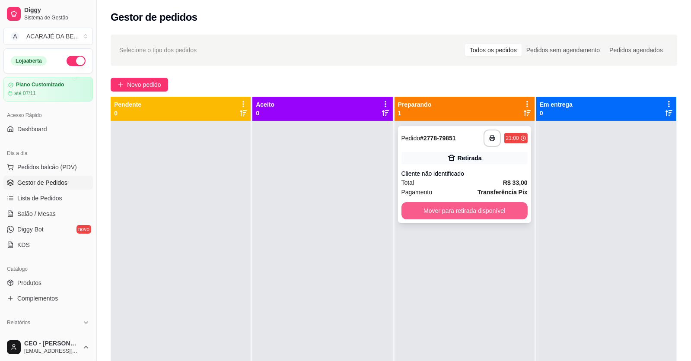
click at [411, 209] on button "Mover para retirada disponível" at bounding box center [464, 210] width 126 height 17
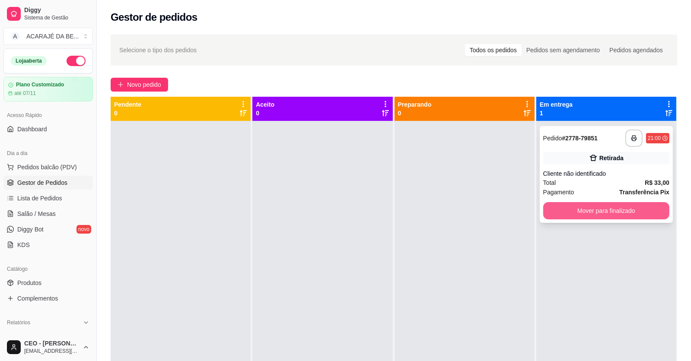
click at [579, 206] on button "Mover para finalizado" at bounding box center [606, 210] width 126 height 17
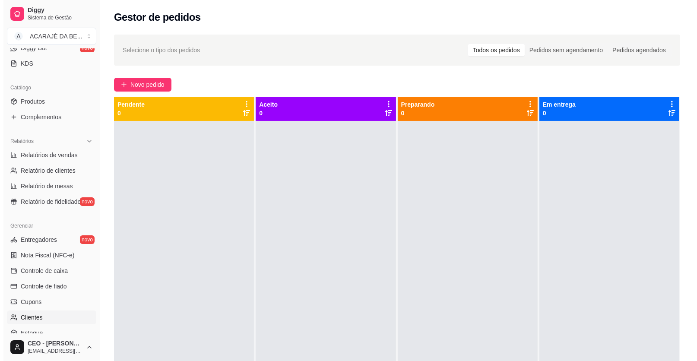
scroll to position [259, 0]
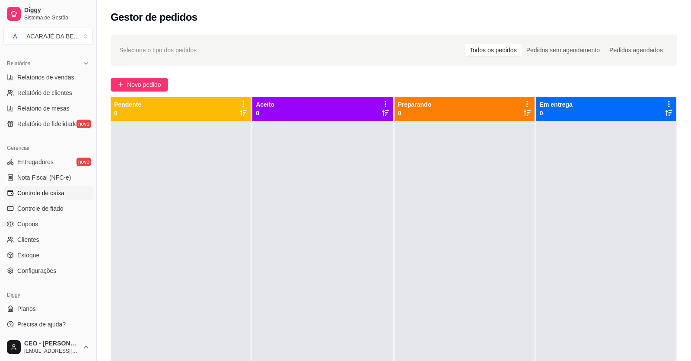
click at [61, 195] on span "Controle de caixa" at bounding box center [40, 193] width 47 height 9
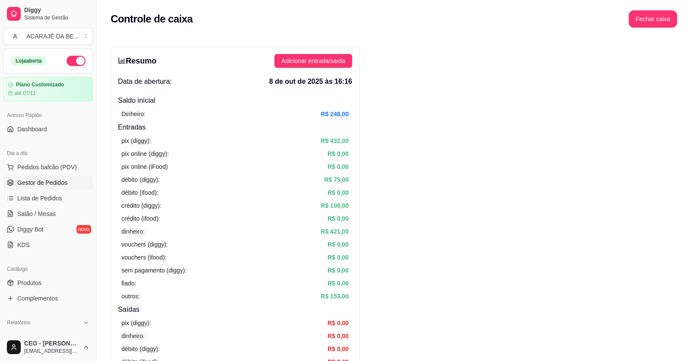
click at [34, 179] on span "Gestor de Pedidos" at bounding box center [42, 182] width 50 height 9
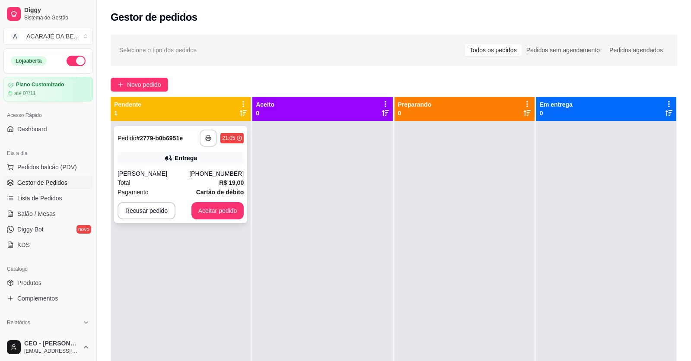
click at [206, 139] on icon "button" at bounding box center [208, 138] width 6 height 6
click at [199, 206] on button "Aceitar pedido" at bounding box center [217, 210] width 53 height 17
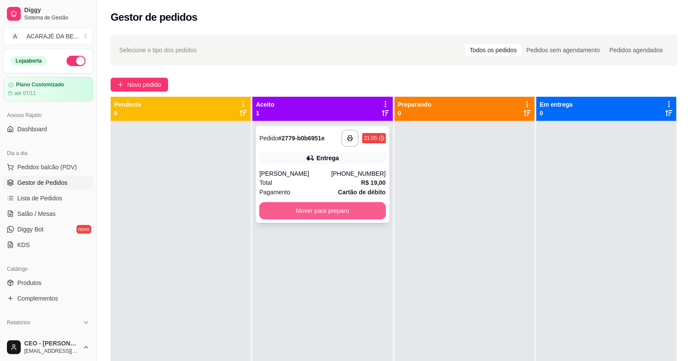
click at [269, 209] on button "Mover para preparo" at bounding box center [322, 210] width 126 height 17
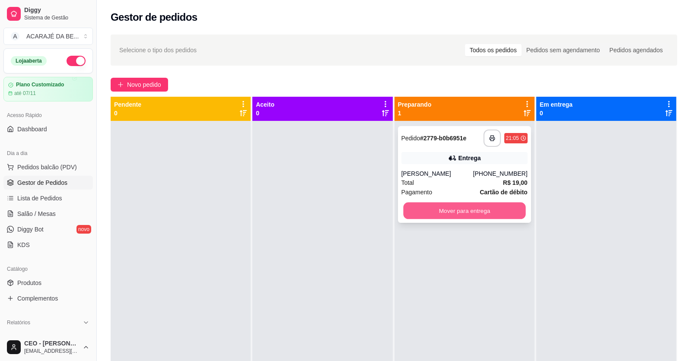
click at [486, 204] on button "Mover para entrega" at bounding box center [464, 211] width 122 height 17
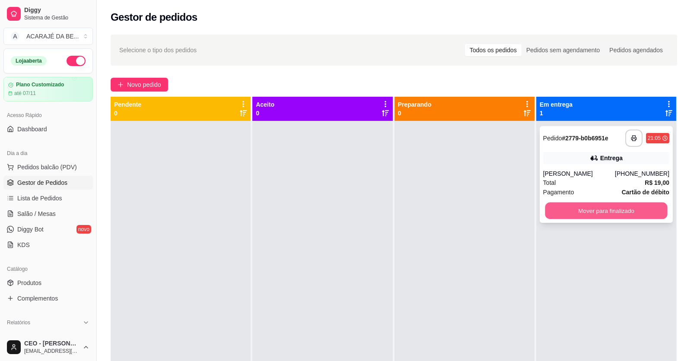
click at [547, 216] on button "Mover para finalizado" at bounding box center [606, 211] width 122 height 17
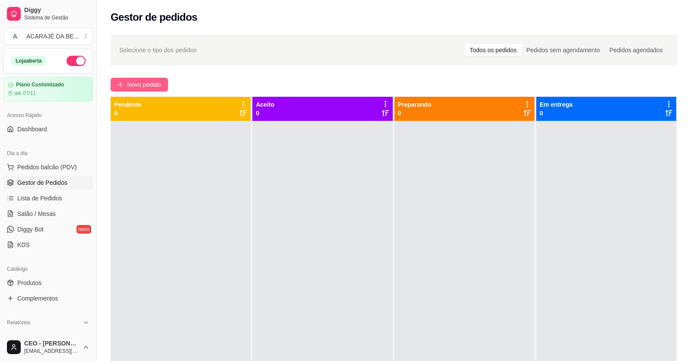
click at [159, 86] on span "Novo pedido" at bounding box center [144, 85] width 34 height 10
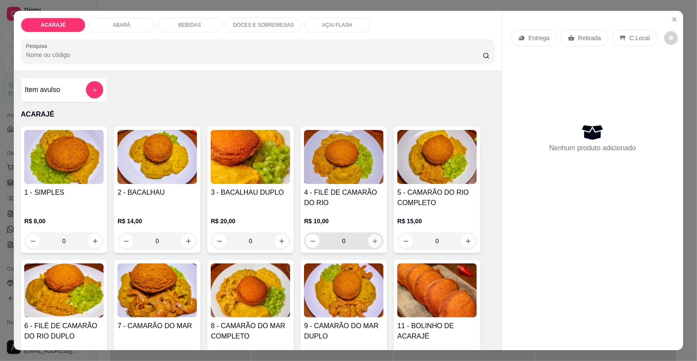
click at [372, 238] on icon "increase-product-quantity" at bounding box center [375, 241] width 6 height 6
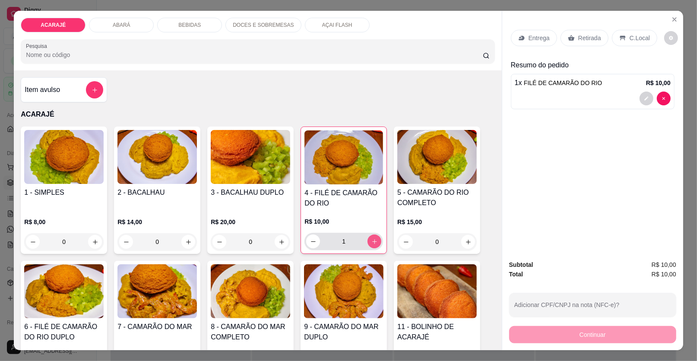
type input "1"
click at [568, 41] on icon at bounding box center [571, 38] width 7 height 7
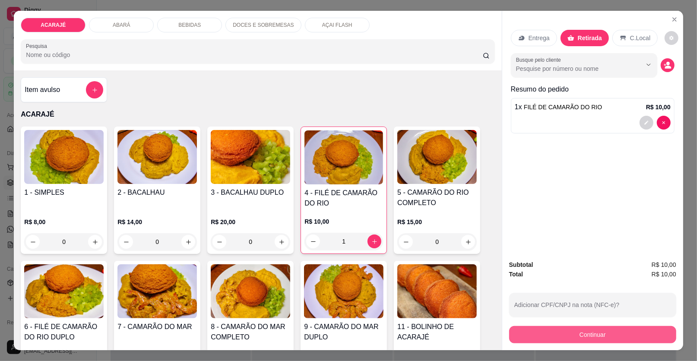
click at [548, 340] on button "Continuar" at bounding box center [592, 334] width 167 height 17
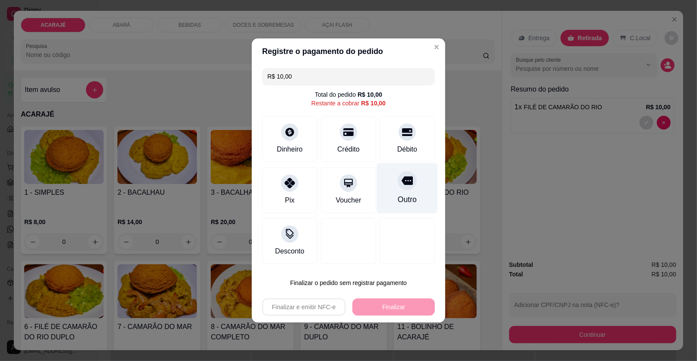
click at [406, 183] on icon at bounding box center [407, 181] width 11 height 9
type input "R$ 0,00"
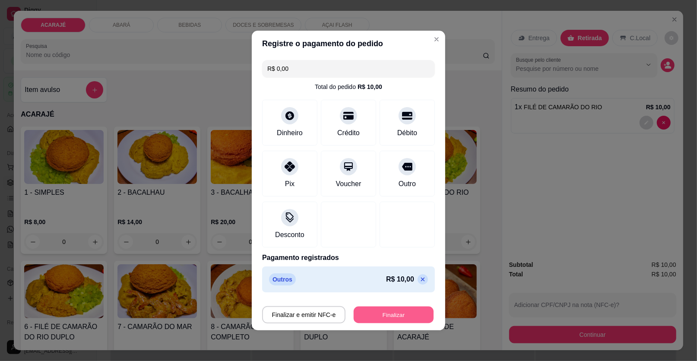
click at [395, 320] on button "Finalizar" at bounding box center [394, 315] width 80 height 17
type input "0"
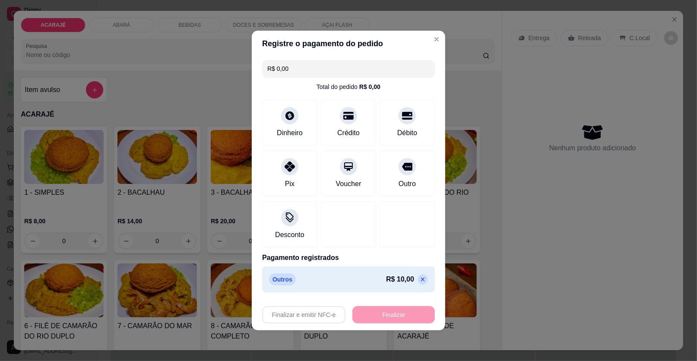
type input "-R$ 10,00"
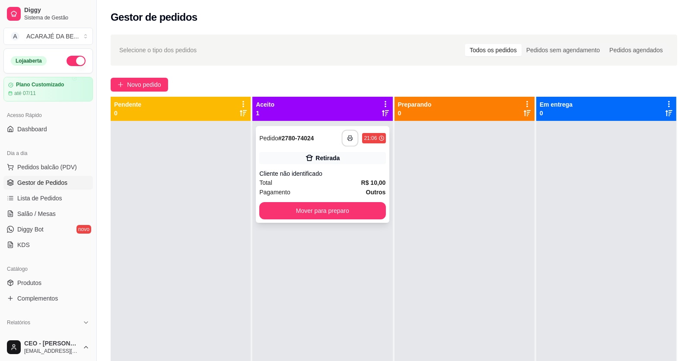
click at [342, 135] on button "button" at bounding box center [350, 138] width 17 height 17
click at [307, 206] on button "Mover para preparo" at bounding box center [322, 211] width 122 height 17
click at [372, 211] on button "Mover para preparo" at bounding box center [322, 211] width 122 height 17
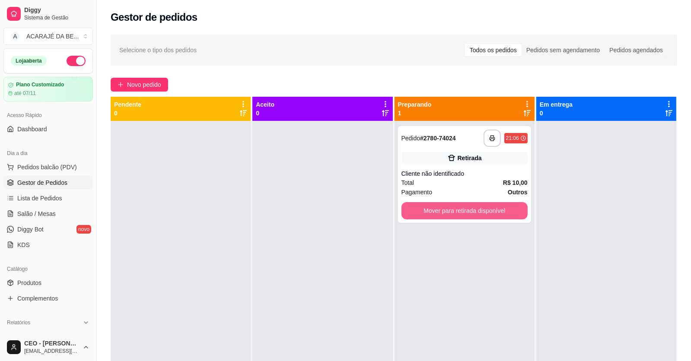
click at [454, 211] on button "Mover para retirada disponível" at bounding box center [464, 210] width 126 height 17
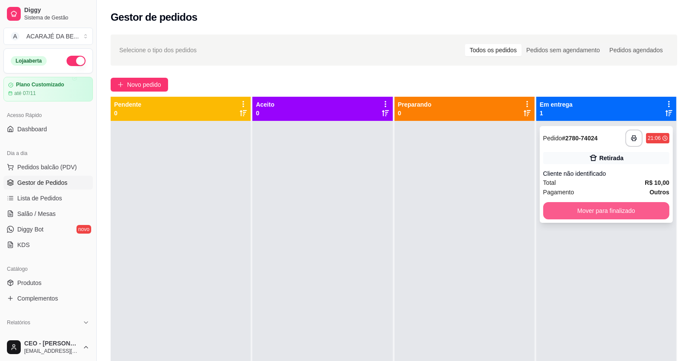
click at [565, 214] on button "Mover para finalizado" at bounding box center [606, 210] width 126 height 17
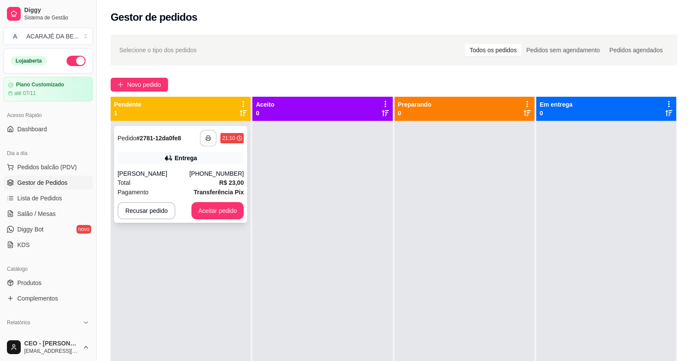
click at [207, 137] on icon "button" at bounding box center [208, 138] width 6 height 6
click at [210, 213] on button "Aceitar pedido" at bounding box center [217, 210] width 53 height 17
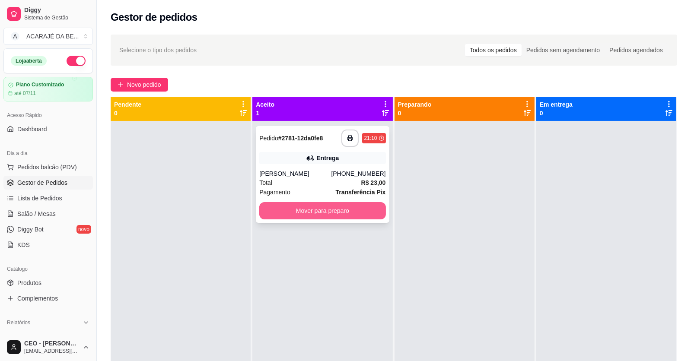
click at [283, 207] on button "Mover para preparo" at bounding box center [322, 210] width 126 height 17
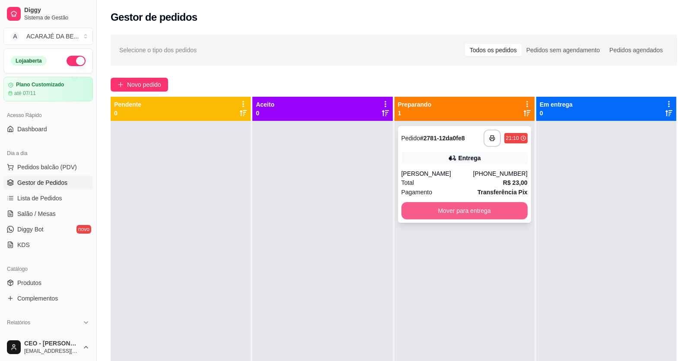
click at [403, 209] on button "Mover para entrega" at bounding box center [464, 210] width 126 height 17
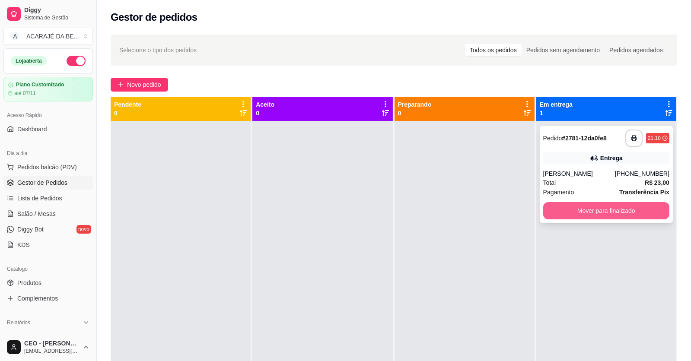
click at [615, 205] on button "Mover para finalizado" at bounding box center [606, 210] width 126 height 17
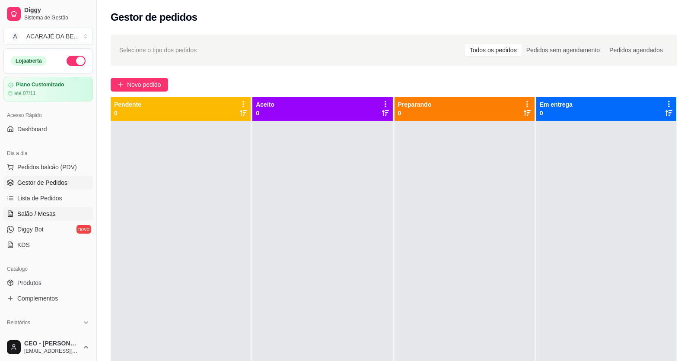
click at [38, 216] on span "Salão / Mesas" at bounding box center [36, 213] width 38 height 9
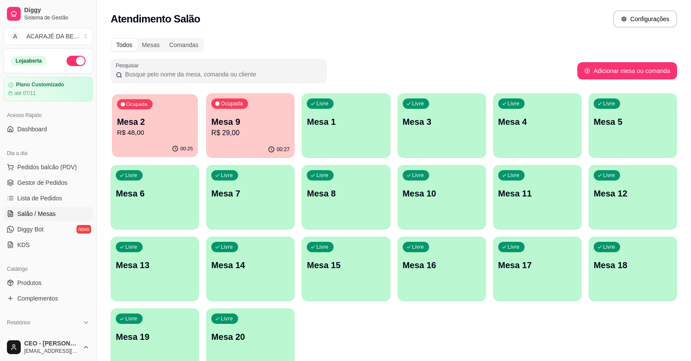
click at [176, 136] on p "R$ 48,00" at bounding box center [155, 133] width 76 height 10
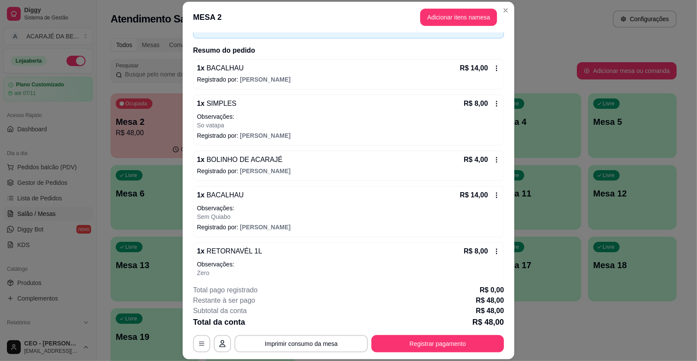
scroll to position [122, 0]
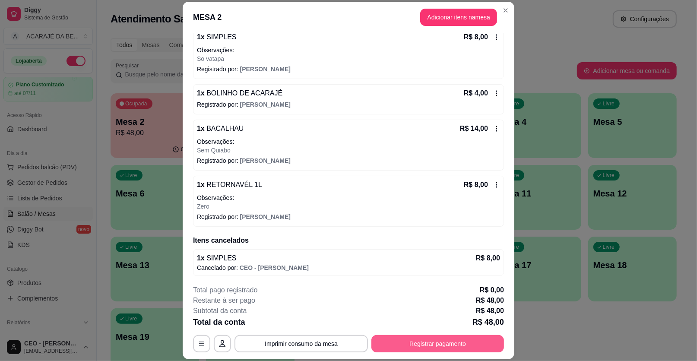
click at [444, 338] on button "Registrar pagamento" at bounding box center [437, 343] width 133 height 17
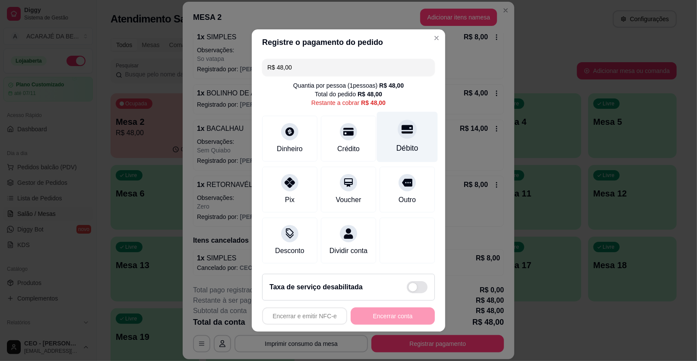
click at [391, 140] on div "Débito" at bounding box center [407, 137] width 61 height 51
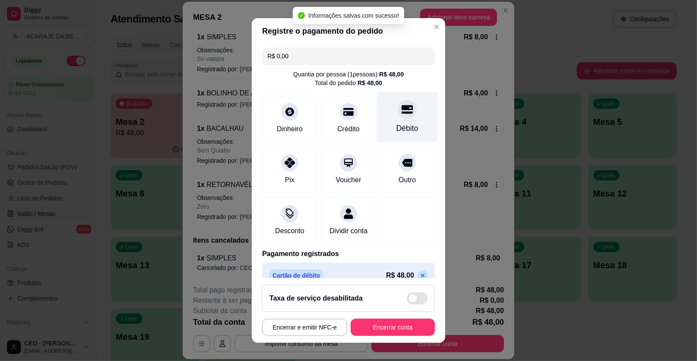
type input "R$ 0,00"
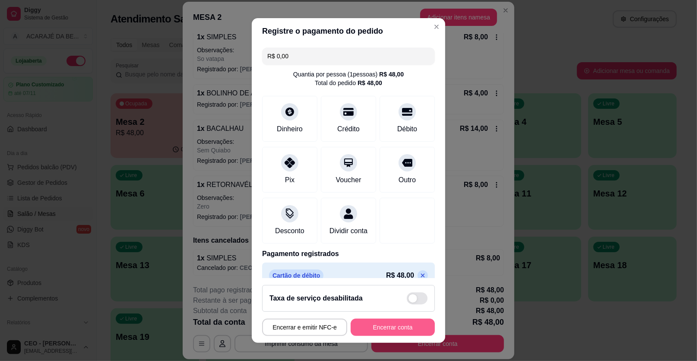
click at [356, 327] on button "Encerrar conta" at bounding box center [393, 327] width 84 height 17
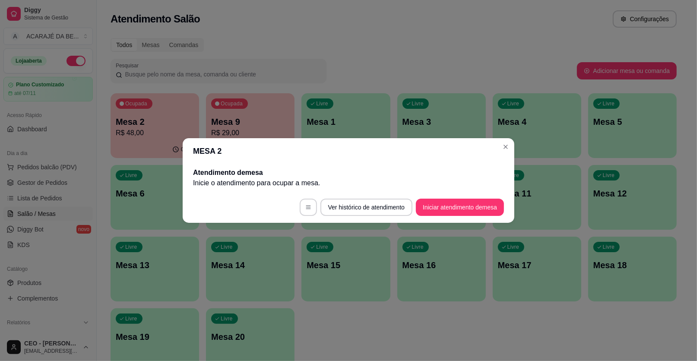
scroll to position [0, 0]
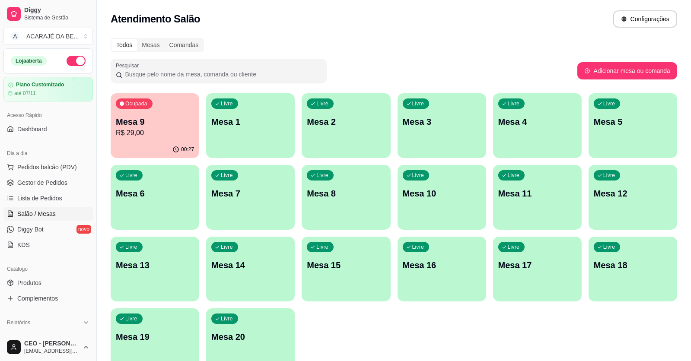
click at [121, 134] on p "R$ 29,00" at bounding box center [155, 133] width 78 height 10
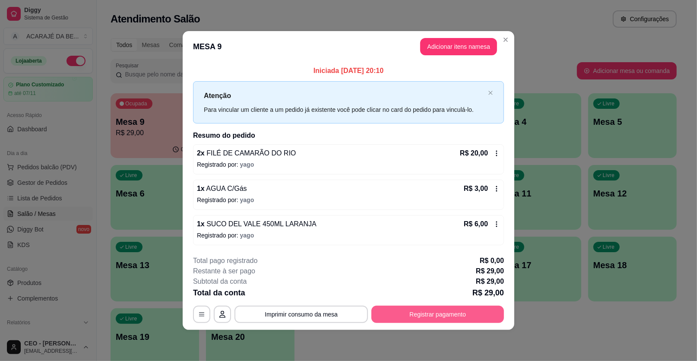
click at [400, 313] on button "Registrar pagamento" at bounding box center [437, 314] width 133 height 17
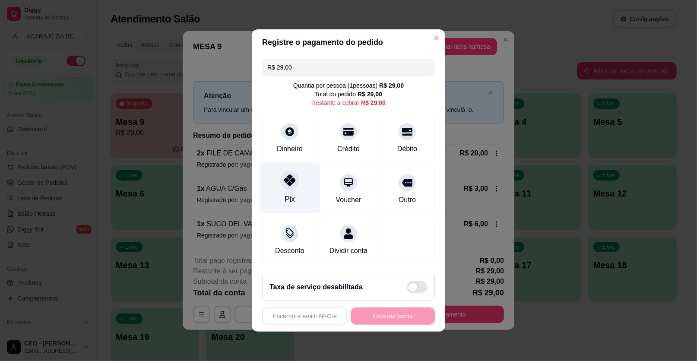
click at [284, 181] on icon at bounding box center [289, 179] width 11 height 11
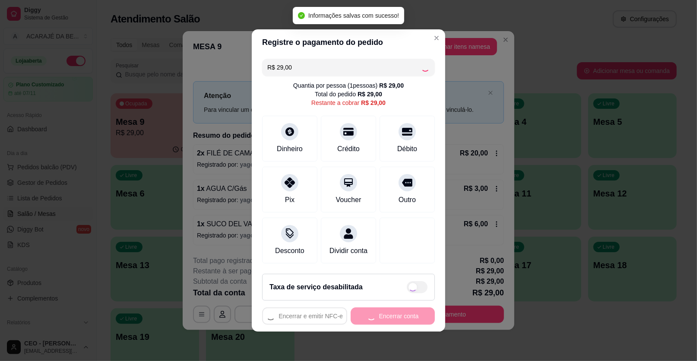
type input "R$ 0,00"
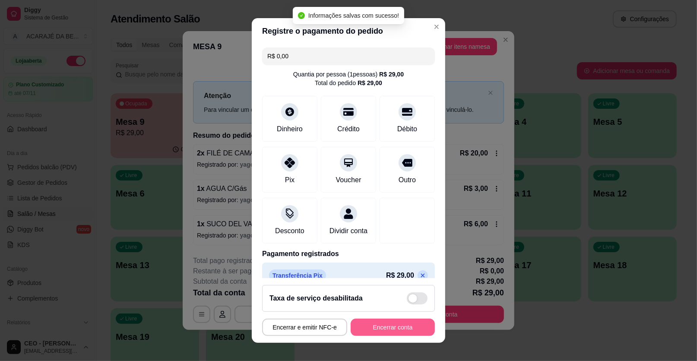
click at [393, 330] on button "Encerrar conta" at bounding box center [393, 327] width 84 height 17
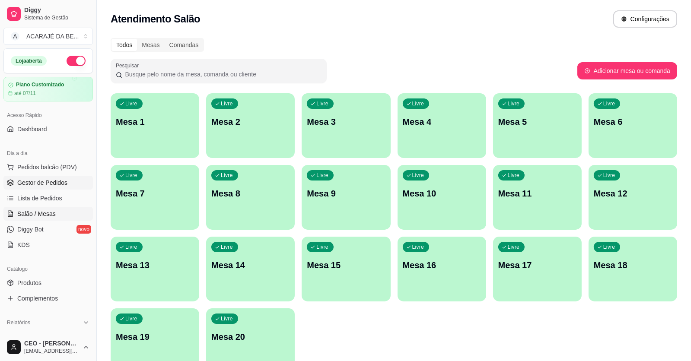
click at [53, 178] on span "Gestor de Pedidos" at bounding box center [42, 182] width 50 height 9
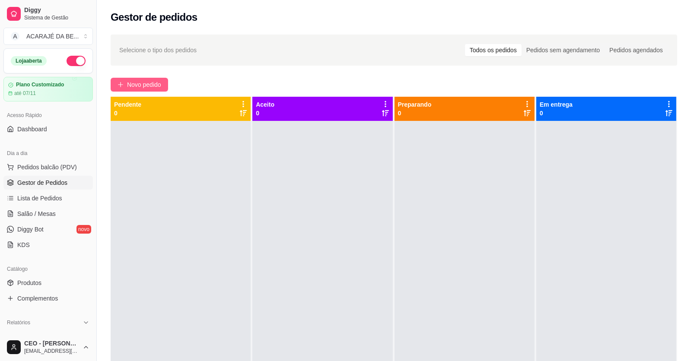
click at [145, 89] on button "Novo pedido" at bounding box center [139, 85] width 57 height 14
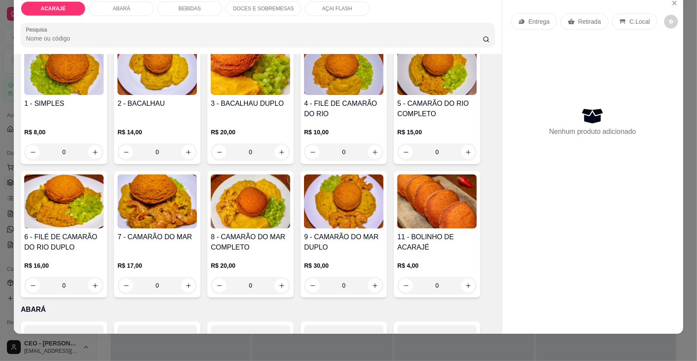
scroll to position [86, 0]
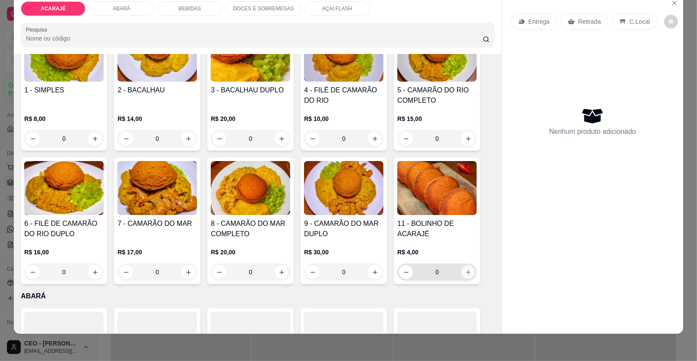
click at [466, 274] on icon "increase-product-quantity" at bounding box center [468, 272] width 6 height 6
type input "1"
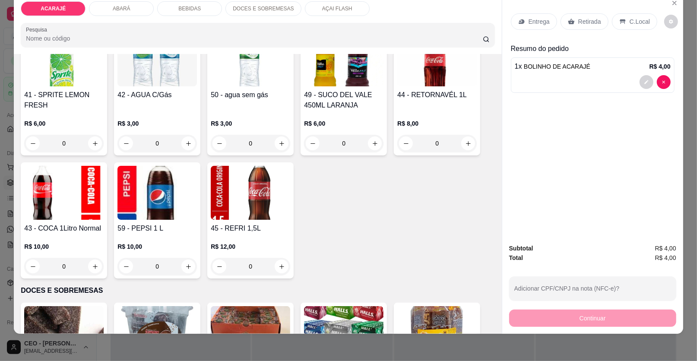
scroll to position [907, 0]
click at [94, 268] on icon "increase-product-quantity" at bounding box center [95, 266] width 6 height 6
type input "1"
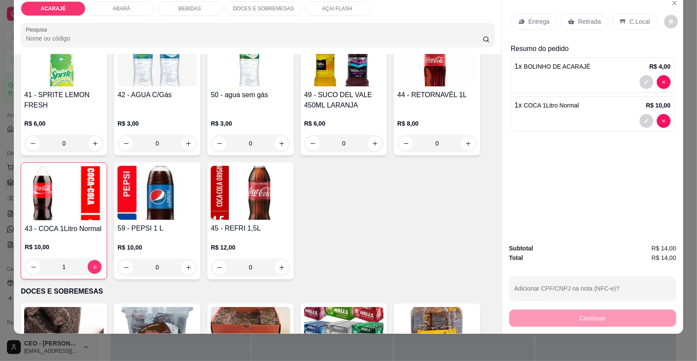
click at [584, 26] on div "Retirada" at bounding box center [585, 21] width 48 height 16
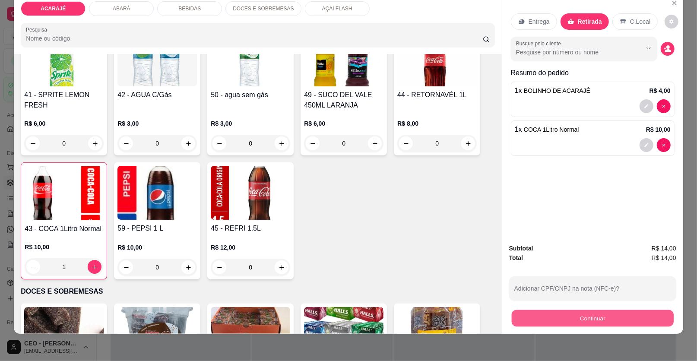
click at [542, 312] on button "Continuar" at bounding box center [593, 318] width 162 height 17
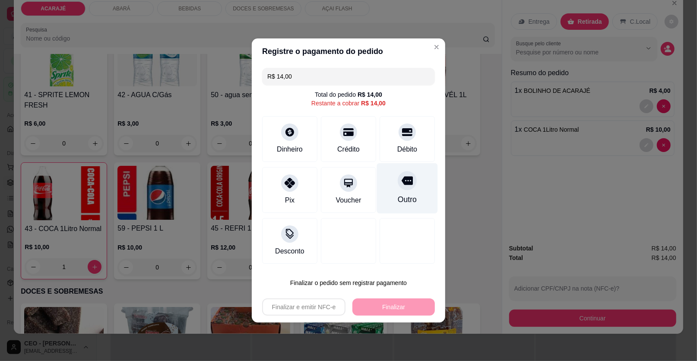
click at [406, 200] on div "Outro" at bounding box center [407, 199] width 19 height 11
type input "R$ 0,00"
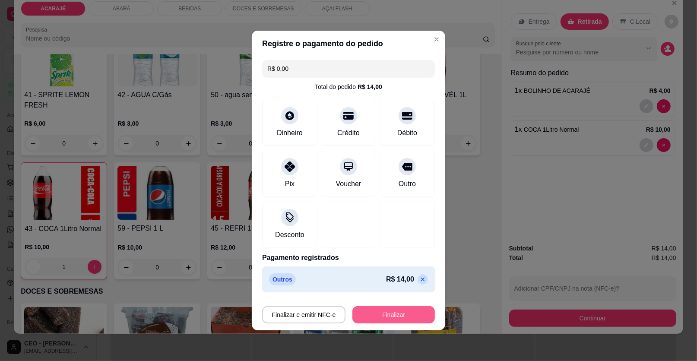
click at [384, 315] on button "Finalizar" at bounding box center [393, 314] width 82 height 17
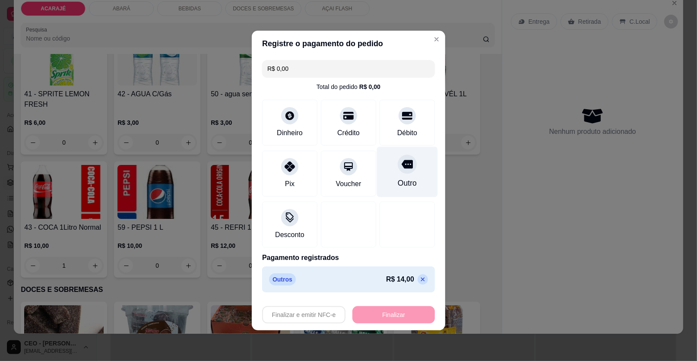
type input "0"
type input "-R$ 14,00"
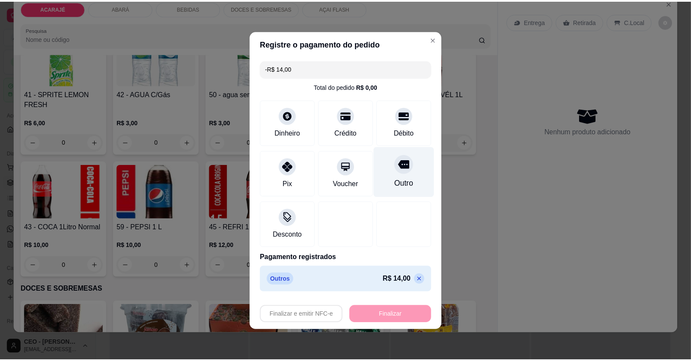
scroll to position [906, 0]
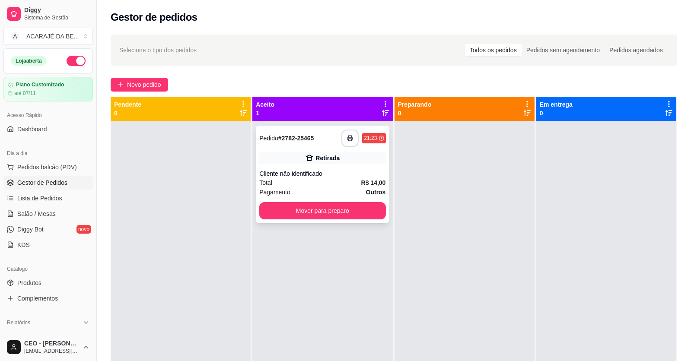
click at [341, 139] on button "button" at bounding box center [349, 138] width 17 height 17
click at [264, 211] on button "Mover para preparo" at bounding box center [322, 211] width 122 height 17
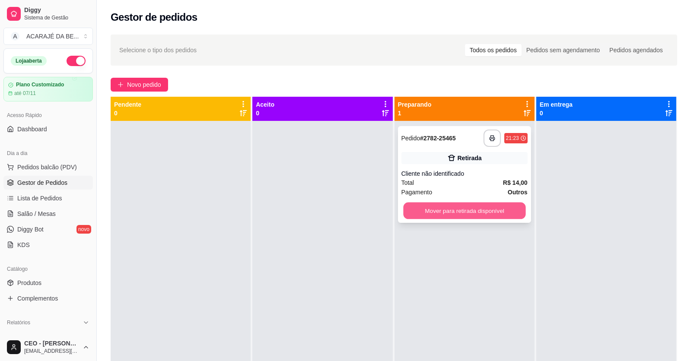
click at [486, 215] on button "Mover para retirada disponível" at bounding box center [464, 211] width 122 height 17
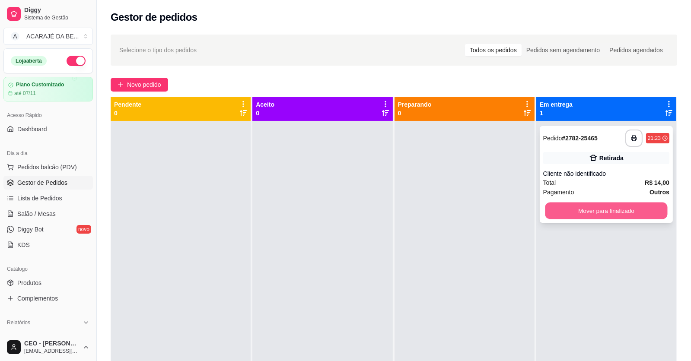
click at [609, 215] on button "Mover para finalizado" at bounding box center [606, 211] width 122 height 17
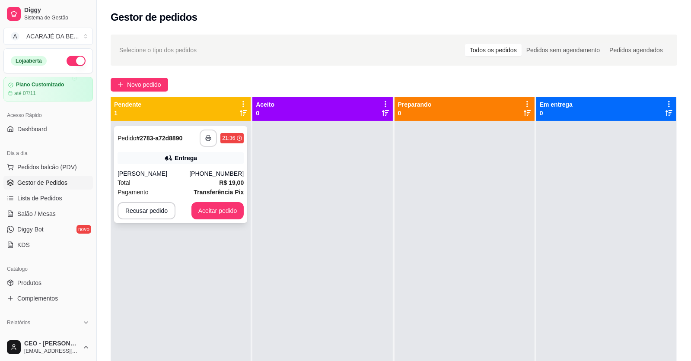
click at [203, 136] on button "button" at bounding box center [208, 138] width 17 height 17
click at [218, 218] on button "Aceitar pedido" at bounding box center [217, 210] width 53 height 17
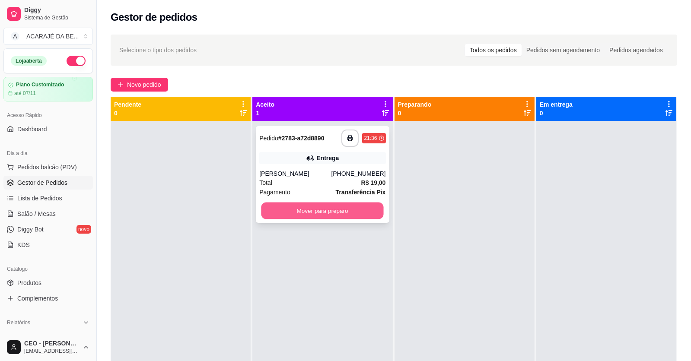
click at [313, 209] on button "Mover para preparo" at bounding box center [322, 211] width 122 height 17
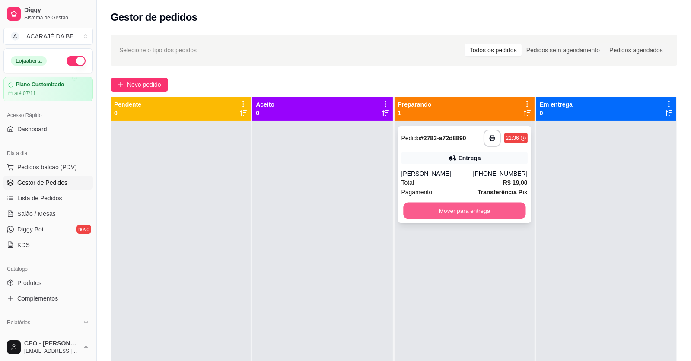
click at [413, 203] on button "Mover para entrega" at bounding box center [464, 211] width 122 height 17
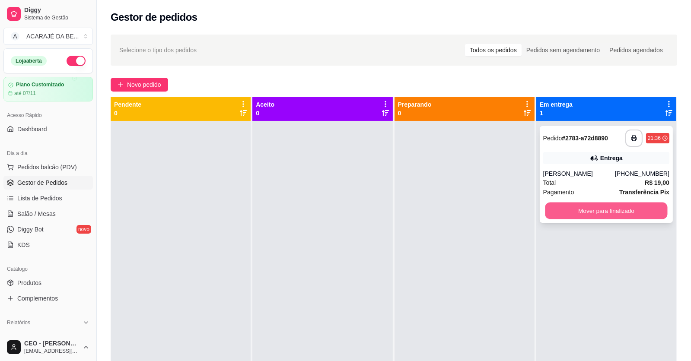
click at [555, 203] on button "Mover para finalizado" at bounding box center [606, 211] width 122 height 17
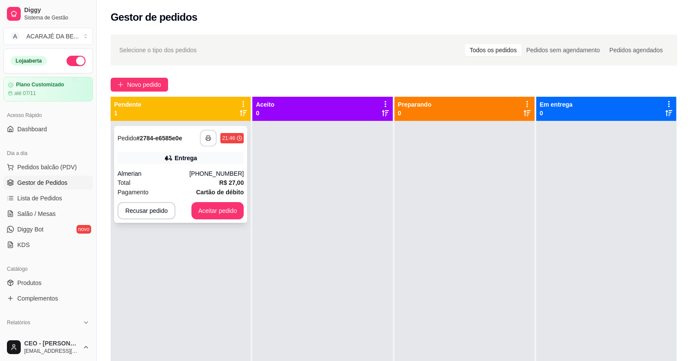
click at [209, 135] on icon "button" at bounding box center [208, 138] width 6 height 6
click at [229, 218] on button "Aceitar pedido" at bounding box center [217, 211] width 51 height 17
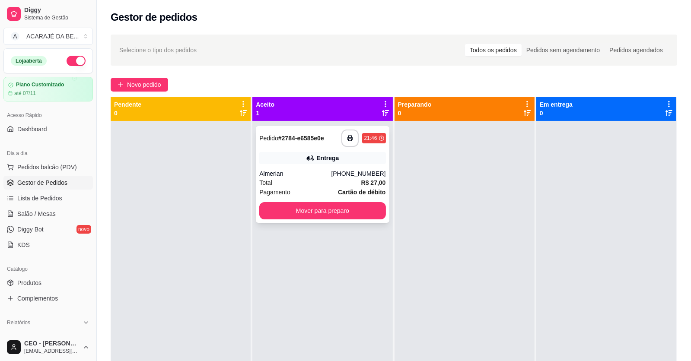
click at [309, 221] on div "**********" at bounding box center [322, 174] width 133 height 97
click at [373, 207] on button "Mover para preparo" at bounding box center [322, 210] width 126 height 17
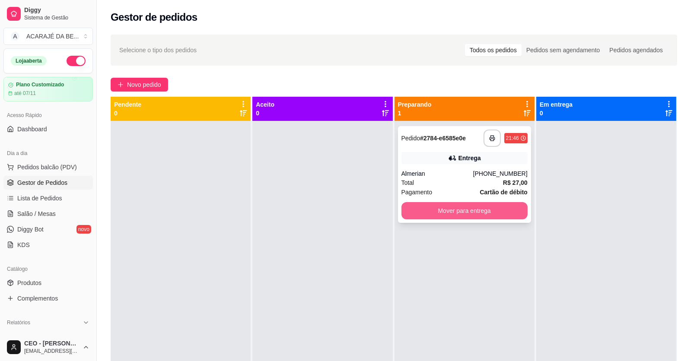
click at [450, 212] on button "Mover para entrega" at bounding box center [464, 210] width 126 height 17
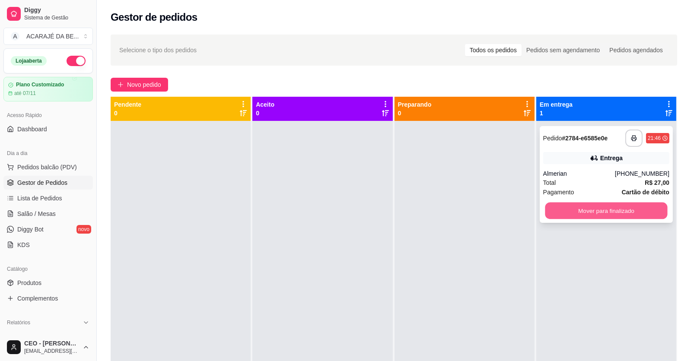
click at [559, 211] on button "Mover para finalizado" at bounding box center [606, 211] width 122 height 17
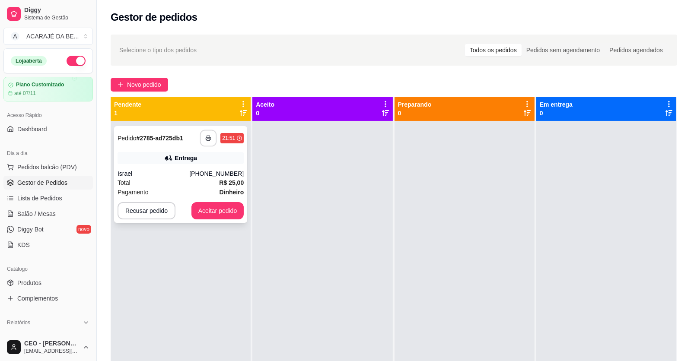
click at [204, 143] on button "button" at bounding box center [208, 138] width 17 height 17
click at [216, 213] on button "Aceitar pedido" at bounding box center [217, 211] width 51 height 17
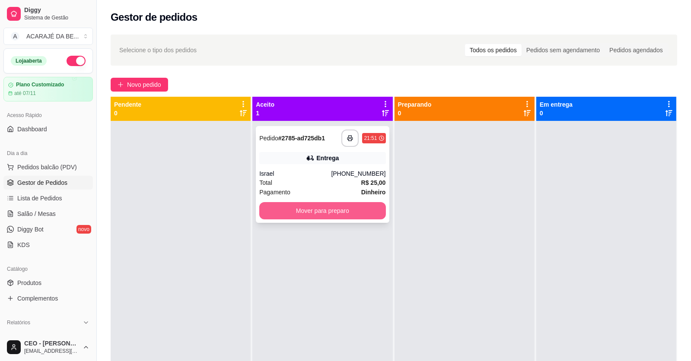
click at [289, 206] on button "Mover para preparo" at bounding box center [322, 210] width 126 height 17
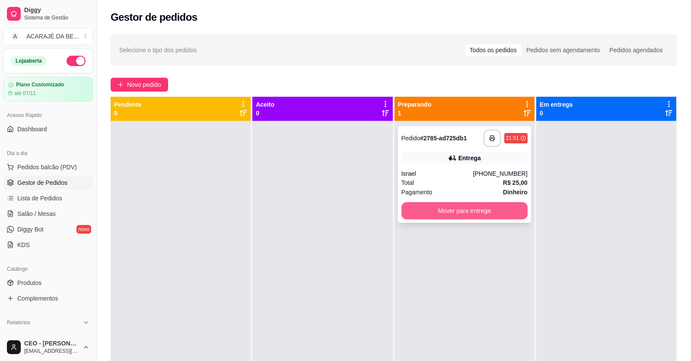
click at [403, 202] on button "Mover para entrega" at bounding box center [464, 210] width 126 height 17
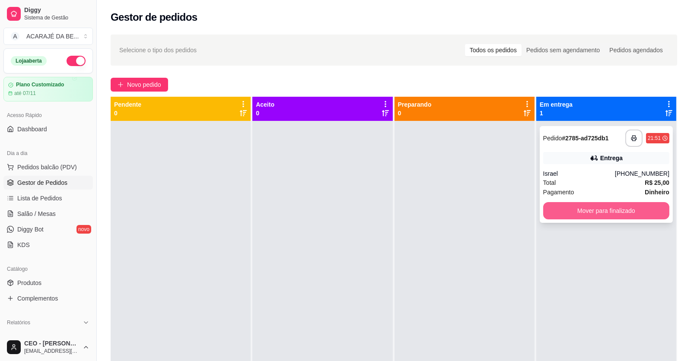
click at [579, 210] on button "Mover para finalizado" at bounding box center [606, 210] width 126 height 17
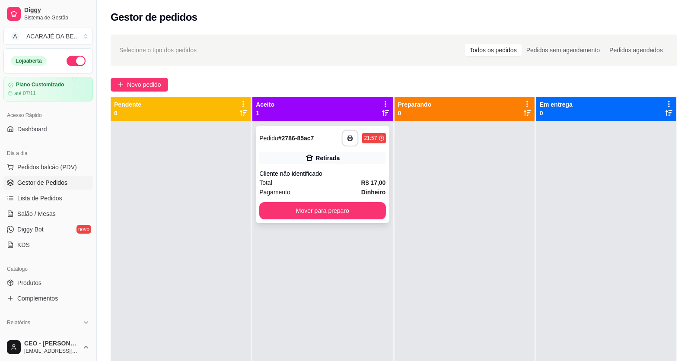
click at [347, 139] on icon "button" at bounding box center [350, 138] width 6 height 6
click at [276, 207] on button "Mover para preparo" at bounding box center [322, 211] width 122 height 17
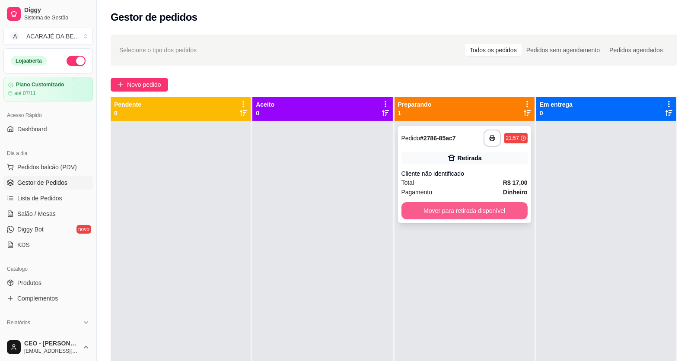
click at [498, 207] on button "Mover para retirada disponível" at bounding box center [464, 210] width 126 height 17
click at [498, 208] on div "Mover para retirada disponível" at bounding box center [464, 210] width 126 height 17
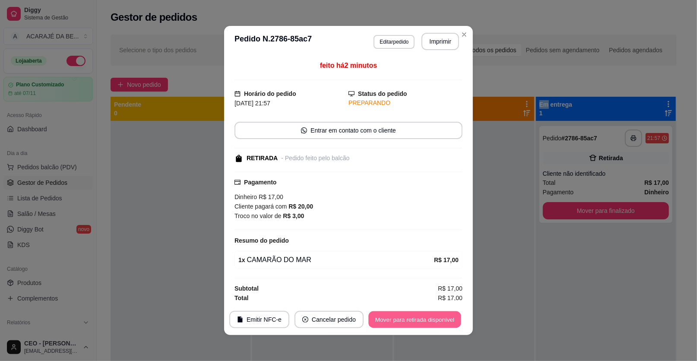
click at [388, 312] on button "Mover para retirada disponível" at bounding box center [414, 319] width 92 height 17
click at [388, 312] on div "Mover para retirada disponível" at bounding box center [409, 319] width 108 height 17
click at [407, 317] on button "Mover para finalizado" at bounding box center [427, 319] width 70 height 17
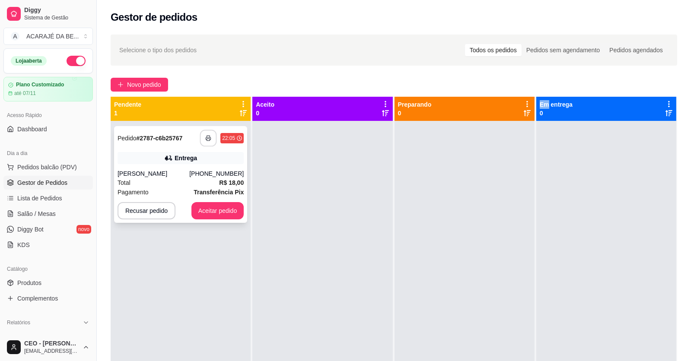
click at [208, 131] on button "button" at bounding box center [208, 138] width 17 height 17
click at [209, 212] on button "Aceitar pedido" at bounding box center [217, 211] width 51 height 17
click at [209, 212] on div "Recusar pedido Aceitar pedido" at bounding box center [180, 210] width 126 height 17
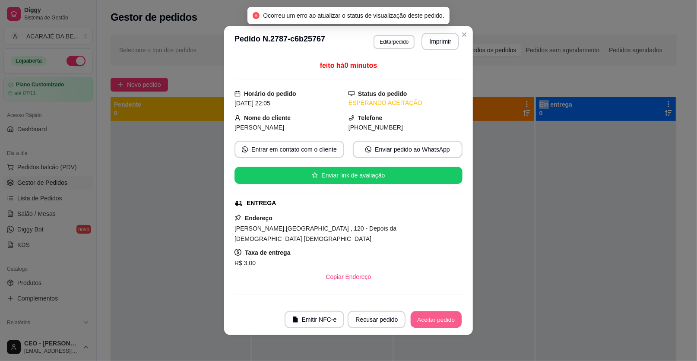
click at [416, 317] on button "Aceitar pedido" at bounding box center [436, 319] width 51 height 17
click at [416, 317] on div "Recusar pedido Aceitar pedido" at bounding box center [392, 319] width 139 height 17
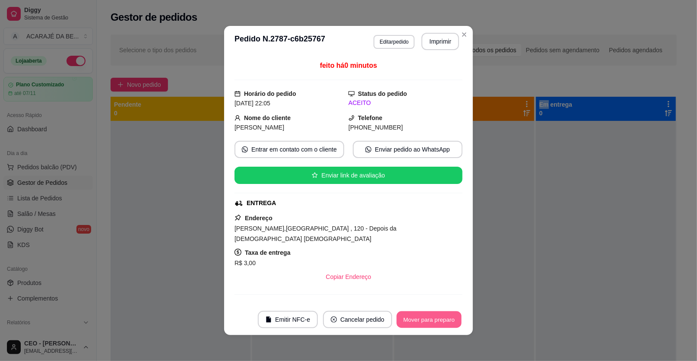
click at [416, 317] on button "Mover para preparo" at bounding box center [428, 319] width 65 height 17
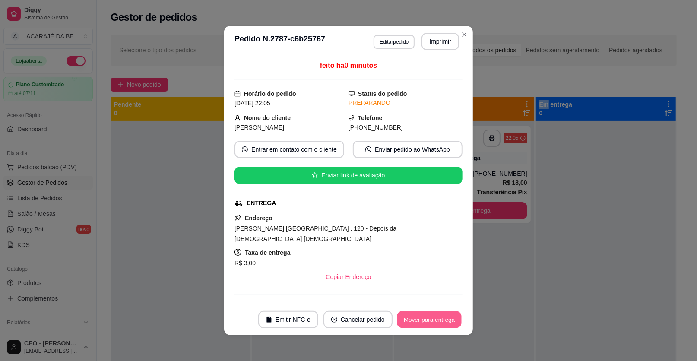
click at [417, 317] on button "Mover para entrega" at bounding box center [429, 319] width 65 height 17
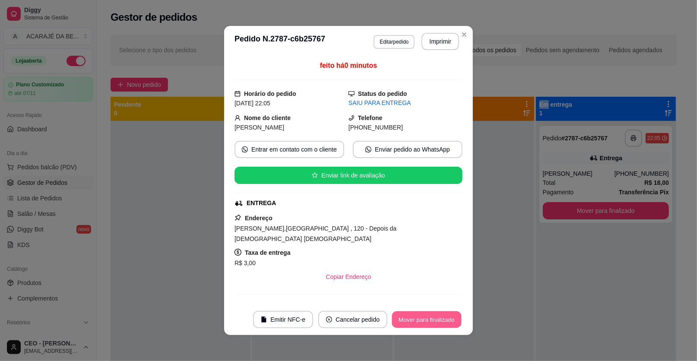
click at [420, 317] on button "Mover para finalizado" at bounding box center [427, 319] width 70 height 17
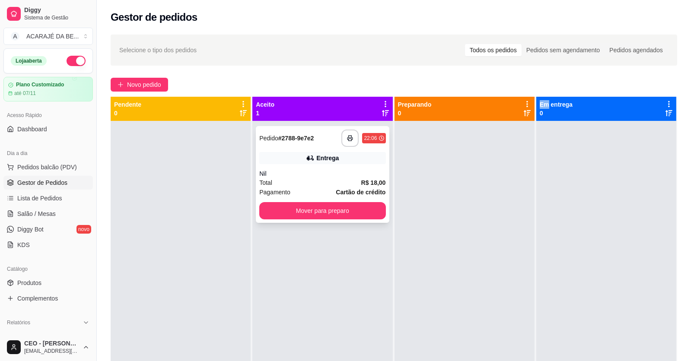
click at [326, 223] on div "**********" at bounding box center [322, 301] width 140 height 361
click at [323, 214] on button "Mover para preparo" at bounding box center [322, 210] width 126 height 17
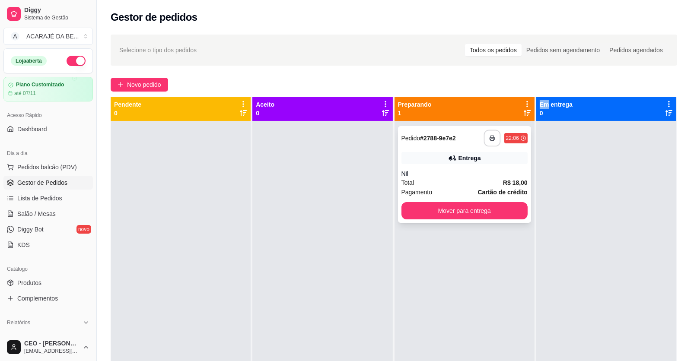
click at [489, 135] on icon "button" at bounding box center [492, 138] width 6 height 6
click at [469, 208] on button "Mover para entrega" at bounding box center [464, 211] width 122 height 17
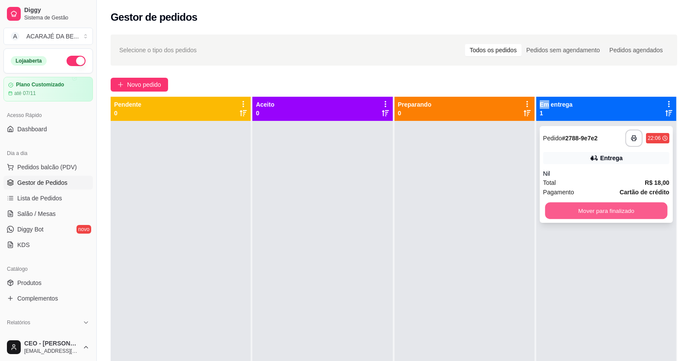
click at [555, 204] on button "Mover para finalizado" at bounding box center [606, 211] width 122 height 17
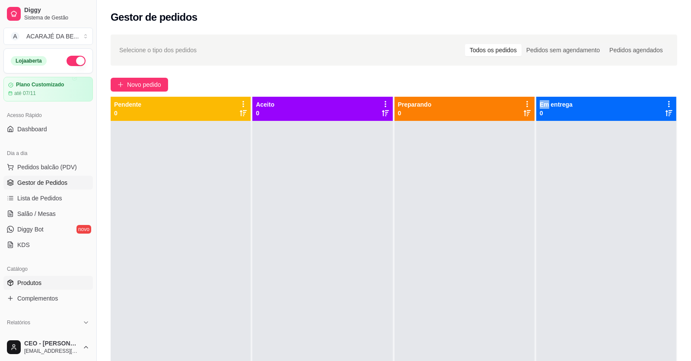
click at [17, 282] on span "Produtos" at bounding box center [29, 283] width 24 height 9
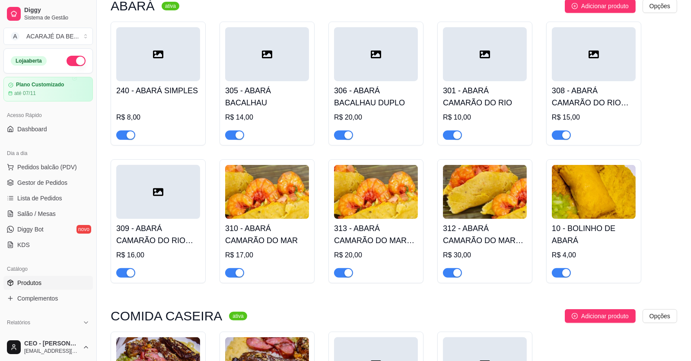
scroll to position [431, 0]
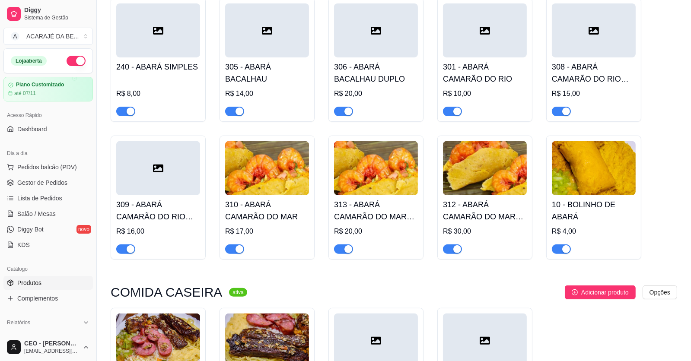
click at [565, 114] on div "button" at bounding box center [566, 112] width 8 height 8
click at [231, 110] on span "button" at bounding box center [234, 112] width 19 height 10
click at [339, 111] on span "button" at bounding box center [343, 112] width 19 height 10
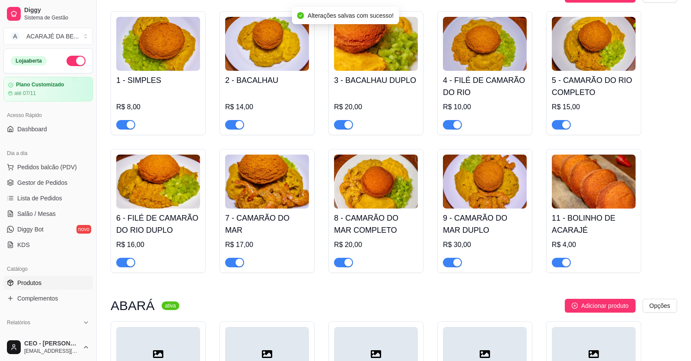
scroll to position [86, 0]
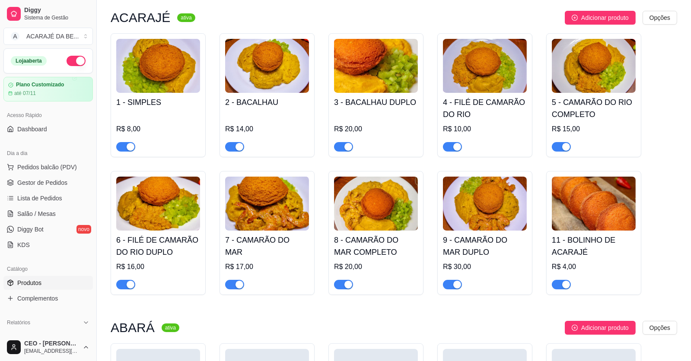
click at [234, 145] on span "button" at bounding box center [234, 147] width 19 height 10
click at [342, 146] on span "button" at bounding box center [343, 147] width 19 height 10
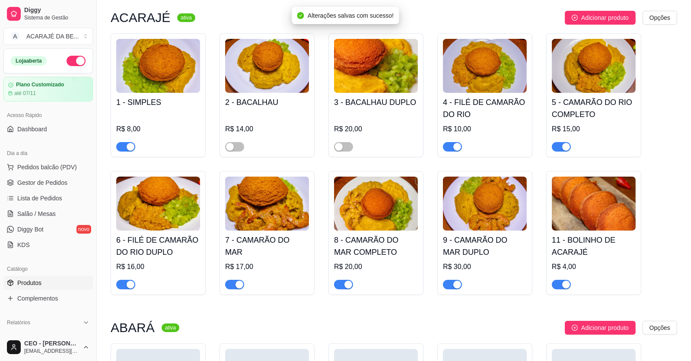
click at [563, 146] on div "button" at bounding box center [566, 147] width 8 height 8
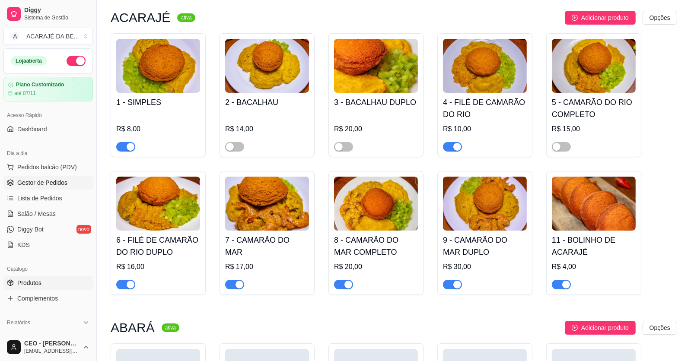
click at [38, 179] on span "Gestor de Pedidos" at bounding box center [42, 182] width 50 height 9
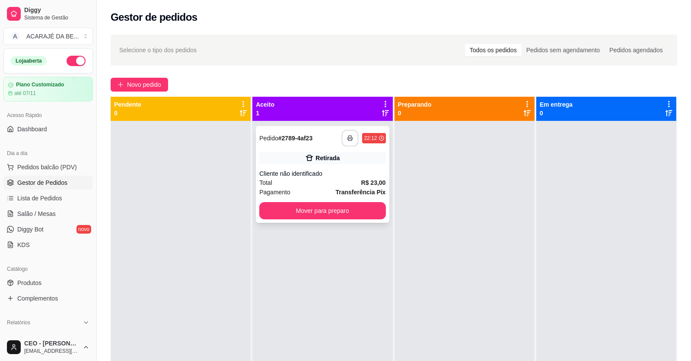
click at [343, 137] on button "button" at bounding box center [350, 138] width 17 height 17
drag, startPoint x: 258, startPoint y: 237, endPoint x: 265, endPoint y: 219, distance: 19.4
click at [263, 223] on div "**********" at bounding box center [322, 301] width 140 height 361
click at [342, 184] on div "Total R$ 23,00" at bounding box center [322, 183] width 126 height 10
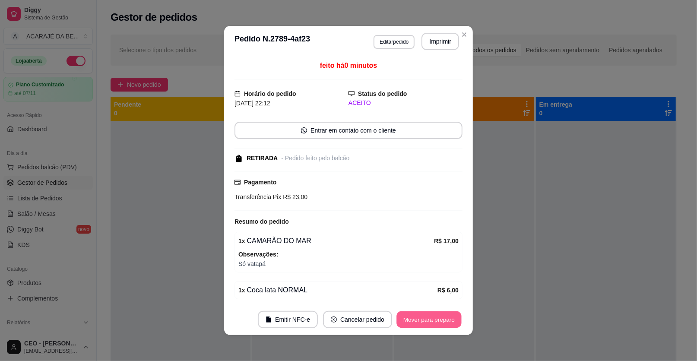
click at [421, 320] on button "Mover para preparo" at bounding box center [428, 319] width 65 height 17
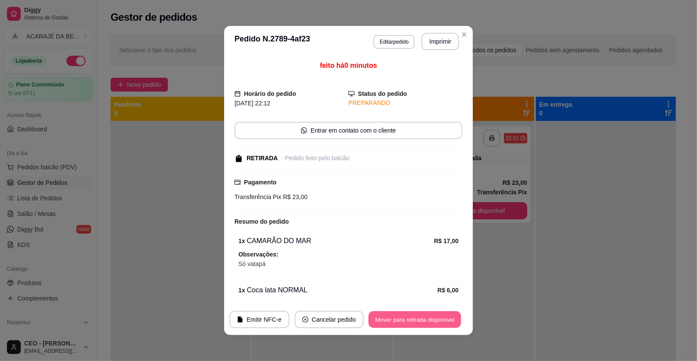
click at [421, 316] on button "Mover para retirada disponível" at bounding box center [414, 319] width 92 height 17
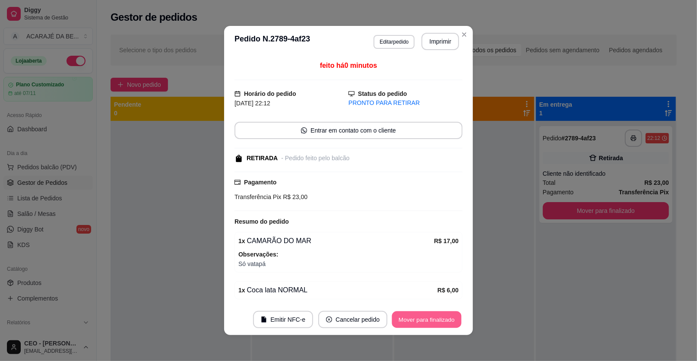
click at [421, 314] on button "Mover para finalizado" at bounding box center [427, 319] width 70 height 17
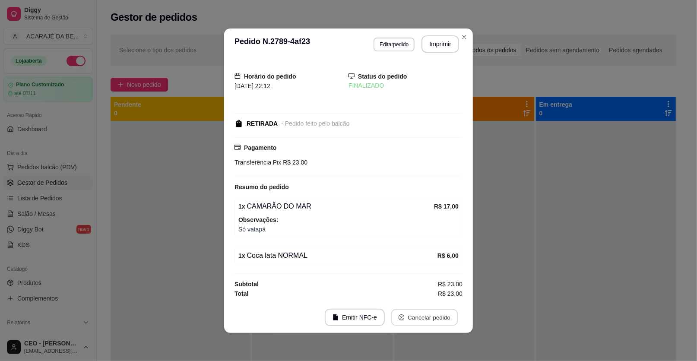
click at [421, 313] on button "Cancelar pedido" at bounding box center [424, 317] width 67 height 17
click at [379, 231] on span "Só vatapá" at bounding box center [348, 230] width 220 height 10
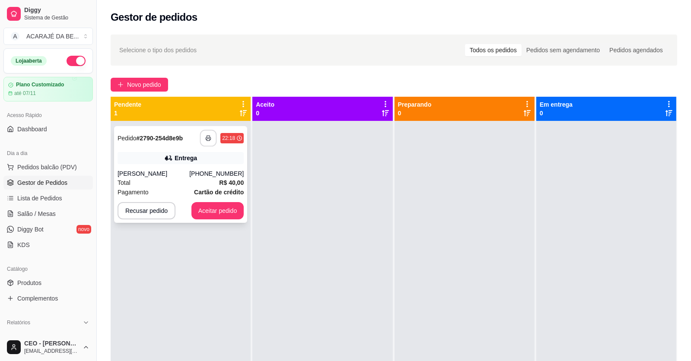
click at [209, 136] on polyline "button" at bounding box center [208, 137] width 3 height 2
click at [218, 204] on button "Aceitar pedido" at bounding box center [217, 211] width 51 height 17
click at [218, 204] on div "Recusar pedido Aceitar pedido" at bounding box center [180, 210] width 126 height 17
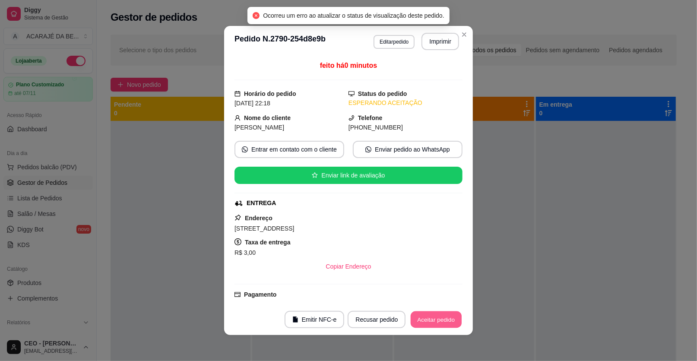
click at [444, 316] on button "Aceitar pedido" at bounding box center [436, 319] width 51 height 17
click at [444, 316] on button "Mover para preparo" at bounding box center [428, 319] width 65 height 17
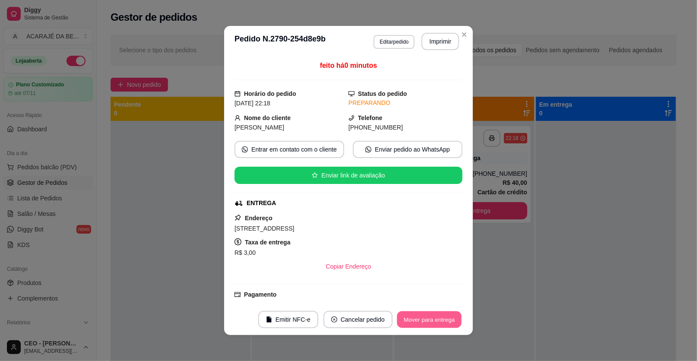
click at [444, 316] on button "Mover para entrega" at bounding box center [429, 319] width 65 height 17
click at [444, 316] on div "Mover para entrega" at bounding box center [429, 319] width 67 height 17
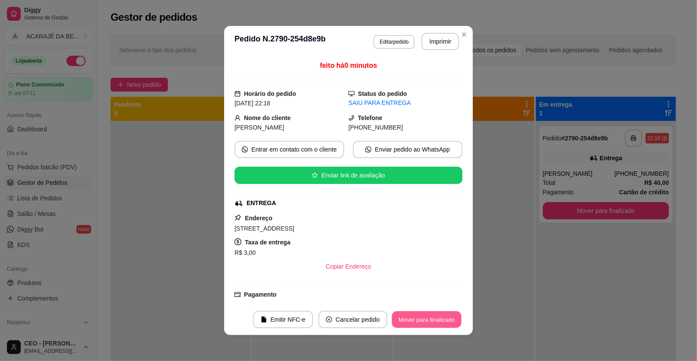
click at [417, 314] on button "Mover para finalizado" at bounding box center [427, 319] width 70 height 17
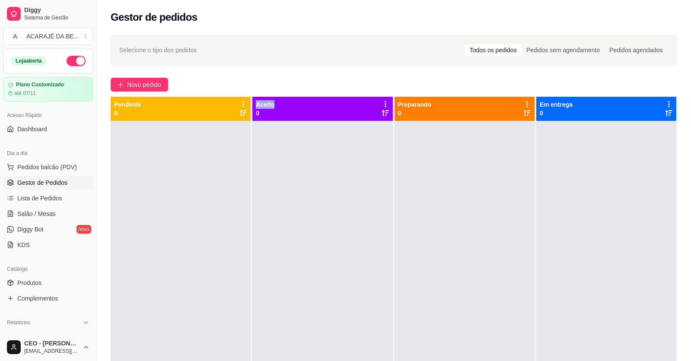
scroll to position [43, 0]
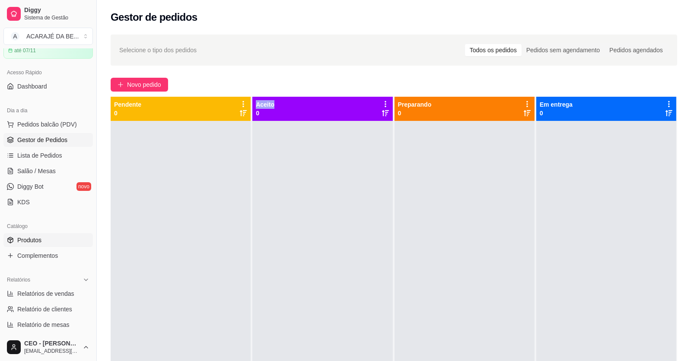
click at [41, 241] on span "Produtos" at bounding box center [29, 240] width 24 height 9
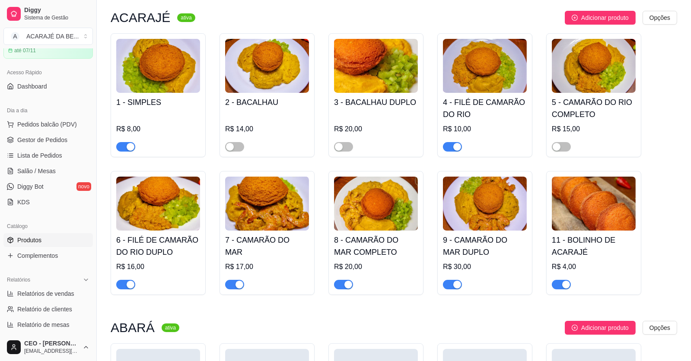
scroll to position [130, 0]
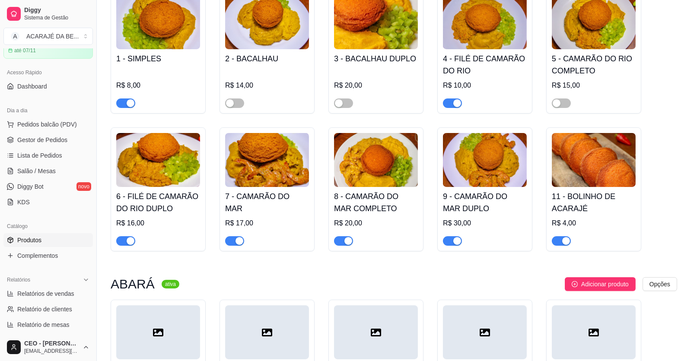
click at [344, 244] on div "button" at bounding box center [348, 241] width 8 height 8
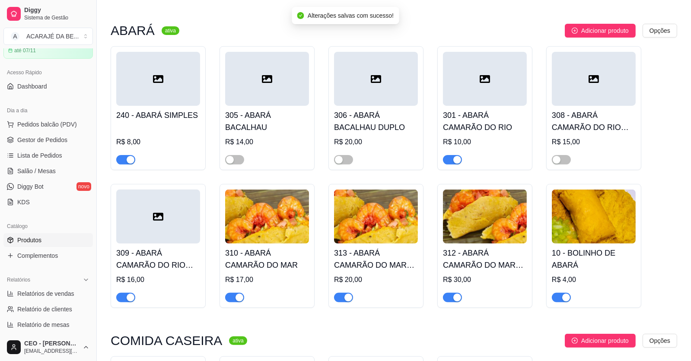
scroll to position [388, 0]
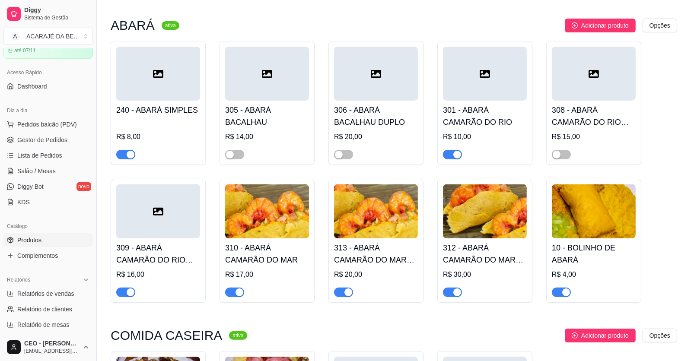
click at [348, 294] on div "button" at bounding box center [348, 292] width 8 height 8
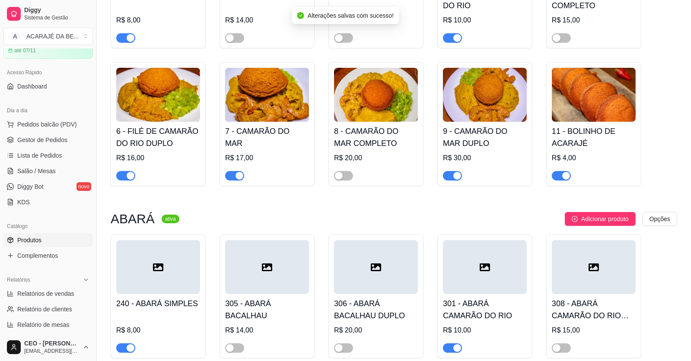
scroll to position [216, 0]
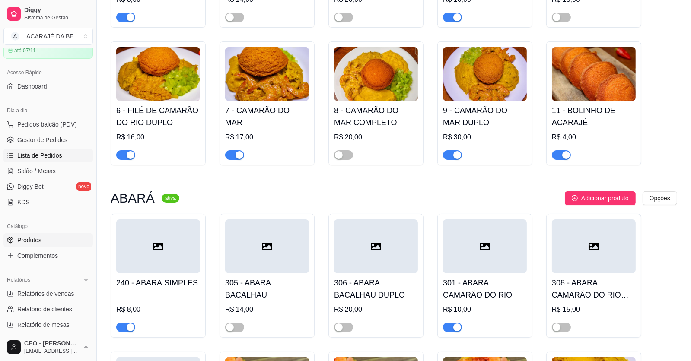
click at [32, 154] on span "Lista de Pedidos" at bounding box center [39, 155] width 45 height 9
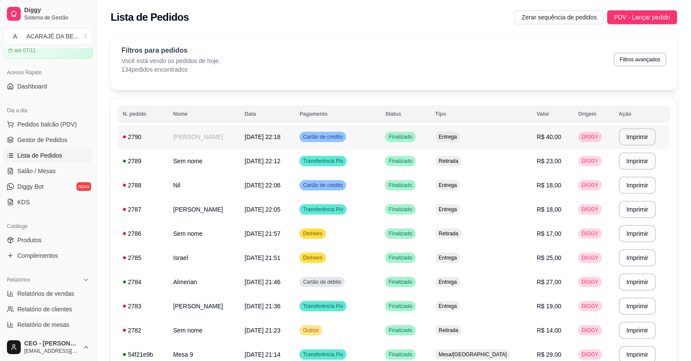
click at [213, 132] on td "[PERSON_NAME]" at bounding box center [203, 137] width 71 height 24
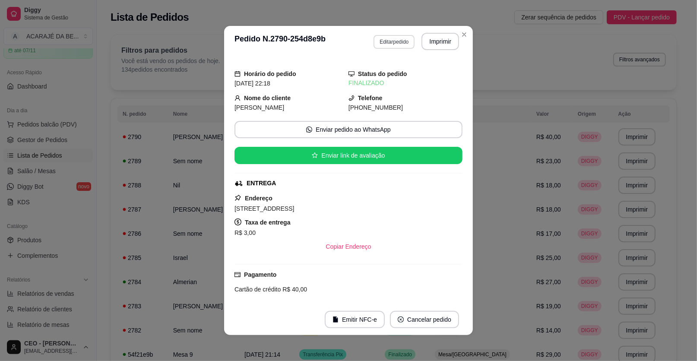
click at [391, 44] on button "Editar pedido" at bounding box center [394, 42] width 41 height 14
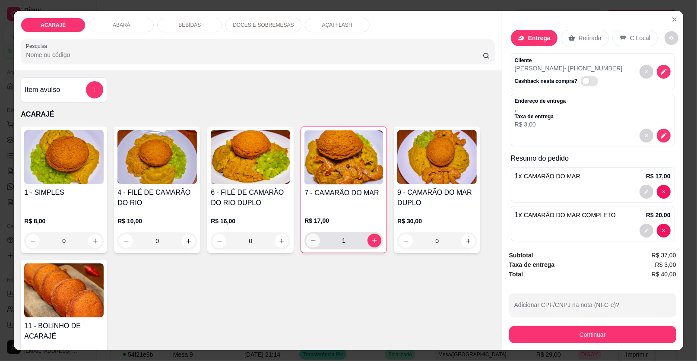
click at [310, 239] on icon "decrease-product-quantity" at bounding box center [313, 241] width 6 height 6
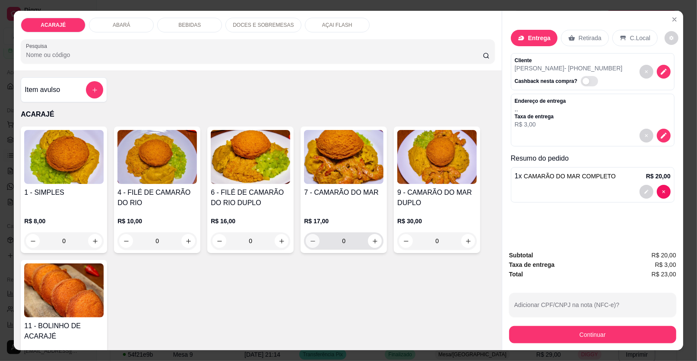
type input "0"
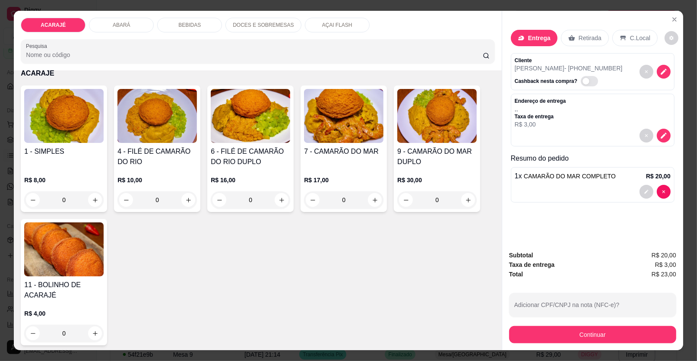
scroll to position [43, 0]
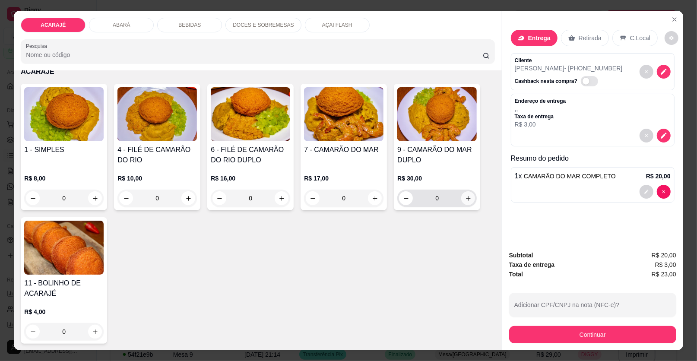
click at [469, 200] on button "increase-product-quantity" at bounding box center [468, 198] width 14 height 14
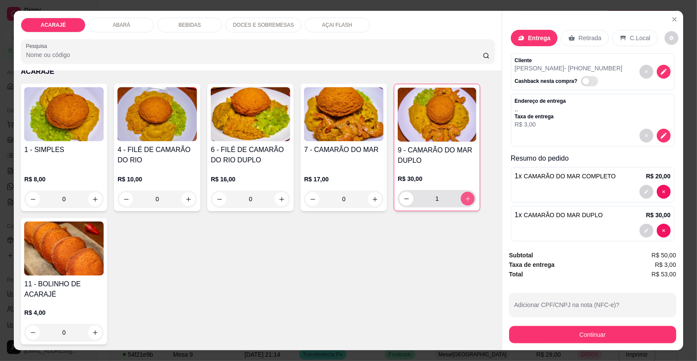
click at [469, 200] on button "increase-product-quantity" at bounding box center [468, 199] width 14 height 14
type input "2"
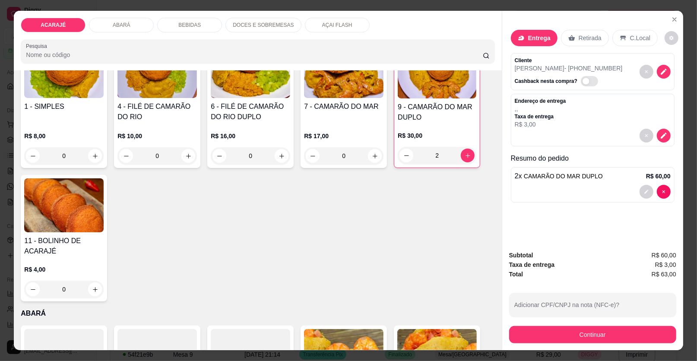
scroll to position [0, 0]
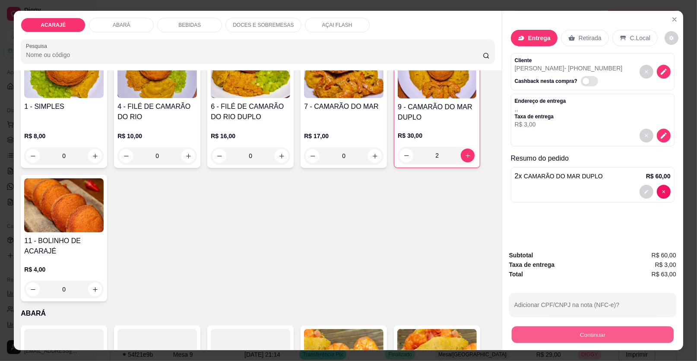
click at [536, 332] on button "Continuar" at bounding box center [593, 334] width 162 height 17
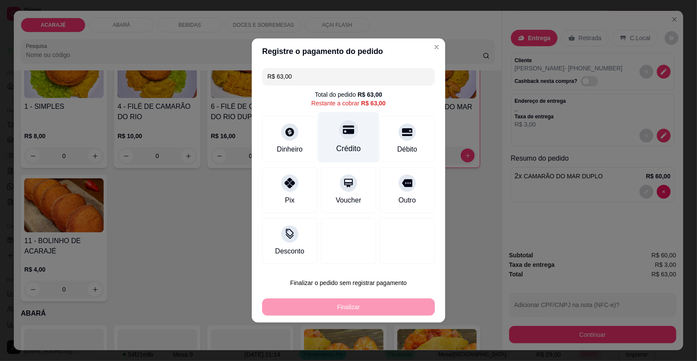
click at [357, 129] on div "Crédito" at bounding box center [348, 137] width 61 height 51
type input "R$ 0,00"
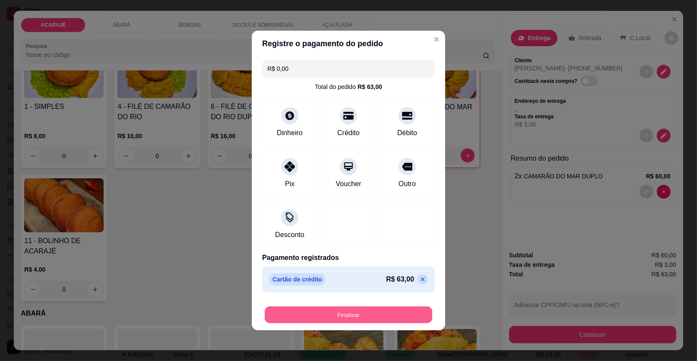
click at [368, 314] on button "Finalizar" at bounding box center [349, 315] width 168 height 17
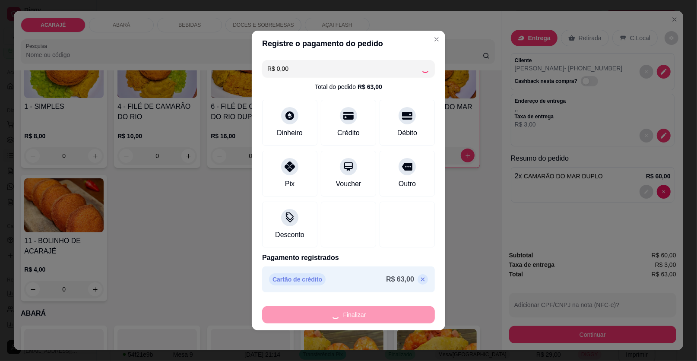
type input "0"
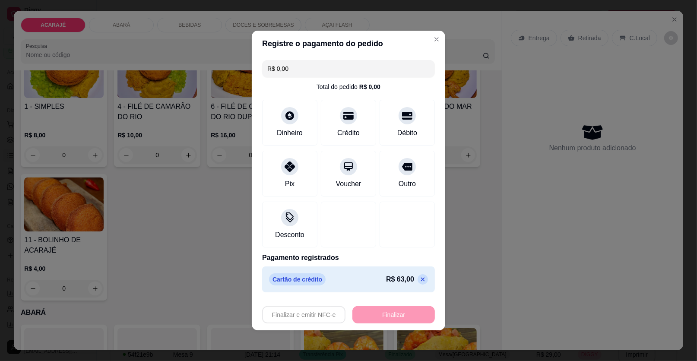
type input "-R$ 63,00"
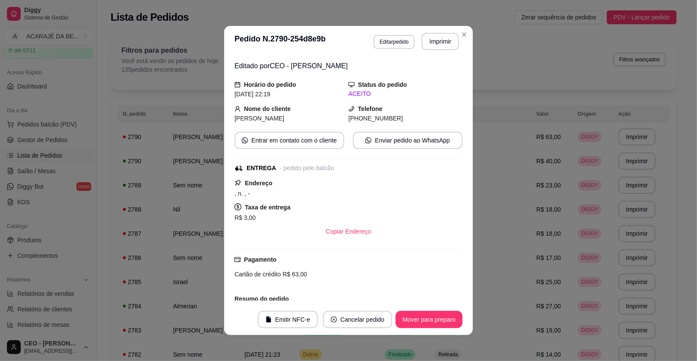
scroll to position [43, 0]
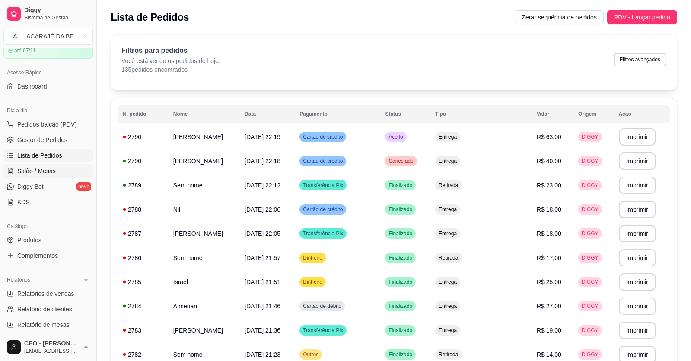
click at [40, 167] on span "Salão / Mesas" at bounding box center [36, 171] width 38 height 9
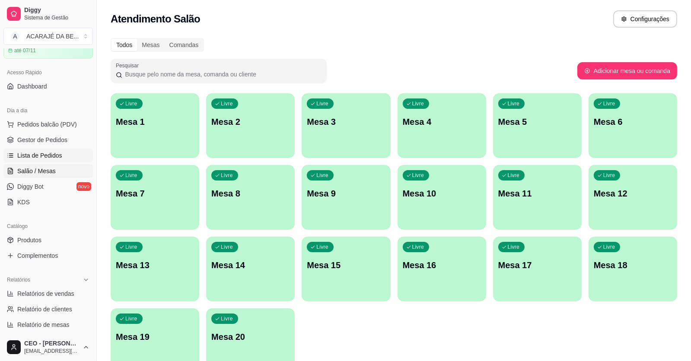
click at [41, 154] on span "Lista de Pedidos" at bounding box center [39, 155] width 45 height 9
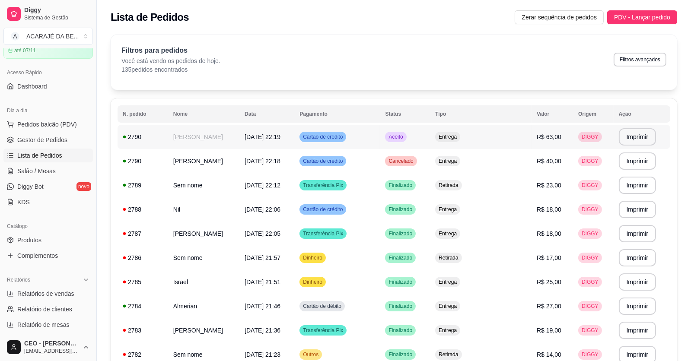
click at [198, 143] on td "[PERSON_NAME]" at bounding box center [203, 137] width 71 height 24
click at [190, 168] on td "[PERSON_NAME]" at bounding box center [203, 161] width 71 height 24
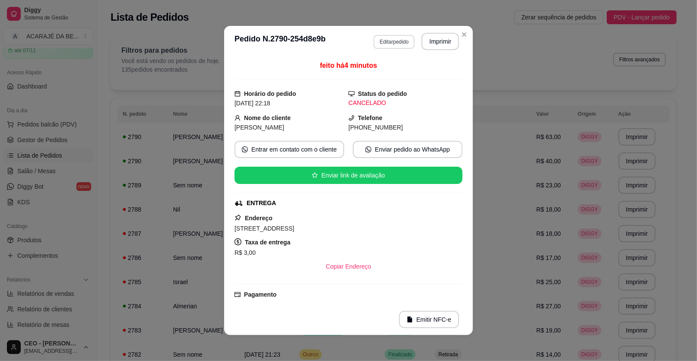
click at [399, 45] on button "Editar pedido" at bounding box center [394, 42] width 41 height 14
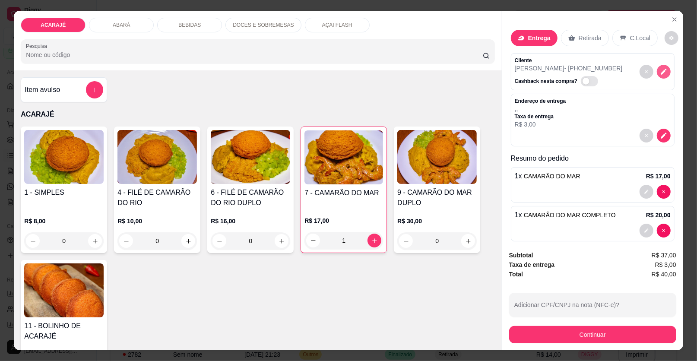
click at [660, 69] on icon "decrease-product-quantity" at bounding box center [664, 72] width 8 height 8
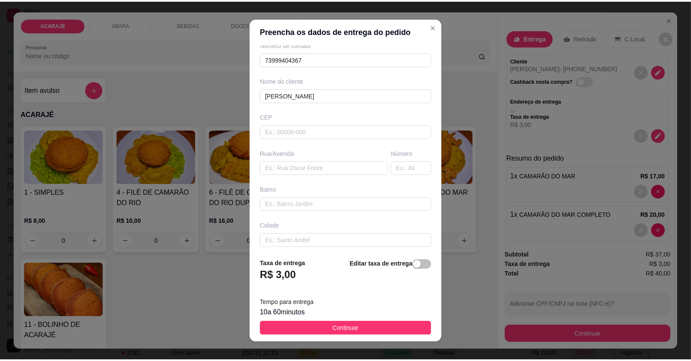
scroll to position [82, 0]
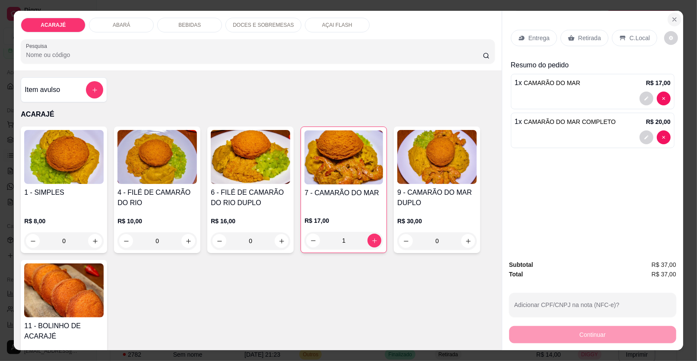
click at [671, 16] on icon "Close" at bounding box center [674, 19] width 7 height 7
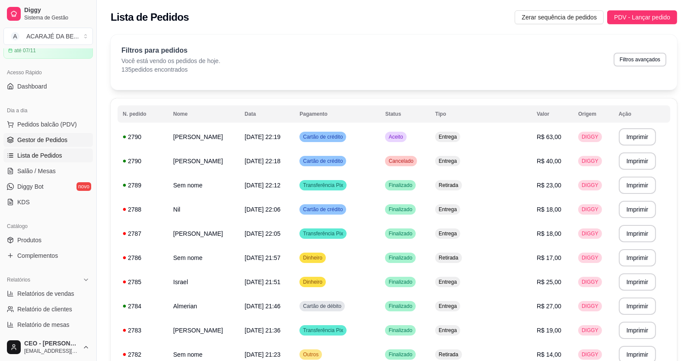
click at [24, 138] on span "Gestor de Pedidos" at bounding box center [42, 140] width 50 height 9
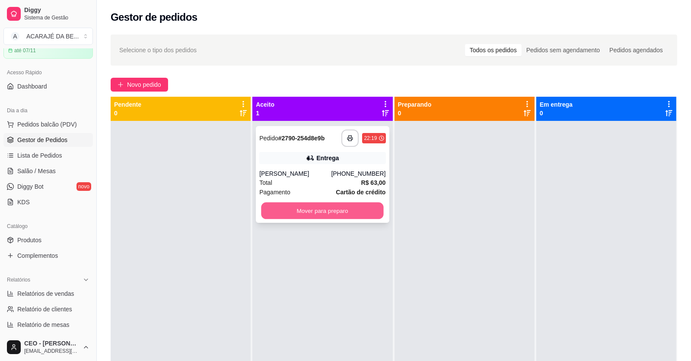
click at [333, 207] on button "Mover para preparo" at bounding box center [322, 211] width 122 height 17
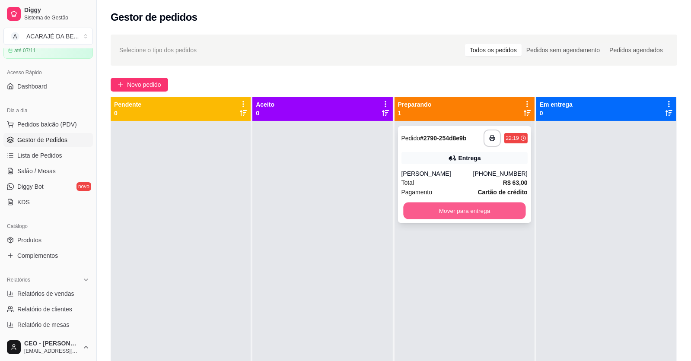
click at [418, 212] on button "Mover para entrega" at bounding box center [464, 211] width 122 height 17
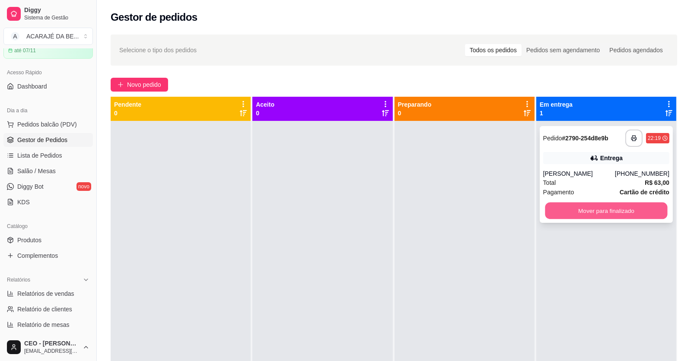
click at [564, 207] on button "Mover para finalizado" at bounding box center [606, 211] width 122 height 17
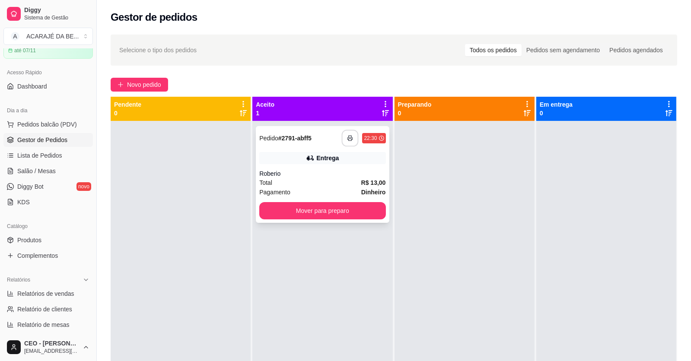
click at [347, 136] on icon "button" at bounding box center [350, 138] width 6 height 6
click at [300, 206] on button "Mover para preparo" at bounding box center [322, 211] width 122 height 17
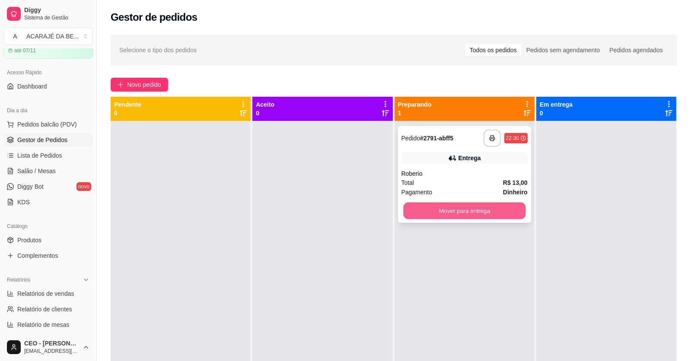
click at [453, 211] on button "Mover para entrega" at bounding box center [464, 211] width 122 height 17
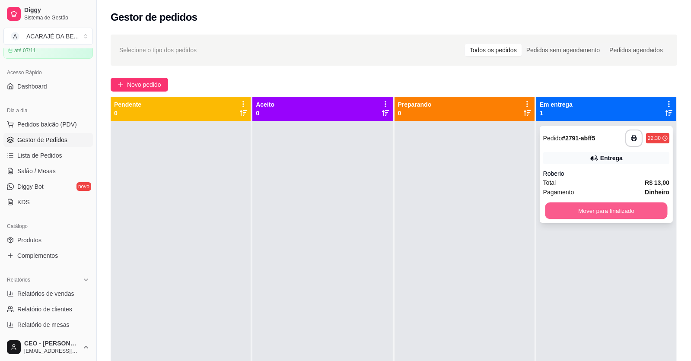
click at [609, 209] on button "Mover para finalizado" at bounding box center [606, 211] width 122 height 17
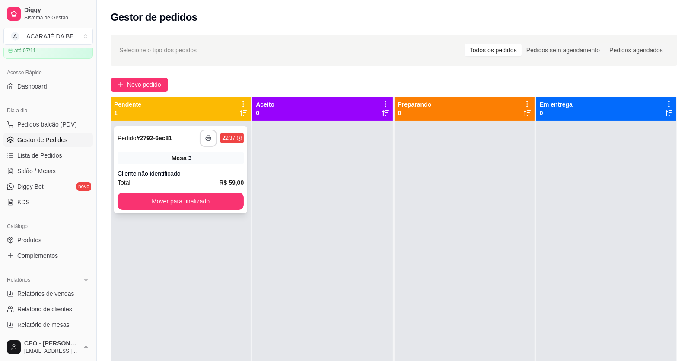
click at [204, 142] on button "button" at bounding box center [208, 138] width 17 height 17
click at [191, 200] on button "Mover para finalizado" at bounding box center [180, 201] width 126 height 17
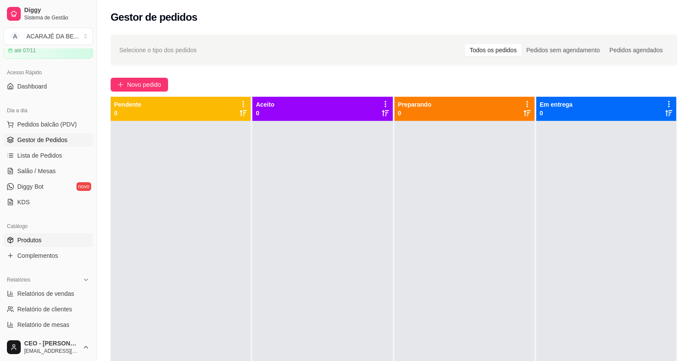
click at [33, 241] on span "Produtos" at bounding box center [29, 240] width 24 height 9
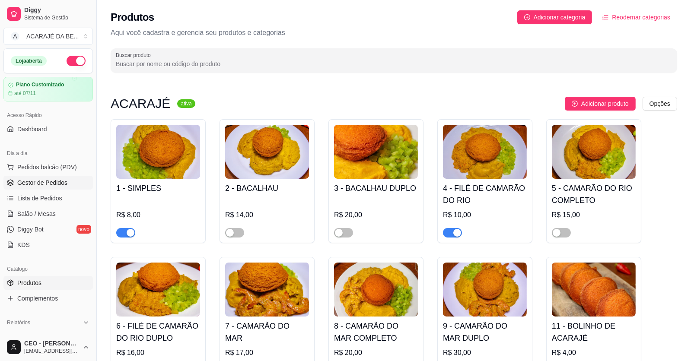
click at [25, 184] on span "Gestor de Pedidos" at bounding box center [42, 182] width 50 height 9
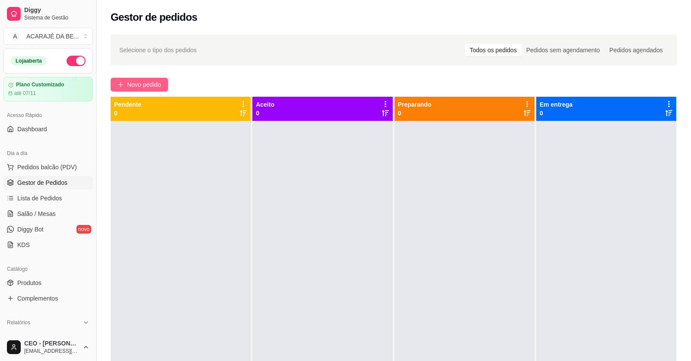
click at [145, 80] on span "Novo pedido" at bounding box center [144, 85] width 34 height 10
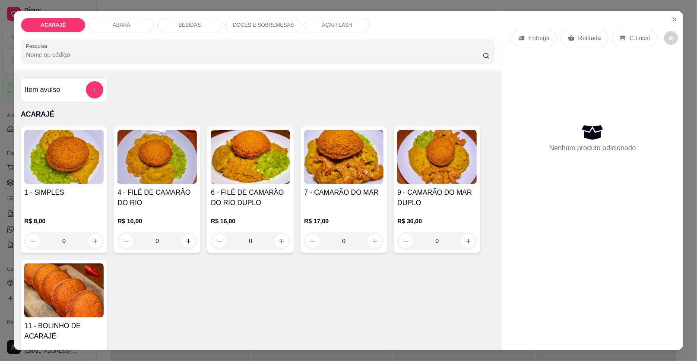
click at [174, 241] on input "0" at bounding box center [157, 240] width 48 height 17
click at [185, 241] on icon "increase-product-quantity" at bounding box center [188, 241] width 6 height 6
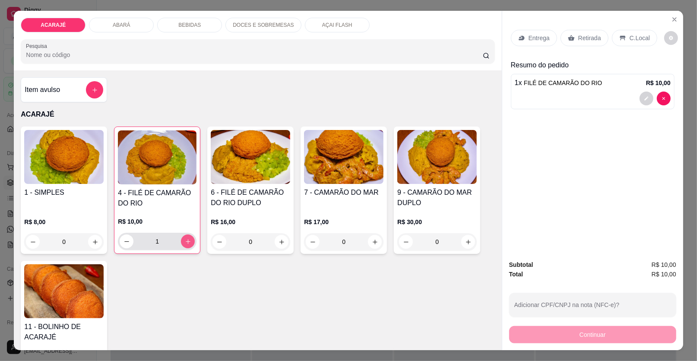
click at [185, 241] on icon "increase-product-quantity" at bounding box center [188, 241] width 6 height 6
type input "2"
click at [578, 37] on p "Retirada" at bounding box center [589, 38] width 23 height 9
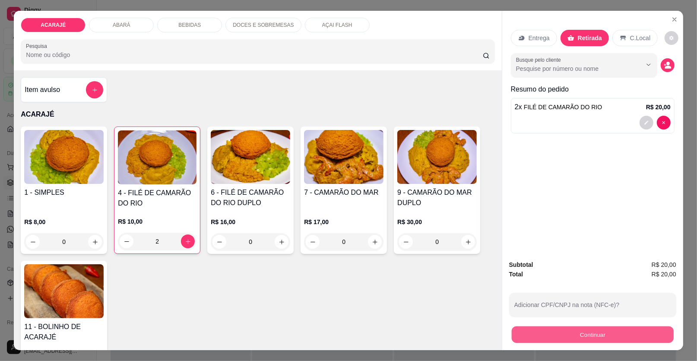
click at [538, 335] on button "Continuar" at bounding box center [593, 334] width 162 height 17
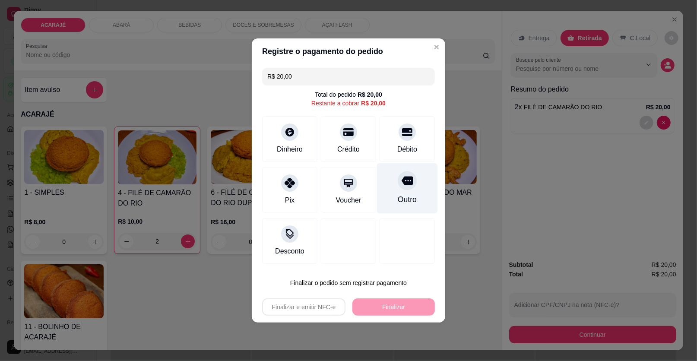
click at [390, 184] on div "Outro" at bounding box center [407, 188] width 61 height 51
type input "R$ 0,00"
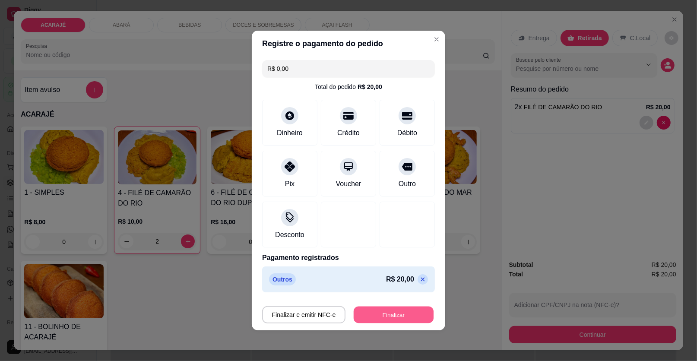
click at [394, 313] on button "Finalizar" at bounding box center [394, 315] width 80 height 17
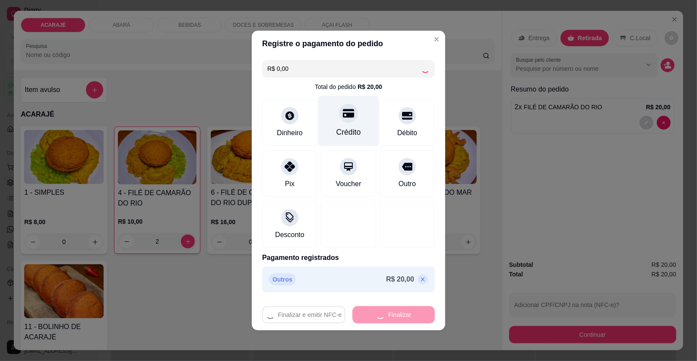
type input "0"
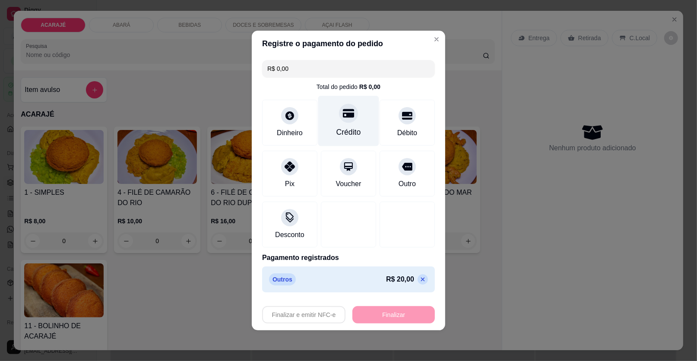
type input "-R$ 20,00"
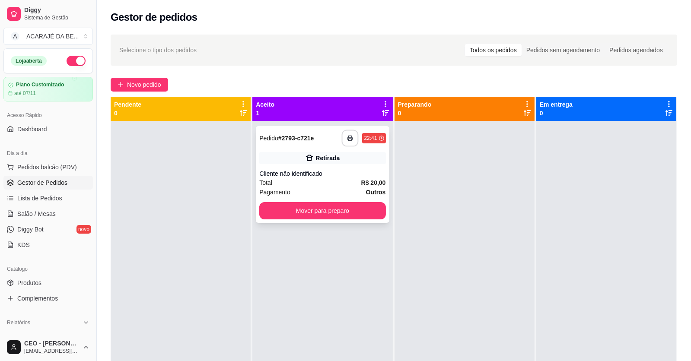
click at [349, 136] on polyline "button" at bounding box center [350, 137] width 3 height 2
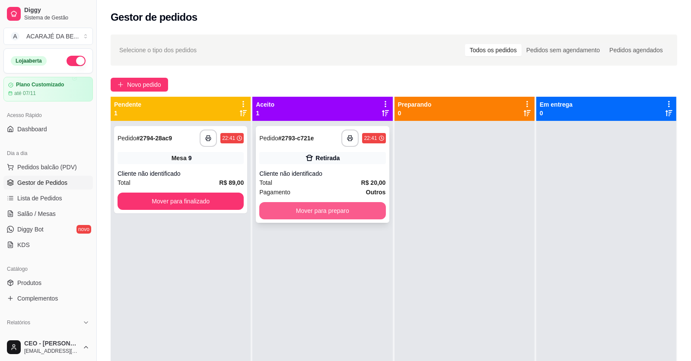
click at [304, 211] on button "Mover para preparo" at bounding box center [322, 210] width 126 height 17
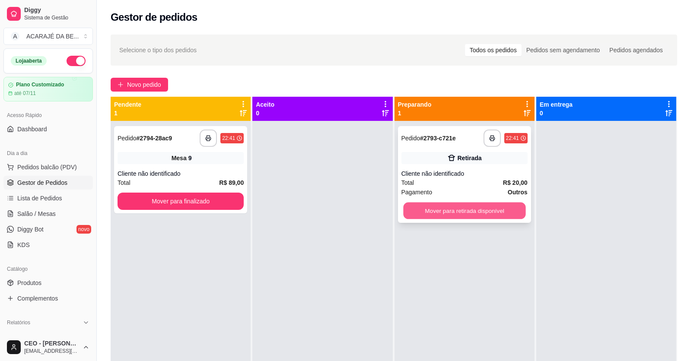
click at [413, 206] on button "Mover para retirada disponível" at bounding box center [464, 211] width 122 height 17
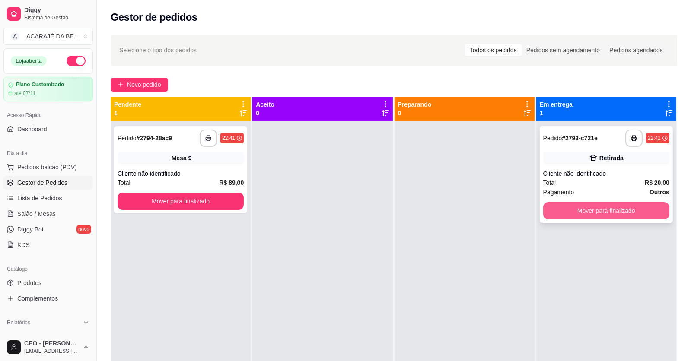
click at [560, 211] on button "Mover para finalizado" at bounding box center [606, 210] width 126 height 17
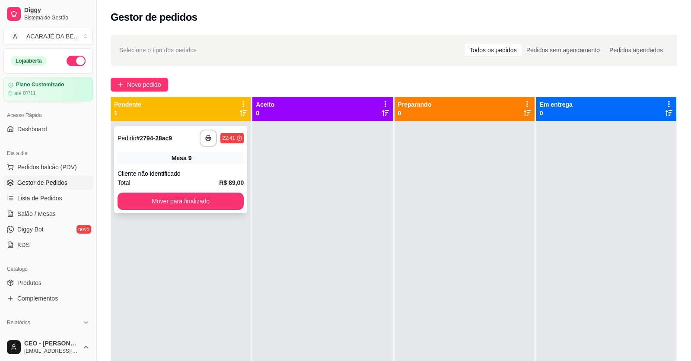
click at [182, 184] on div "Total R$ 89,00" at bounding box center [180, 183] width 126 height 10
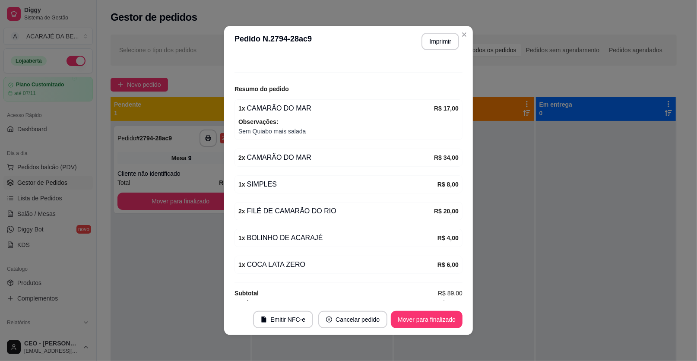
scroll to position [91, 0]
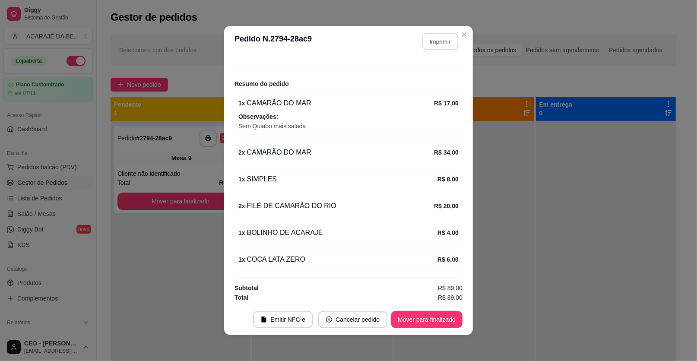
click at [437, 37] on button "Imprimir" at bounding box center [440, 41] width 36 height 17
click at [413, 312] on button "Mover para finalizado" at bounding box center [427, 319] width 70 height 17
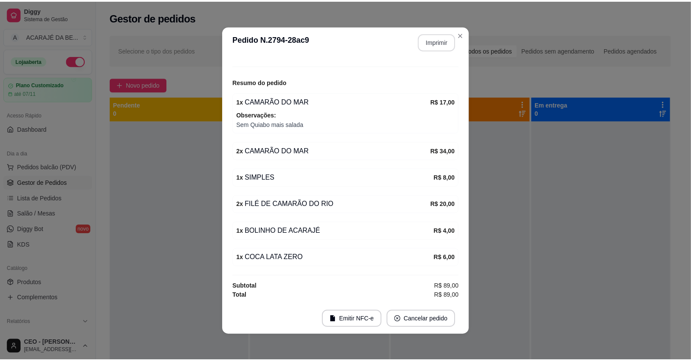
scroll to position [63, 0]
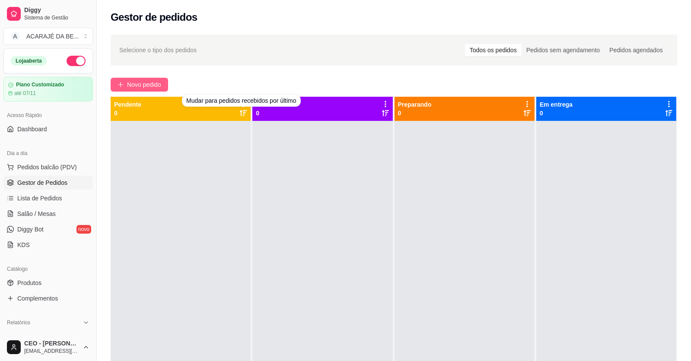
click at [148, 81] on span "Novo pedido" at bounding box center [144, 85] width 34 height 10
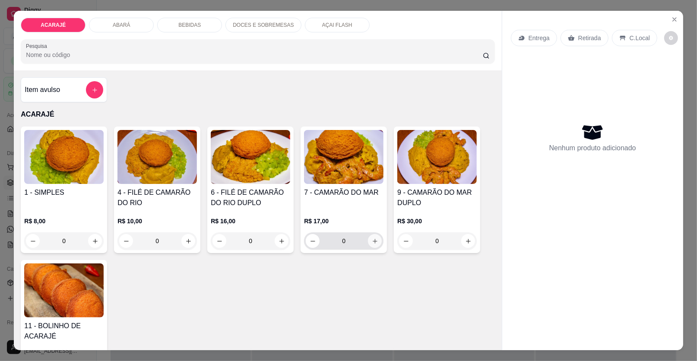
click at [373, 239] on icon "increase-product-quantity" at bounding box center [375, 241] width 5 height 5
type input "1"
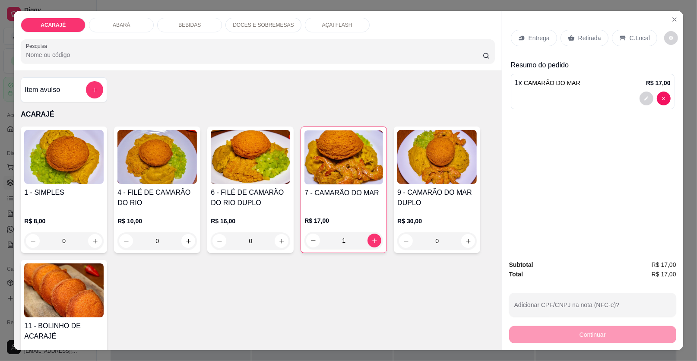
click at [578, 39] on p "Retirada" at bounding box center [589, 38] width 23 height 9
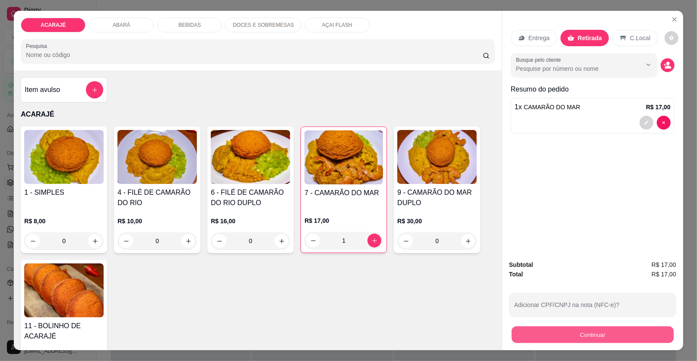
click at [547, 334] on button "Continuar" at bounding box center [593, 334] width 162 height 17
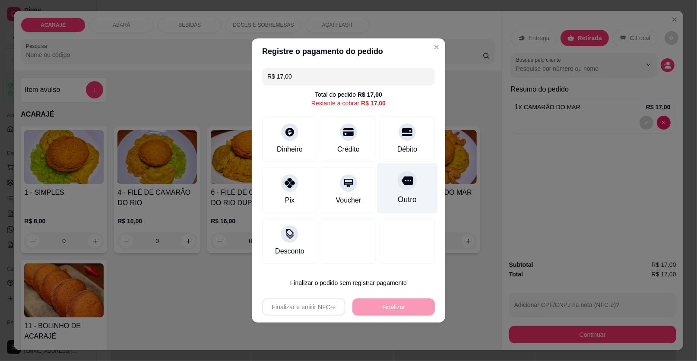
click at [392, 199] on div "Outro" at bounding box center [407, 188] width 61 height 51
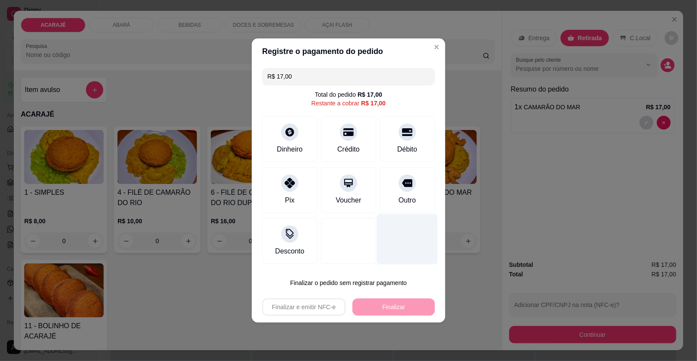
type input "R$ 0,00"
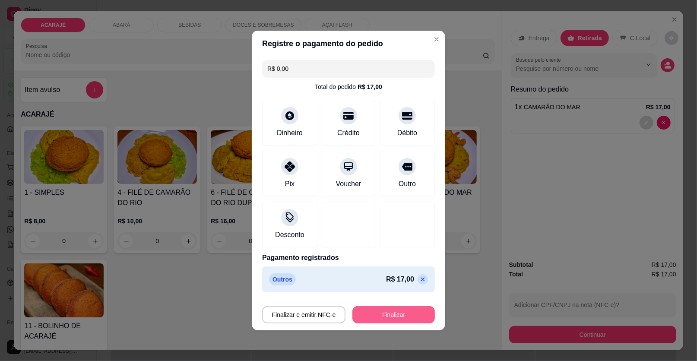
click at [381, 314] on button "Finalizar" at bounding box center [393, 314] width 82 height 17
type input "0"
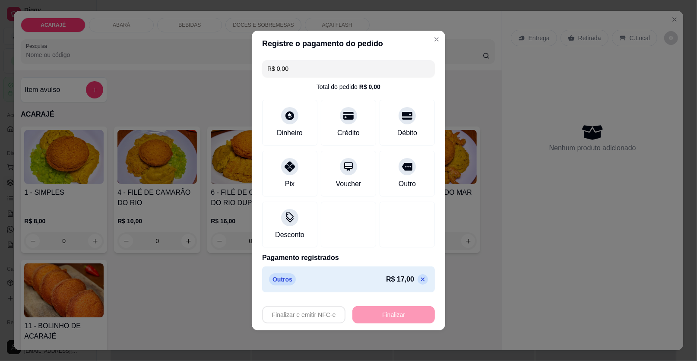
type input "-R$ 17,00"
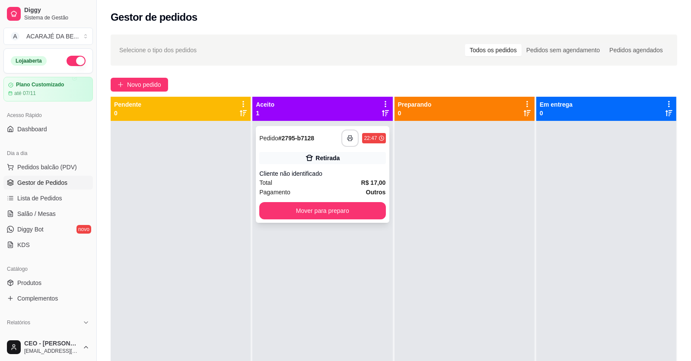
click at [349, 140] on rect "button" at bounding box center [350, 140] width 3 height 2
click at [326, 218] on button "Mover para preparo" at bounding box center [322, 210] width 126 height 17
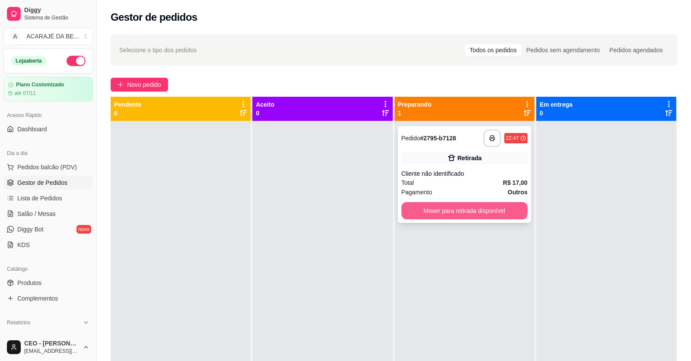
click at [424, 209] on button "Mover para retirada disponível" at bounding box center [464, 210] width 126 height 17
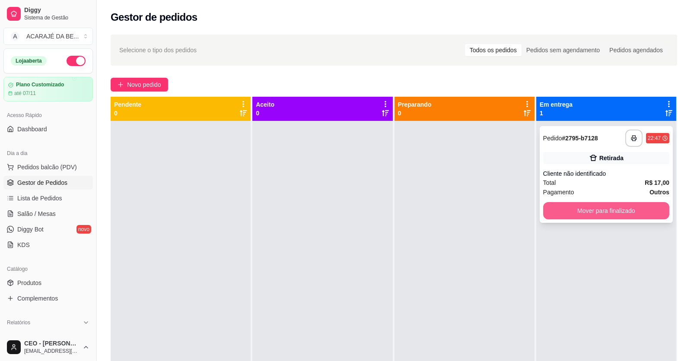
click at [543, 209] on button "Mover para finalizado" at bounding box center [606, 210] width 126 height 17
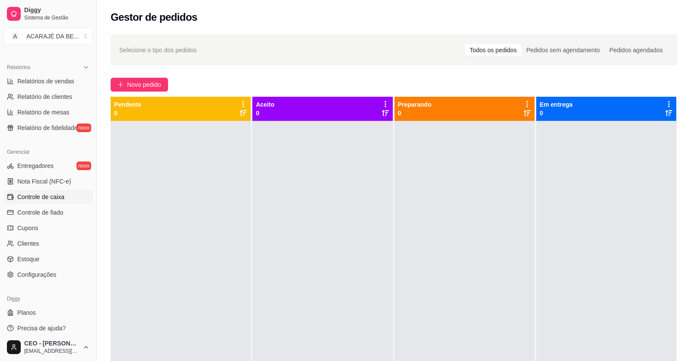
scroll to position [259, 0]
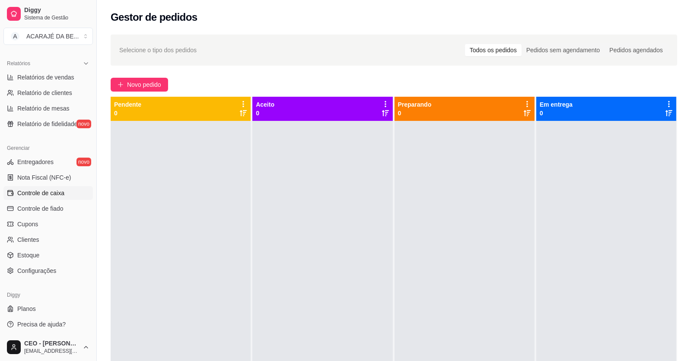
click at [37, 194] on span "Controle de caixa" at bounding box center [40, 193] width 47 height 9
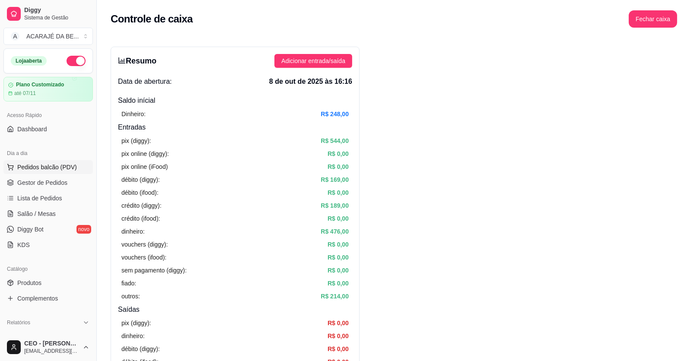
click at [43, 168] on span "Pedidos balcão (PDV)" at bounding box center [47, 167] width 60 height 9
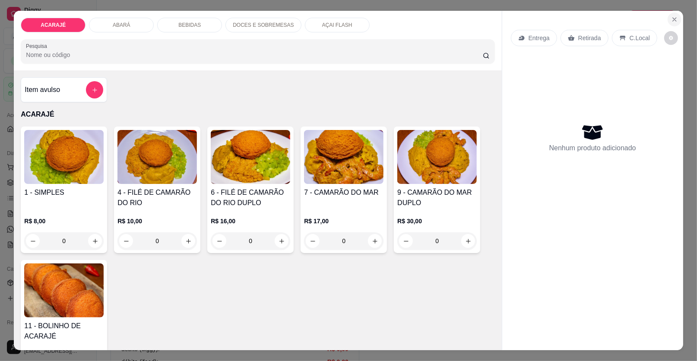
click at [671, 16] on icon "Close" at bounding box center [674, 19] width 7 height 7
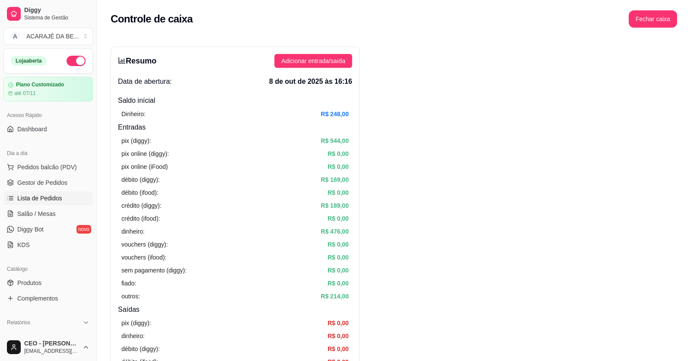
click at [21, 200] on span "Lista de Pedidos" at bounding box center [39, 198] width 45 height 9
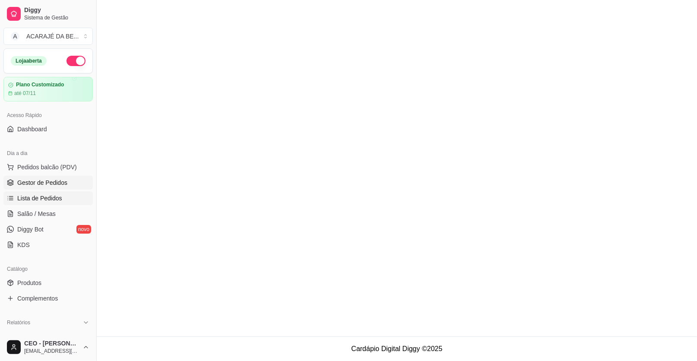
click at [36, 184] on span "Gestor de Pedidos" at bounding box center [42, 182] width 50 height 9
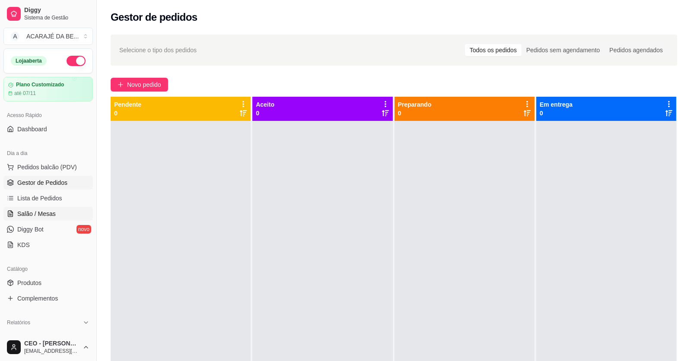
click at [53, 207] on link "Salão / Mesas" at bounding box center [47, 214] width 89 height 14
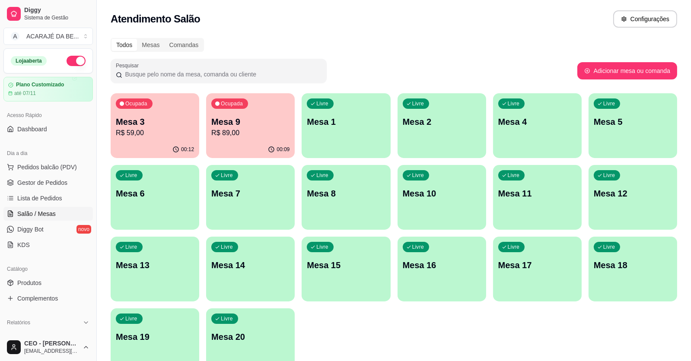
click at [255, 146] on div "00:09" at bounding box center [250, 149] width 89 height 17
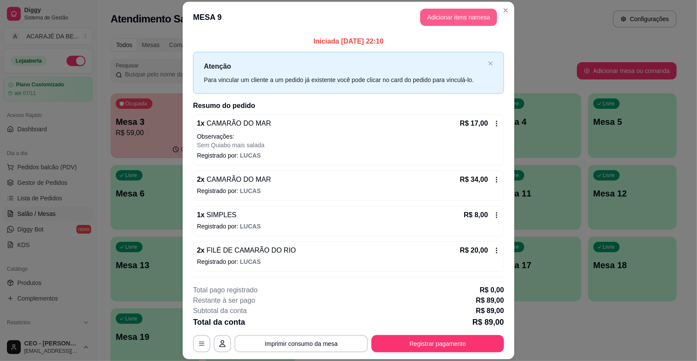
click at [458, 19] on button "Adicionar itens na mesa" at bounding box center [458, 17] width 77 height 17
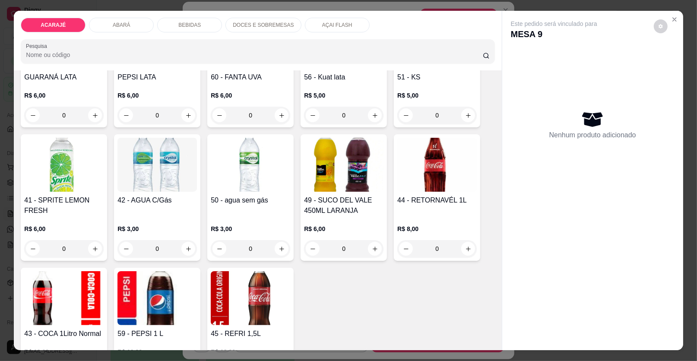
scroll to position [820, 0]
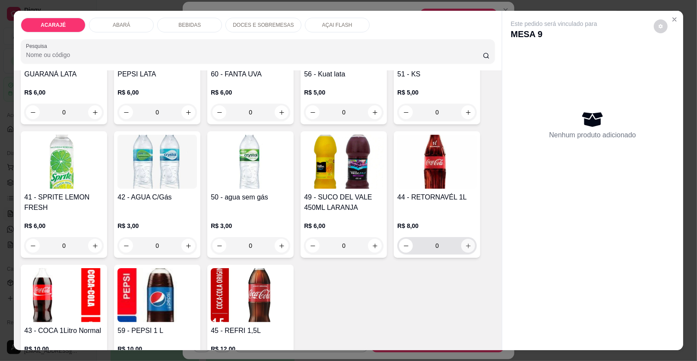
click at [465, 243] on icon "increase-product-quantity" at bounding box center [468, 246] width 6 height 6
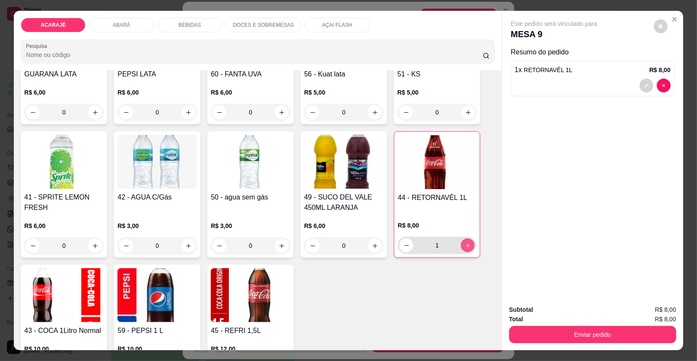
type input "1"
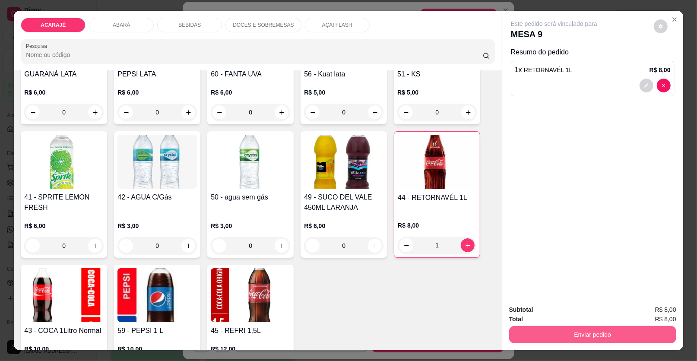
click at [539, 330] on button "Enviar pedido" at bounding box center [592, 334] width 167 height 17
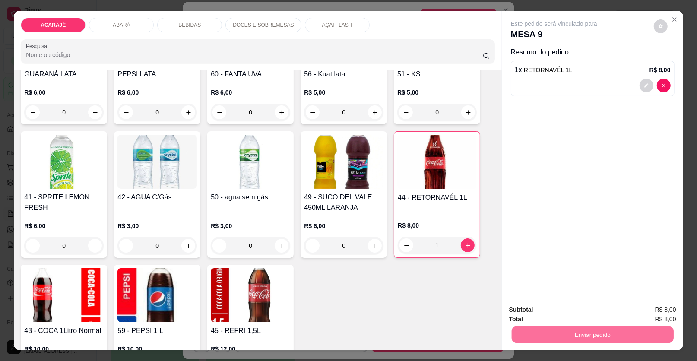
click at [653, 314] on button "Enviar pedido" at bounding box center [653, 313] width 49 height 16
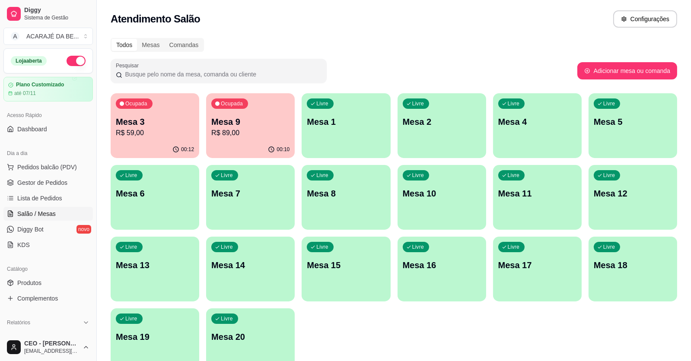
click at [173, 143] on div "00:12" at bounding box center [155, 149] width 89 height 17
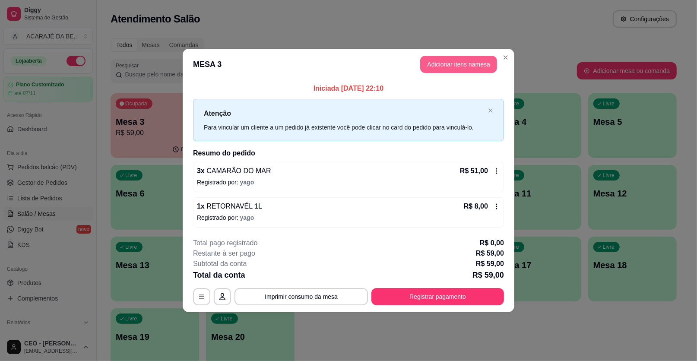
click at [427, 60] on button "Adicionar itens na mesa" at bounding box center [458, 64] width 77 height 17
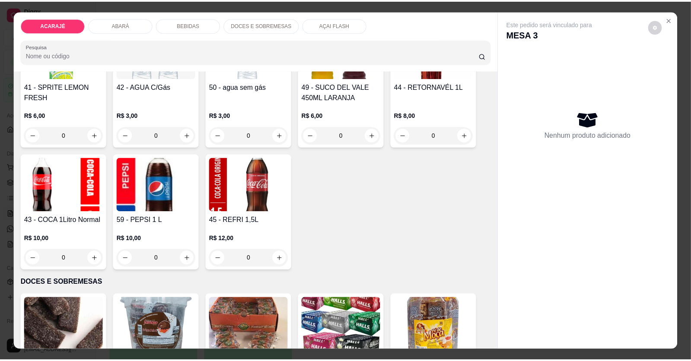
scroll to position [734, 0]
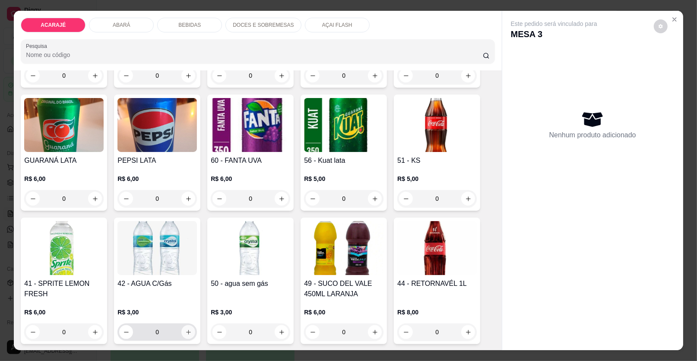
click at [188, 325] on button "increase-product-quantity" at bounding box center [188, 332] width 14 height 14
type input "1"
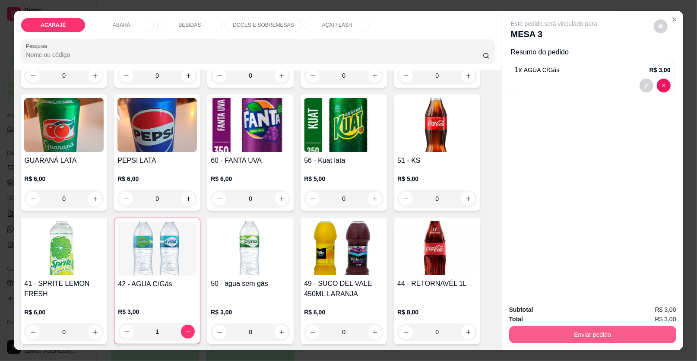
click at [554, 327] on button "Enviar pedido" at bounding box center [592, 334] width 167 height 17
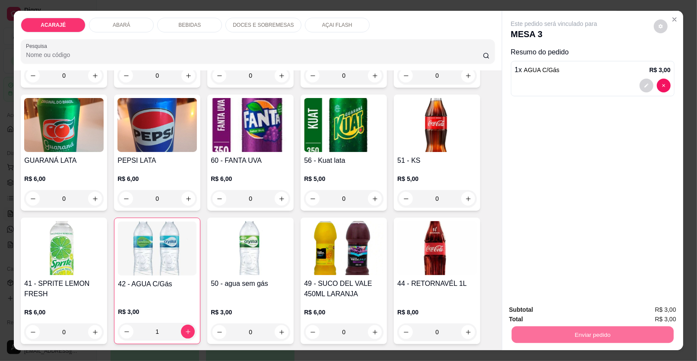
click at [651, 312] on button "Enviar pedido" at bounding box center [653, 313] width 49 height 16
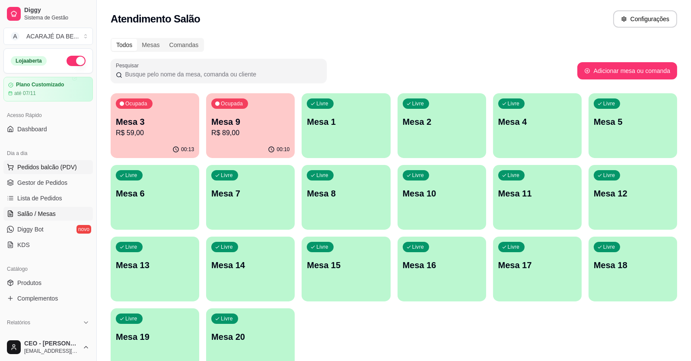
drag, startPoint x: 25, startPoint y: 185, endPoint x: 46, endPoint y: 172, distance: 24.8
click at [25, 184] on span "Gestor de Pedidos" at bounding box center [42, 182] width 50 height 9
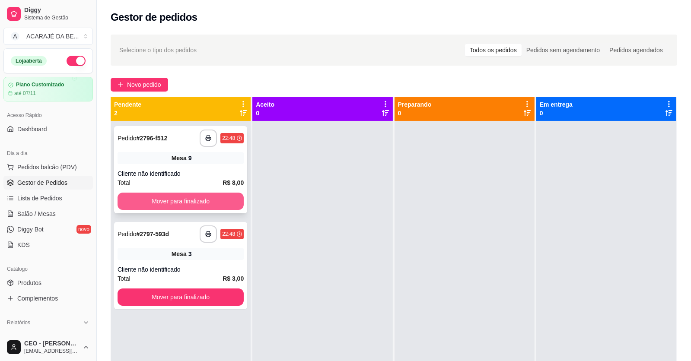
click at [175, 198] on button "Mover para finalizado" at bounding box center [180, 201] width 126 height 17
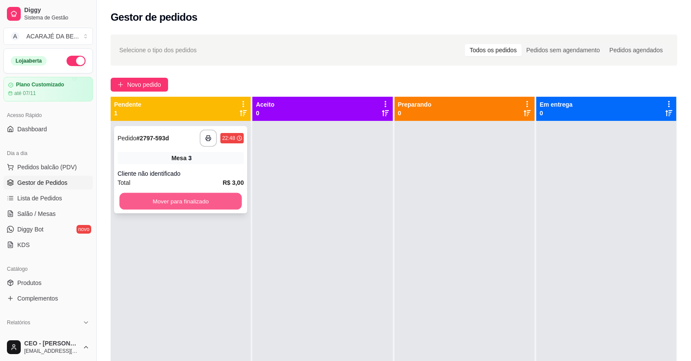
click at [203, 202] on button "Mover para finalizado" at bounding box center [180, 201] width 122 height 17
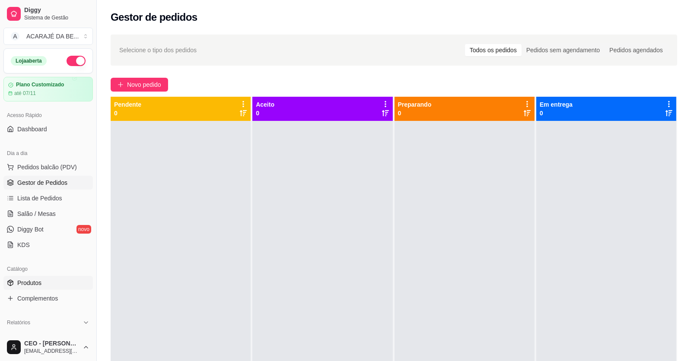
click at [22, 283] on span "Produtos" at bounding box center [29, 283] width 24 height 9
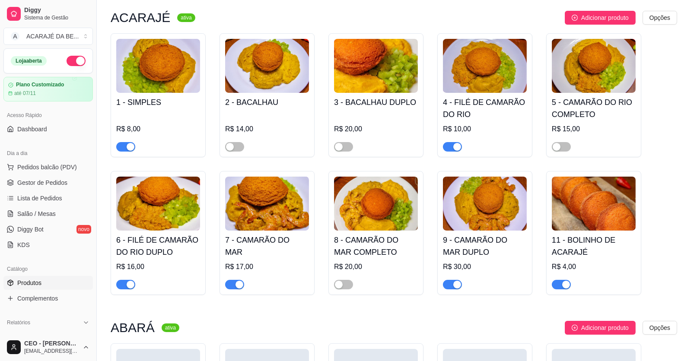
scroll to position [86, 0]
click at [453, 144] on div "button" at bounding box center [457, 147] width 8 height 8
click at [127, 284] on div "button" at bounding box center [131, 285] width 8 height 8
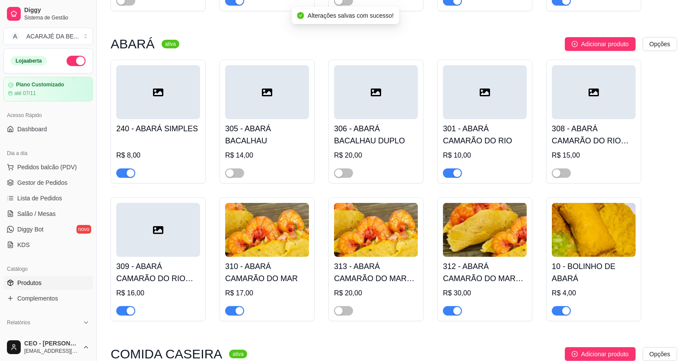
scroll to position [388, 0]
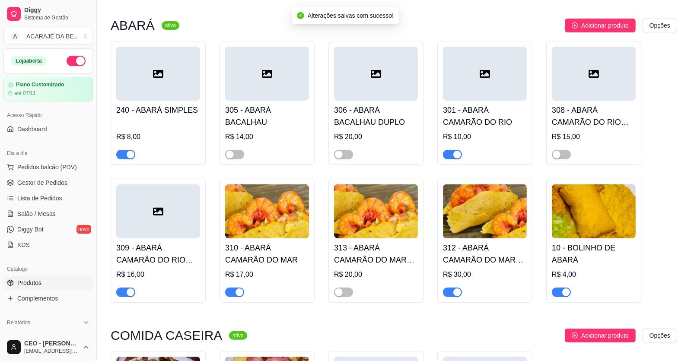
click at [449, 152] on span "button" at bounding box center [452, 155] width 19 height 10
click at [125, 297] on span "button" at bounding box center [125, 293] width 19 height 10
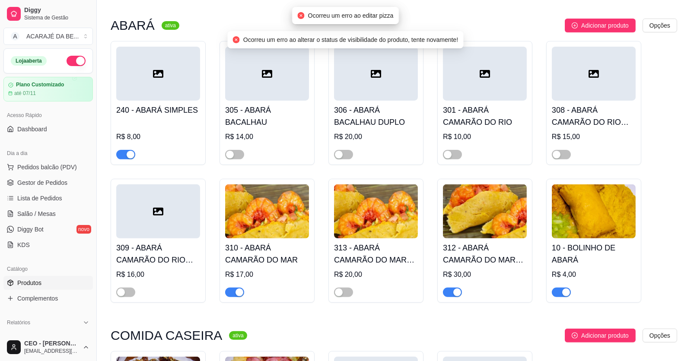
click at [450, 293] on span "button" at bounding box center [452, 293] width 19 height 10
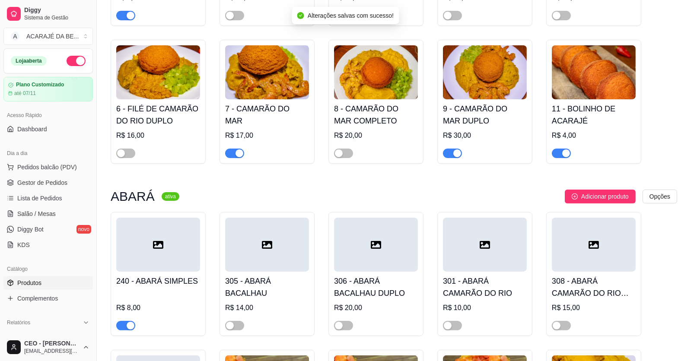
scroll to position [172, 0]
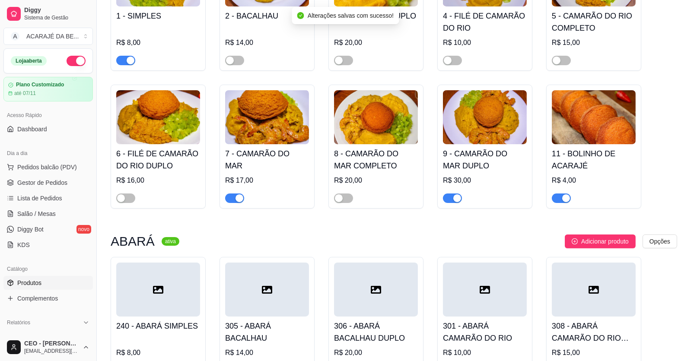
click at [450, 199] on span "button" at bounding box center [452, 198] width 19 height 10
click at [28, 191] on link "Lista de Pedidos" at bounding box center [47, 198] width 89 height 14
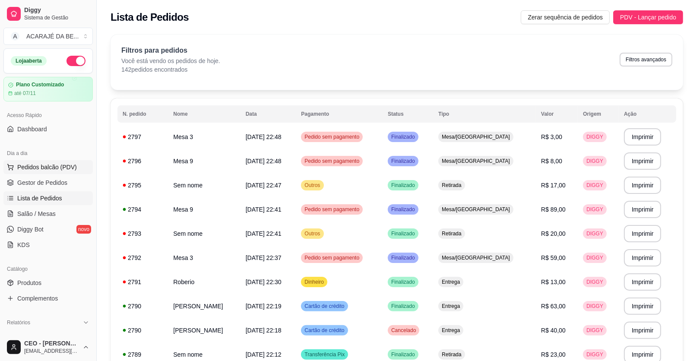
click at [32, 171] on span "Pedidos balcão (PDV)" at bounding box center [47, 167] width 60 height 9
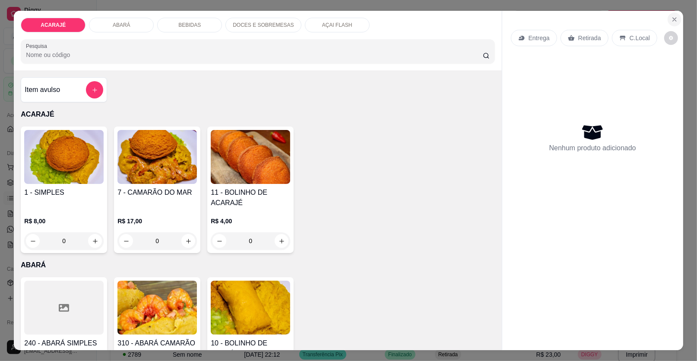
click at [672, 13] on button "Close" at bounding box center [675, 20] width 14 height 14
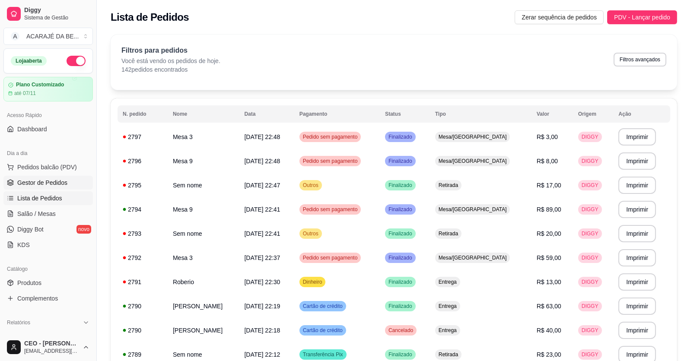
click at [19, 185] on span "Gestor de Pedidos" at bounding box center [42, 182] width 50 height 9
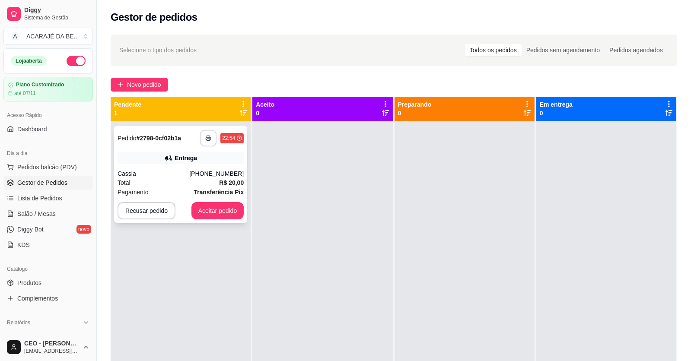
click at [208, 143] on button "button" at bounding box center [208, 138] width 17 height 17
click at [200, 209] on button "Aceitar pedido" at bounding box center [217, 210] width 53 height 17
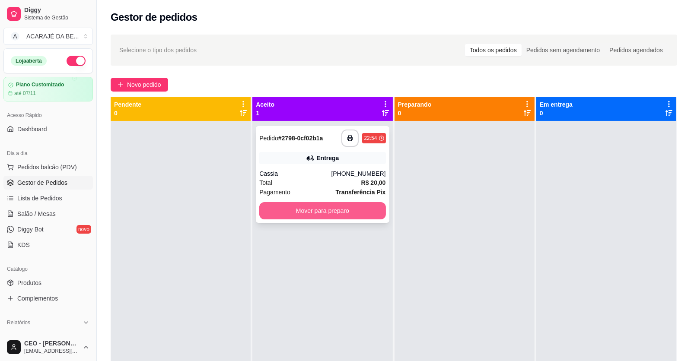
click at [337, 212] on button "Mover para preparo" at bounding box center [322, 210] width 126 height 17
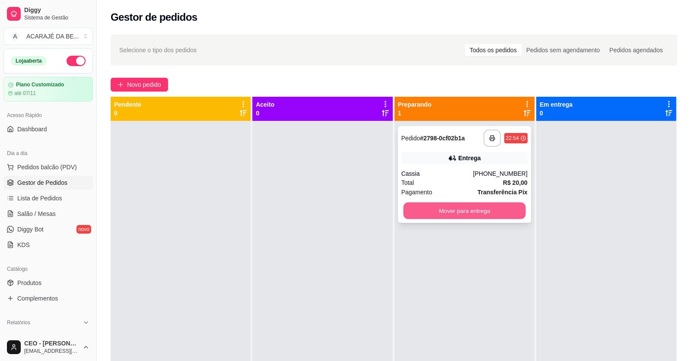
click at [445, 216] on button "Mover para entrega" at bounding box center [464, 211] width 122 height 17
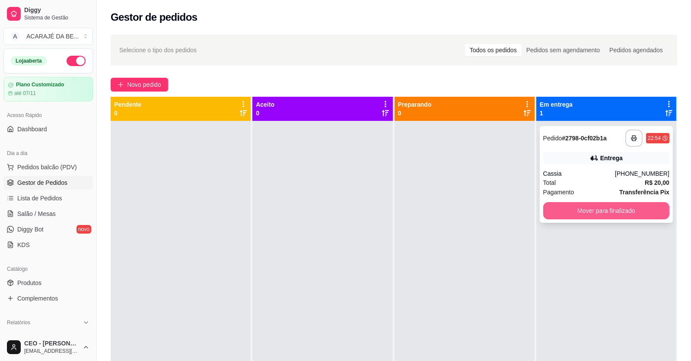
click at [545, 216] on button "Mover para finalizado" at bounding box center [606, 210] width 126 height 17
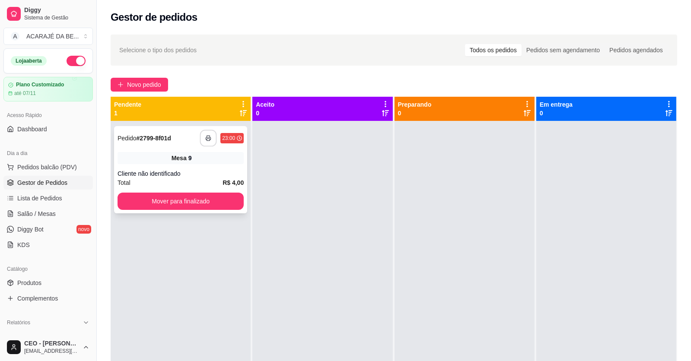
click at [206, 138] on icon "button" at bounding box center [208, 138] width 6 height 6
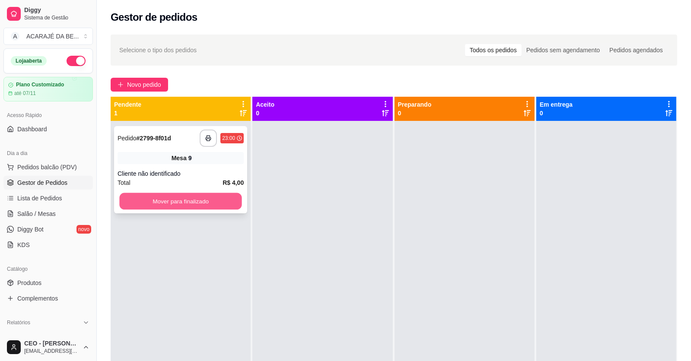
click at [188, 201] on button "Mover para finalizado" at bounding box center [180, 201] width 122 height 17
click at [188, 201] on div "Mover para finalizado" at bounding box center [180, 201] width 126 height 17
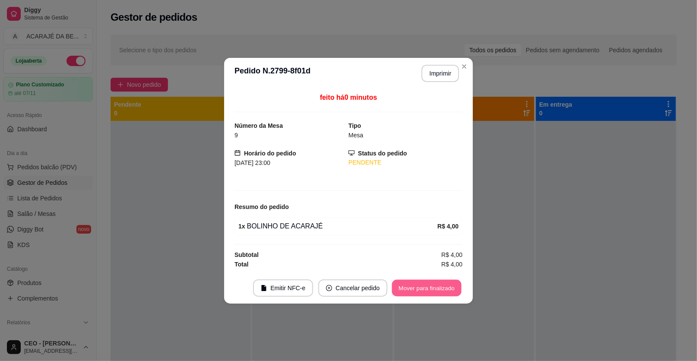
click at [411, 279] on button "Mover para finalizado" at bounding box center [427, 287] width 70 height 17
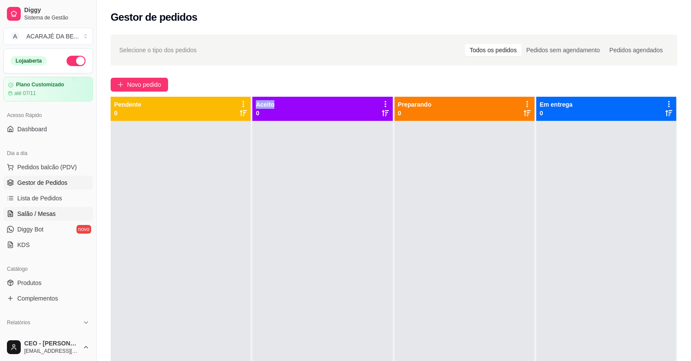
click at [22, 212] on span "Salão / Mesas" at bounding box center [36, 213] width 38 height 9
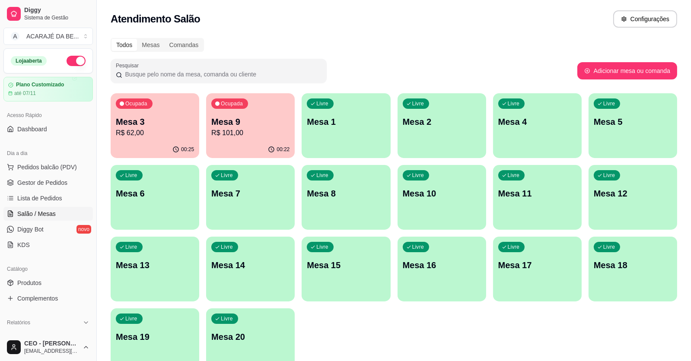
click at [231, 139] on div "Ocupada Mesa 9 R$ 101,00" at bounding box center [250, 117] width 89 height 48
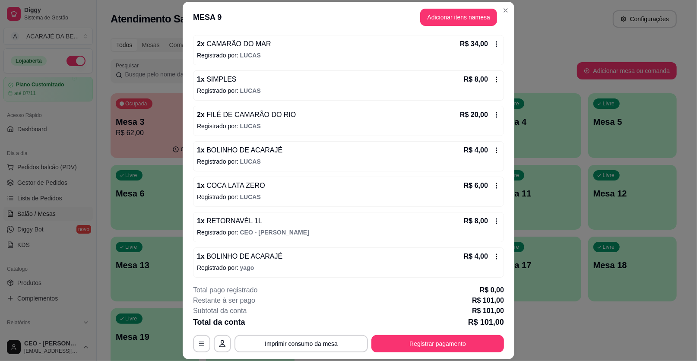
scroll to position [137, 0]
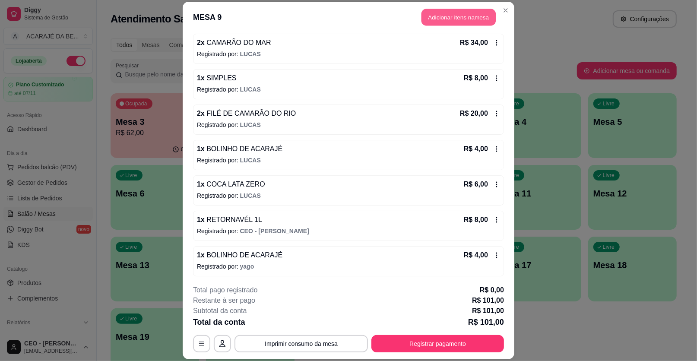
click at [452, 16] on button "Adicionar itens na mesa" at bounding box center [459, 17] width 74 height 17
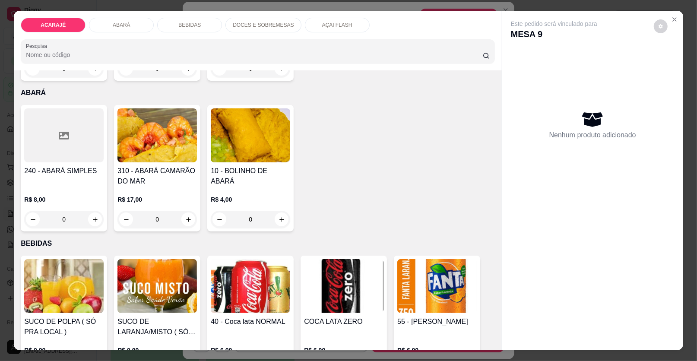
scroll to position [345, 0]
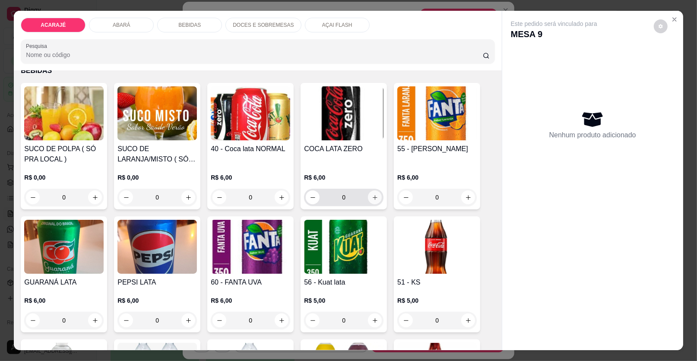
click at [371, 191] on button "increase-product-quantity" at bounding box center [375, 197] width 14 height 14
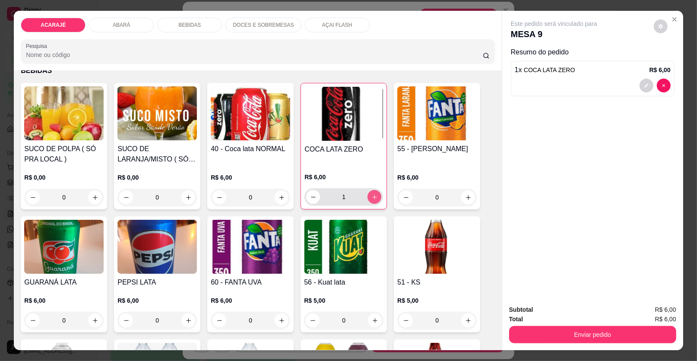
click at [371, 191] on button "increase-product-quantity" at bounding box center [375, 197] width 14 height 14
type input "3"
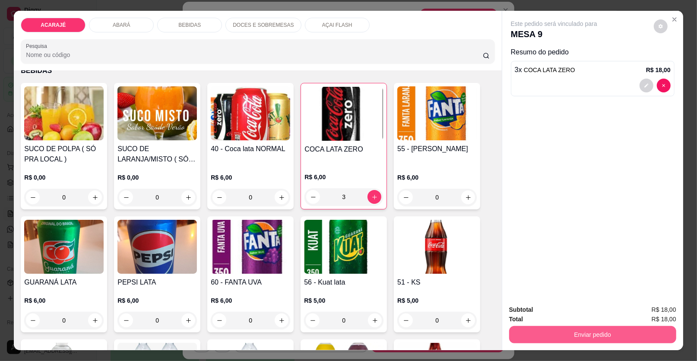
click at [556, 330] on button "Enviar pedido" at bounding box center [592, 334] width 167 height 17
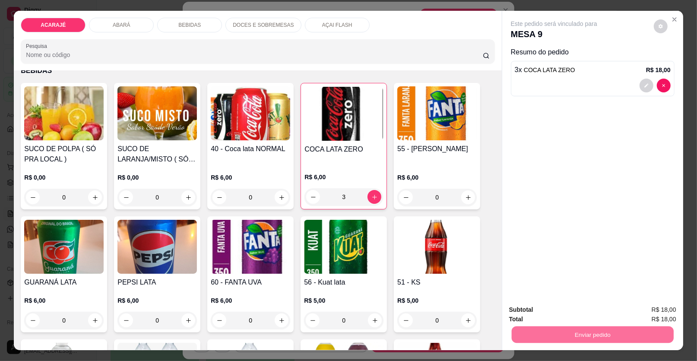
click at [647, 316] on button "Enviar pedido" at bounding box center [654, 313] width 48 height 16
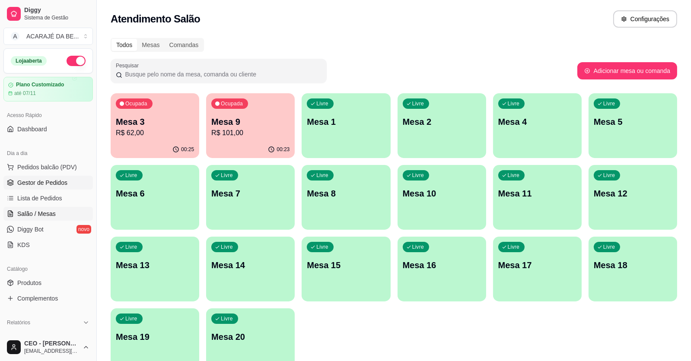
click at [54, 186] on span "Gestor de Pedidos" at bounding box center [42, 182] width 50 height 9
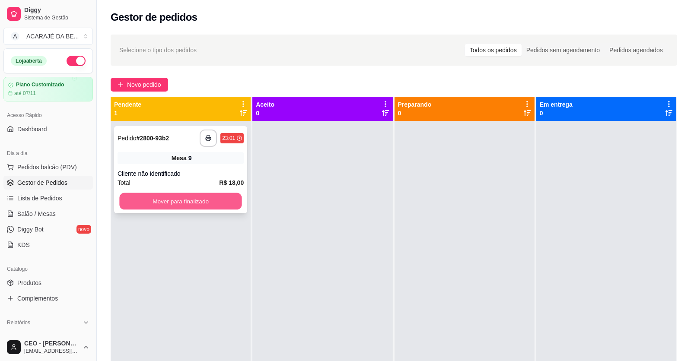
click at [202, 196] on button "Mover para finalizado" at bounding box center [180, 201] width 122 height 17
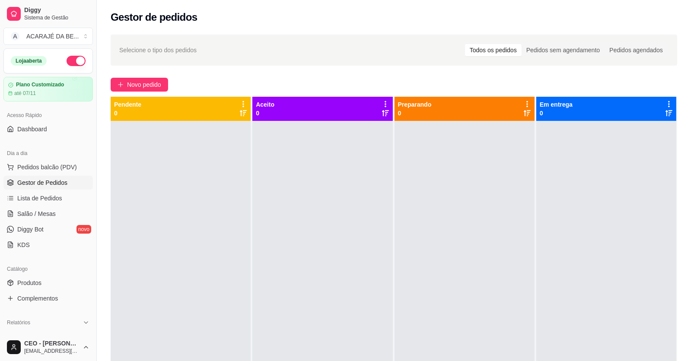
drag, startPoint x: 47, startPoint y: 171, endPoint x: 47, endPoint y: 176, distance: 5.2
click at [47, 174] on ul "Pedidos balcão (PDV) Gestor de Pedidos Lista de Pedidos Salão / Mesas Diggy Bot…" at bounding box center [47, 206] width 89 height 92
drag, startPoint x: 45, startPoint y: 210, endPoint x: 47, endPoint y: 229, distance: 18.7
click at [47, 229] on ul "Pedidos balcão (PDV) Gestor de Pedidos Lista de Pedidos Salão / Mesas Diggy Bot…" at bounding box center [47, 206] width 89 height 92
click at [42, 217] on span "Salão / Mesas" at bounding box center [36, 213] width 38 height 9
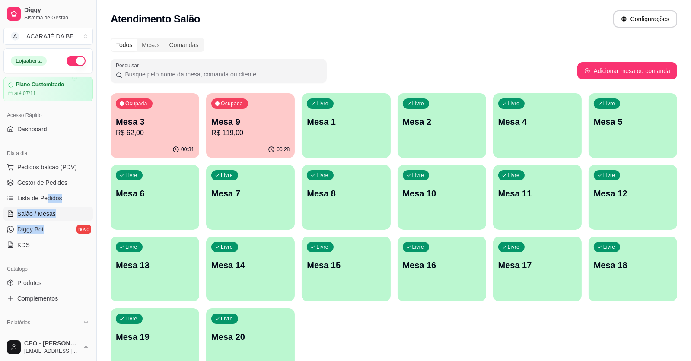
click at [249, 136] on p "R$ 119,00" at bounding box center [250, 133] width 78 height 10
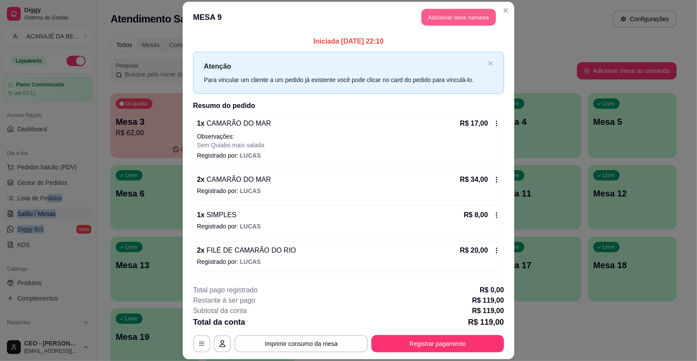
click at [459, 20] on button "Adicionar itens na mesa" at bounding box center [459, 17] width 74 height 17
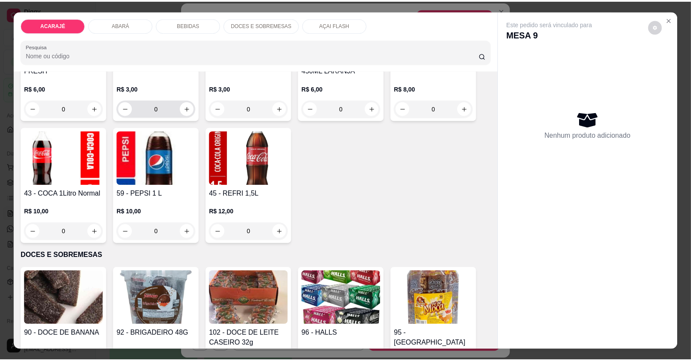
scroll to position [561, 0]
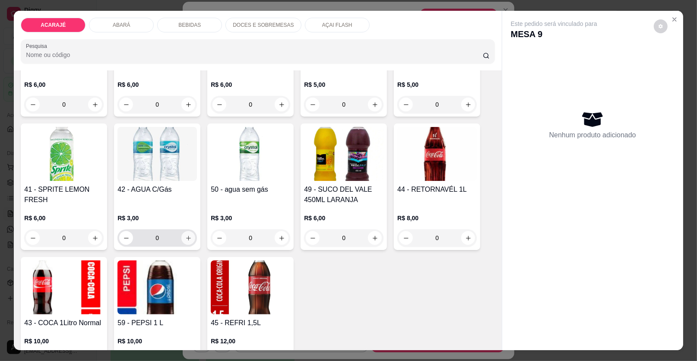
click at [184, 232] on button "increase-product-quantity" at bounding box center [188, 238] width 14 height 14
type input "1"
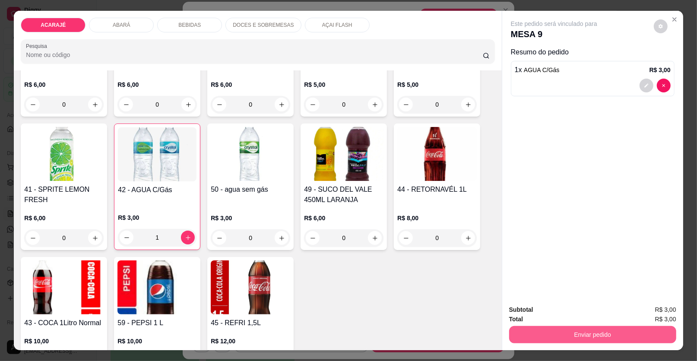
click at [525, 328] on button "Enviar pedido" at bounding box center [592, 334] width 167 height 17
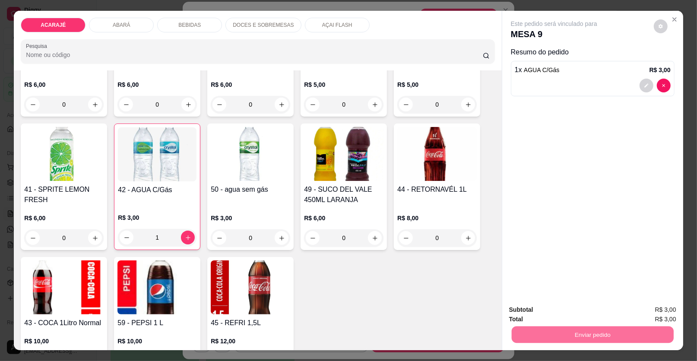
click at [650, 309] on button "Enviar pedido" at bounding box center [653, 313] width 49 height 16
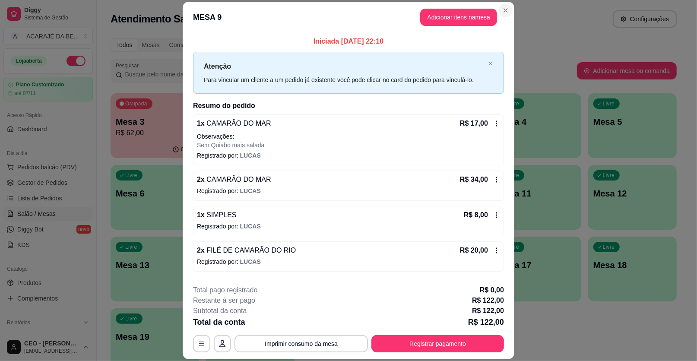
click at [498, 6] on section "MESA 9 Adicionar itens na mesa Iniciada [DATE] 22:10 Atenção Para vincular um c…" at bounding box center [349, 181] width 332 height 358
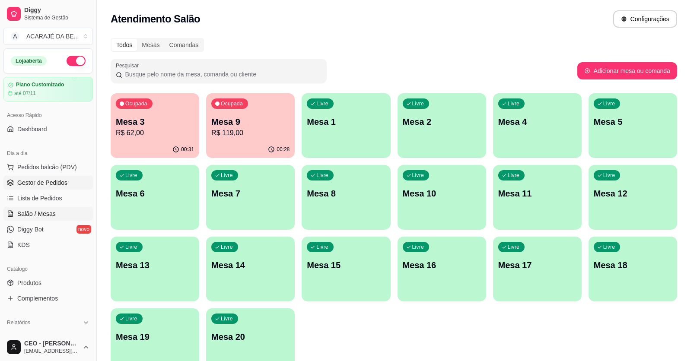
click at [28, 179] on span "Gestor de Pedidos" at bounding box center [42, 182] width 50 height 9
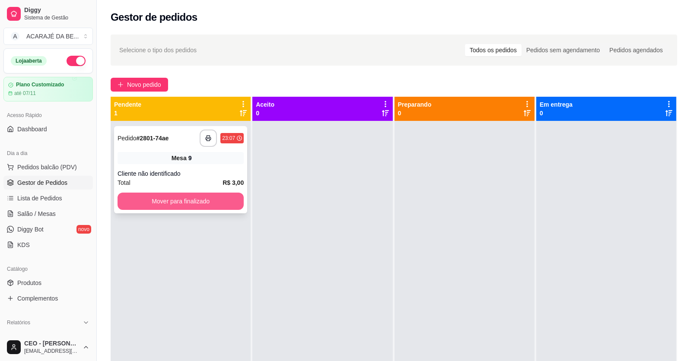
click at [153, 200] on button "Mover para finalizado" at bounding box center [180, 201] width 126 height 17
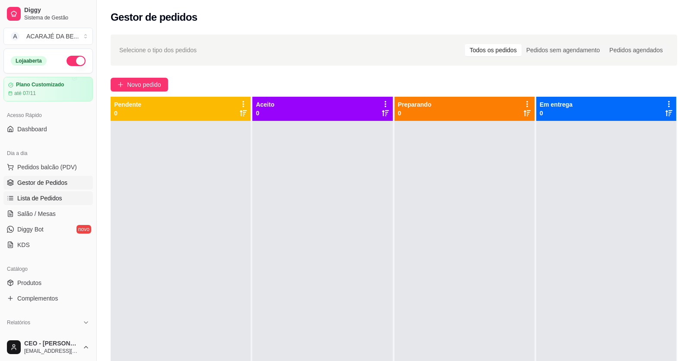
click at [26, 200] on span "Lista de Pedidos" at bounding box center [39, 198] width 45 height 9
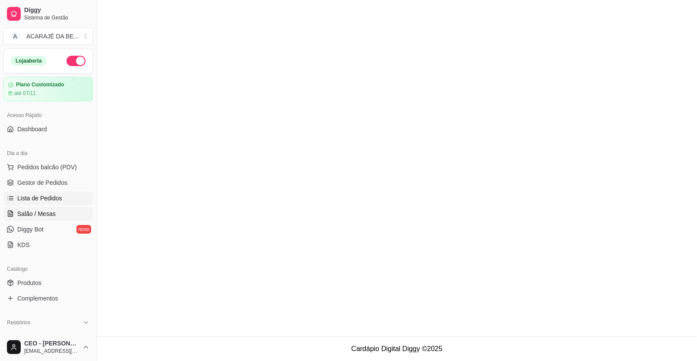
click at [29, 212] on span "Salão / Mesas" at bounding box center [36, 213] width 38 height 9
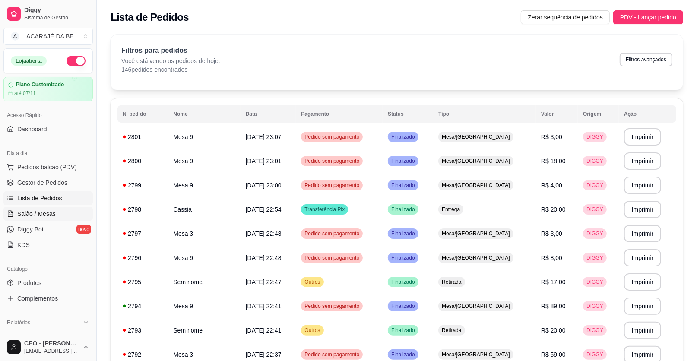
click at [29, 212] on span "Salão / Mesas" at bounding box center [36, 213] width 38 height 9
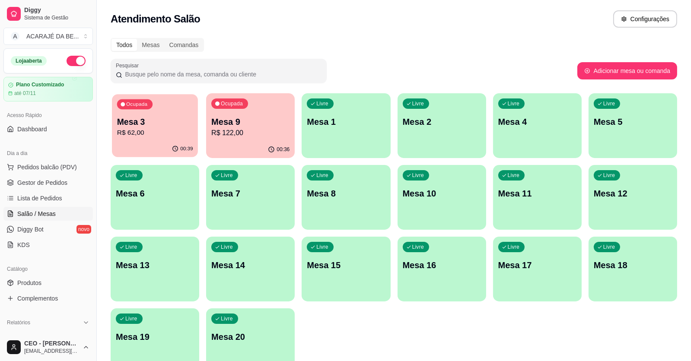
click at [145, 125] on p "Mesa 3" at bounding box center [155, 122] width 76 height 12
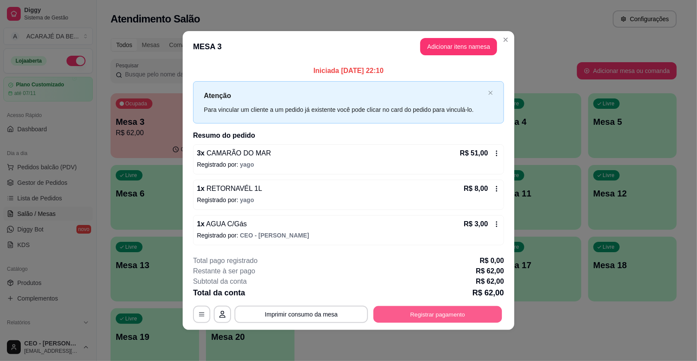
click at [413, 309] on button "Registrar pagamento" at bounding box center [438, 314] width 129 height 17
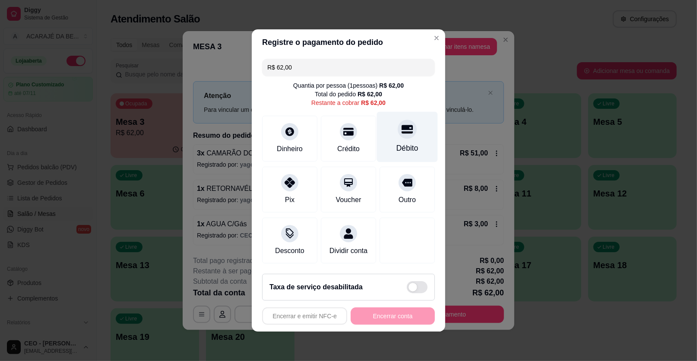
click at [395, 138] on div "Débito" at bounding box center [407, 137] width 61 height 51
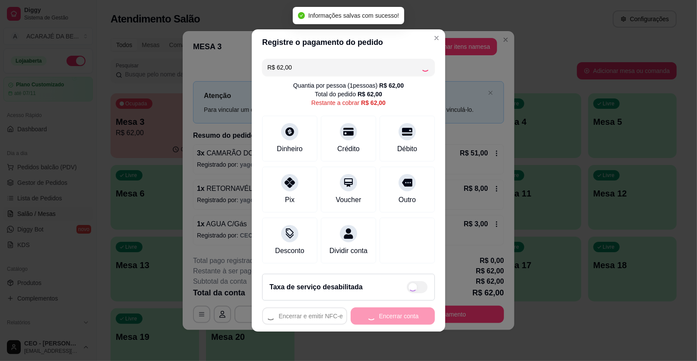
type input "R$ 0,00"
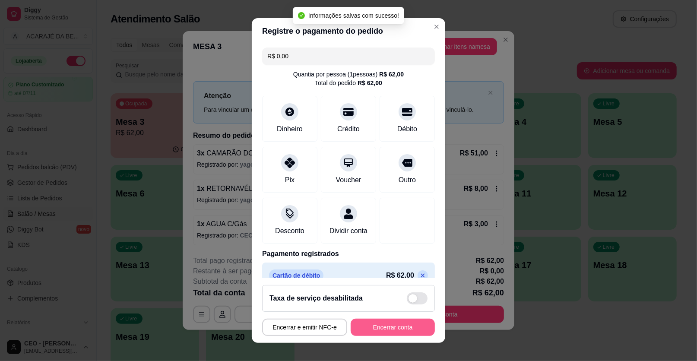
click at [370, 333] on button "Encerrar conta" at bounding box center [393, 327] width 84 height 17
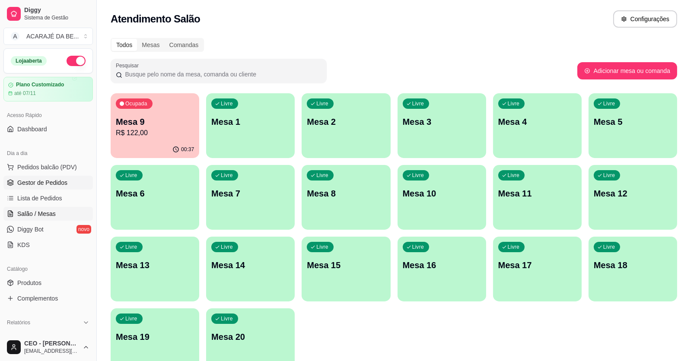
click at [29, 186] on span "Gestor de Pedidos" at bounding box center [42, 182] width 50 height 9
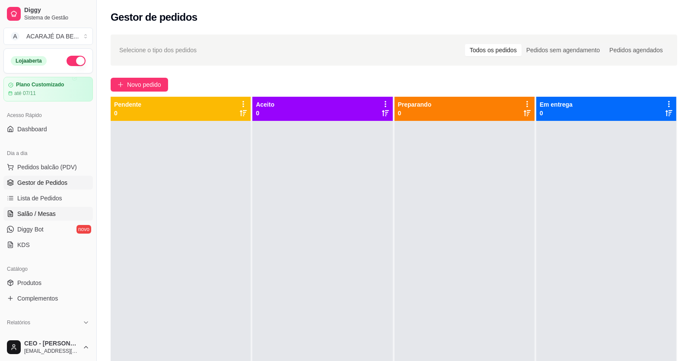
click at [51, 213] on span "Salão / Mesas" at bounding box center [36, 213] width 38 height 9
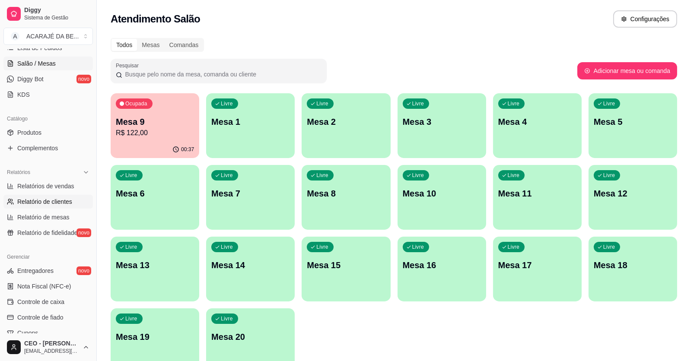
scroll to position [172, 0]
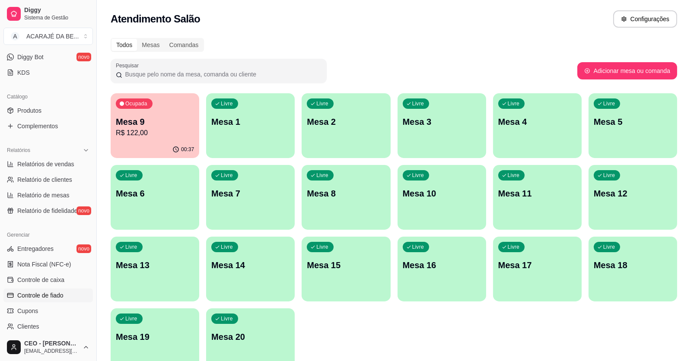
click at [52, 296] on span "Controle de fiado" at bounding box center [40, 295] width 46 height 9
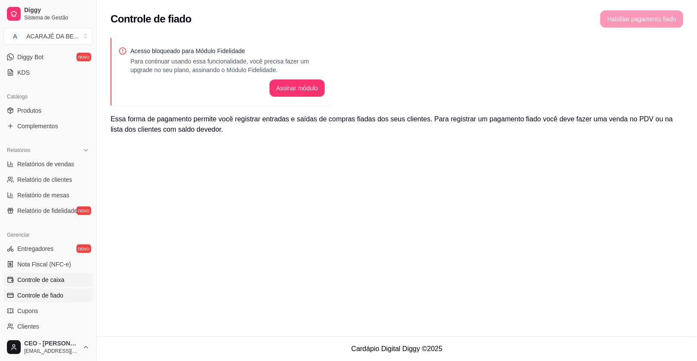
click at [45, 279] on span "Controle de caixa" at bounding box center [40, 280] width 47 height 9
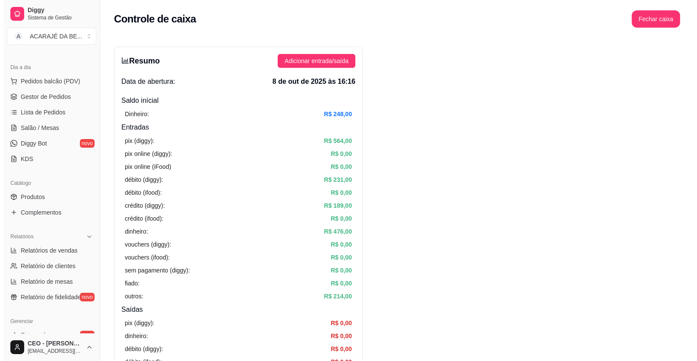
scroll to position [43, 0]
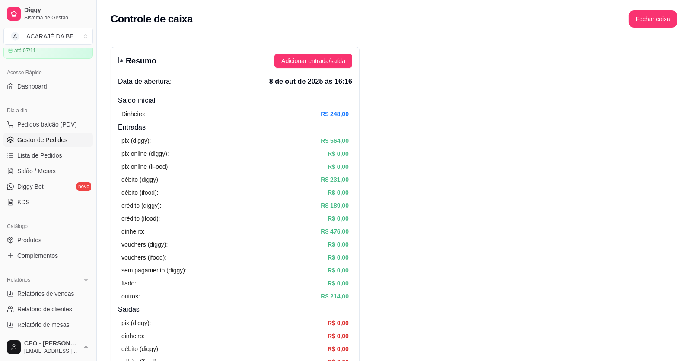
click at [27, 144] on link "Gestor de Pedidos" at bounding box center [47, 140] width 89 height 14
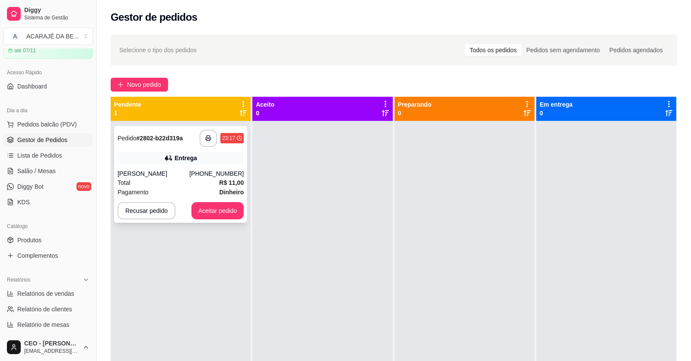
click at [158, 186] on div "Total R$ 11,00" at bounding box center [180, 183] width 126 height 10
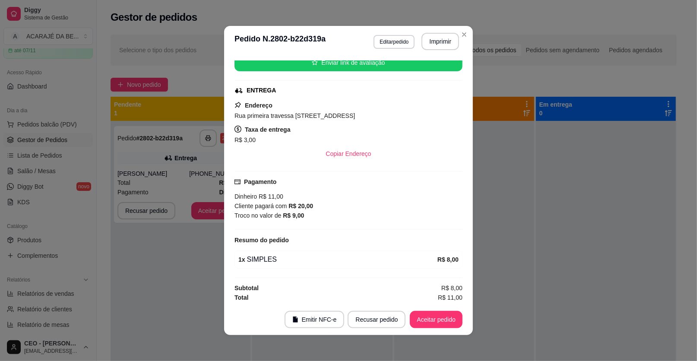
scroll to position [113, 0]
click at [434, 45] on button "Imprimir" at bounding box center [440, 41] width 36 height 17
click at [422, 322] on button "Aceitar pedido" at bounding box center [436, 319] width 53 height 17
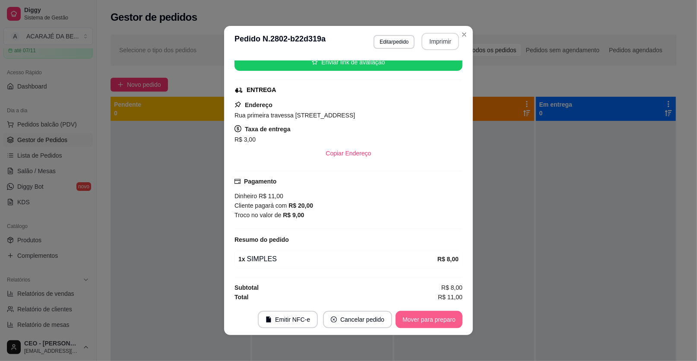
click at [434, 318] on button "Mover para preparo" at bounding box center [429, 319] width 67 height 17
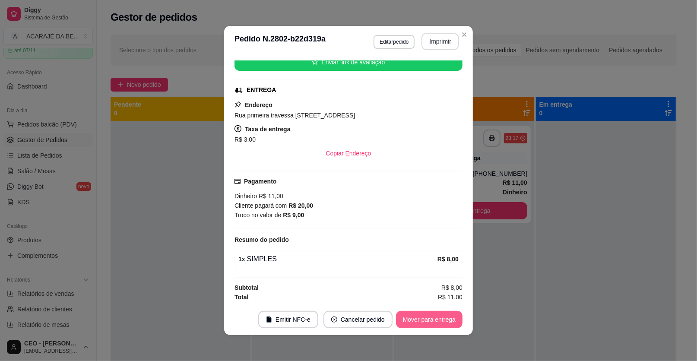
click at [439, 319] on button "Mover para entrega" at bounding box center [429, 319] width 67 height 17
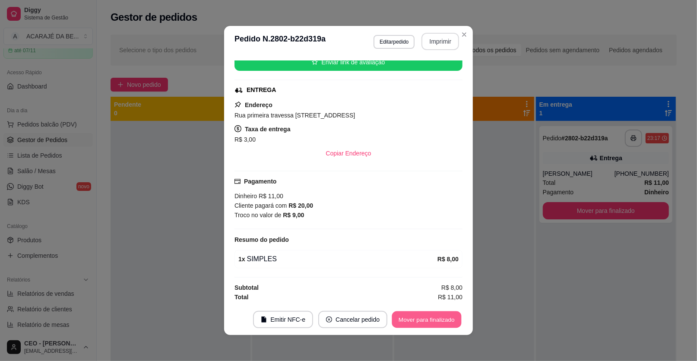
click at [439, 319] on button "Mover para finalizado" at bounding box center [427, 319] width 70 height 17
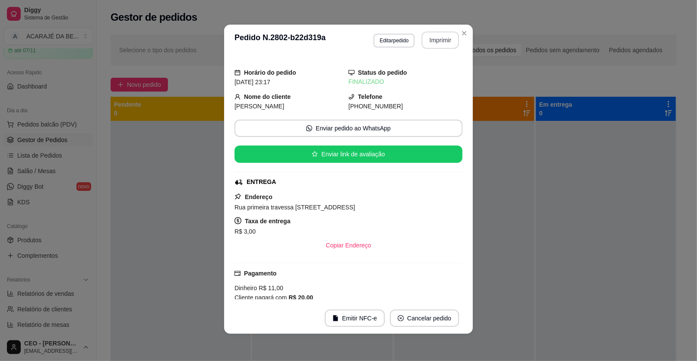
scroll to position [2, 0]
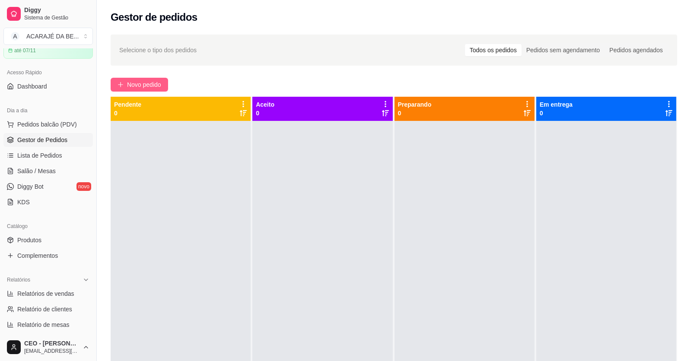
click at [129, 85] on span "Novo pedido" at bounding box center [144, 85] width 34 height 10
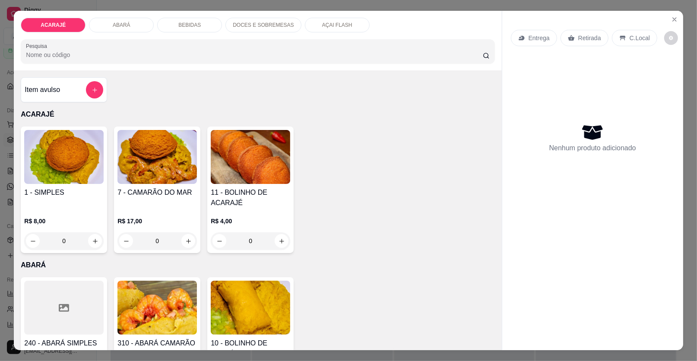
scroll to position [130, 0]
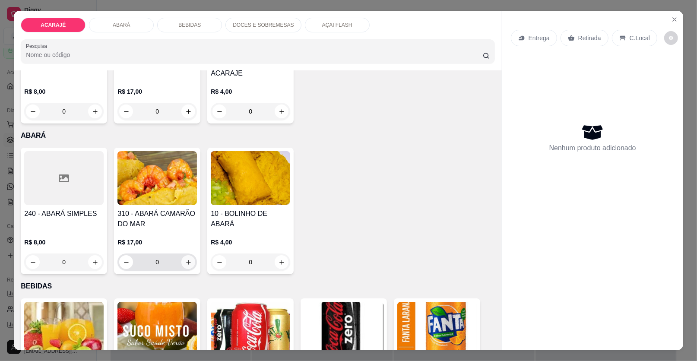
click at [185, 264] on icon "increase-product-quantity" at bounding box center [188, 262] width 6 height 6
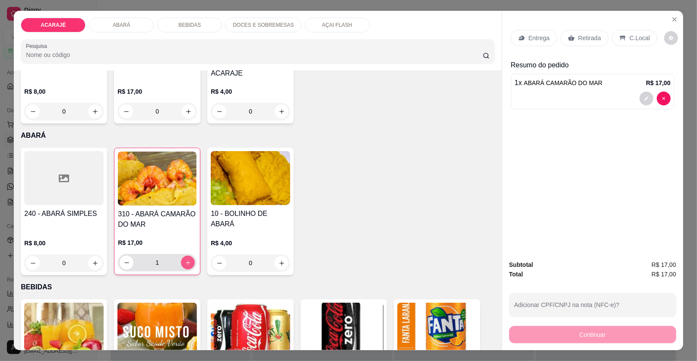
click at [185, 264] on icon "increase-product-quantity" at bounding box center [188, 263] width 6 height 6
click at [120, 264] on button "decrease-product-quantity" at bounding box center [127, 263] width 14 height 14
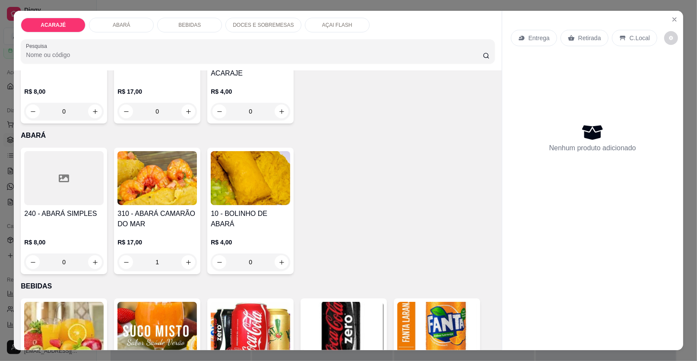
type input "0"
click at [88, 261] on button "increase-product-quantity" at bounding box center [95, 262] width 14 height 14
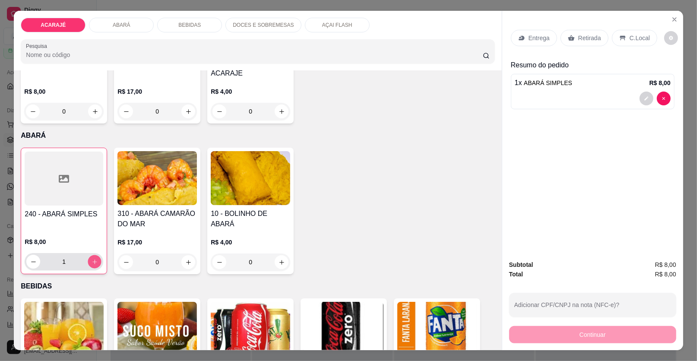
click at [88, 261] on button "increase-product-quantity" at bounding box center [94, 261] width 13 height 13
type input "2"
click at [578, 35] on p "Retirada" at bounding box center [589, 38] width 23 height 9
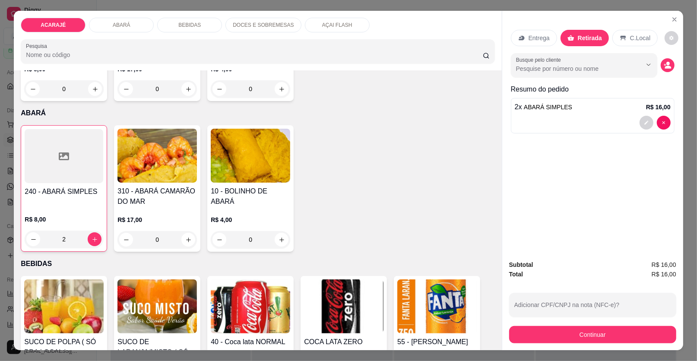
scroll to position [216, 0]
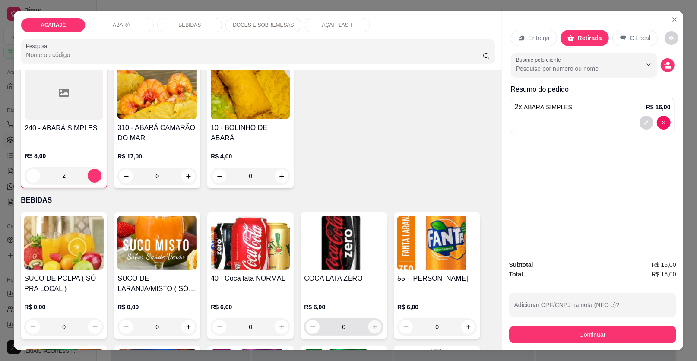
click at [372, 326] on icon "increase-product-quantity" at bounding box center [375, 327] width 6 height 6
type input "1"
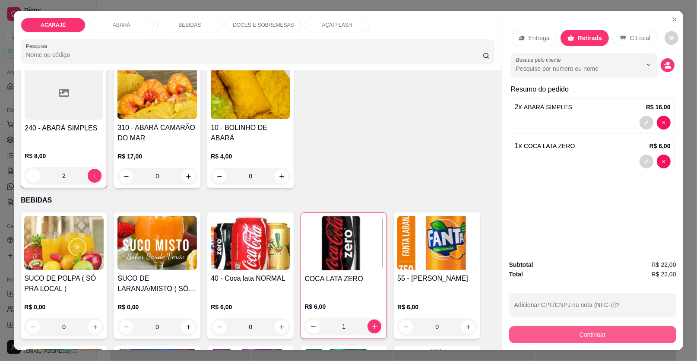
click at [514, 331] on button "Continuar" at bounding box center [592, 334] width 167 height 17
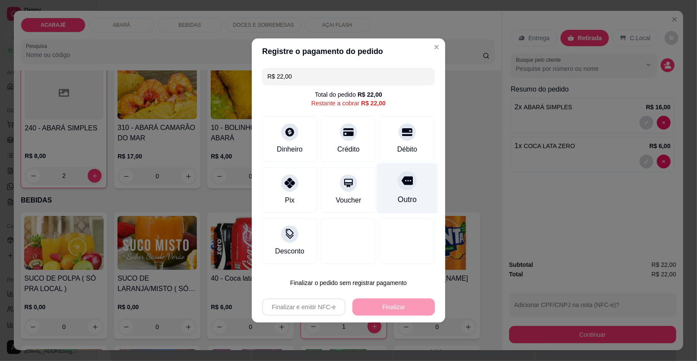
click at [404, 192] on div "Outro" at bounding box center [407, 188] width 61 height 51
type input "R$ 0,00"
click at [404, 192] on div "Outro" at bounding box center [407, 188] width 61 height 51
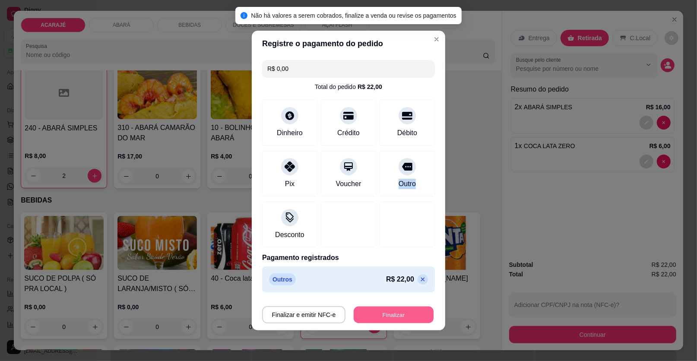
click at [389, 320] on button "Finalizar" at bounding box center [394, 315] width 80 height 17
type input "0"
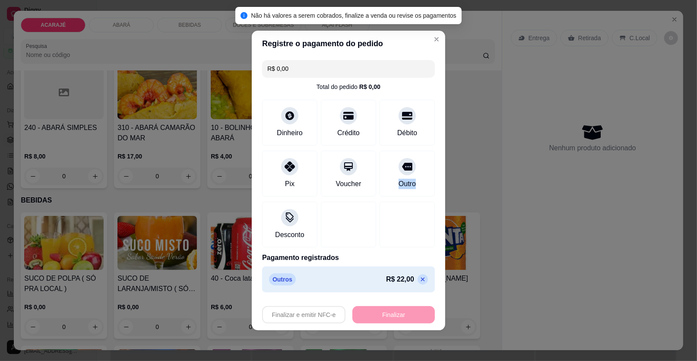
type input "-R$ 22,00"
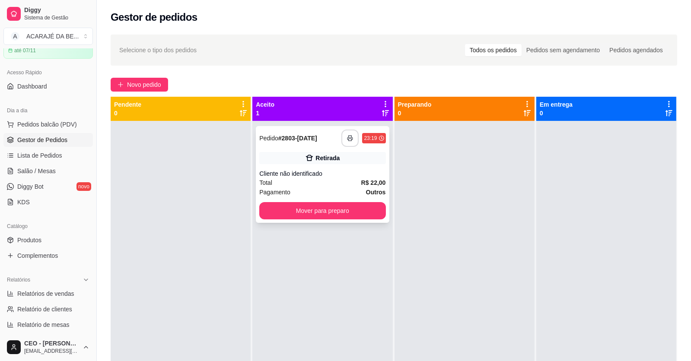
click at [349, 136] on polyline "button" at bounding box center [350, 137] width 3 height 2
click at [295, 212] on button "Mover para preparo" at bounding box center [322, 211] width 122 height 17
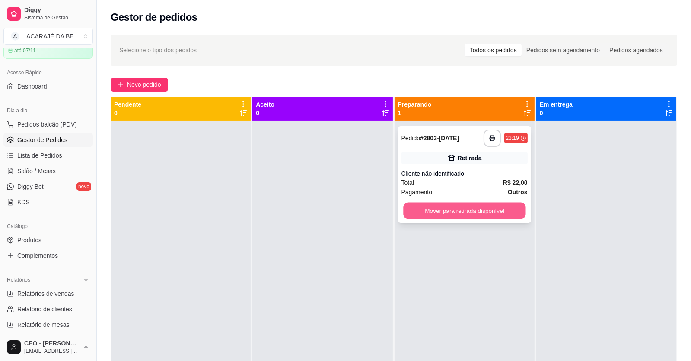
click at [403, 213] on button "Mover para retirada disponível" at bounding box center [464, 211] width 122 height 17
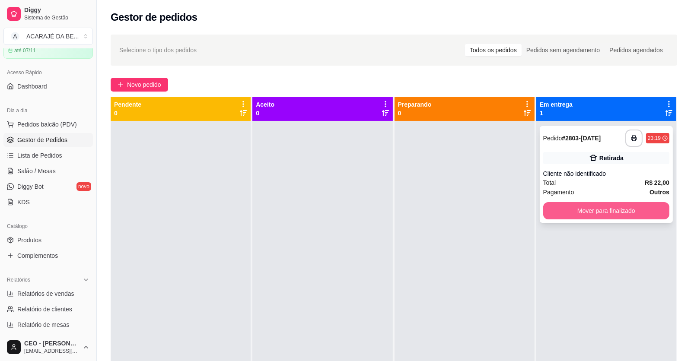
click at [556, 208] on button "Mover para finalizado" at bounding box center [606, 210] width 126 height 17
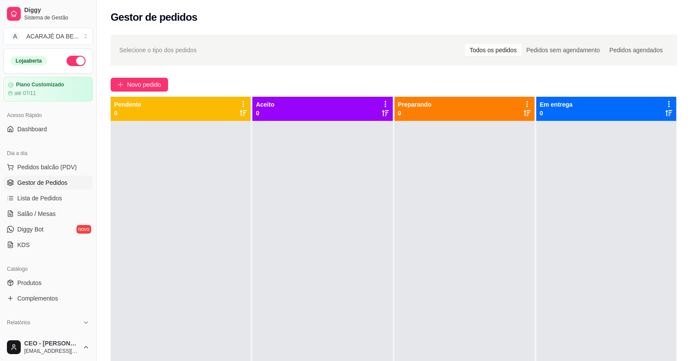
click at [70, 63] on button "button" at bounding box center [76, 61] width 19 height 10
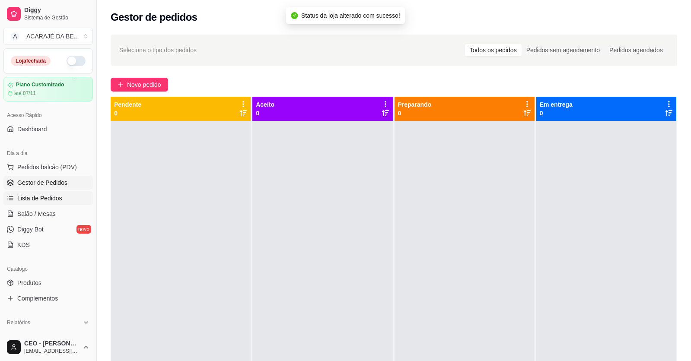
click at [50, 201] on span "Lista de Pedidos" at bounding box center [39, 198] width 45 height 9
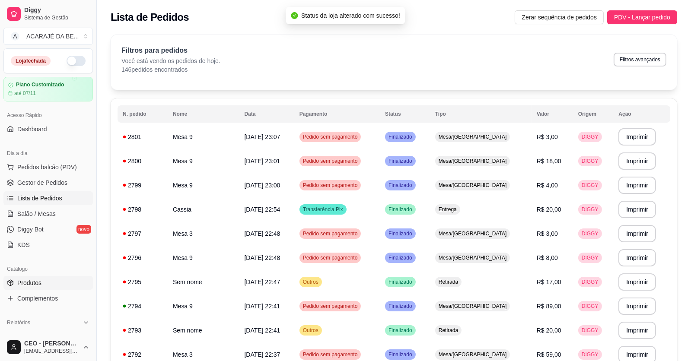
click at [29, 282] on span "Produtos" at bounding box center [29, 283] width 24 height 9
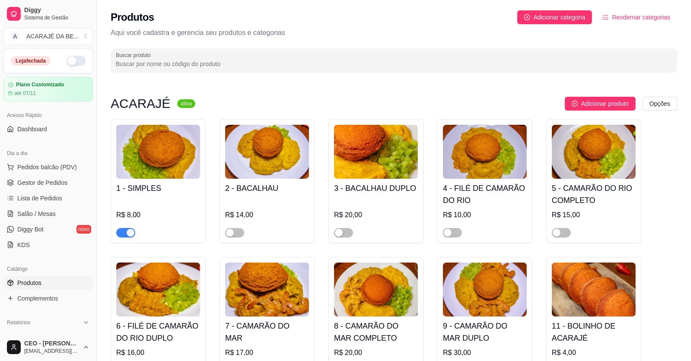
click at [131, 229] on span "button" at bounding box center [125, 233] width 19 height 10
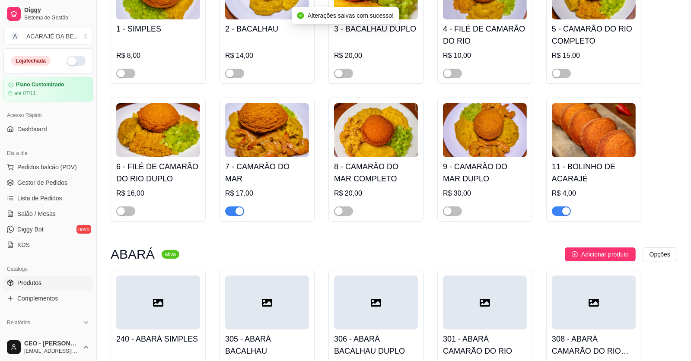
scroll to position [172, 0]
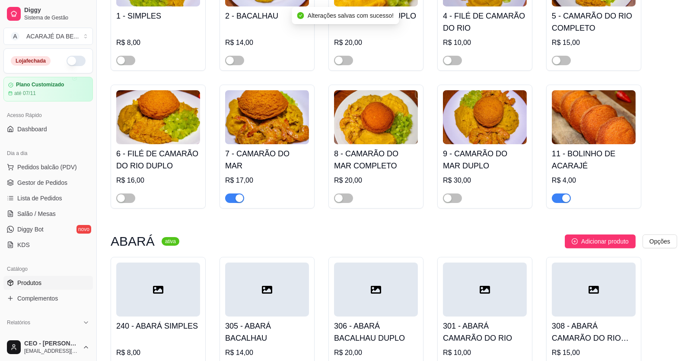
click at [230, 200] on span "button" at bounding box center [234, 198] width 19 height 10
click at [559, 202] on span "button" at bounding box center [560, 198] width 19 height 10
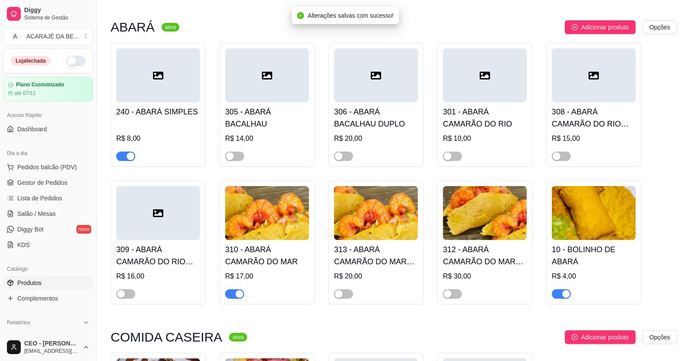
scroll to position [388, 0]
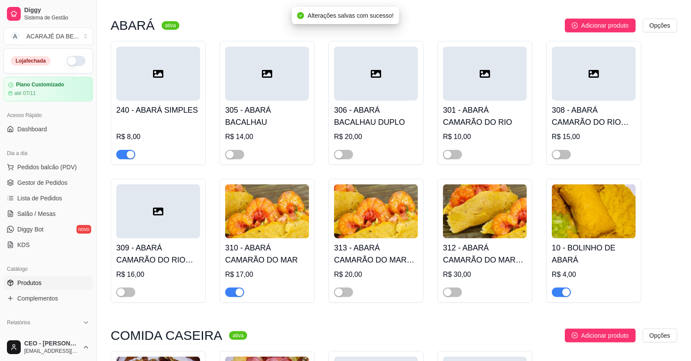
click at [126, 154] on button "button" at bounding box center [125, 155] width 19 height 10
click at [231, 293] on span "button" at bounding box center [234, 293] width 19 height 10
click at [559, 294] on span "button" at bounding box center [560, 293] width 19 height 10
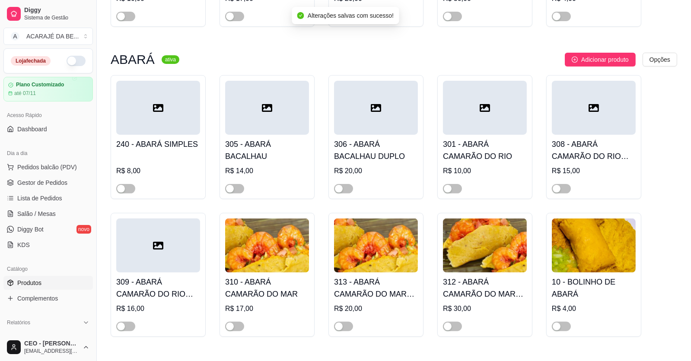
scroll to position [259, 0]
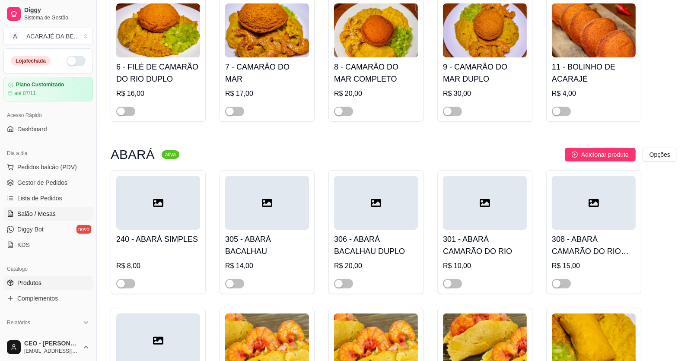
drag, startPoint x: 25, startPoint y: 211, endPoint x: 59, endPoint y: 208, distance: 34.3
click at [25, 211] on span "Salão / Mesas" at bounding box center [36, 213] width 38 height 9
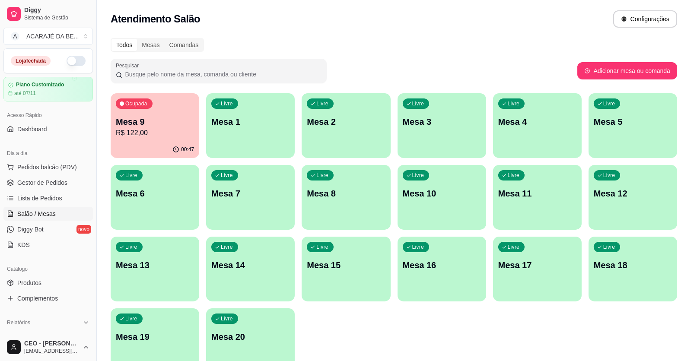
click at [134, 128] on p "R$ 122,00" at bounding box center [155, 133] width 78 height 10
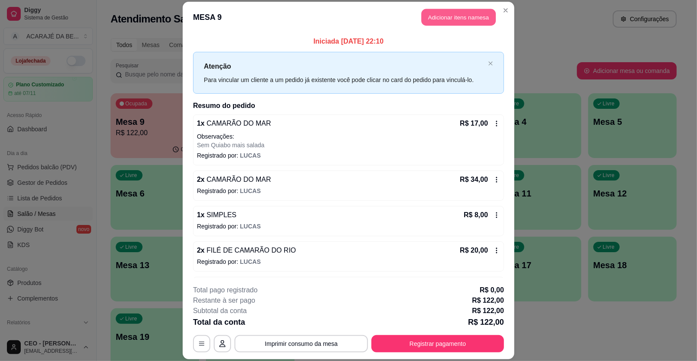
click at [466, 13] on button "Adicionar itens na mesa" at bounding box center [459, 17] width 74 height 17
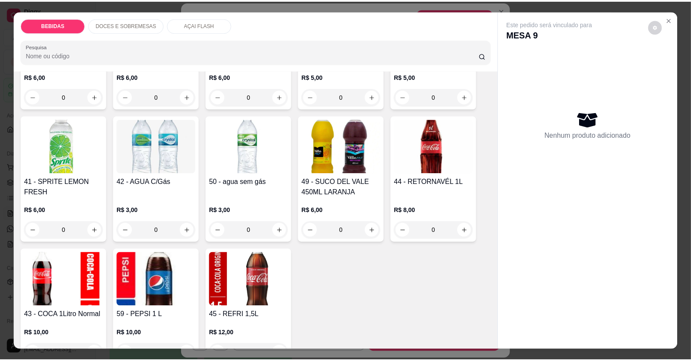
scroll to position [259, 0]
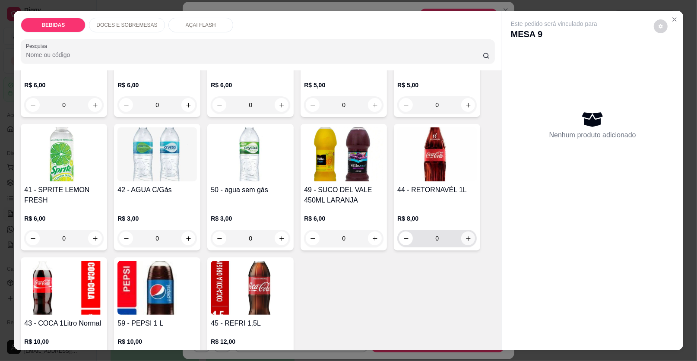
click at [465, 236] on icon "increase-product-quantity" at bounding box center [468, 238] width 6 height 6
type input "1"
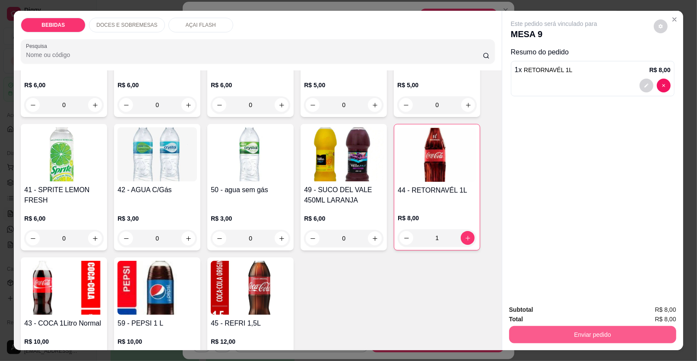
click at [580, 334] on button "Enviar pedido" at bounding box center [592, 334] width 167 height 17
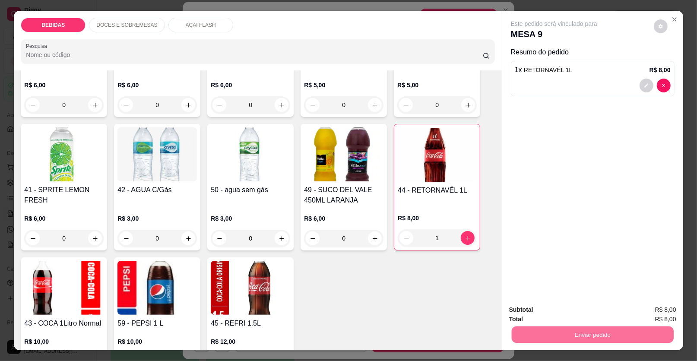
click at [655, 313] on button "Enviar pedido" at bounding box center [653, 313] width 49 height 16
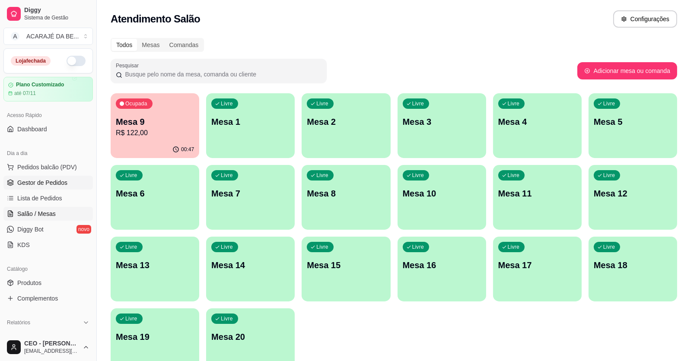
click at [65, 176] on link "Gestor de Pedidos" at bounding box center [47, 183] width 89 height 14
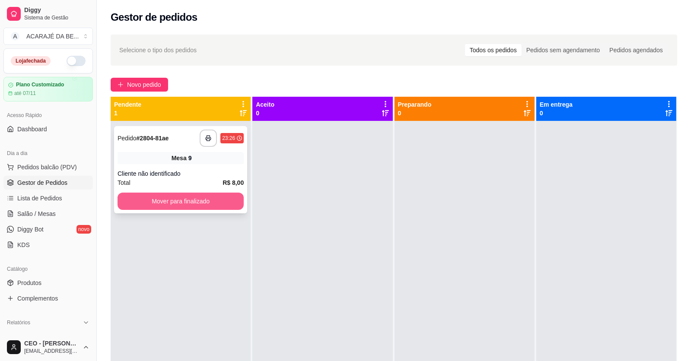
click at [174, 198] on button "Mover para finalizado" at bounding box center [180, 201] width 126 height 17
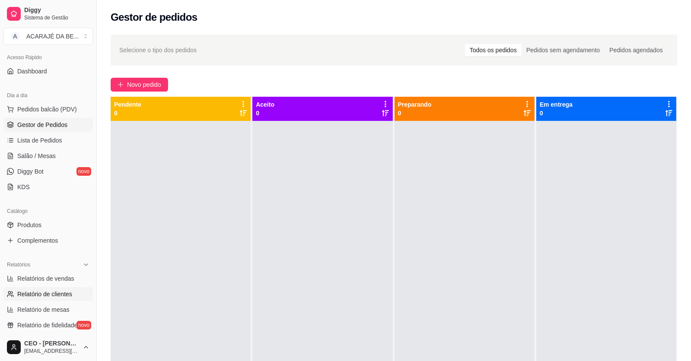
scroll to position [43, 0]
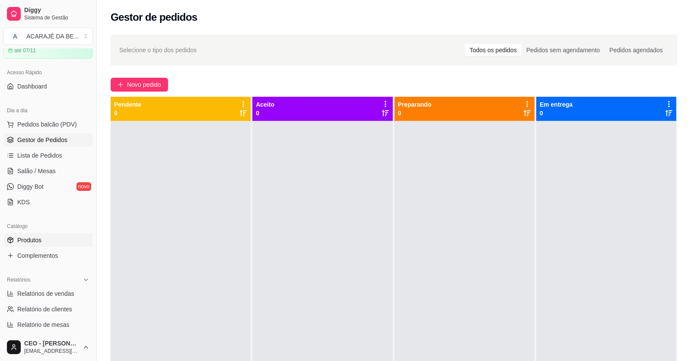
click at [41, 242] on span "Produtos" at bounding box center [29, 240] width 24 height 9
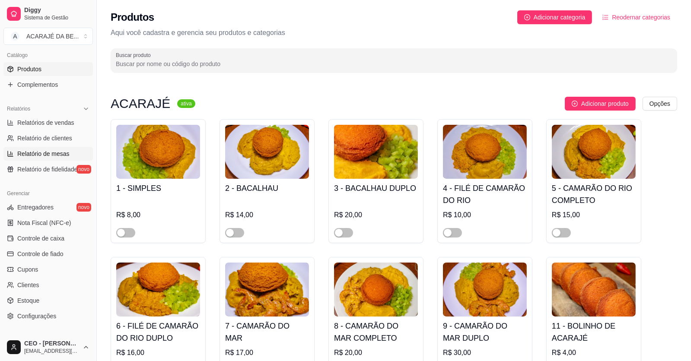
scroll to position [216, 0]
click at [50, 232] on span "Controle de caixa" at bounding box center [40, 236] width 47 height 9
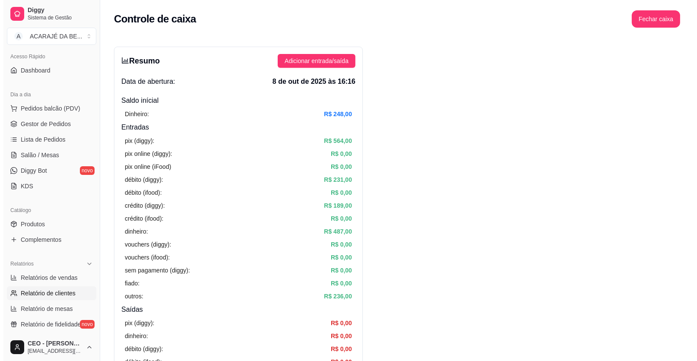
scroll to position [43, 0]
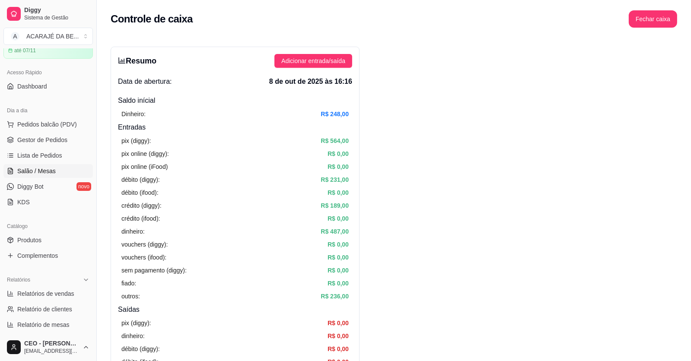
click at [30, 165] on link "Salão / Mesas" at bounding box center [47, 171] width 89 height 14
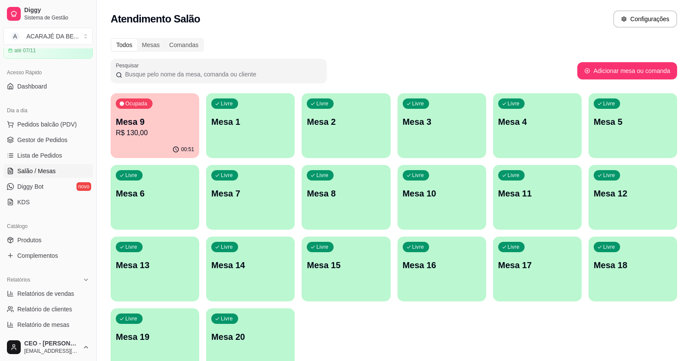
click at [161, 135] on p "R$ 130,00" at bounding box center [155, 133] width 78 height 10
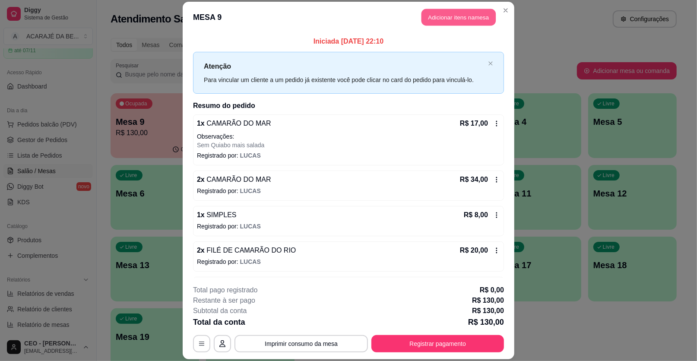
click at [441, 16] on button "Adicionar itens na mesa" at bounding box center [459, 17] width 74 height 17
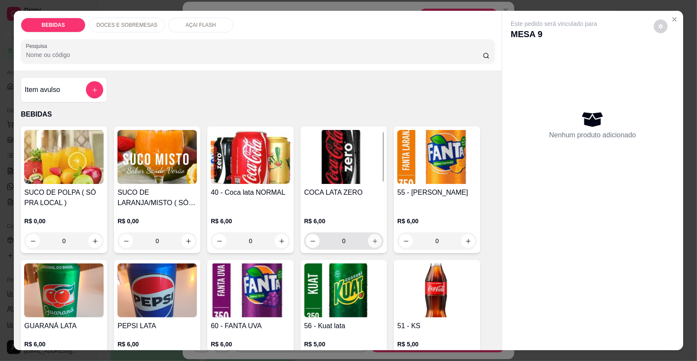
click at [373, 238] on icon "increase-product-quantity" at bounding box center [375, 241] width 6 height 6
type input "1"
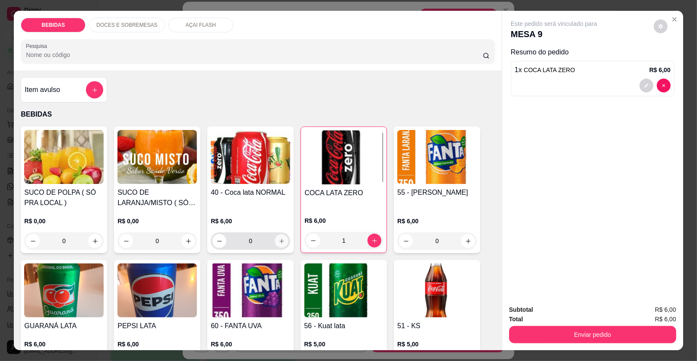
click at [281, 241] on icon "increase-product-quantity" at bounding box center [282, 241] width 6 height 6
type input "1"
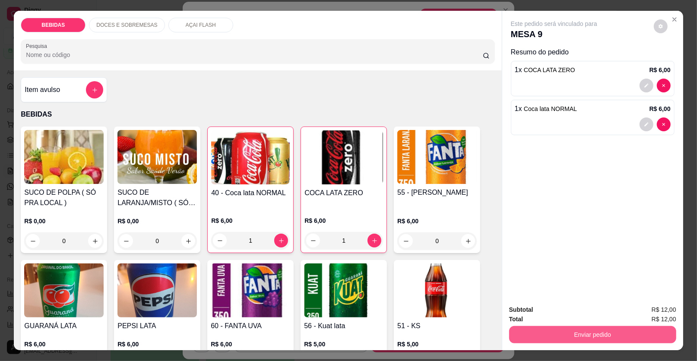
click at [541, 334] on button "Enviar pedido" at bounding box center [592, 334] width 167 height 17
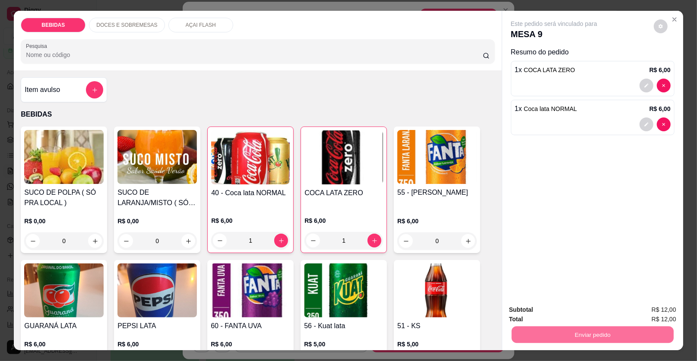
click at [648, 309] on button "Enviar pedido" at bounding box center [653, 313] width 49 height 16
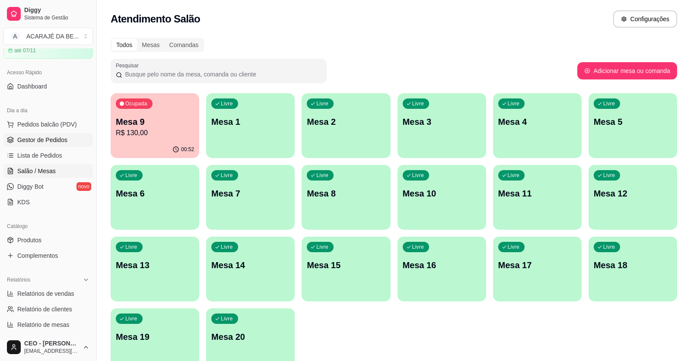
click at [44, 139] on span "Gestor de Pedidos" at bounding box center [42, 140] width 50 height 9
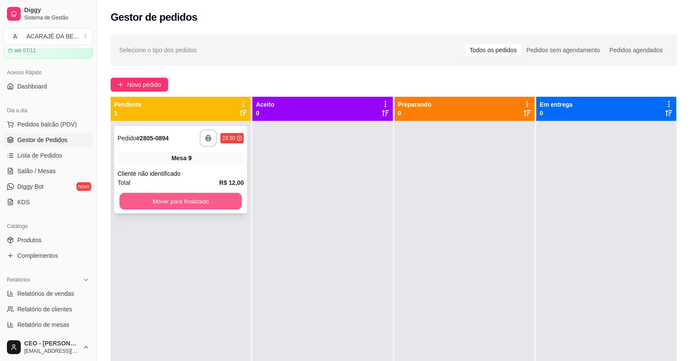
click at [191, 199] on button "Mover para finalizado" at bounding box center [180, 201] width 122 height 17
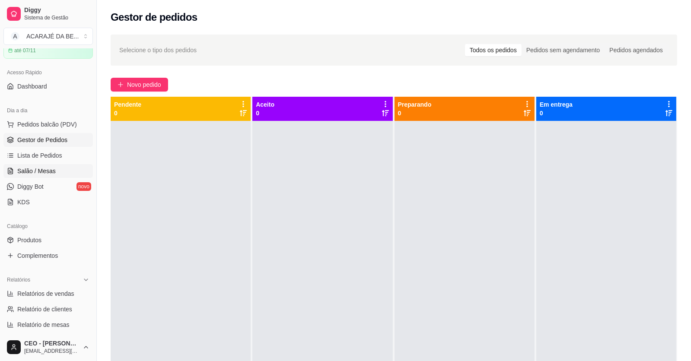
click at [29, 174] on span "Salão / Mesas" at bounding box center [36, 171] width 38 height 9
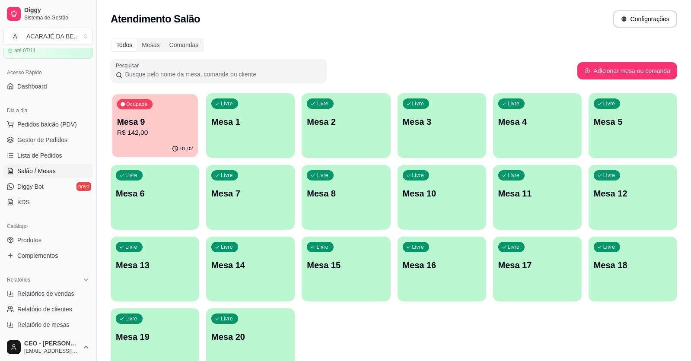
click at [158, 137] on p "R$ 142,00" at bounding box center [155, 133] width 76 height 10
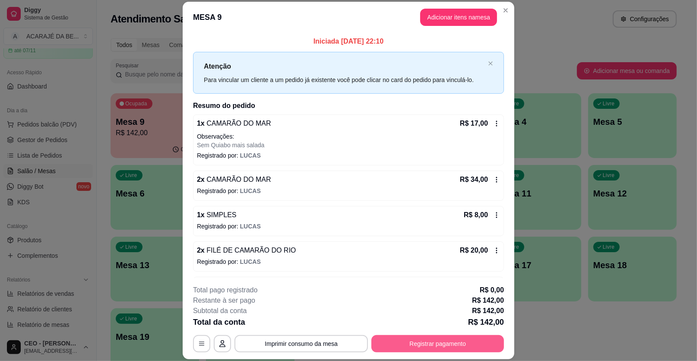
click at [423, 350] on button "Registrar pagamento" at bounding box center [437, 343] width 133 height 17
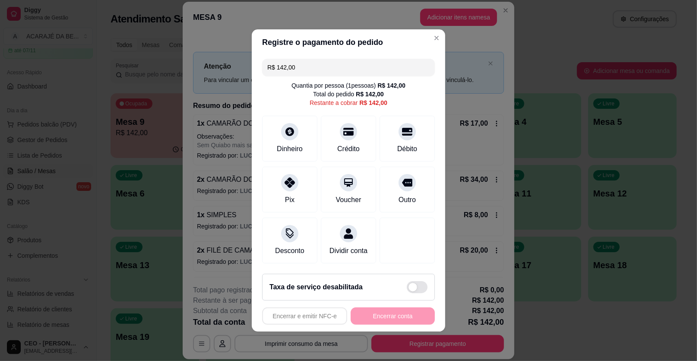
drag, startPoint x: 303, startPoint y: 65, endPoint x: 275, endPoint y: 65, distance: 28.5
click at [275, 65] on input "R$ 142,00" at bounding box center [348, 67] width 162 height 17
click at [390, 139] on div "Débito" at bounding box center [407, 137] width 61 height 51
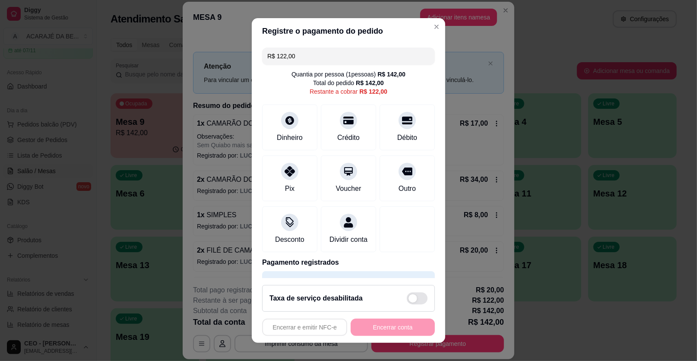
click at [386, 60] on input "R$ 122,00" at bounding box center [348, 56] width 162 height 17
drag, startPoint x: 310, startPoint y: 53, endPoint x: 273, endPoint y: 53, distance: 37.1
click at [273, 53] on input "R$ 122,00" at bounding box center [348, 56] width 162 height 17
click at [352, 138] on div "Crédito" at bounding box center [348, 126] width 61 height 51
click at [323, 58] on input "R$ 102,00" at bounding box center [348, 56] width 162 height 17
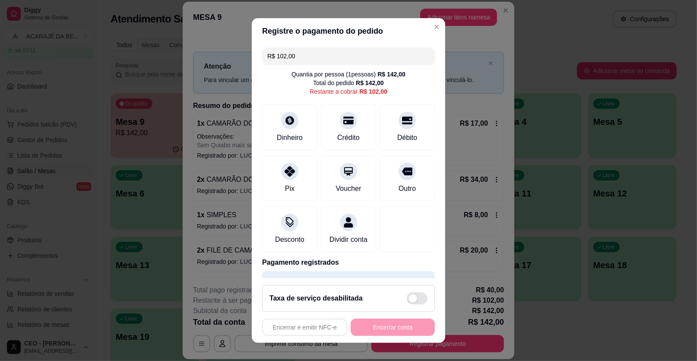
drag, startPoint x: 316, startPoint y: 62, endPoint x: 273, endPoint y: 59, distance: 43.7
click at [273, 59] on input "R$ 102,00" at bounding box center [348, 56] width 162 height 17
click at [396, 132] on div "Débito" at bounding box center [407, 136] width 22 height 11
click at [301, 54] on input "R$ 56,00" at bounding box center [348, 56] width 162 height 17
drag, startPoint x: 301, startPoint y: 54, endPoint x: 274, endPoint y: 51, distance: 27.8
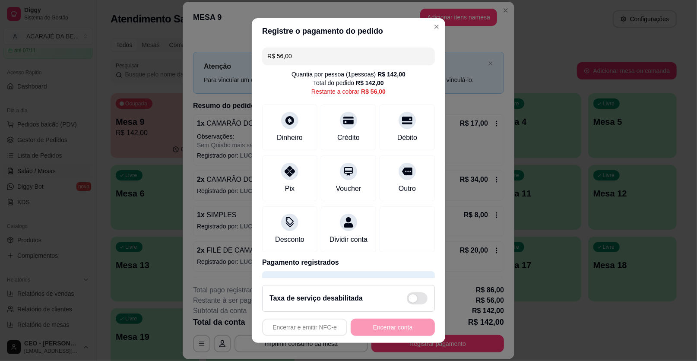
click at [273, 51] on input "R$ 56,00" at bounding box center [348, 56] width 162 height 17
drag, startPoint x: 346, startPoint y: 125, endPoint x: 345, endPoint y: 118, distance: 6.6
click at [346, 125] on div "Crédito" at bounding box center [348, 126] width 61 height 51
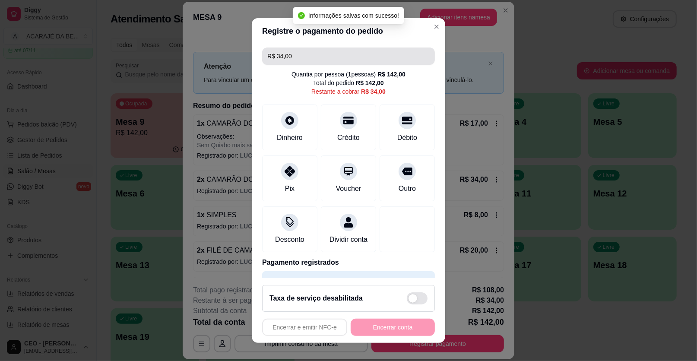
click at [330, 61] on input "R$ 34,00" at bounding box center [348, 56] width 162 height 17
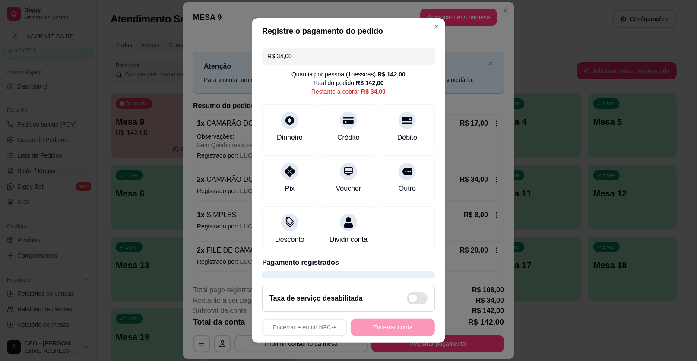
drag, startPoint x: 377, startPoint y: 57, endPoint x: 272, endPoint y: 57, distance: 105.8
click at [272, 57] on input "R$ 34,00" at bounding box center [348, 56] width 162 height 17
click at [384, 129] on div "Débito" at bounding box center [407, 126] width 61 height 51
click at [339, 61] on input "R$ 8,00" at bounding box center [348, 56] width 162 height 17
click at [396, 136] on div "Débito" at bounding box center [407, 136] width 22 height 11
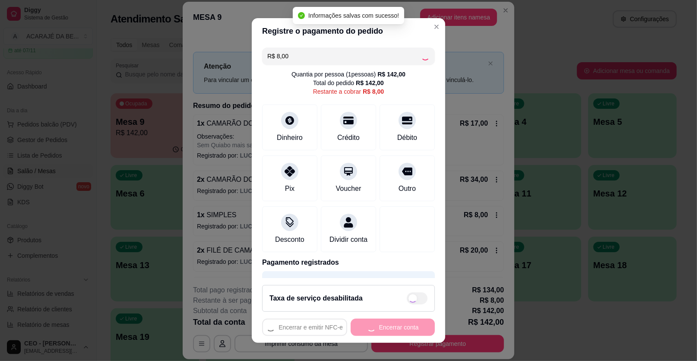
type input "R$ 0,00"
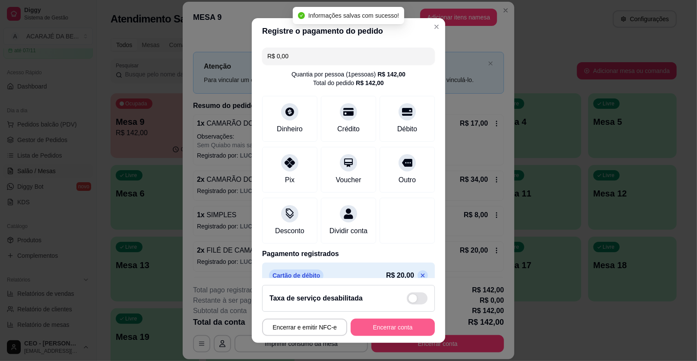
click at [389, 326] on button "Encerrar conta" at bounding box center [393, 327] width 84 height 17
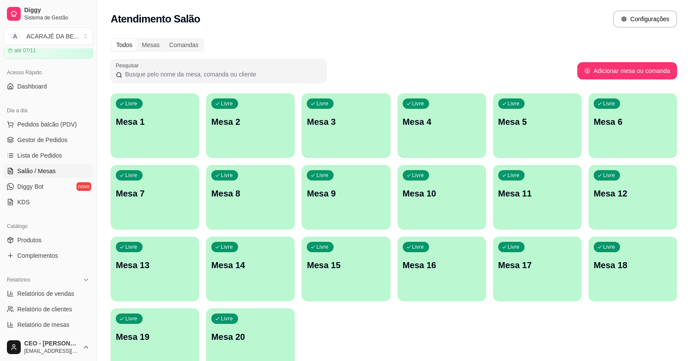
click at [36, 147] on ul "Pedidos balcão (PDV) Gestor de Pedidos Lista de Pedidos Salão / Mesas Diggy Bot…" at bounding box center [47, 163] width 89 height 92
click at [36, 143] on span "Gestor de Pedidos" at bounding box center [42, 140] width 50 height 9
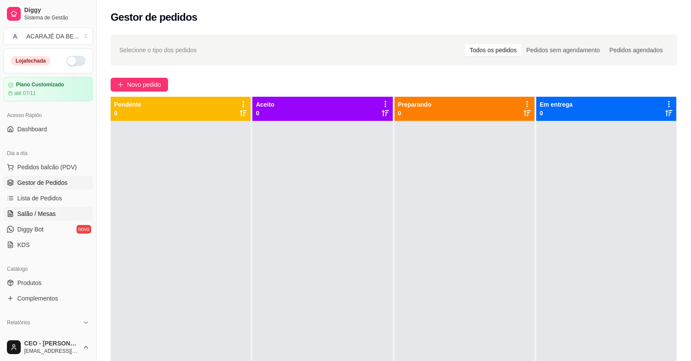
click at [16, 218] on link "Salão / Mesas" at bounding box center [47, 214] width 89 height 14
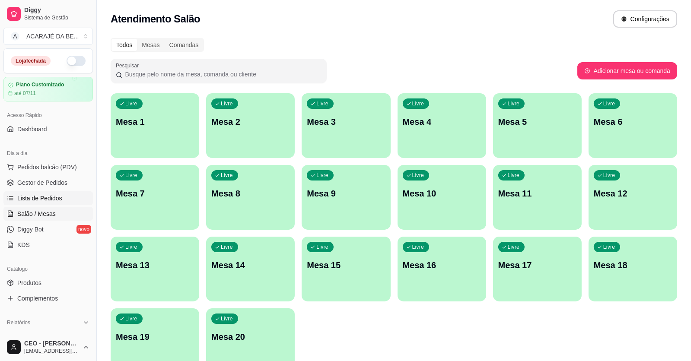
click at [52, 196] on span "Lista de Pedidos" at bounding box center [39, 198] width 45 height 9
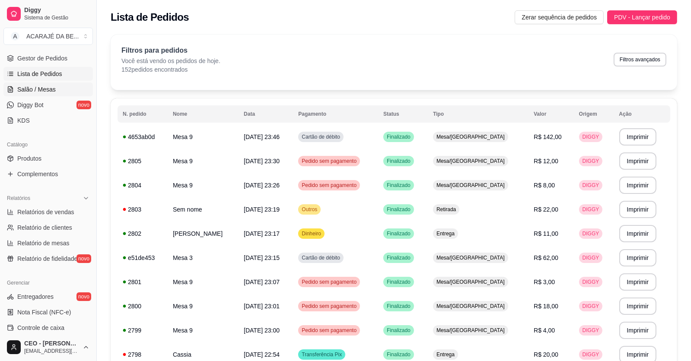
scroll to position [216, 0]
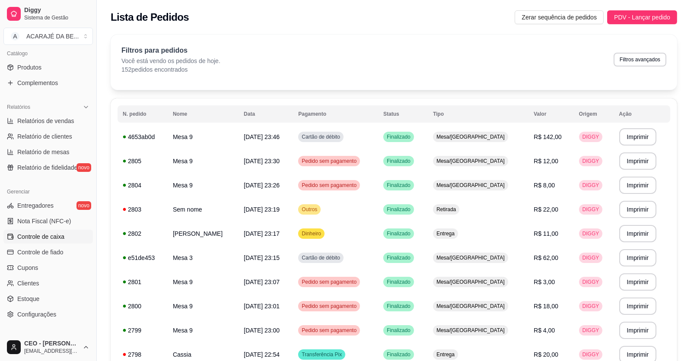
click at [53, 241] on link "Controle de caixa" at bounding box center [47, 237] width 89 height 14
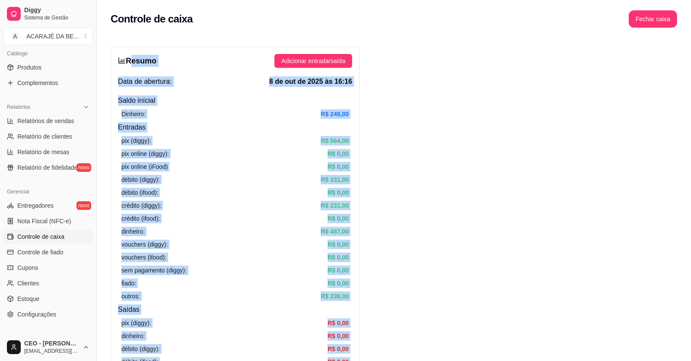
drag, startPoint x: 568, startPoint y: 260, endPoint x: 128, endPoint y: 58, distance: 483.7
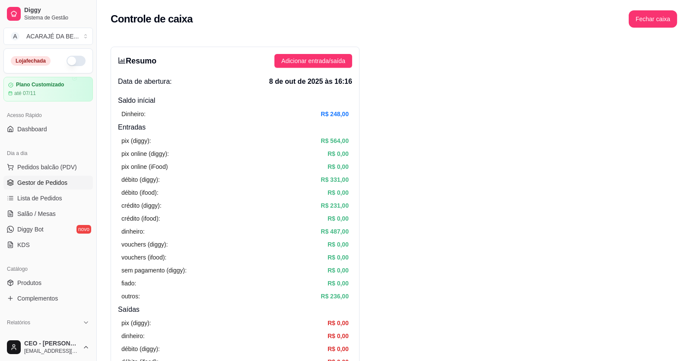
click at [33, 182] on span "Gestor de Pedidos" at bounding box center [42, 182] width 50 height 9
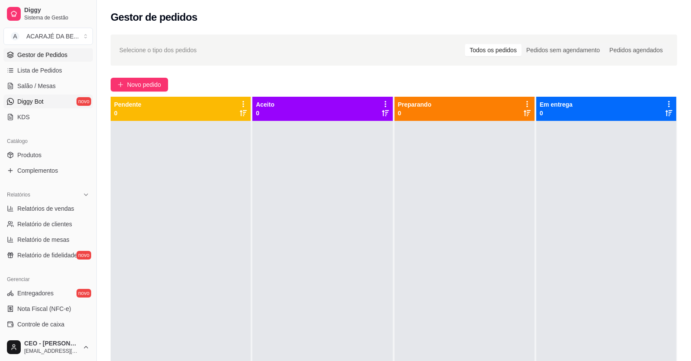
scroll to position [130, 0]
click at [50, 156] on link "Produtos" at bounding box center [47, 153] width 89 height 14
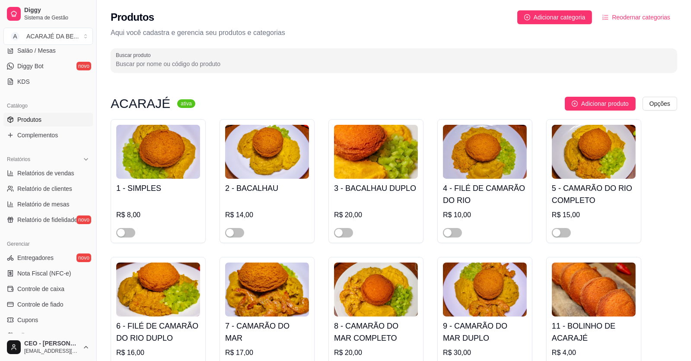
scroll to position [172, 0]
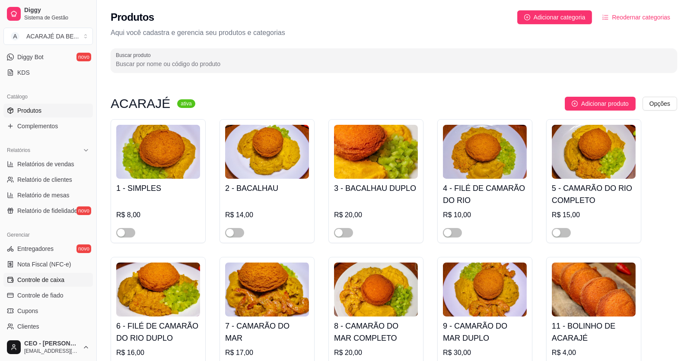
click at [59, 282] on span "Controle de caixa" at bounding box center [40, 280] width 47 height 9
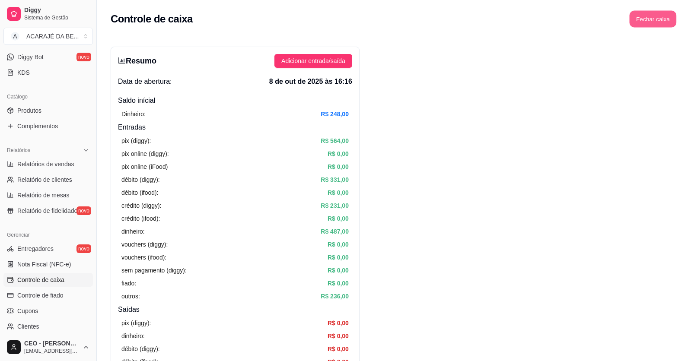
click at [650, 16] on button "Fechar caixa" at bounding box center [652, 19] width 47 height 17
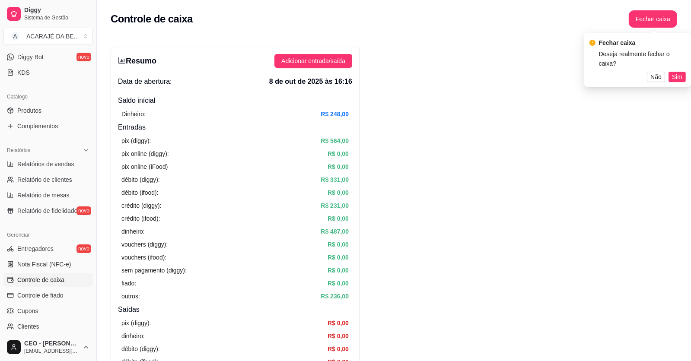
drag, startPoint x: 591, startPoint y: 197, endPoint x: 583, endPoint y: 200, distance: 8.1
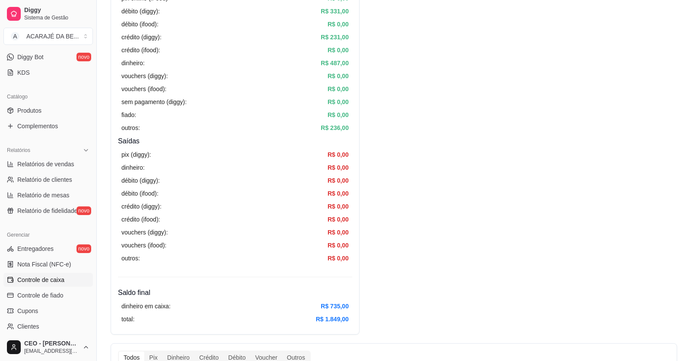
scroll to position [259, 0]
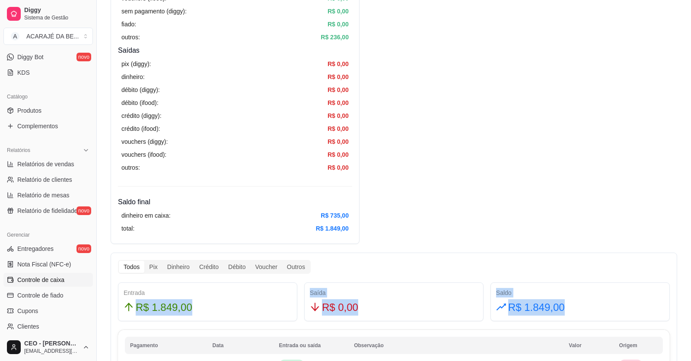
drag, startPoint x: 580, startPoint y: 313, endPoint x: 127, endPoint y: 298, distance: 452.8
click at [127, 298] on div "Entrada R$ 1.849,00 Saída R$ 0,00 Saldo R$ 1.849,00" at bounding box center [393, 301] width 558 height 39
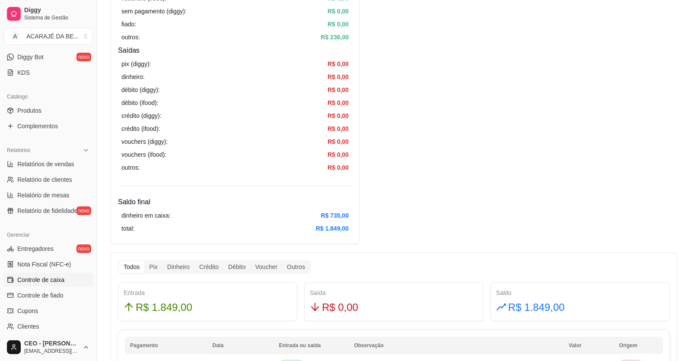
click at [127, 298] on div "Entrada R$ 1.849,00" at bounding box center [208, 302] width 168 height 28
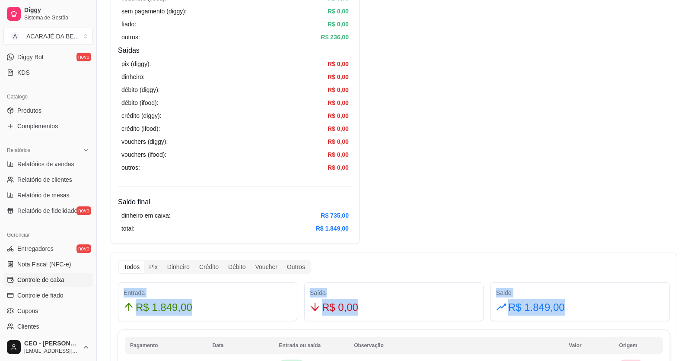
drag, startPoint x: 122, startPoint y: 292, endPoint x: 460, endPoint y: 300, distance: 338.7
click at [609, 300] on div "Entrada R$ 1.849,00 Saída R$ 0,00 Saldo R$ 1.849,00" at bounding box center [393, 301] width 558 height 39
copy div "Entrada R$ 1.849,00 Saída R$ 0,00 Saldo R$ 1.849,00"
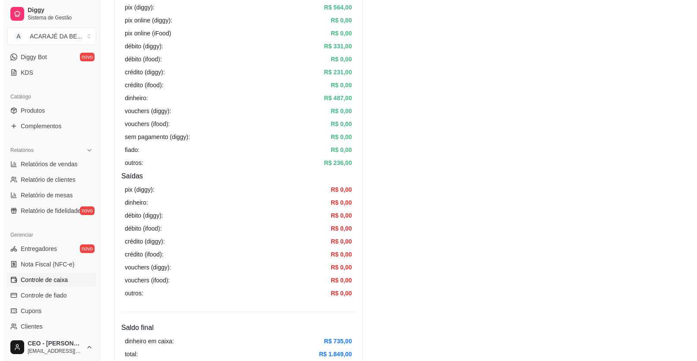
scroll to position [0, 0]
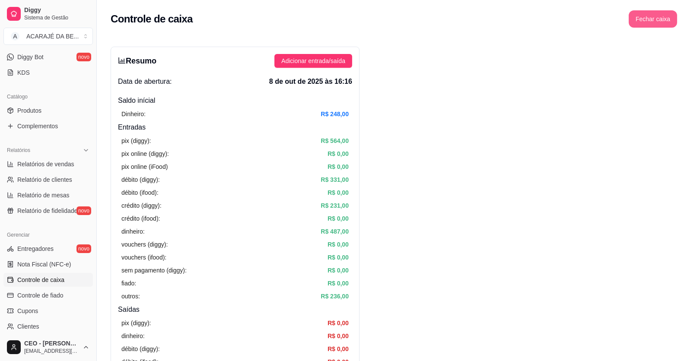
click at [671, 25] on button "Fechar caixa" at bounding box center [652, 18] width 48 height 17
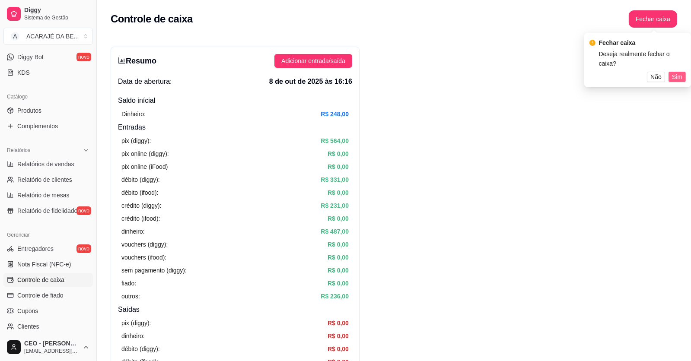
click at [677, 72] on span "Sim" at bounding box center [677, 77] width 10 height 10
